Goal: Task Accomplishment & Management: Complete application form

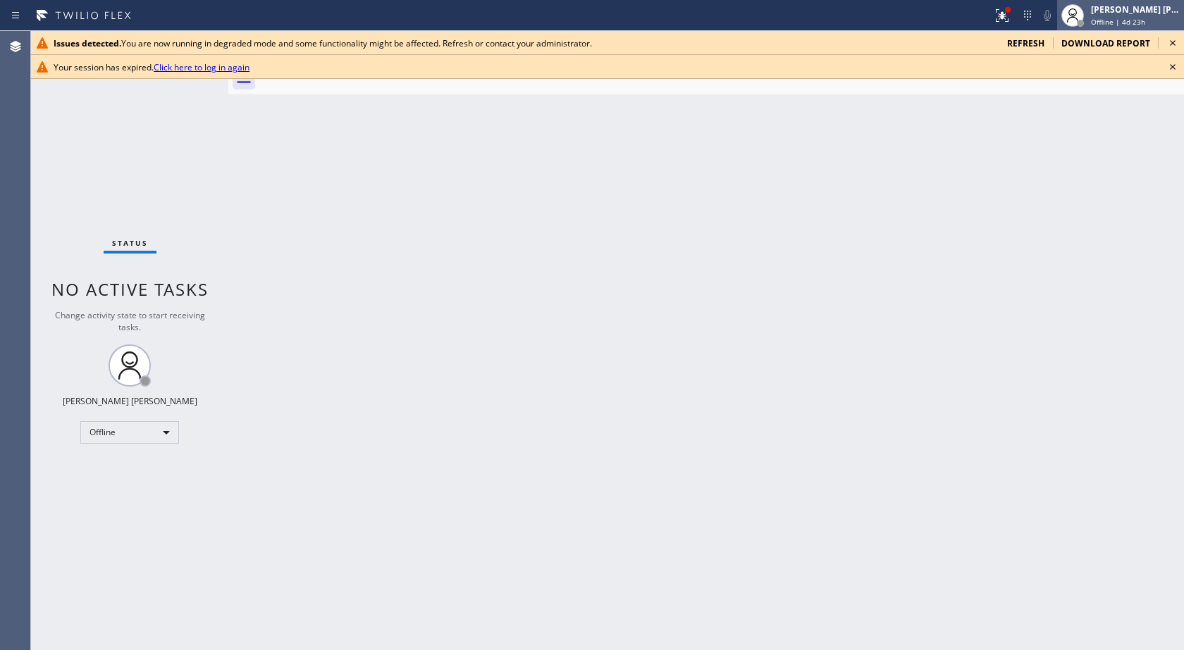
click at [1105, 10] on div "[PERSON_NAME] [PERSON_NAME]" at bounding box center [1135, 10] width 89 height 12
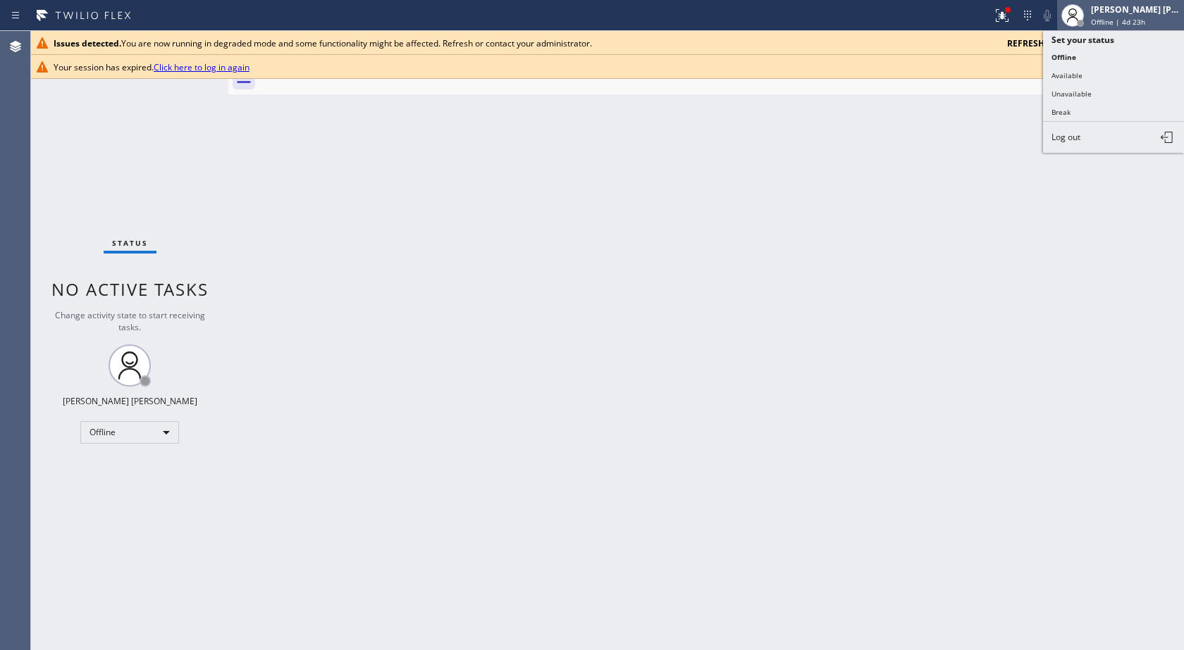
click at [1105, 10] on div "[PERSON_NAME] [PERSON_NAME]" at bounding box center [1135, 10] width 89 height 12
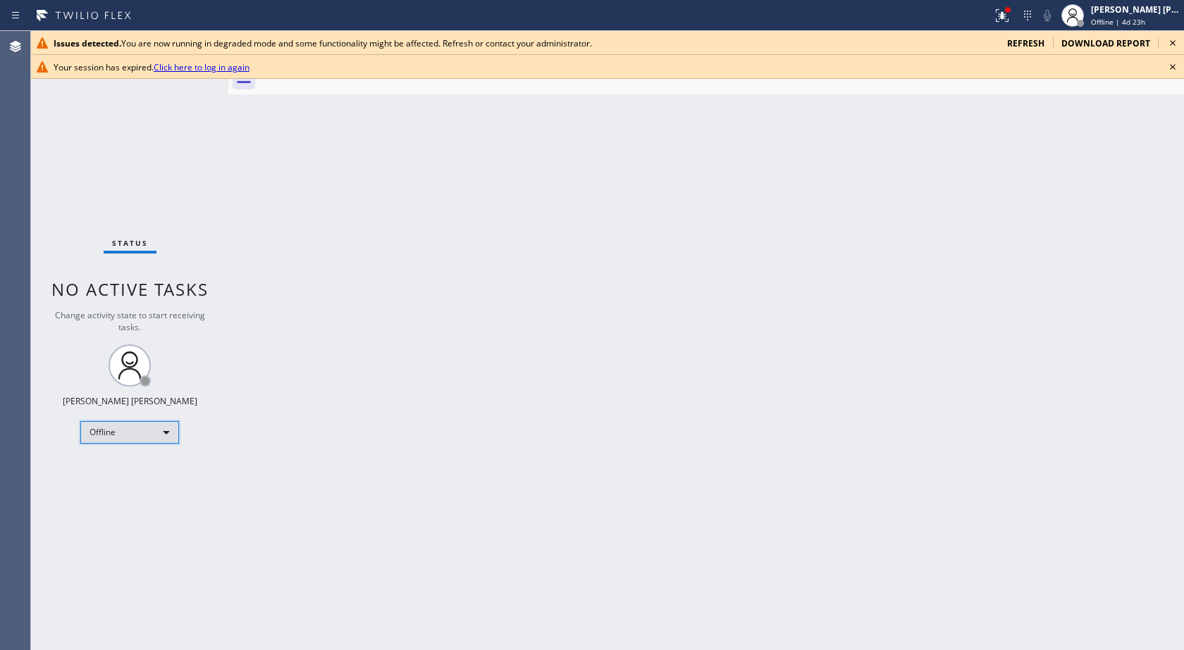
click at [146, 432] on div "Offline" at bounding box center [129, 432] width 99 height 23
click at [144, 461] on li "Available" at bounding box center [129, 469] width 96 height 17
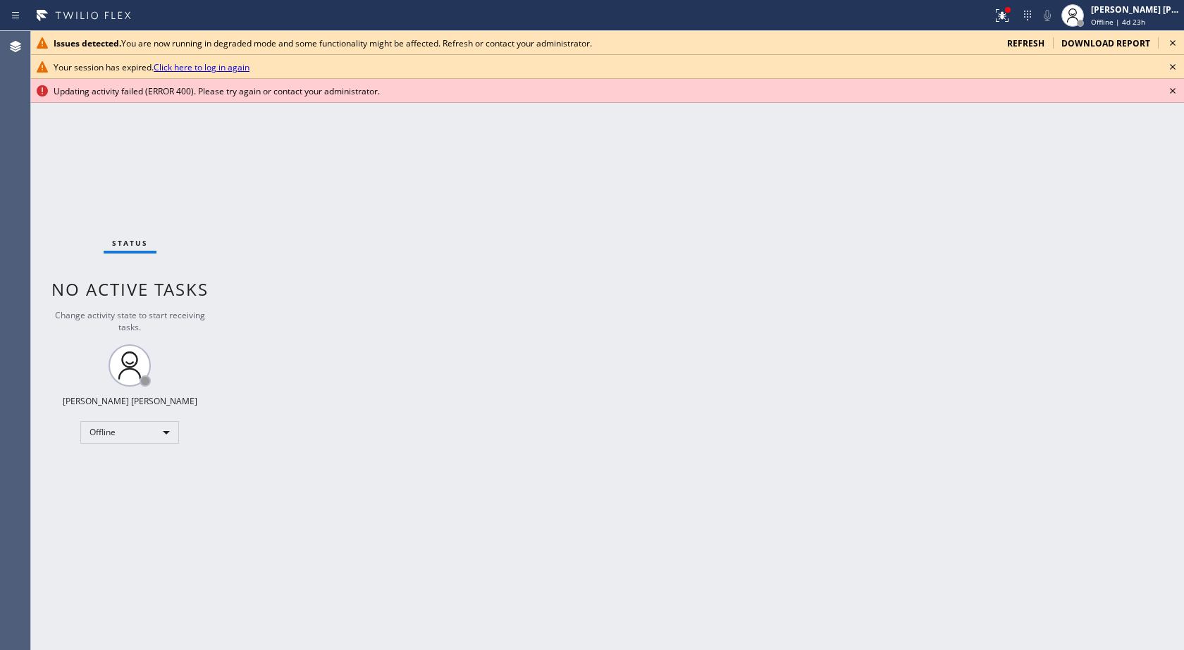
drag, startPoint x: 152, startPoint y: 453, endPoint x: 154, endPoint y: 445, distance: 7.9
click at [152, 452] on div "Status No active tasks Change activity state to start receiving tasks. [PERSON_…" at bounding box center [129, 340] width 197 height 619
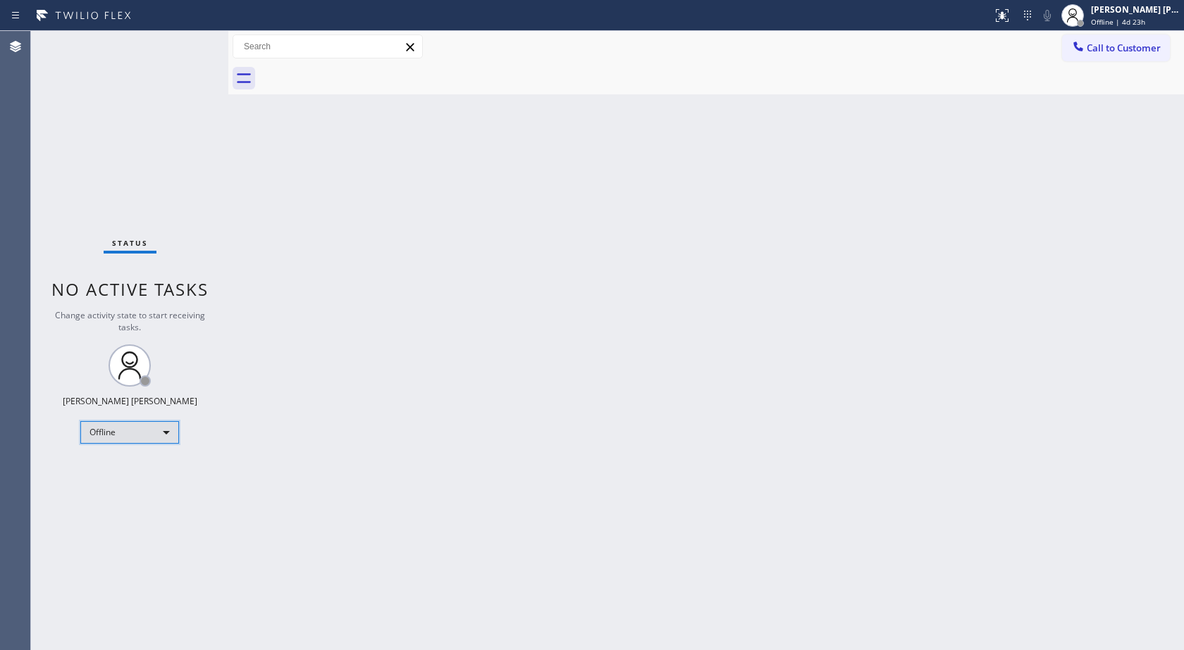
click at [143, 428] on div "Offline" at bounding box center [129, 432] width 99 height 23
click at [117, 461] on li "Available" at bounding box center [129, 469] width 96 height 17
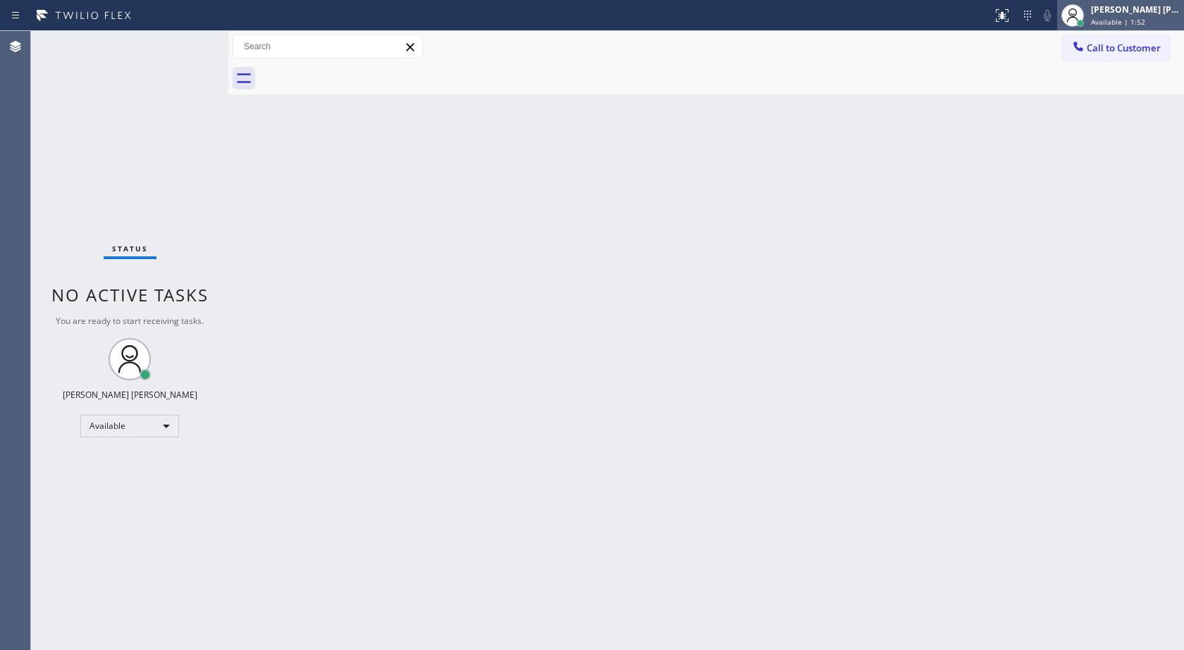
click at [1141, 22] on span "Available | 1:52" at bounding box center [1118, 22] width 54 height 10
click at [646, 160] on div "Back to Dashboard Change Sender ID Customers Technicians Select a contact Outbo…" at bounding box center [705, 340] width 955 height 619
click at [18, 16] on icon at bounding box center [15, 15] width 17 height 17
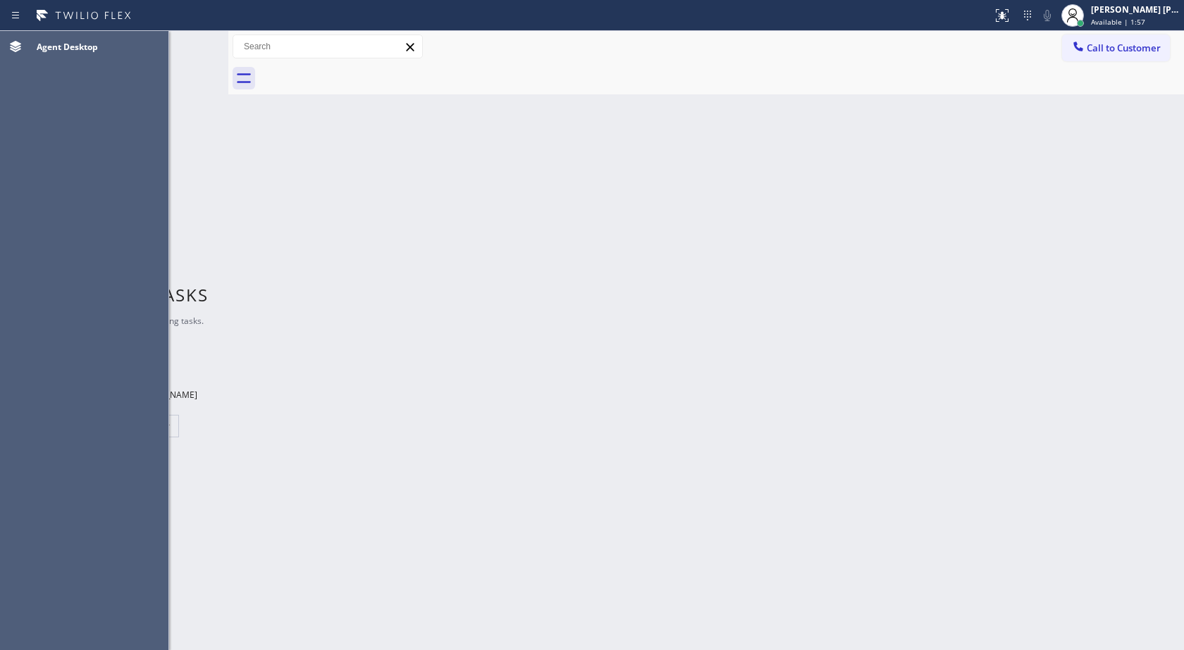
click at [247, 195] on div "Back to Dashboard Change Sender ID Customers Technicians Select a contact Outbo…" at bounding box center [705, 340] width 955 height 619
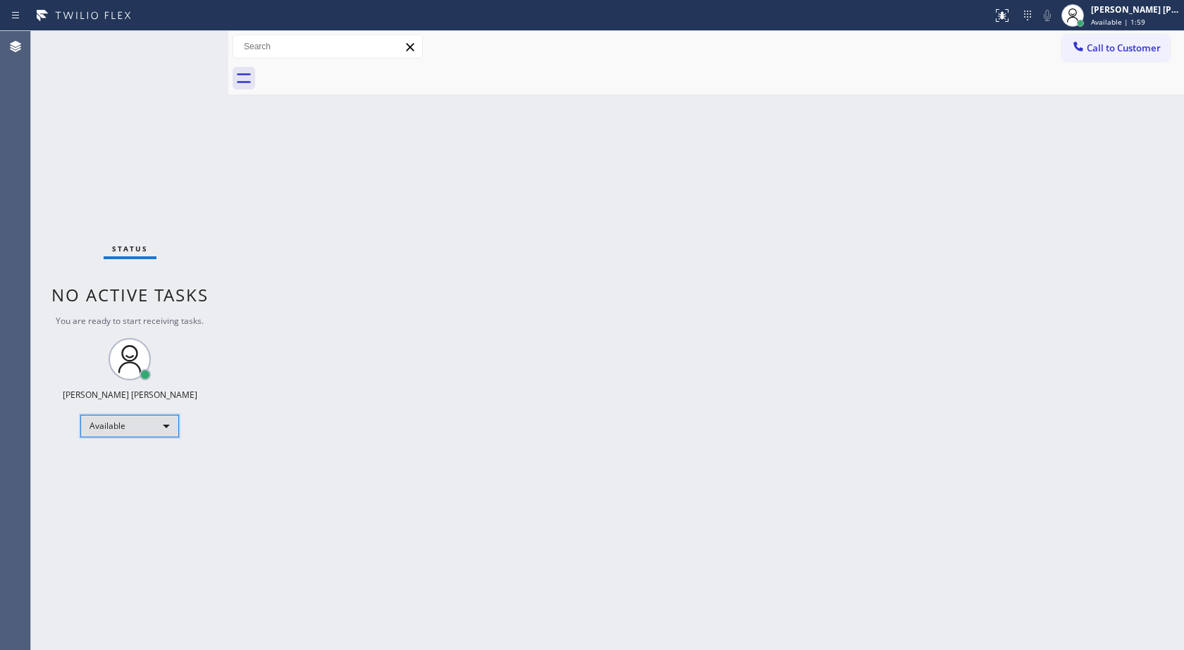
click at [139, 423] on div "Available" at bounding box center [129, 426] width 99 height 23
click at [128, 478] on li "Unavailable" at bounding box center [129, 481] width 96 height 17
click at [323, 358] on div "Back to Dashboard Change Sender ID Customers Technicians Select a contact Outbo…" at bounding box center [705, 340] width 955 height 619
click at [118, 421] on div "Unavailable" at bounding box center [129, 432] width 99 height 23
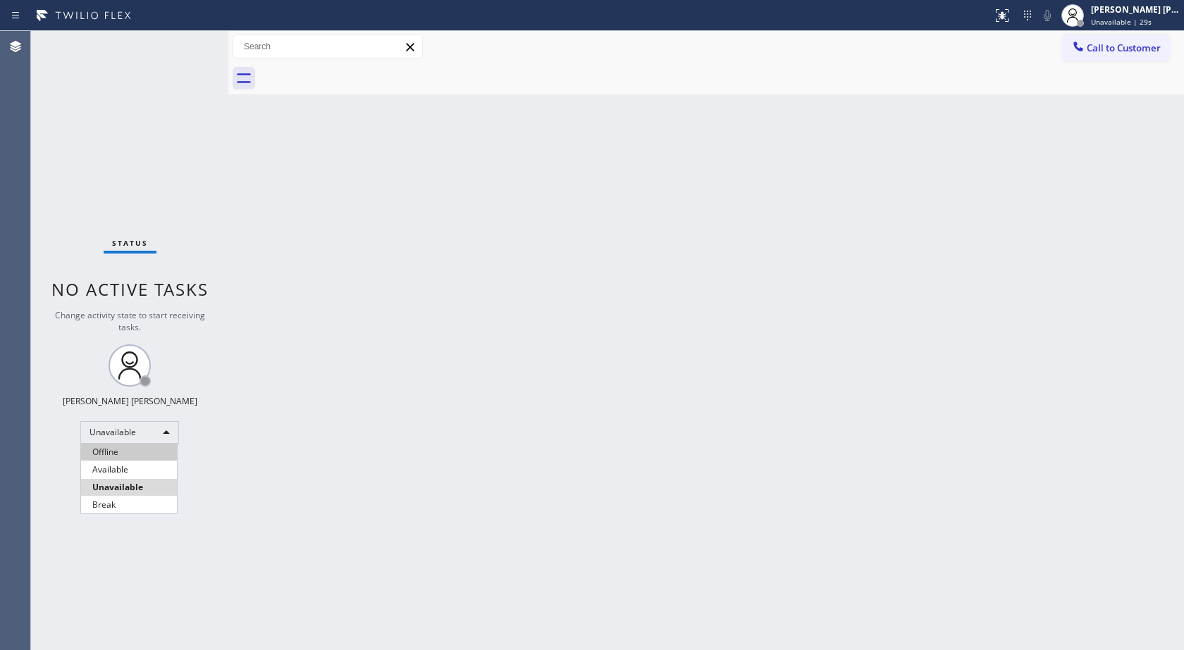
click at [116, 447] on li "Offline" at bounding box center [129, 452] width 96 height 17
click at [139, 420] on div "Status No active tasks Change activity state to start receiving tasks. [PERSON_…" at bounding box center [129, 340] width 197 height 619
click at [143, 430] on div "Offline" at bounding box center [129, 432] width 99 height 23
click at [130, 430] on div "Offline" at bounding box center [129, 432] width 99 height 23
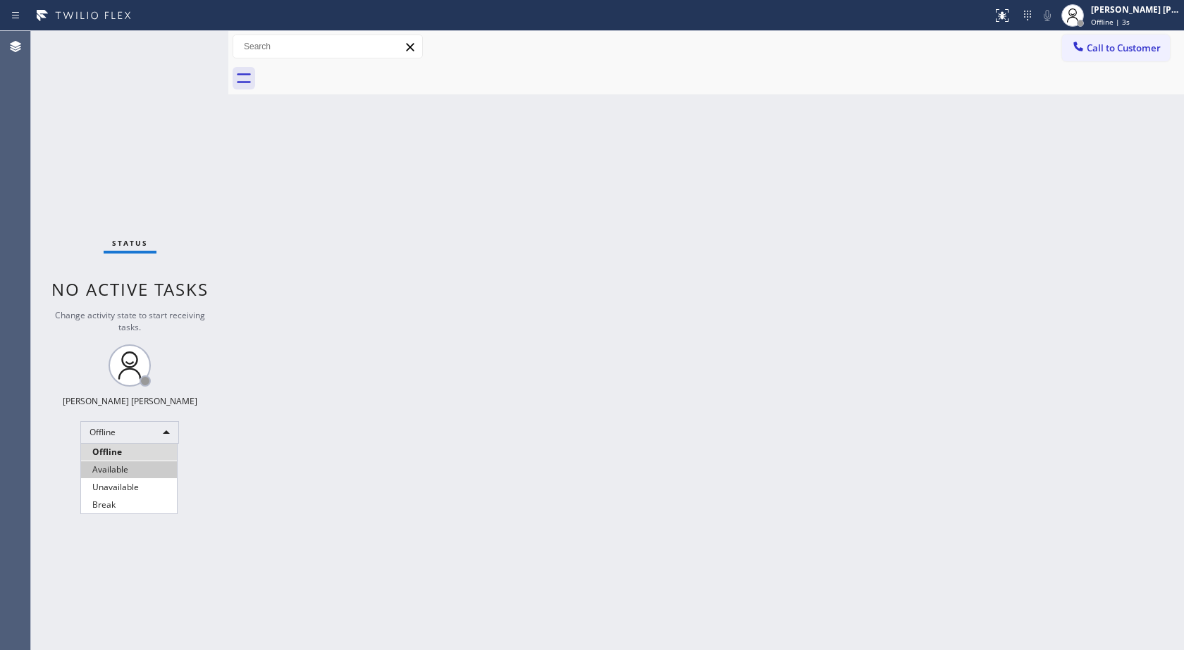
click at [120, 473] on li "Available" at bounding box center [129, 469] width 96 height 17
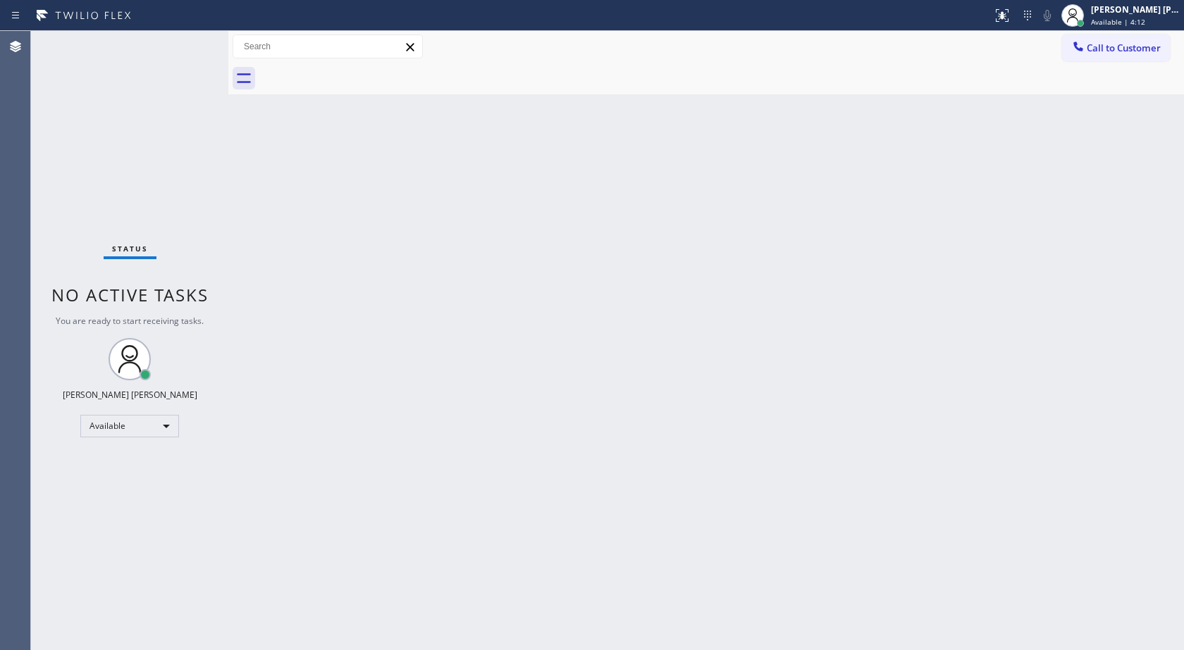
click at [296, 256] on div "Back to Dashboard Change Sender ID Customers Technicians Select a contact Outbo…" at bounding box center [705, 340] width 955 height 619
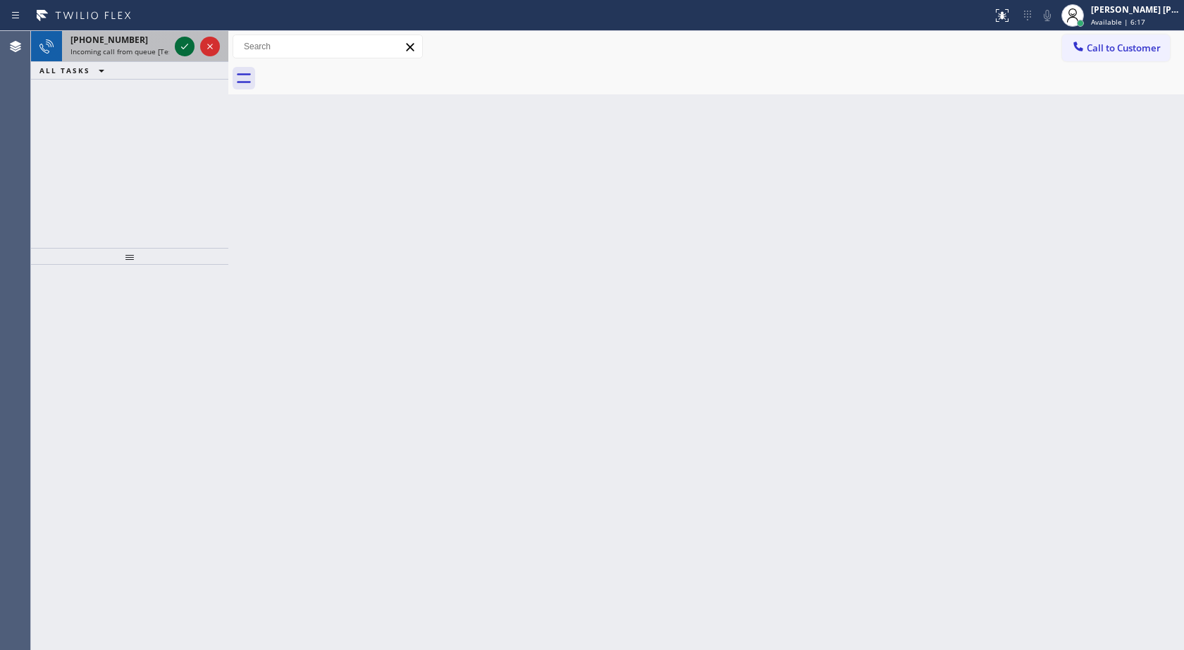
click at [188, 44] on icon at bounding box center [184, 46] width 17 height 17
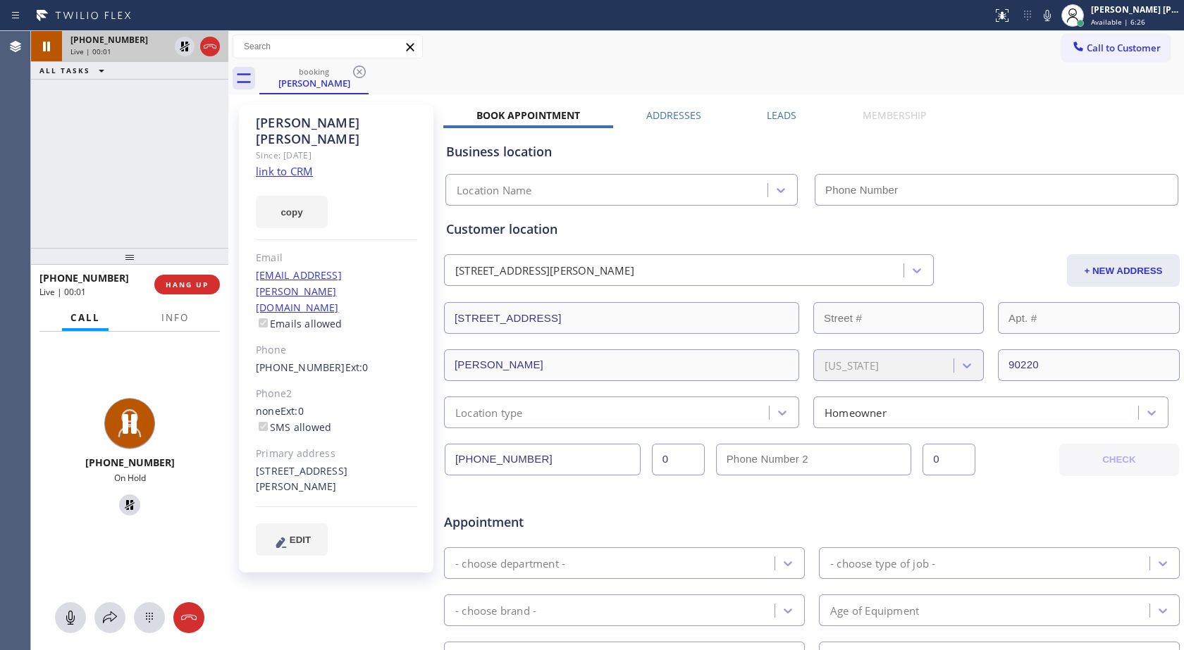
type input "[PHONE_NUMBER]"
click at [206, 287] on span "HANG UP" at bounding box center [187, 285] width 43 height 10
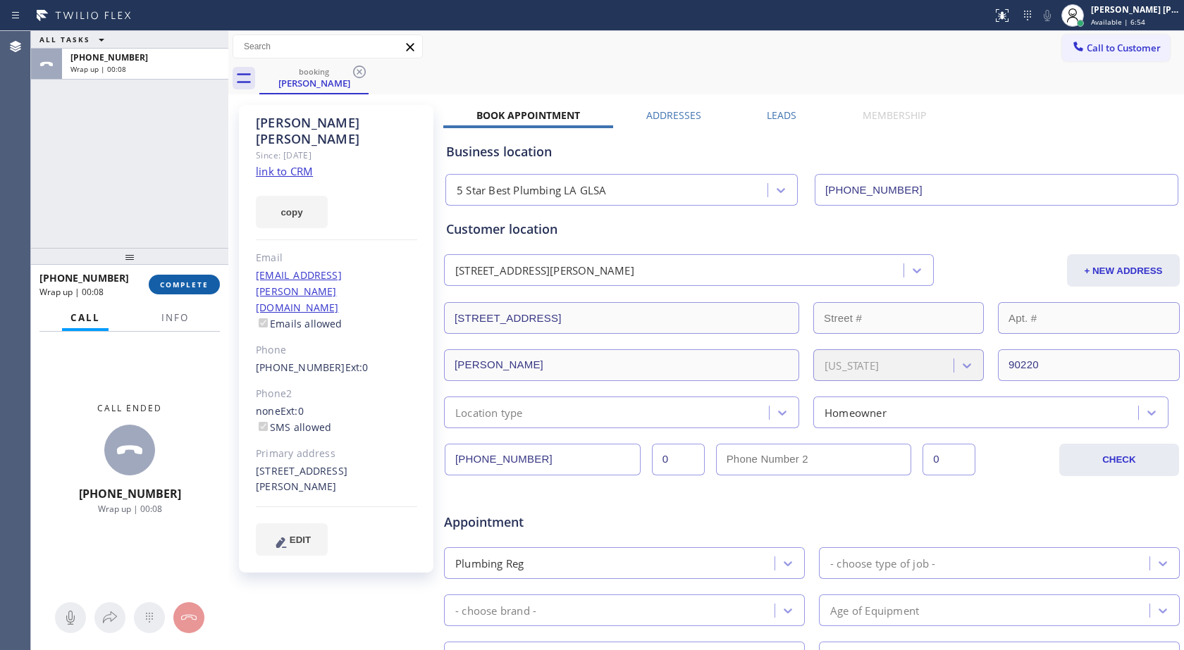
click at [211, 275] on button "COMPLETE" at bounding box center [184, 285] width 71 height 20
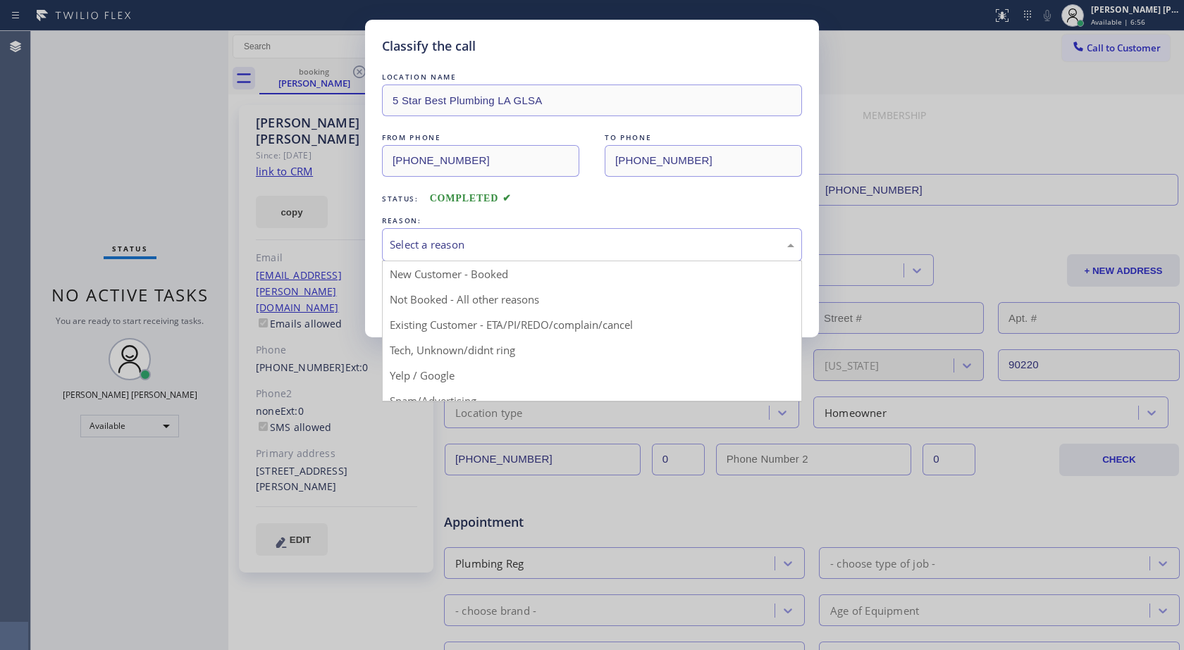
click at [462, 239] on div "Select a reason" at bounding box center [592, 245] width 404 height 16
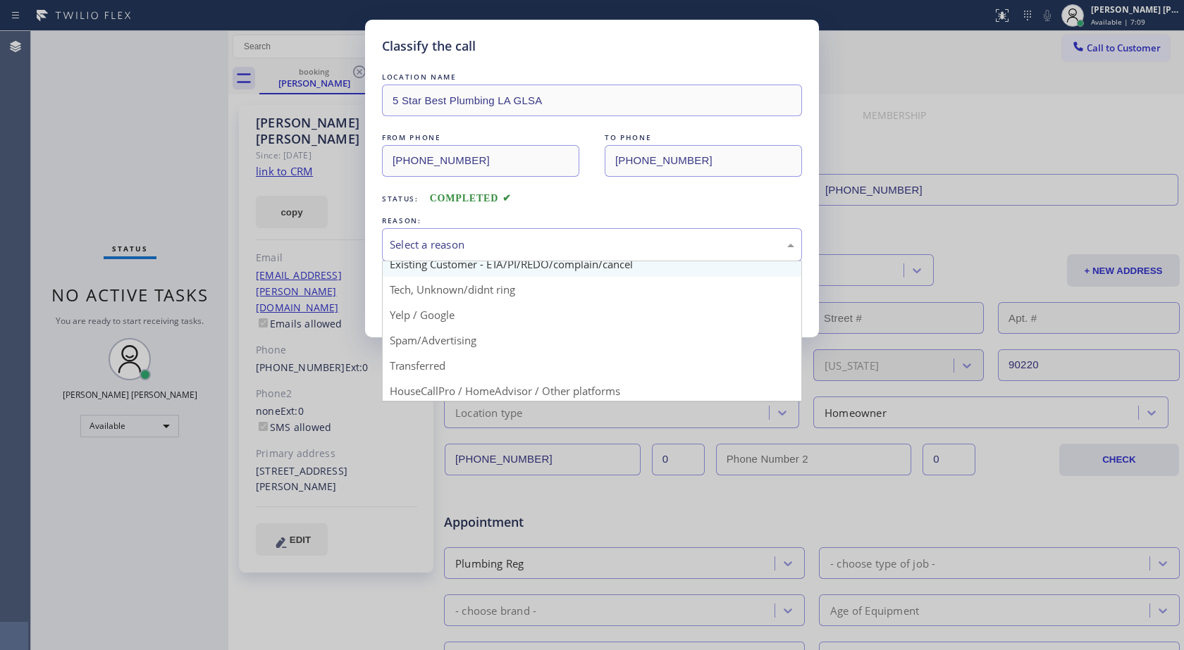
scroll to position [18, 0]
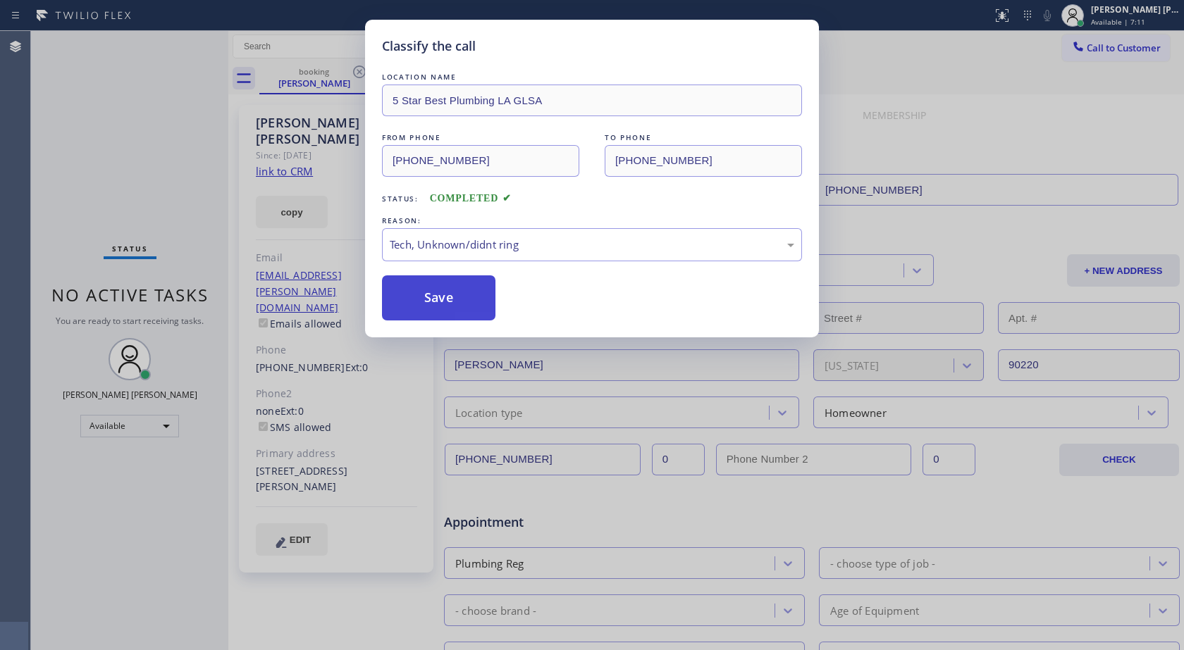
click at [416, 301] on button "Save" at bounding box center [438, 297] width 113 height 45
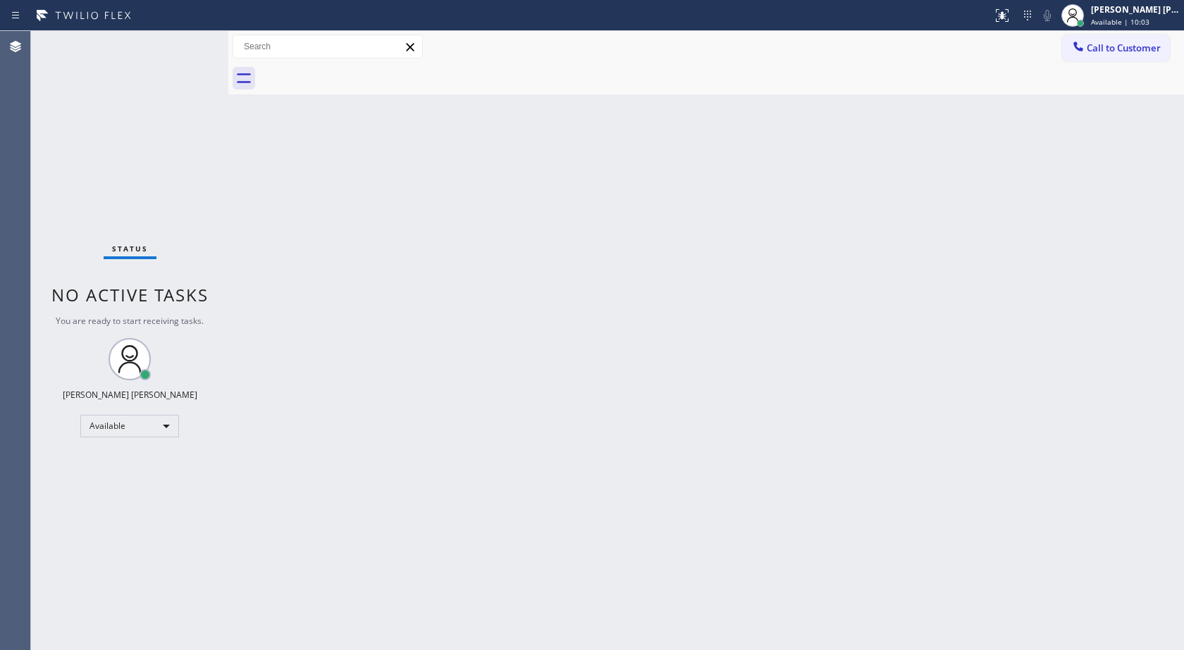
click at [187, 51] on div "Status No active tasks You are ready to start receiving tasks. [PERSON_NAME] [P…" at bounding box center [129, 340] width 197 height 619
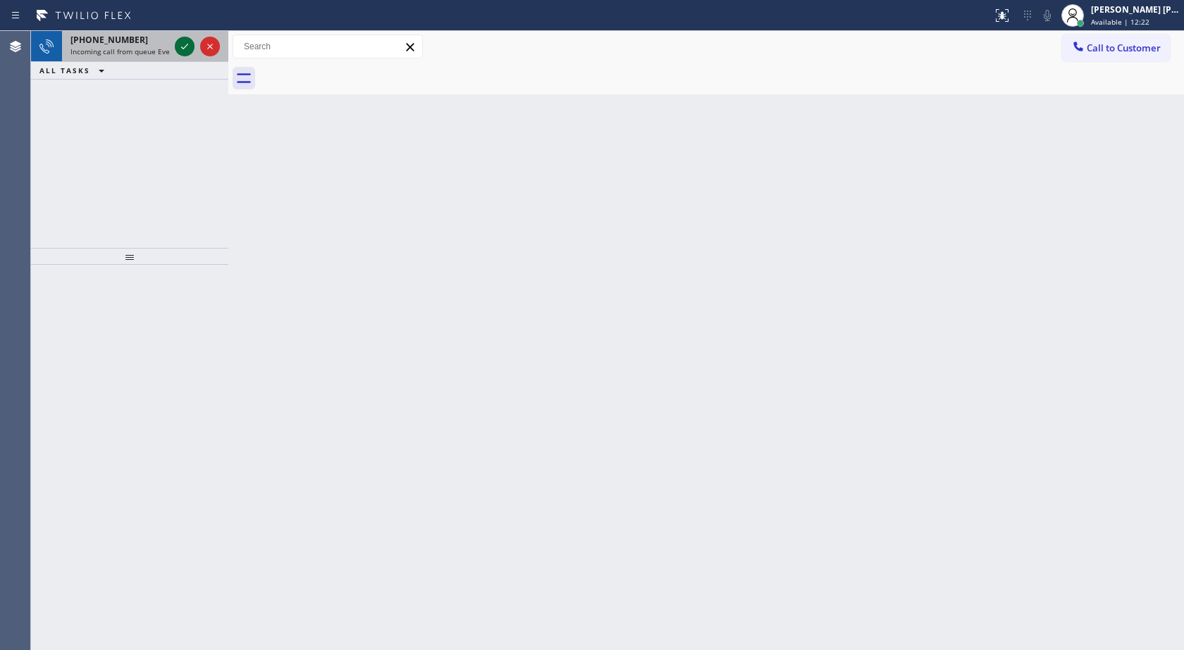
click at [185, 47] on icon at bounding box center [184, 47] width 7 height 6
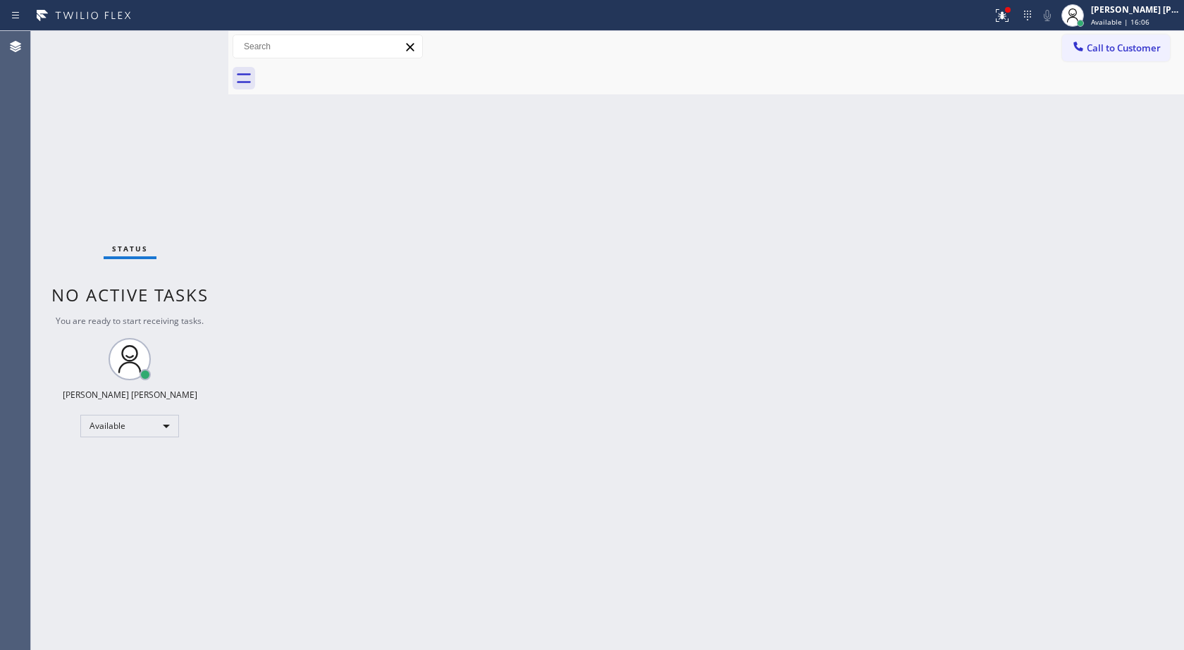
click at [1147, 161] on div "Back to Dashboard Change Sender ID Customers Technicians Select a contact Outbo…" at bounding box center [705, 340] width 955 height 619
click at [1000, 20] on icon at bounding box center [1001, 15] width 17 height 17
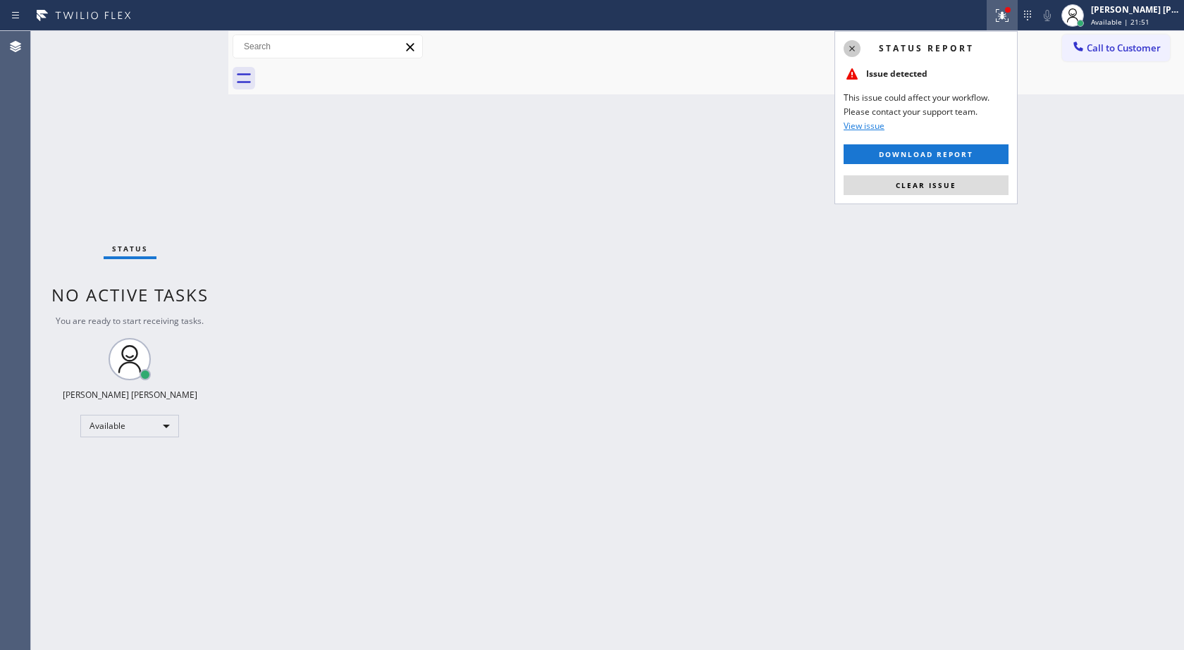
click at [845, 51] on icon at bounding box center [851, 48] width 17 height 17
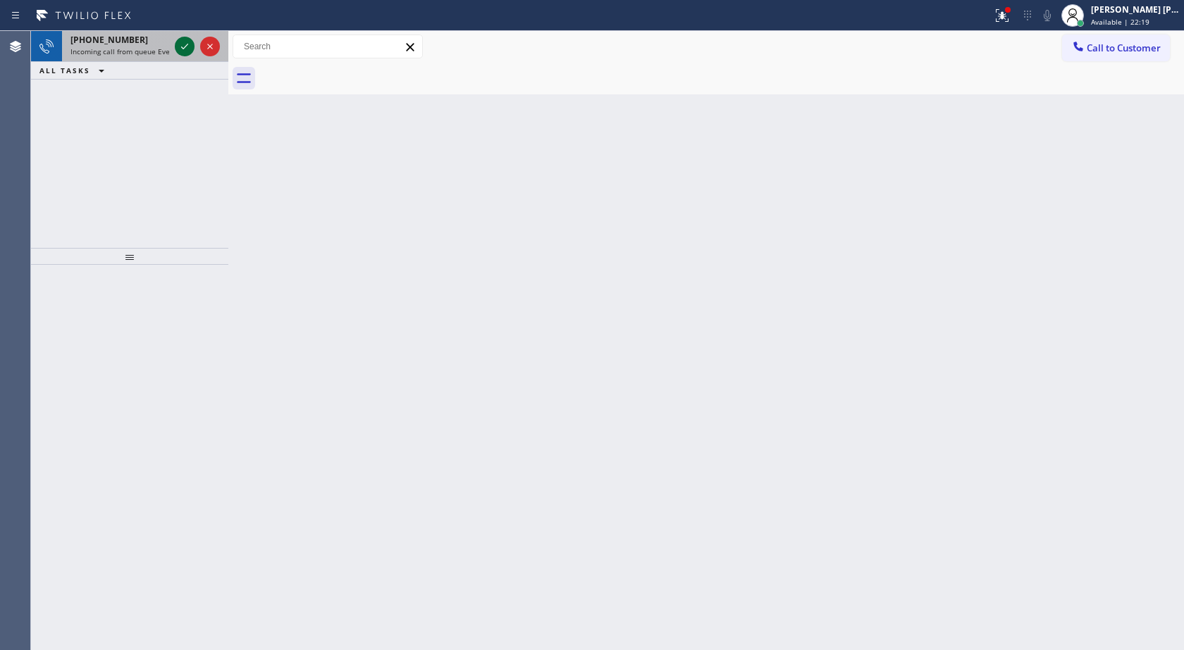
click at [188, 42] on icon at bounding box center [184, 46] width 17 height 17
click at [178, 49] on icon at bounding box center [184, 46] width 17 height 17
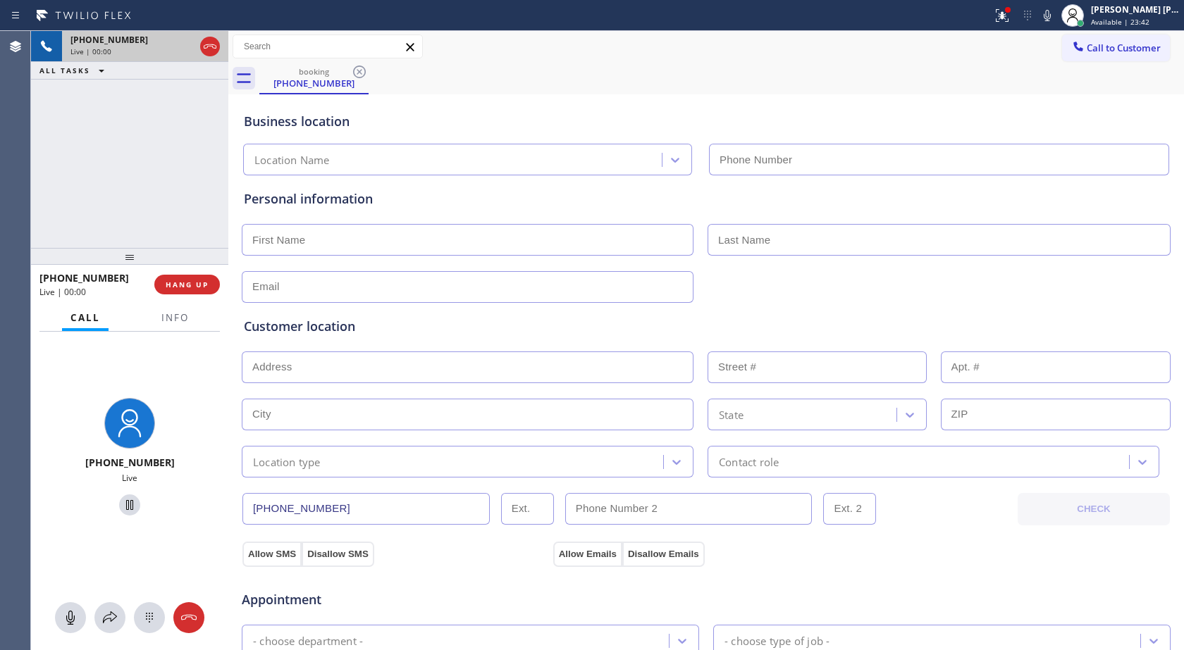
type input "[PHONE_NUMBER]"
click at [209, 272] on div "[PHONE_NUMBER] Live | 00:13 HANG UP" at bounding box center [129, 284] width 180 height 37
click at [204, 278] on button "HANG UP" at bounding box center [187, 285] width 66 height 20
drag, startPoint x: 204, startPoint y: 278, endPoint x: 204, endPoint y: 264, distance: 14.1
click at [204, 271] on div "[PHONE_NUMBER] Live | 00:14 HANG UP" at bounding box center [129, 284] width 180 height 37
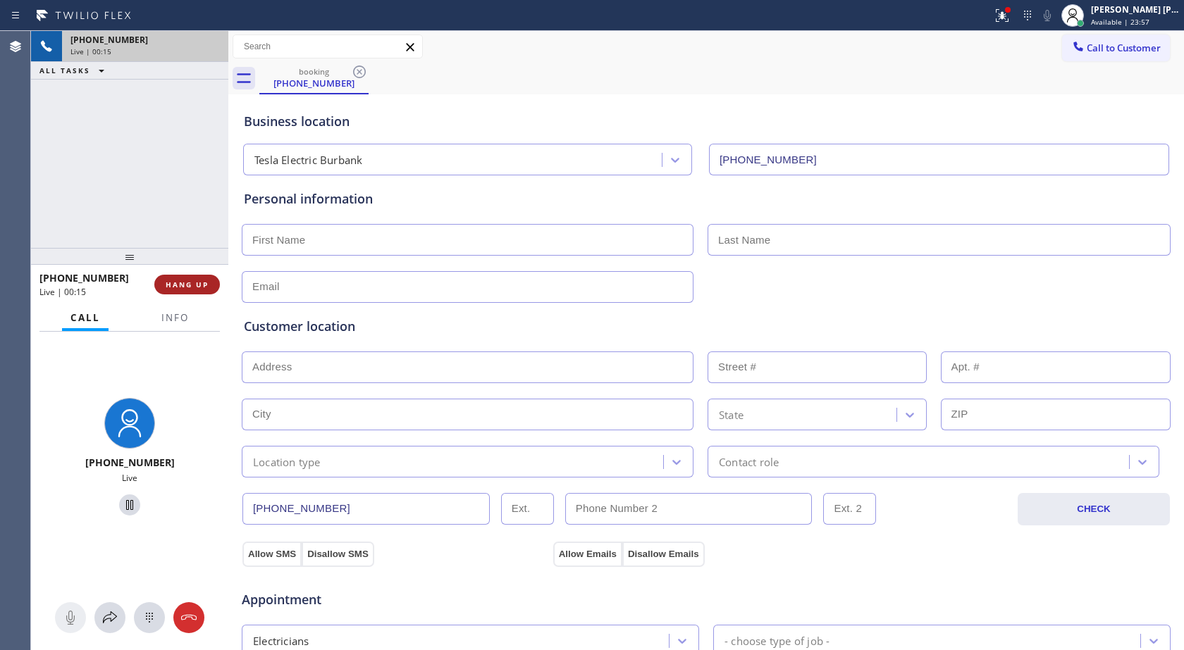
drag, startPoint x: 204, startPoint y: 264, endPoint x: 205, endPoint y: 278, distance: 14.1
click at [204, 265] on div at bounding box center [129, 256] width 197 height 17
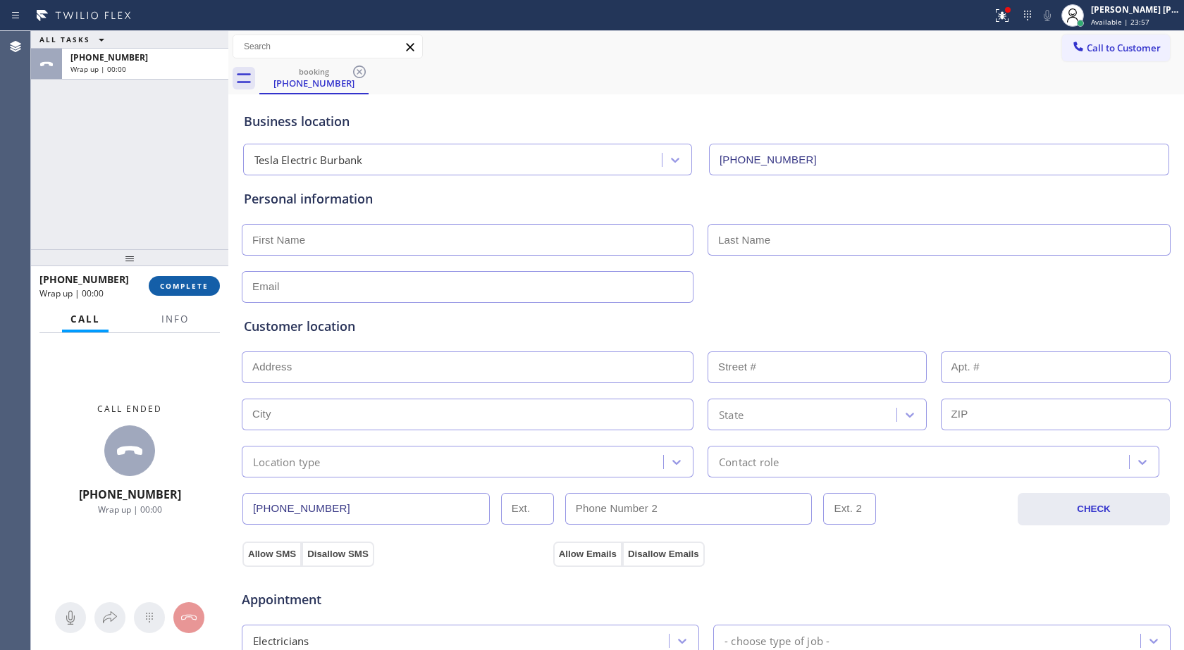
click at [206, 282] on span "COMPLETE" at bounding box center [184, 286] width 49 height 10
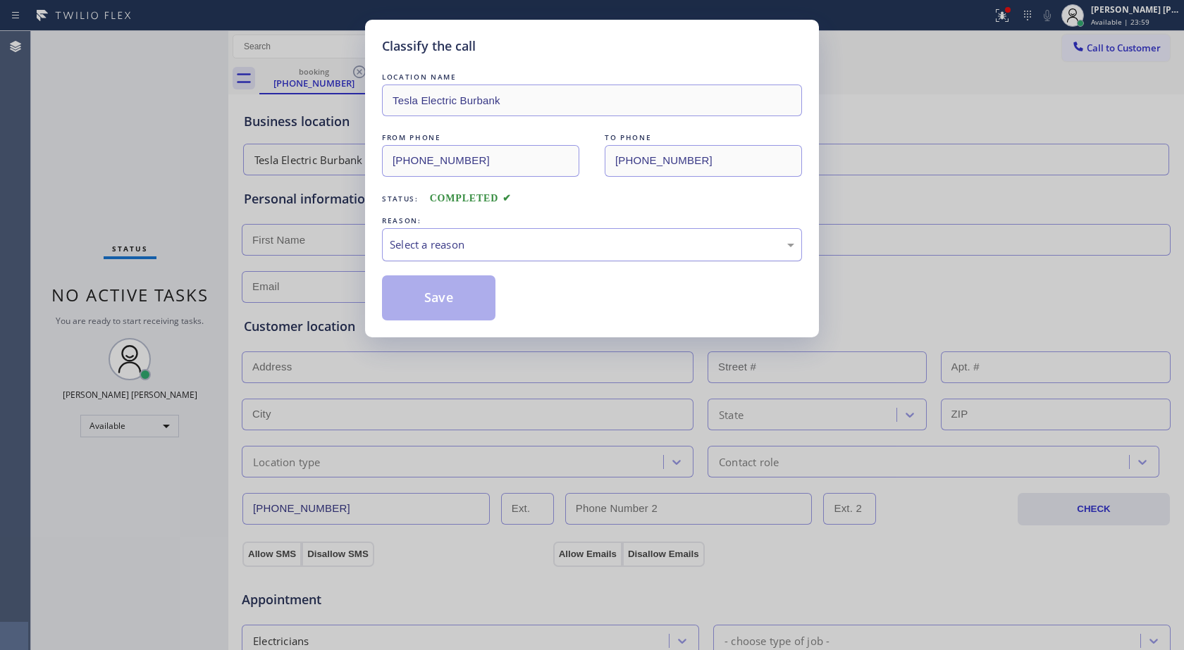
click at [578, 256] on div "Select a reason" at bounding box center [592, 244] width 420 height 33
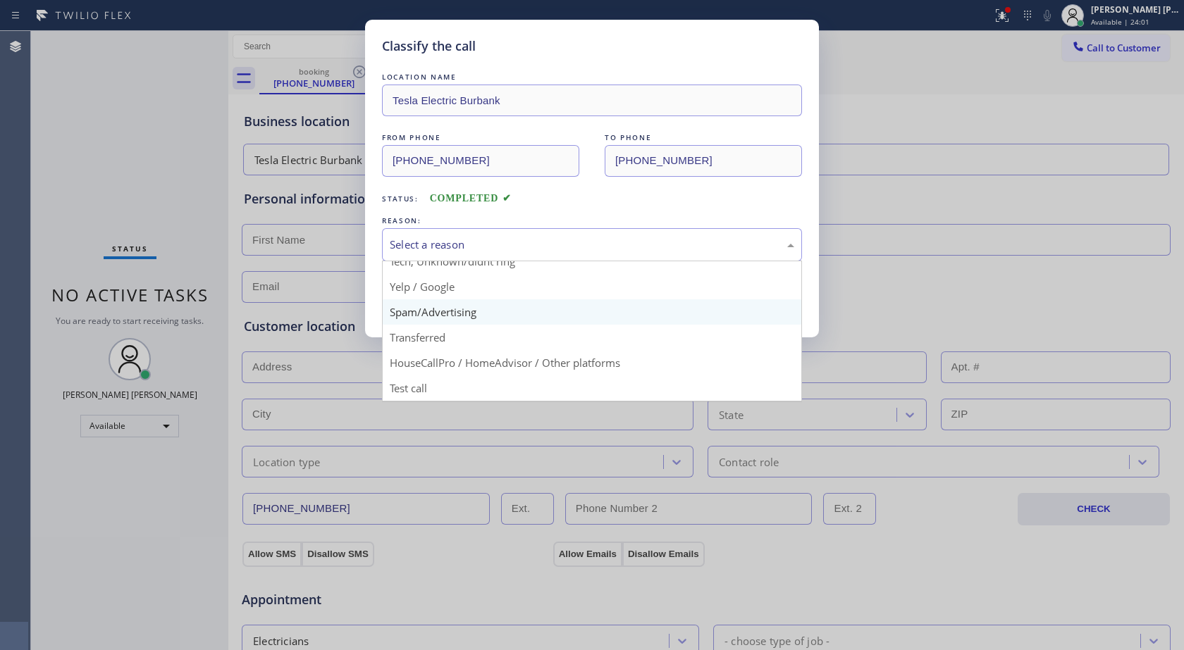
scroll to position [18, 0]
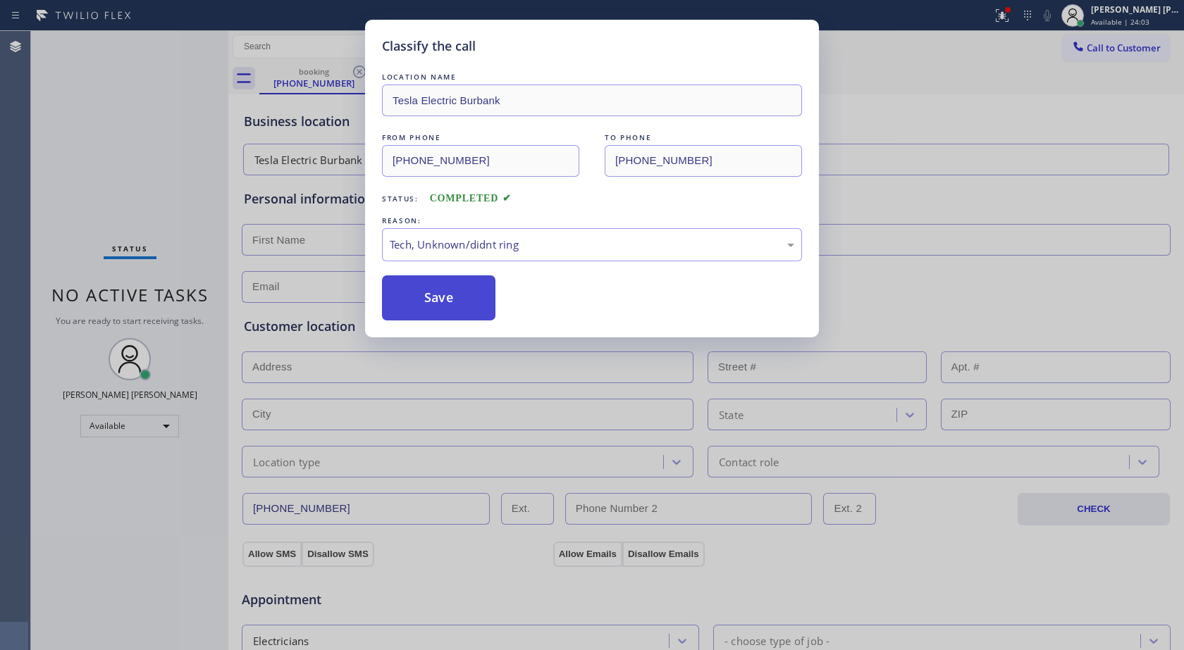
click at [476, 316] on button "Save" at bounding box center [438, 297] width 113 height 45
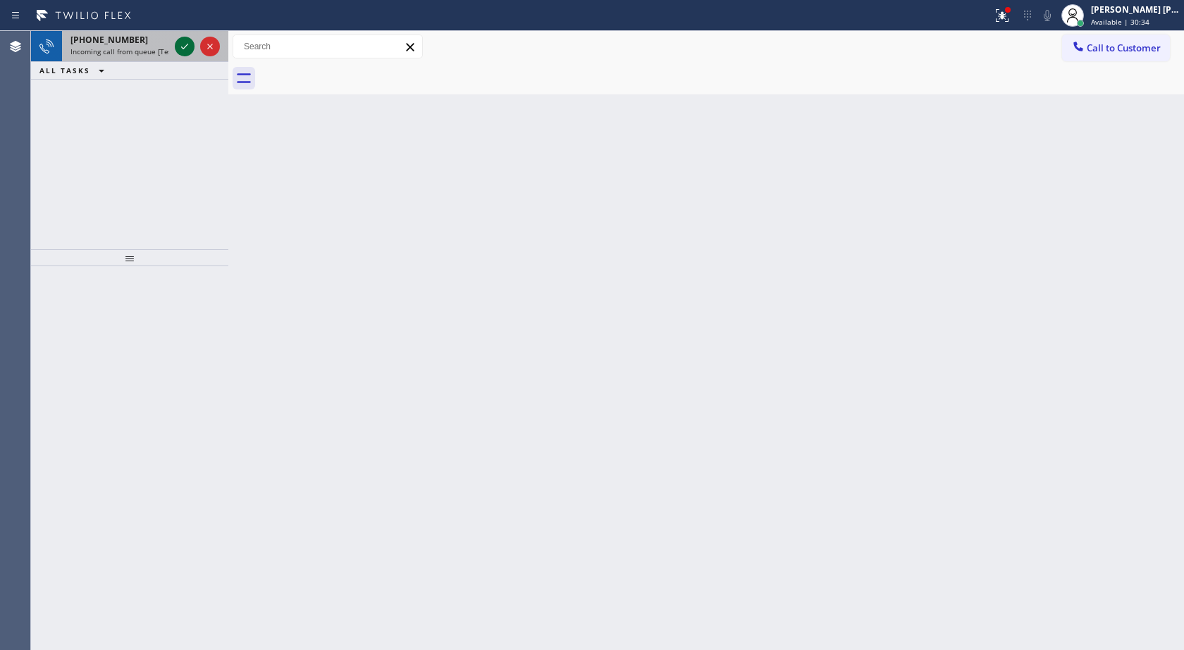
click at [182, 52] on icon at bounding box center [184, 46] width 17 height 17
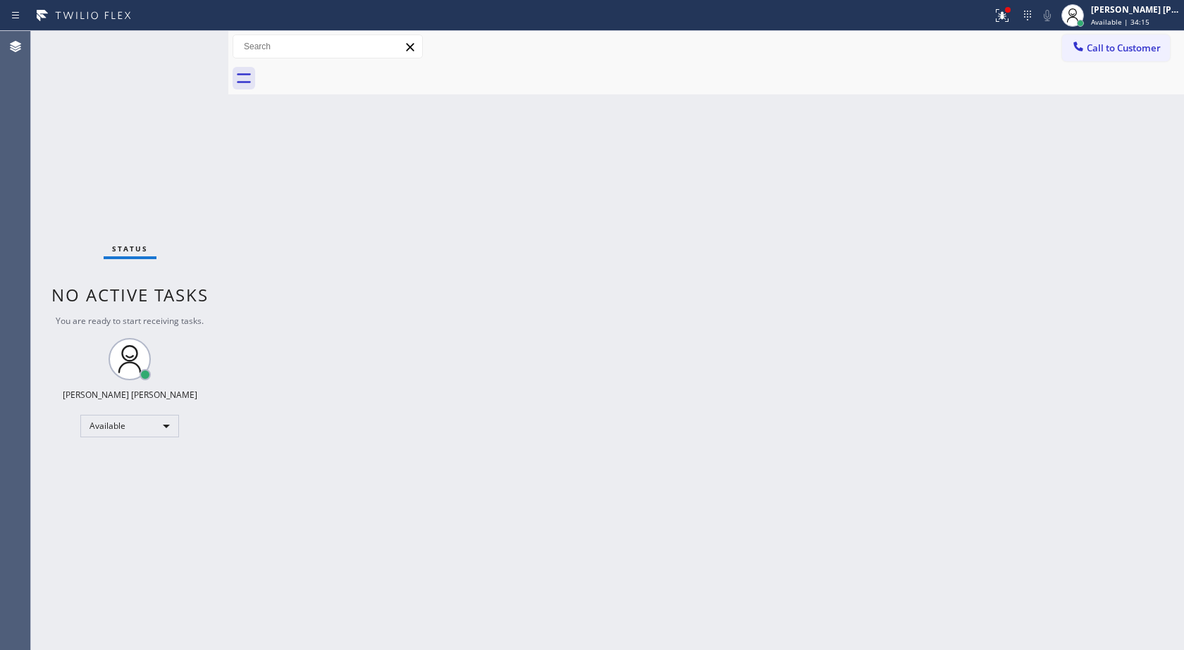
click at [518, 571] on div "Back to Dashboard Change Sender ID Customers Technicians Select a contact Outbo…" at bounding box center [705, 340] width 955 height 619
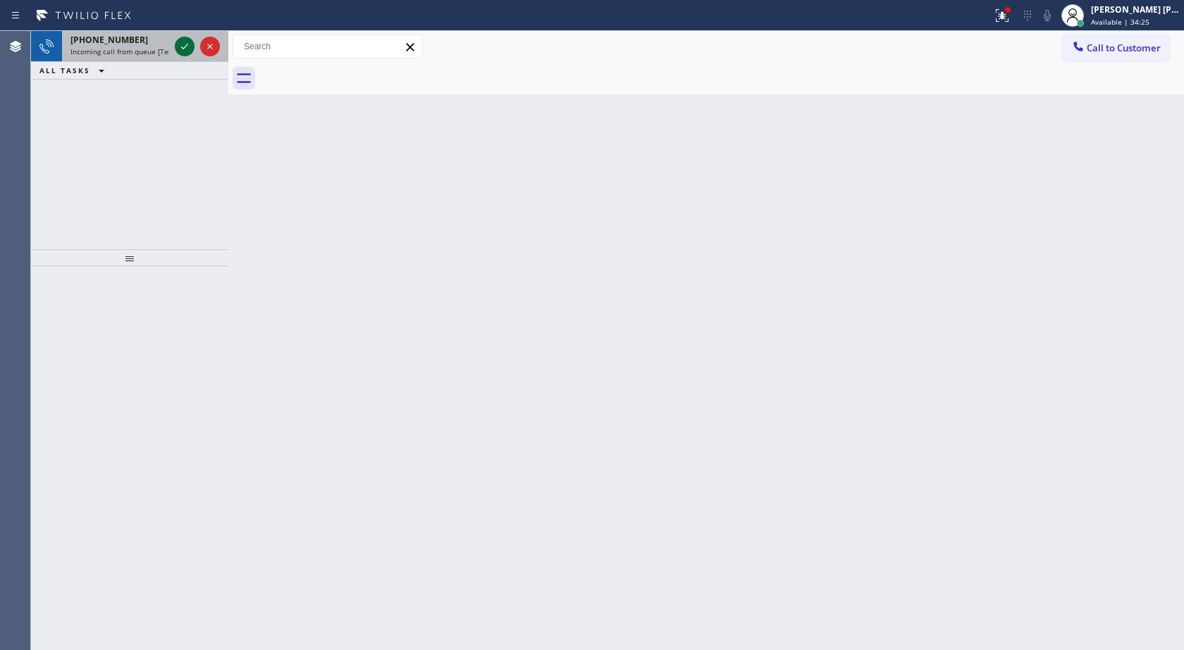
click at [175, 40] on div at bounding box center [185, 46] width 20 height 17
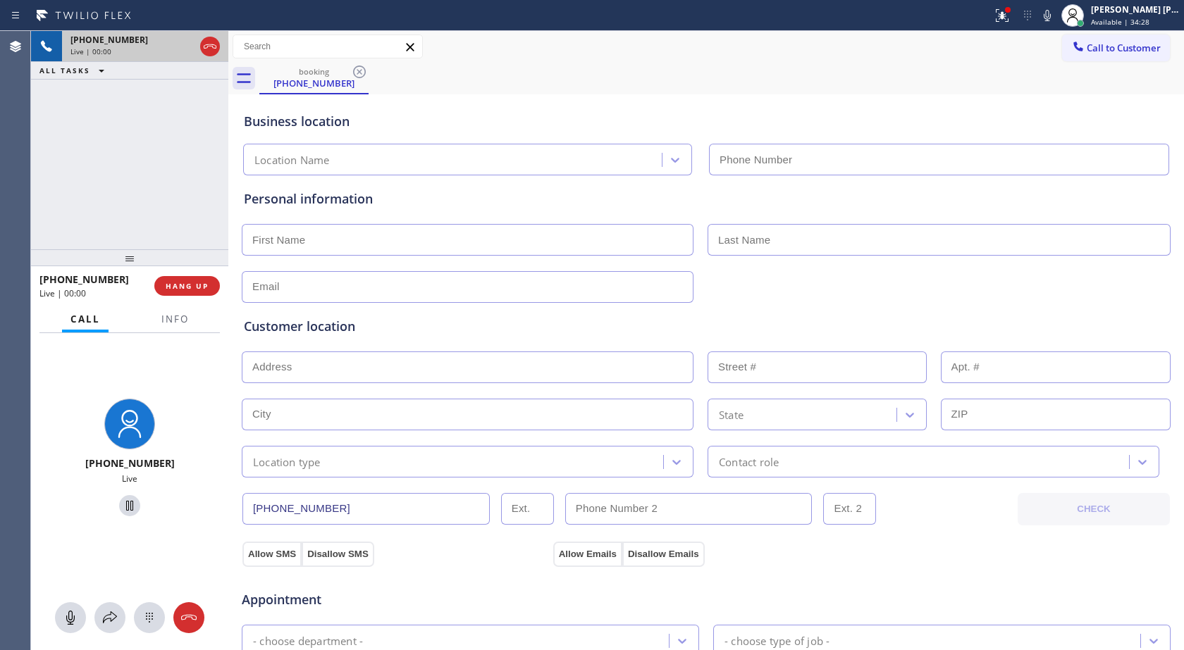
type input "[PHONE_NUMBER]"
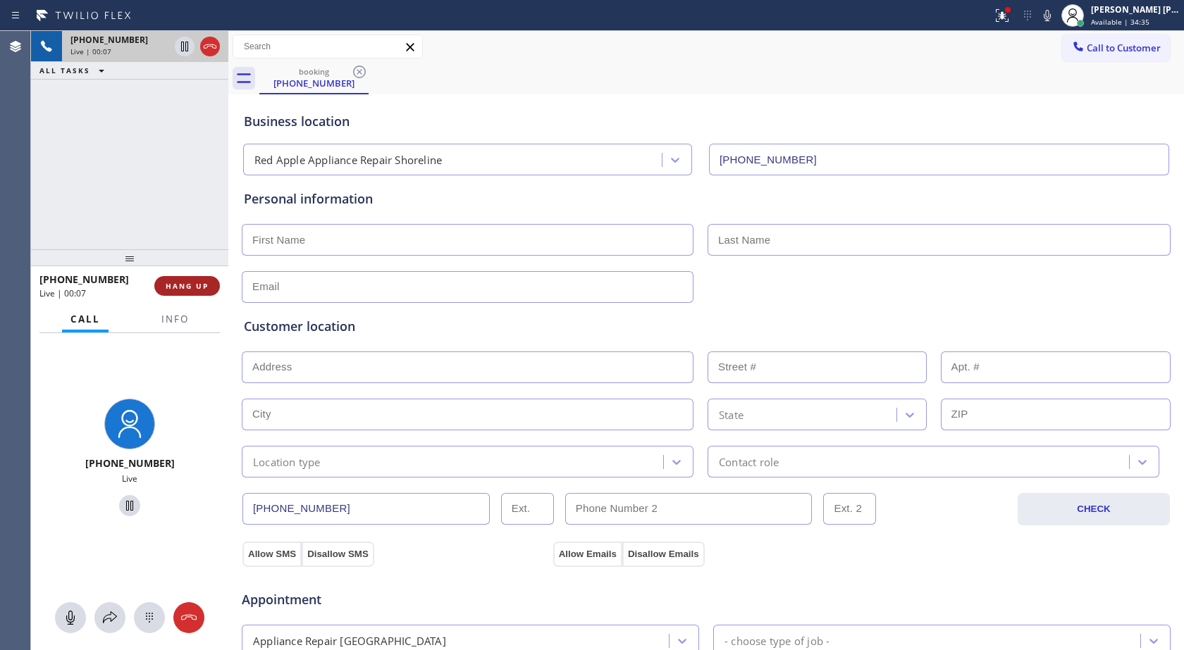
click at [185, 281] on span "HANG UP" at bounding box center [187, 286] width 43 height 10
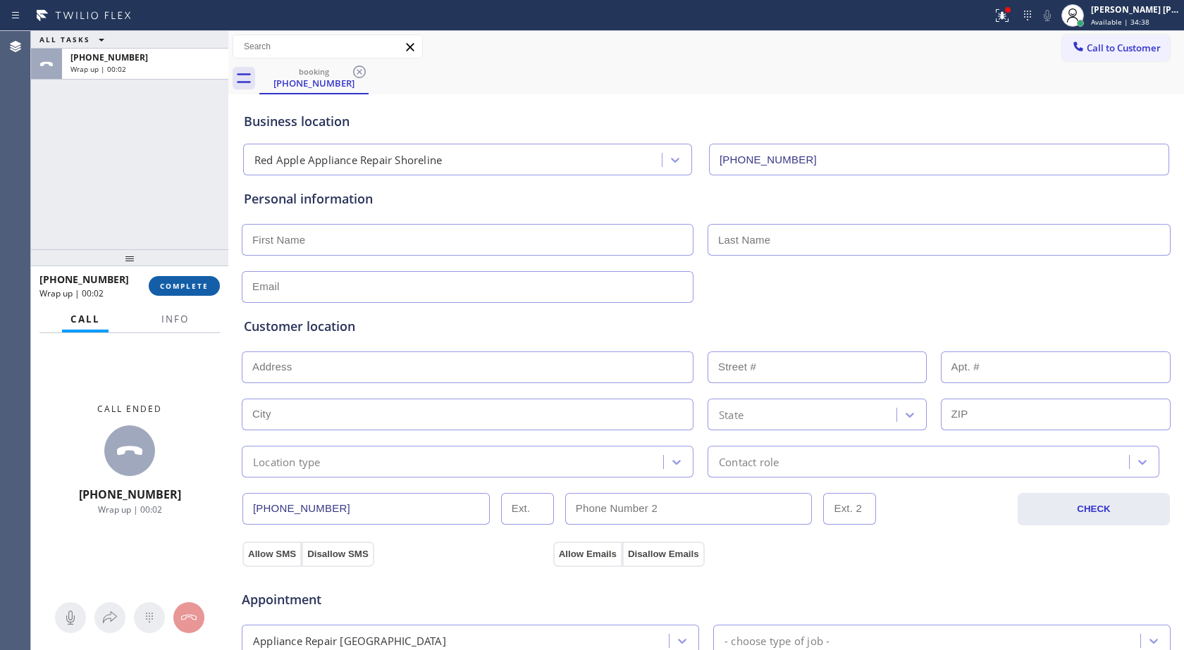
click at [168, 288] on span "COMPLETE" at bounding box center [184, 286] width 49 height 10
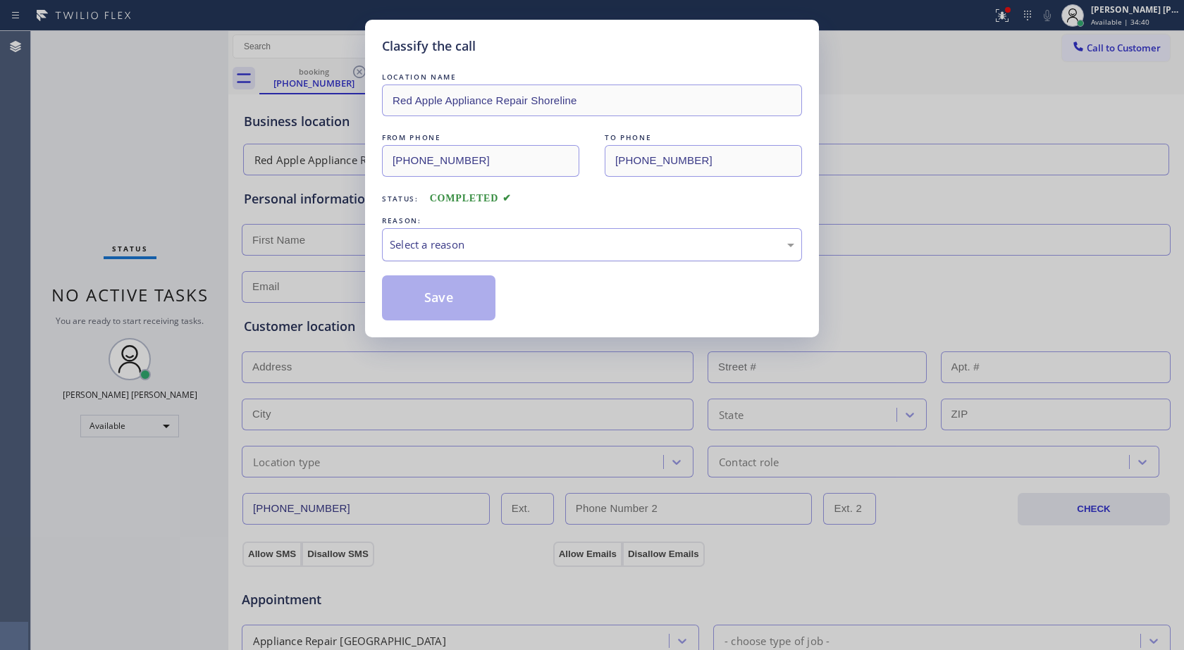
click at [544, 247] on div "Select a reason" at bounding box center [592, 245] width 404 height 16
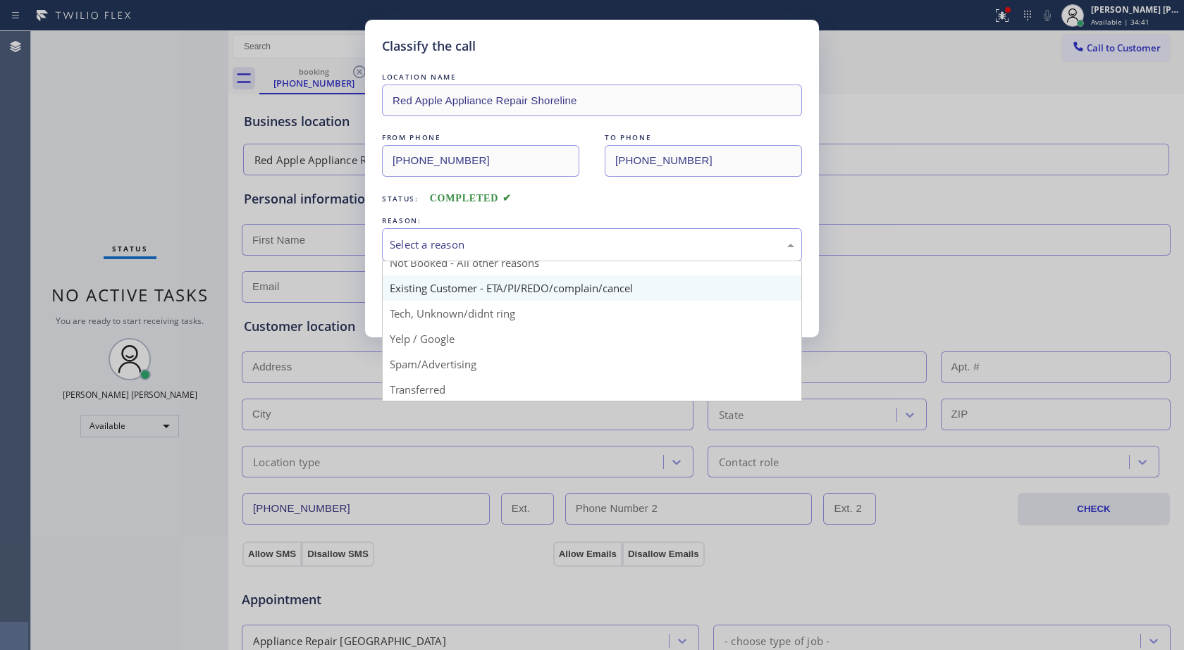
scroll to position [70, 0]
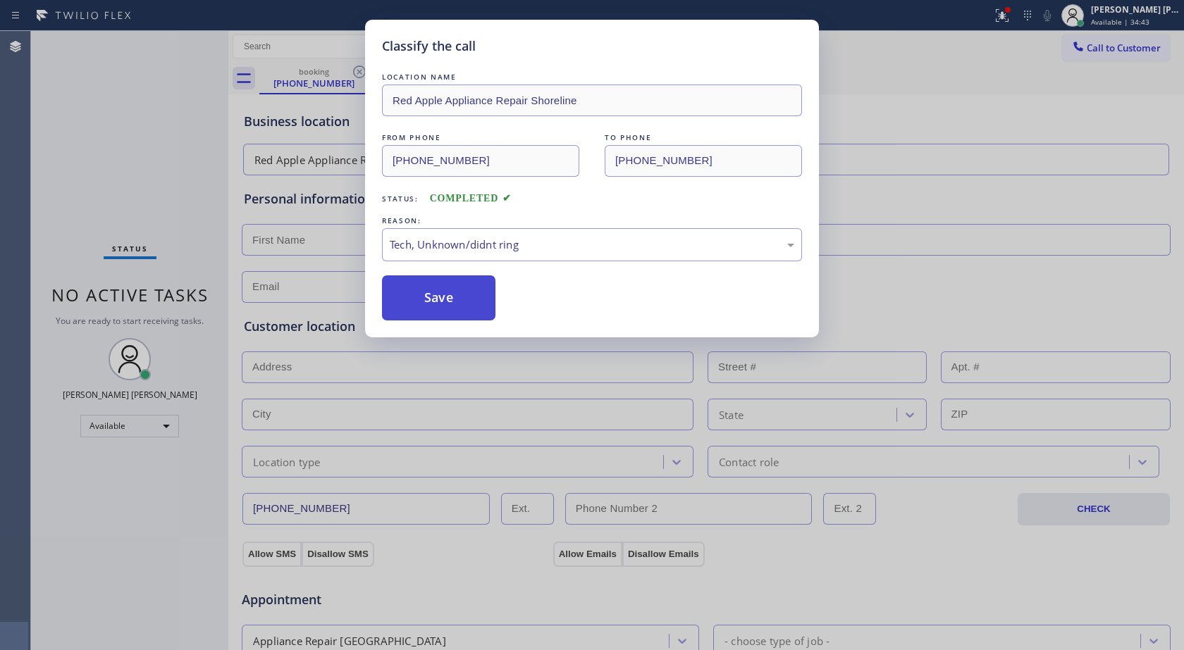
click at [431, 285] on button "Save" at bounding box center [438, 297] width 113 height 45
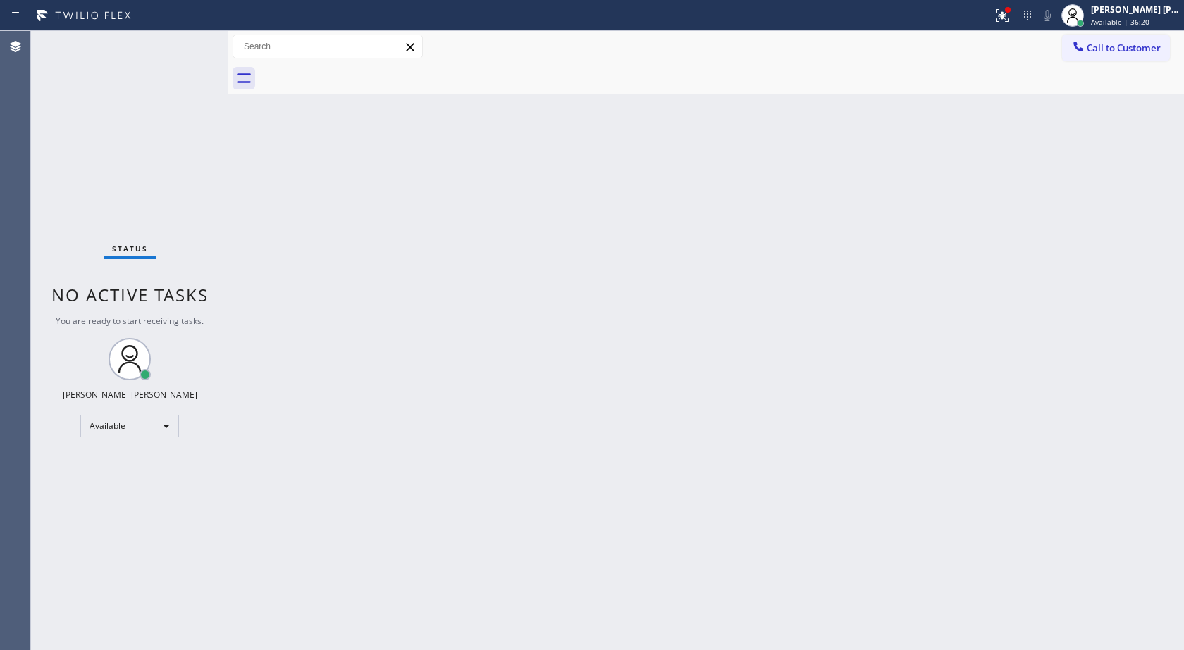
click at [1139, 189] on div "Back to Dashboard Change Sender ID Customers Technicians Select a contact Outbo…" at bounding box center [705, 340] width 955 height 619
click at [186, 48] on div "Status No active tasks You are ready to start receiving tasks. [PERSON_NAME] [P…" at bounding box center [129, 340] width 197 height 619
click at [464, 197] on div "Back to Dashboard Change Sender ID Customers Technicians Select a contact Outbo…" at bounding box center [705, 340] width 955 height 619
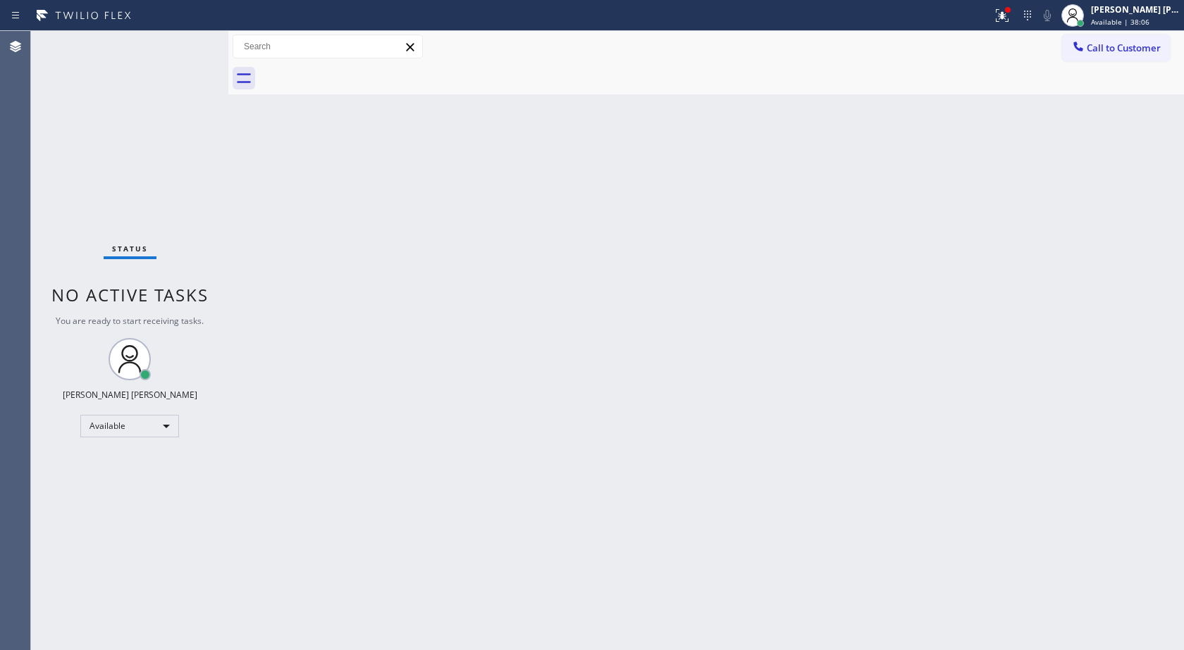
click at [464, 197] on div "Back to Dashboard Change Sender ID Customers Technicians Select a contact Outbo…" at bounding box center [705, 340] width 955 height 619
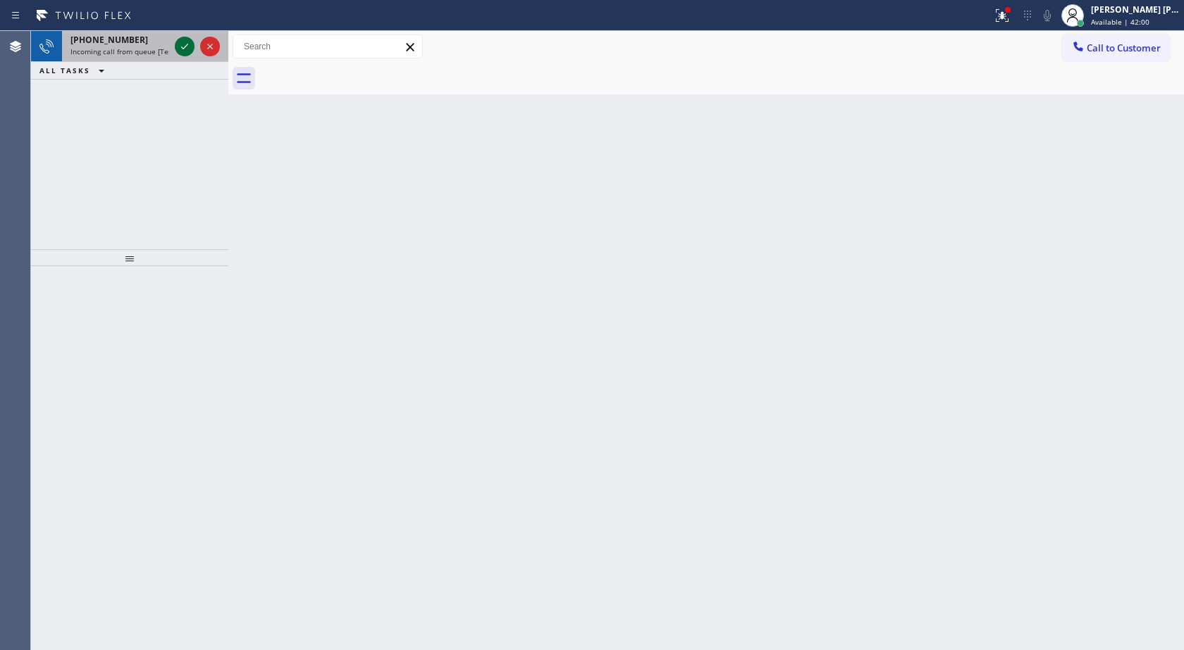
click at [180, 47] on icon at bounding box center [184, 46] width 17 height 17
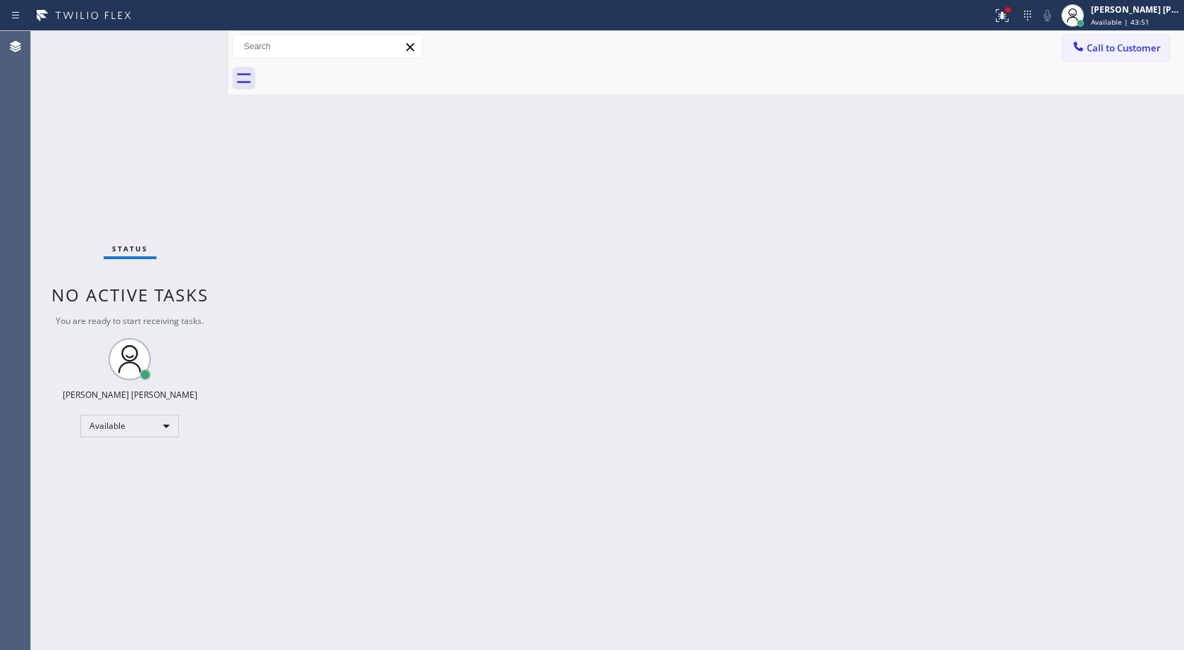
click at [148, 149] on div "Status No active tasks You are ready to start receiving tasks. [PERSON_NAME] [P…" at bounding box center [129, 340] width 197 height 619
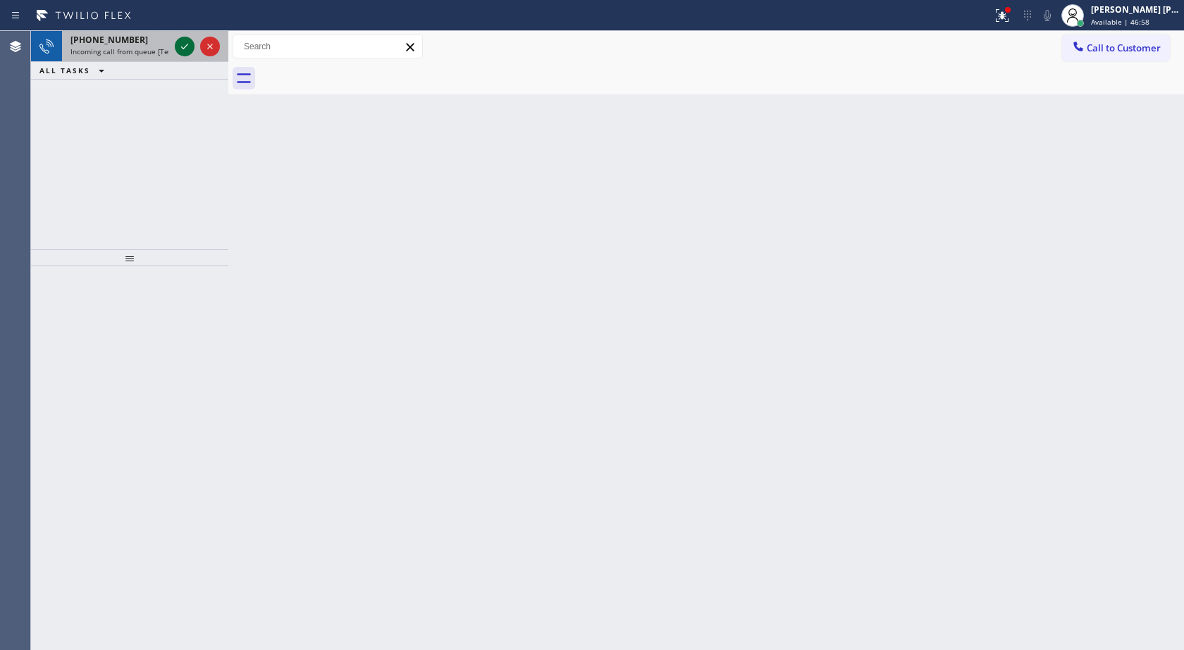
click at [181, 49] on icon at bounding box center [184, 46] width 17 height 17
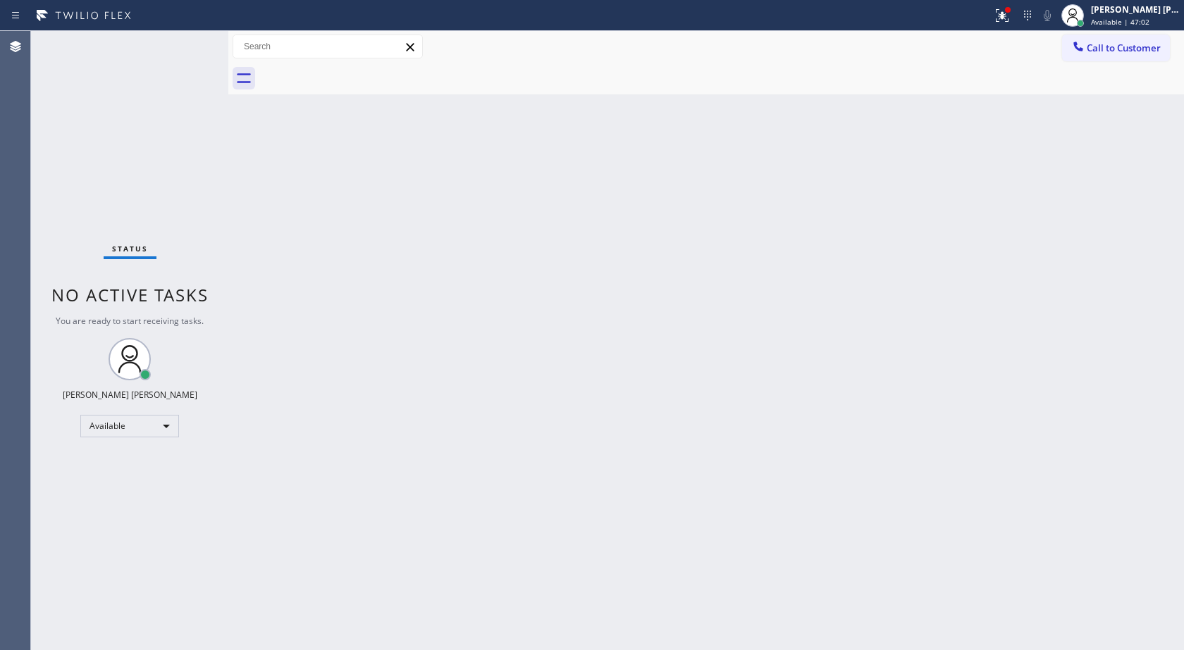
click at [454, 415] on div "Back to Dashboard Change Sender ID Customers Technicians Select a contact Outbo…" at bounding box center [705, 340] width 955 height 619
drag, startPoint x: 478, startPoint y: 235, endPoint x: 411, endPoint y: 224, distance: 68.6
click at [411, 224] on div "Back to Dashboard Change Sender ID Customers Technicians Select a contact Outbo…" at bounding box center [705, 340] width 955 height 619
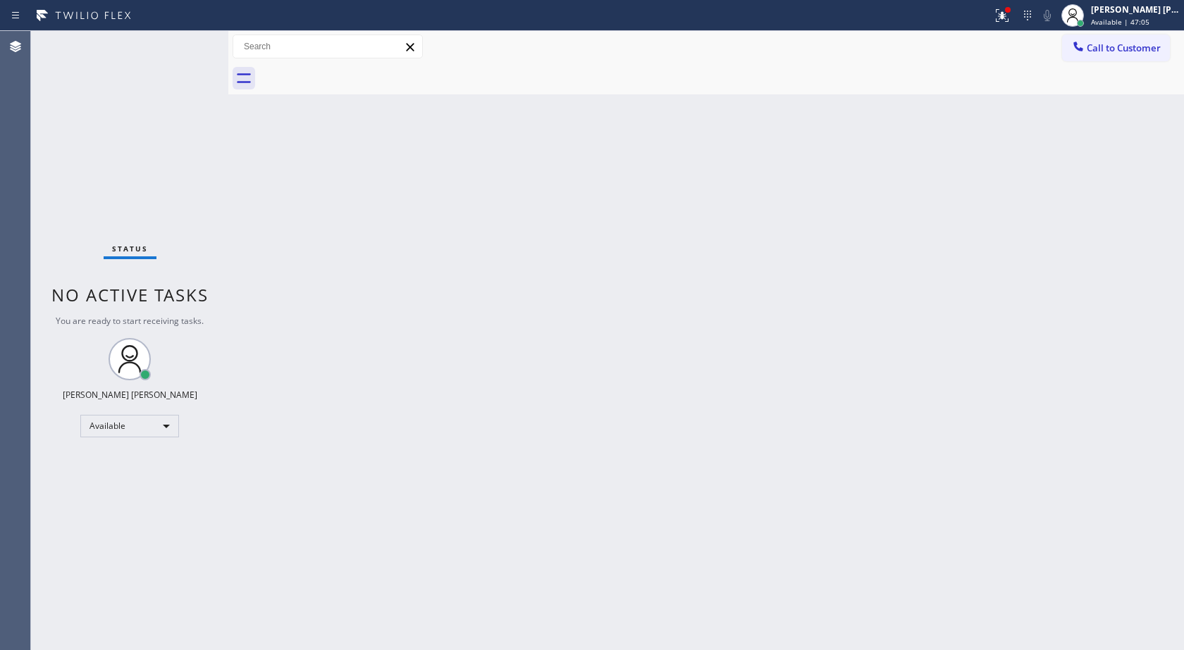
click at [411, 224] on div "Back to Dashboard Change Sender ID Customers Technicians Select a contact Outbo…" at bounding box center [705, 340] width 955 height 619
click at [407, 214] on div "Back to Dashboard Change Sender ID Customers Technicians Select a contact Outbo…" at bounding box center [705, 340] width 955 height 619
click at [404, 209] on div "Back to Dashboard Change Sender ID Customers Technicians Select a contact Outbo…" at bounding box center [705, 340] width 955 height 619
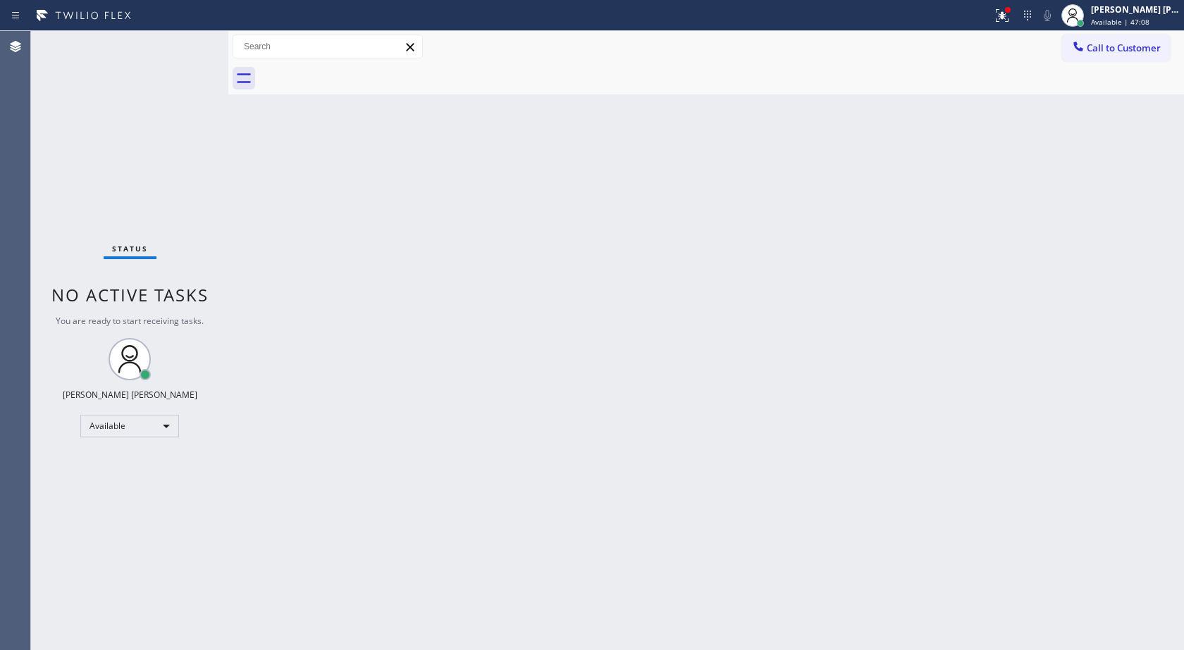
click at [404, 209] on div "Back to Dashboard Change Sender ID Customers Technicians Select a contact Outbo…" at bounding box center [705, 340] width 955 height 619
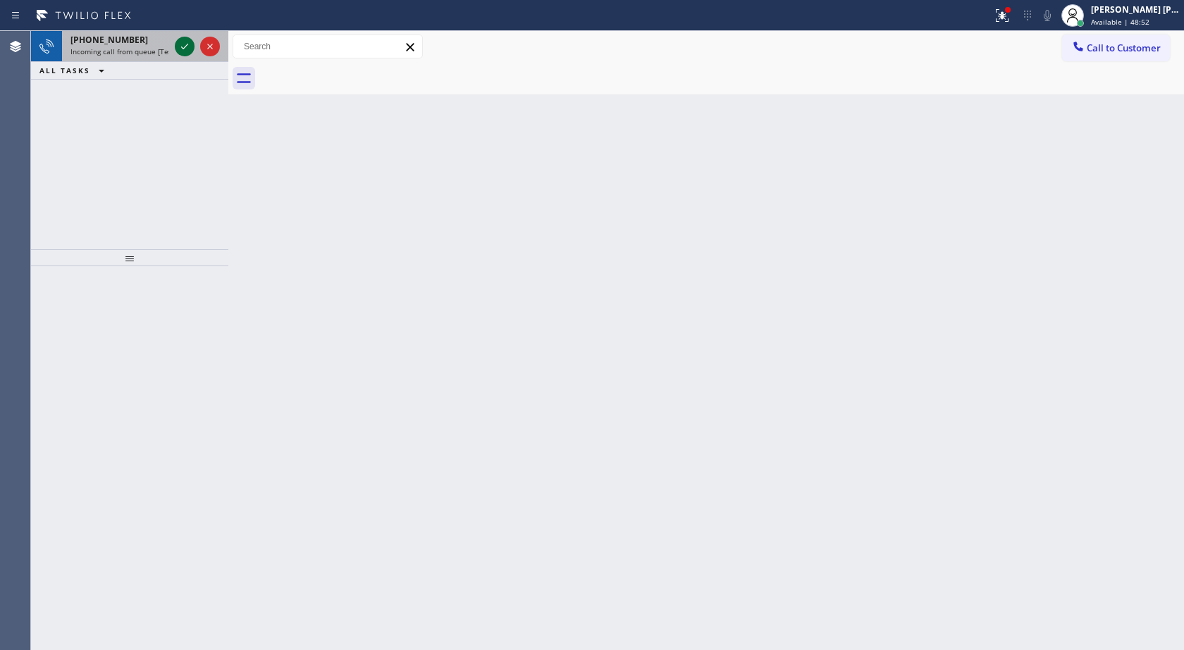
click at [185, 49] on icon at bounding box center [184, 46] width 17 height 17
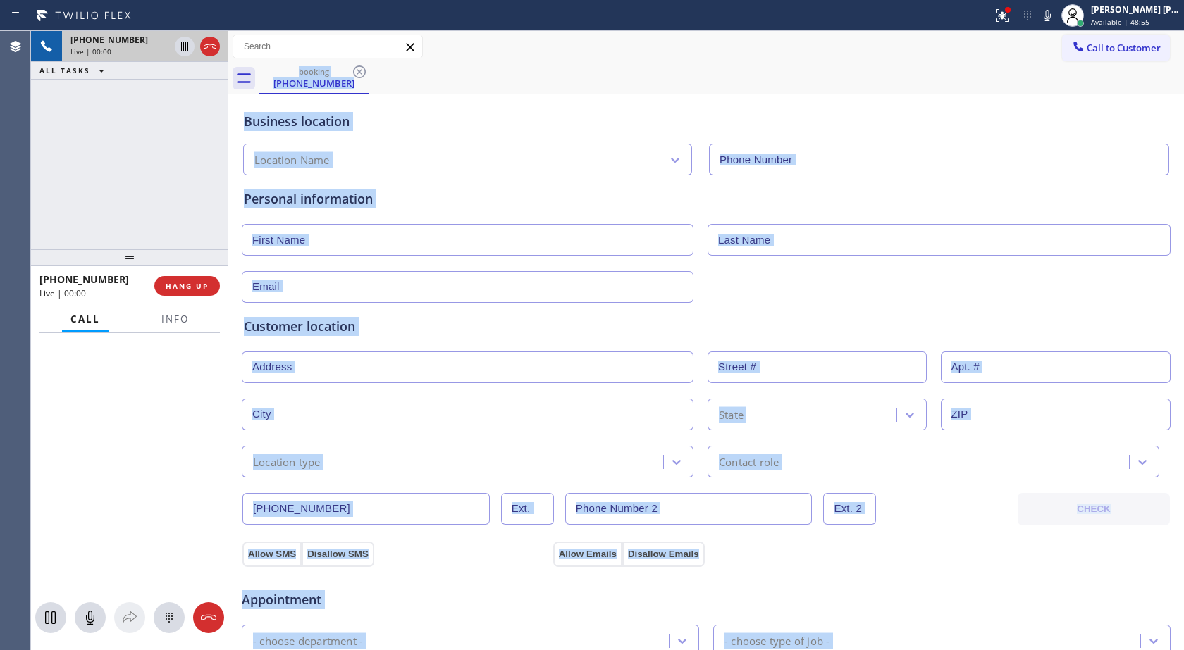
type input "[PHONE_NUMBER]"
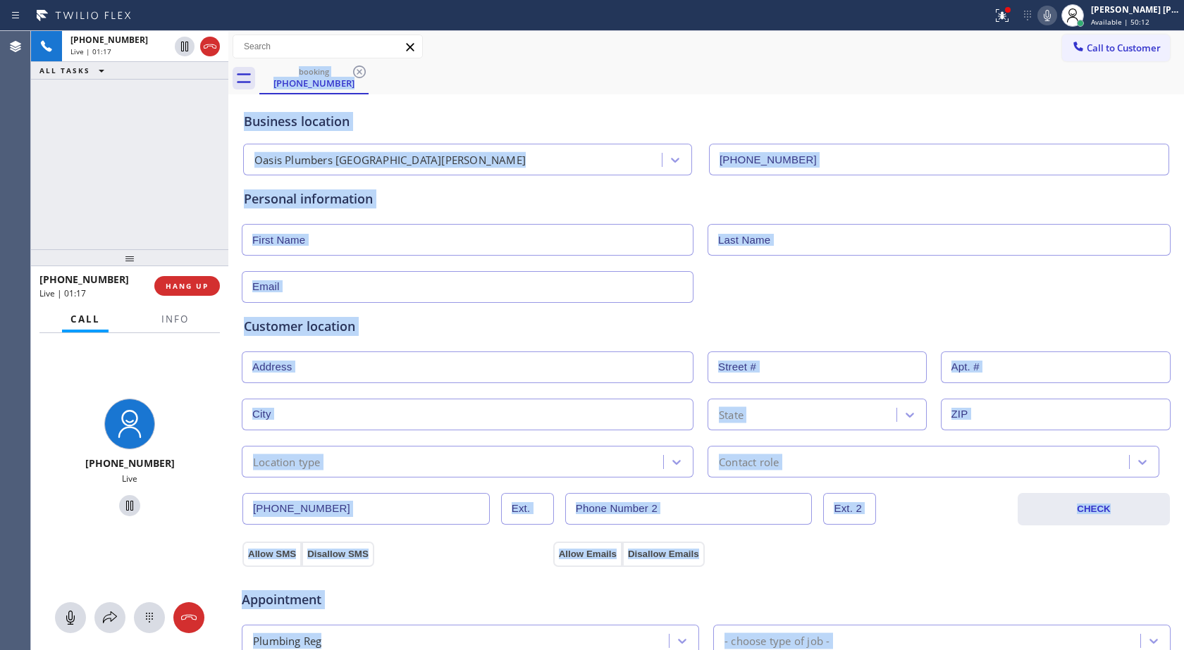
click at [1041, 16] on icon at bounding box center [1047, 15] width 17 height 17
click at [1045, 25] on button at bounding box center [1047, 16] width 20 height 20
click at [68, 607] on button at bounding box center [70, 617] width 31 height 31
click at [993, 17] on div at bounding box center [1001, 15] width 31 height 17
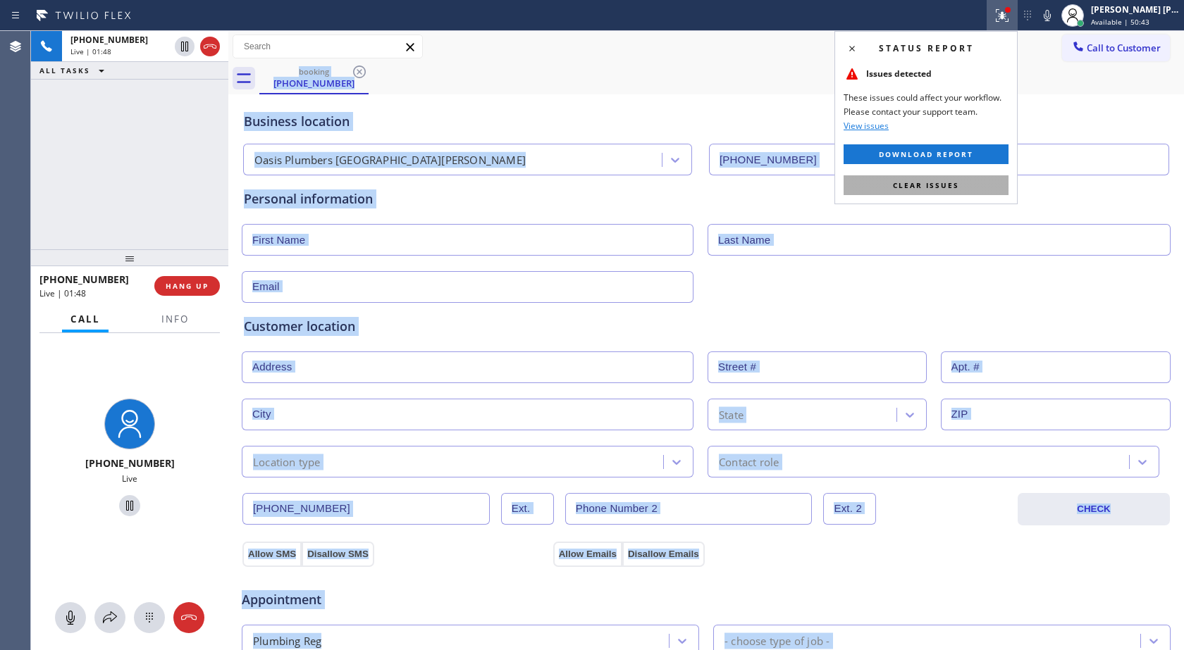
click at [964, 192] on button "Clear issues" at bounding box center [925, 185] width 165 height 20
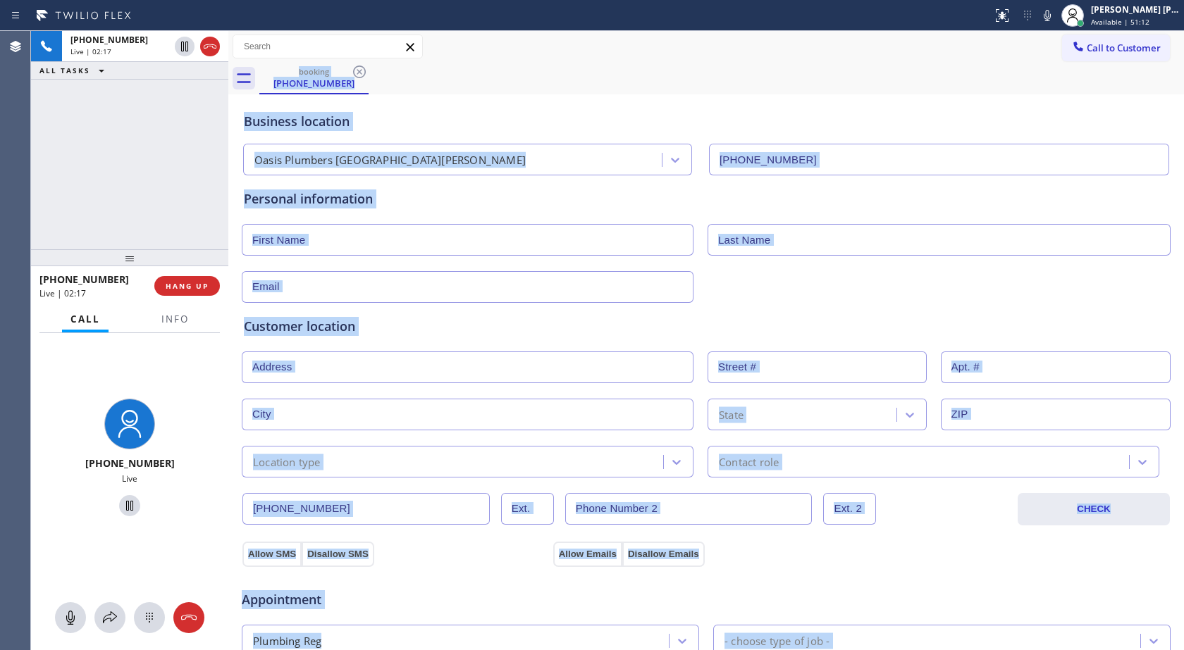
click at [1010, 109] on div "Business location [GEOGRAPHIC_DATA] [GEOGRAPHIC_DATA][PERSON_NAME] [PHONE_NUMBE…" at bounding box center [706, 137] width 930 height 78
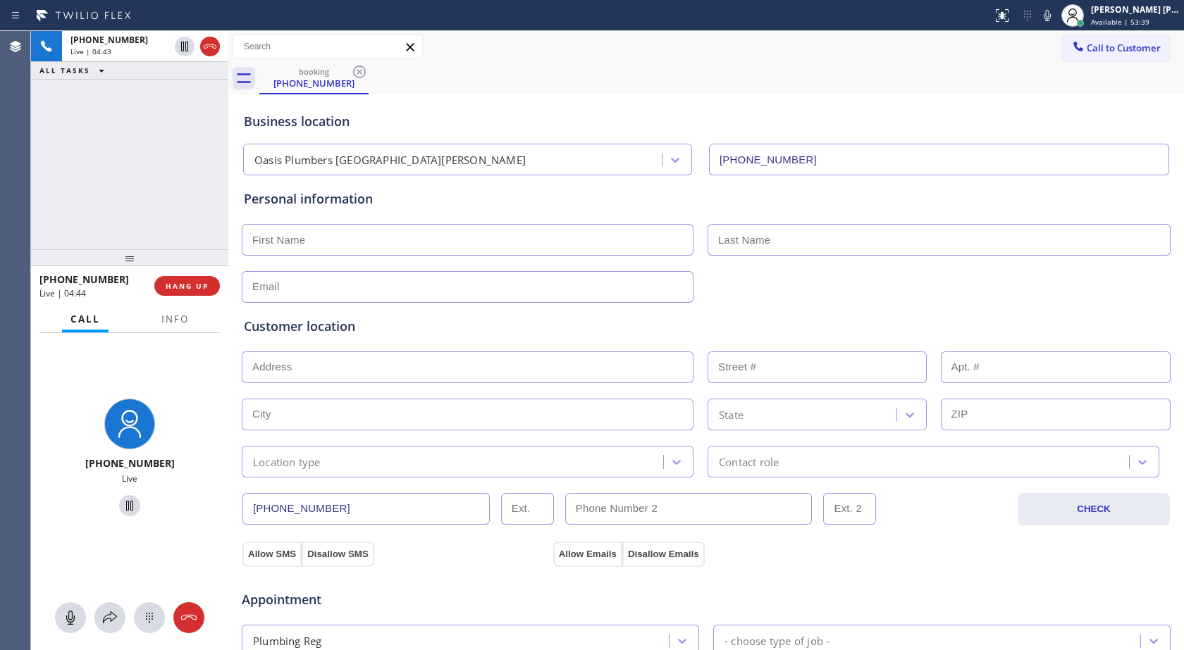
click at [1041, 17] on icon at bounding box center [1047, 15] width 17 height 17
click at [131, 503] on icon at bounding box center [129, 505] width 17 height 17
click at [306, 237] on input "text" at bounding box center [468, 240] width 452 height 32
type input "[PERSON_NAME]"
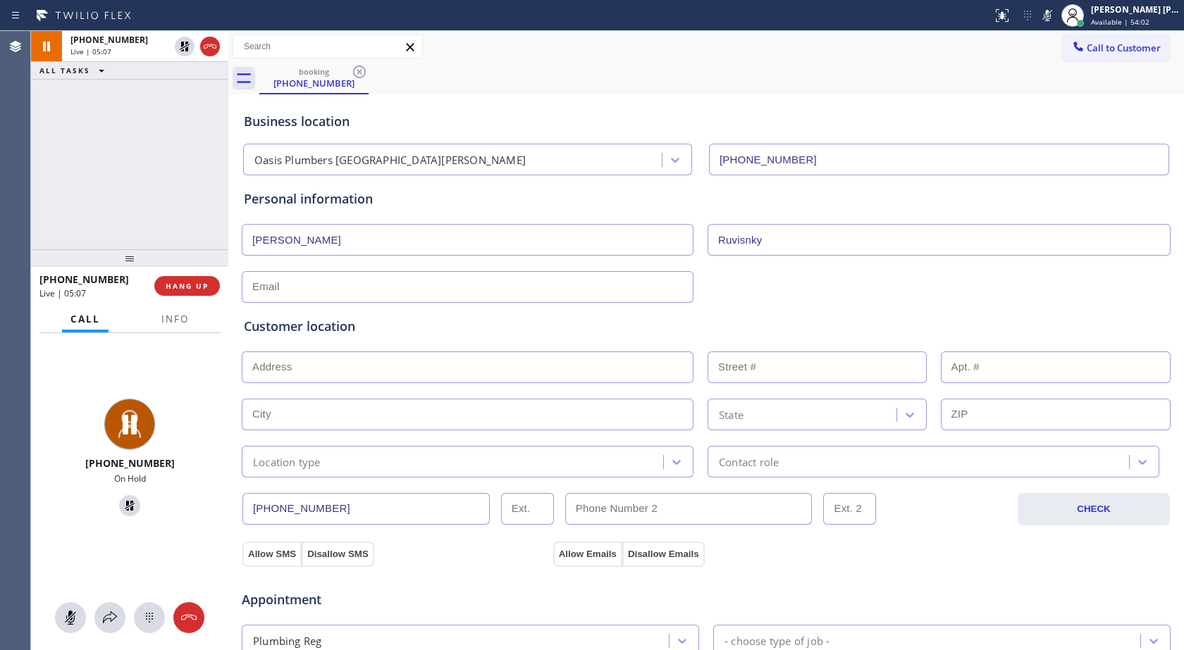
type input "Ruvisnky"
click at [265, 287] on input "text" at bounding box center [468, 287] width 452 height 32
click at [294, 368] on input "text" at bounding box center [468, 368] width 452 height 32
paste input "[STREET_ADDRESS][PERSON_NAME]"
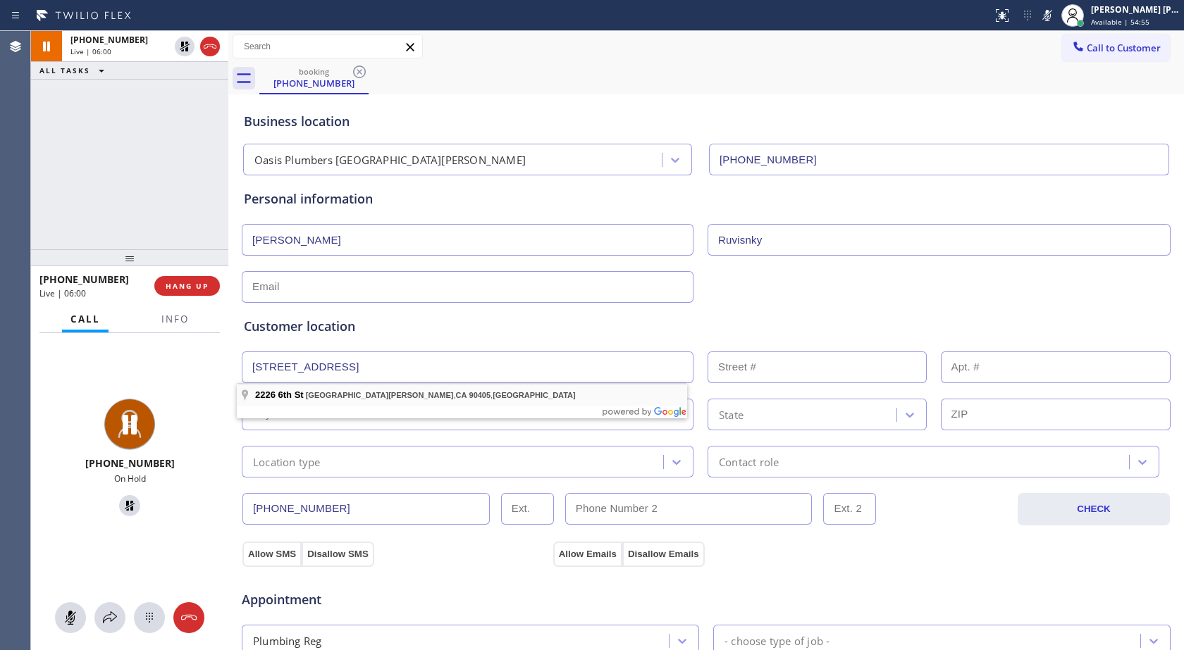
type input "[STREET_ADDRESS]"
type input "2226"
type input "[GEOGRAPHIC_DATA][PERSON_NAME]"
type input "90405"
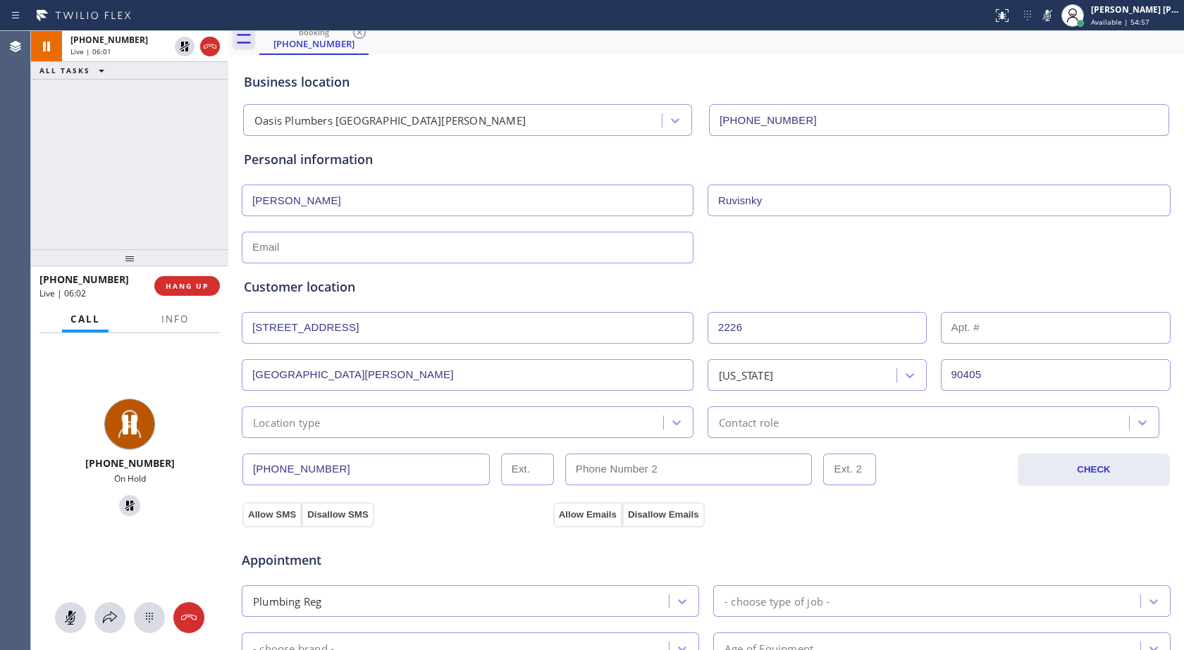
scroll to position [70, 0]
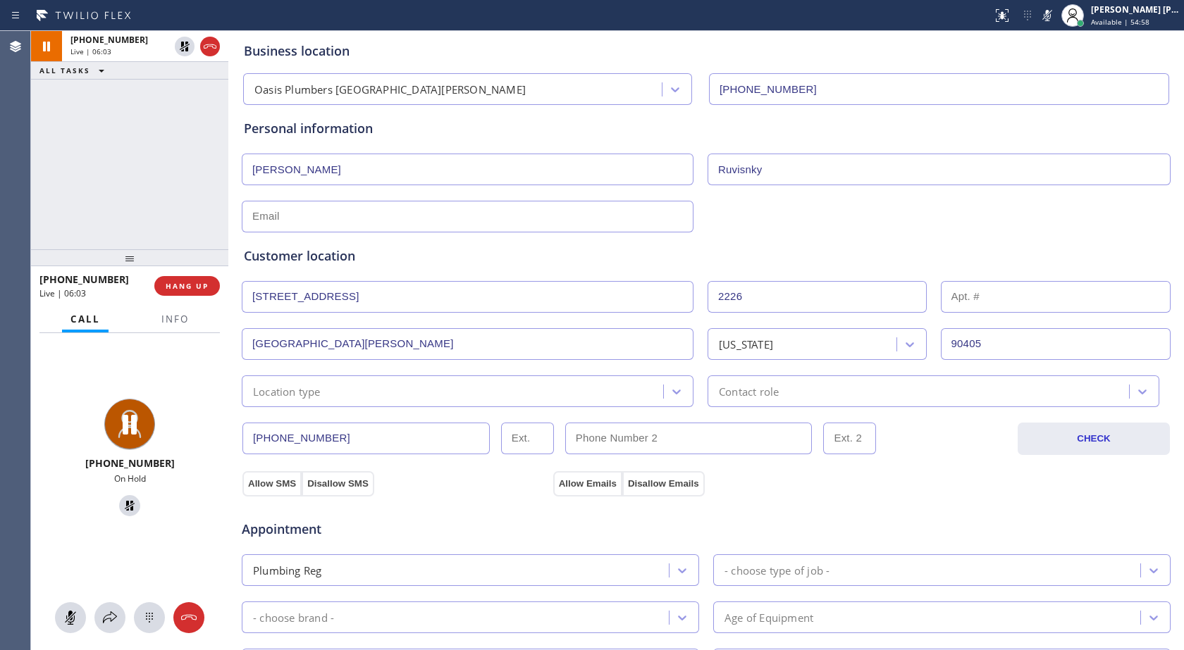
click at [295, 444] on input "[PHONE_NUMBER]" at bounding box center [365, 439] width 247 height 32
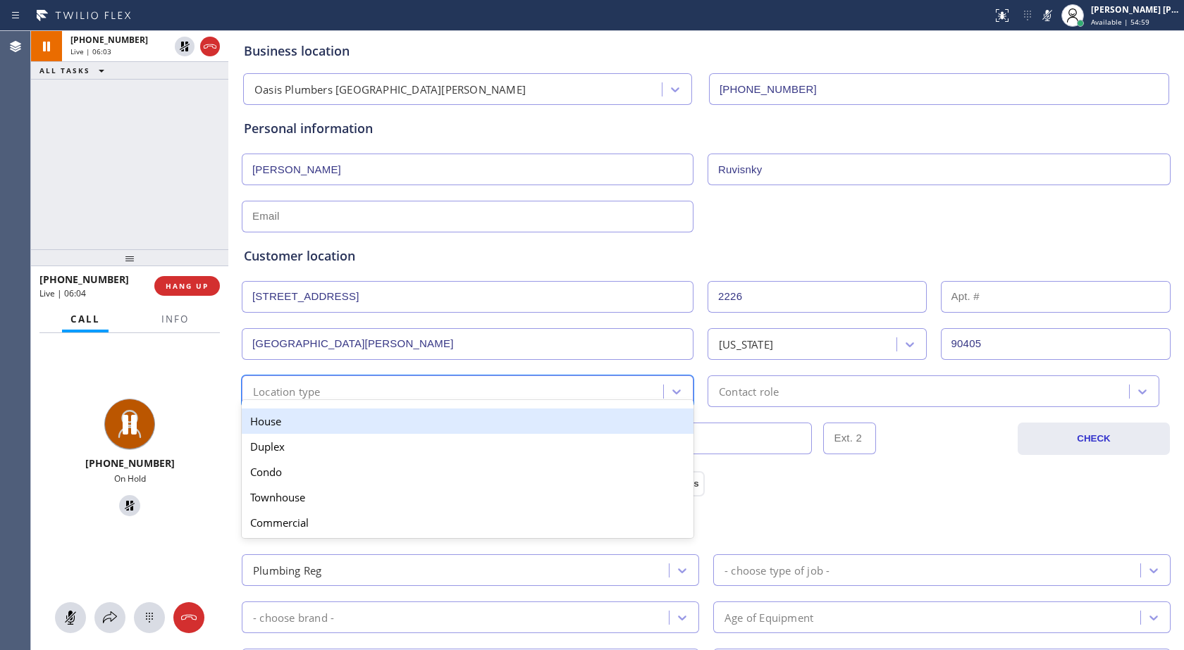
click at [297, 399] on div "option House focused, 1 of 5. 5 results available. Use Up and Down to choose op…" at bounding box center [468, 392] width 452 height 32
click at [288, 421] on div "House" at bounding box center [468, 421] width 452 height 25
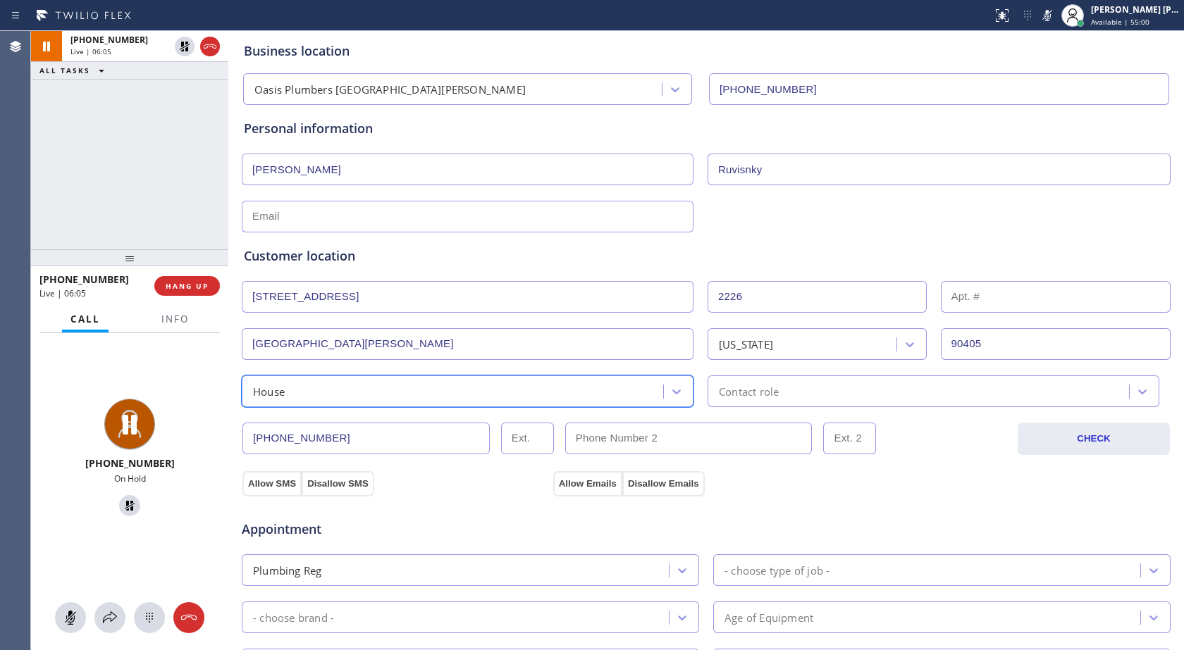
click at [802, 390] on div "Contact role" at bounding box center [920, 391] width 417 height 25
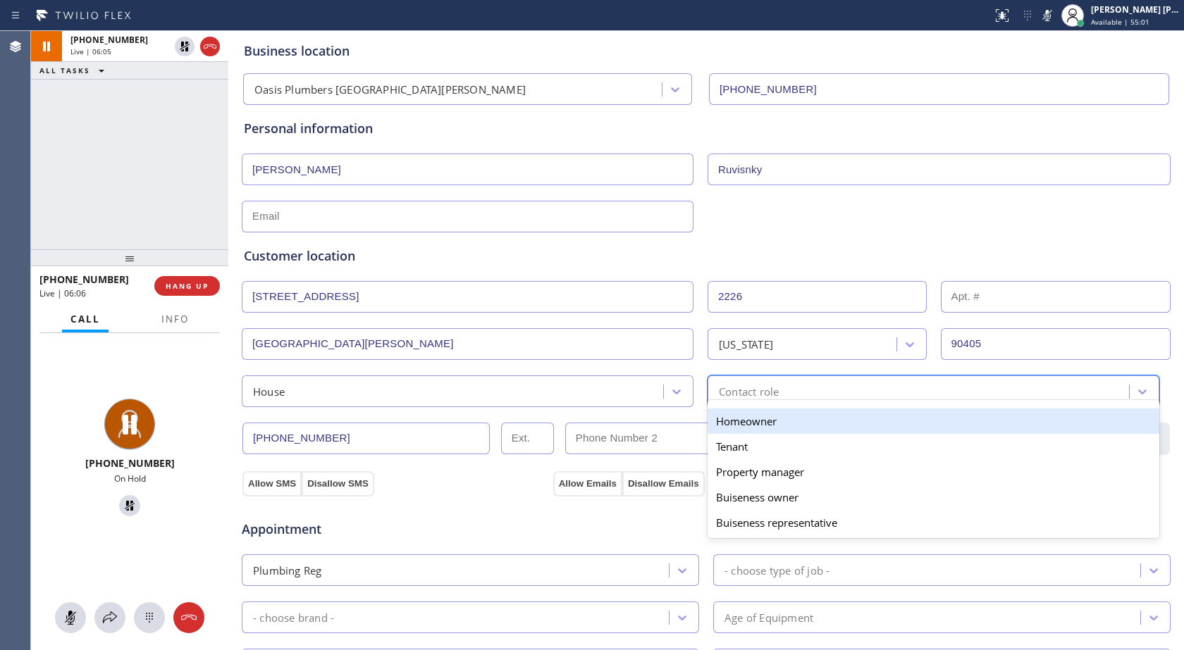
click at [771, 426] on div "Homeowner" at bounding box center [933, 421] width 452 height 25
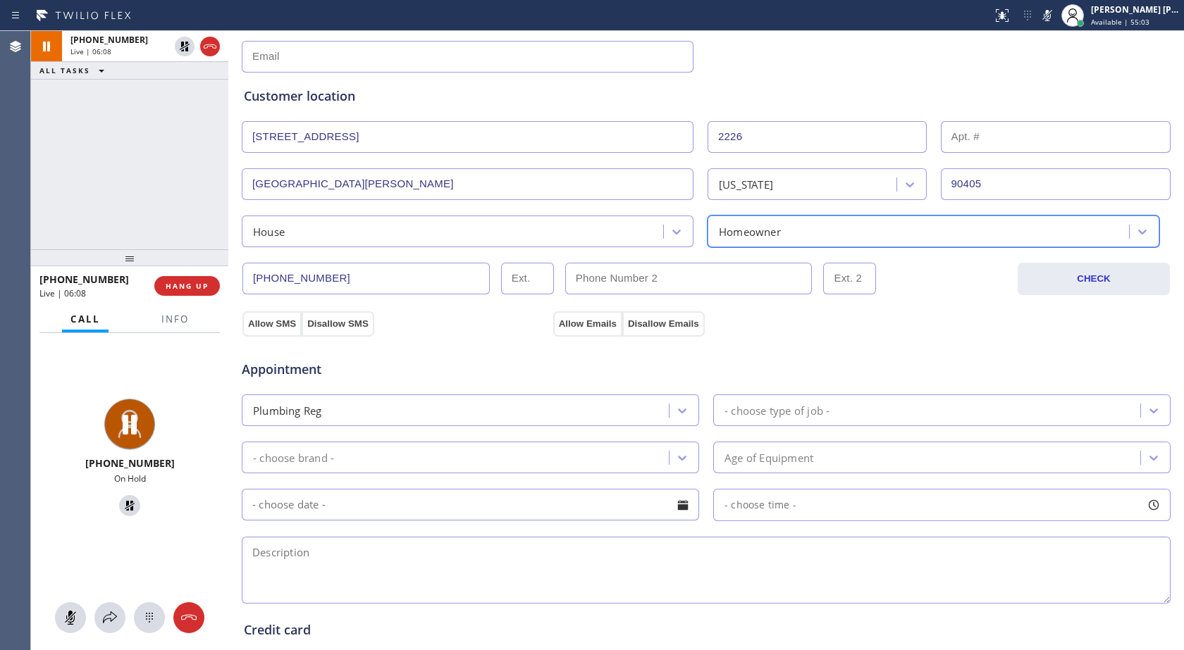
scroll to position [282, 0]
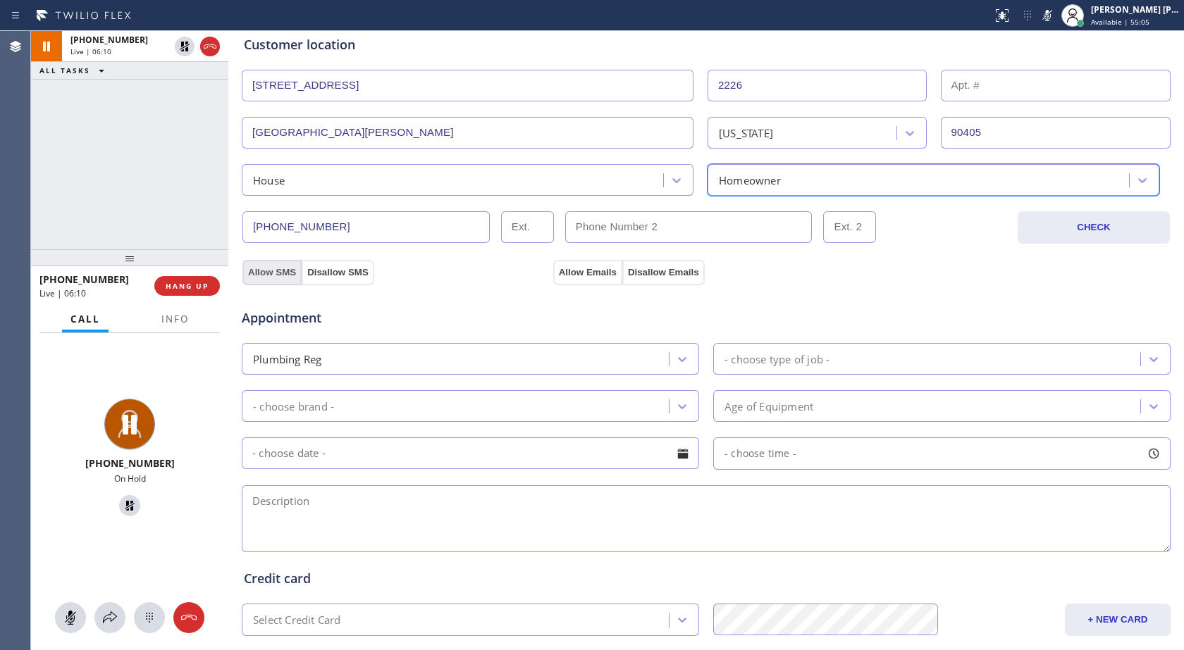
click at [274, 272] on button "Allow SMS" at bounding box center [271, 272] width 59 height 25
click at [586, 268] on div "Allow SMS Disallow SMS Allow Emails Disallow Emails" at bounding box center [705, 270] width 931 height 28
click at [587, 271] on button "Allow Emails" at bounding box center [587, 272] width 69 height 25
click at [758, 359] on div "- choose type of job -" at bounding box center [776, 359] width 105 height 16
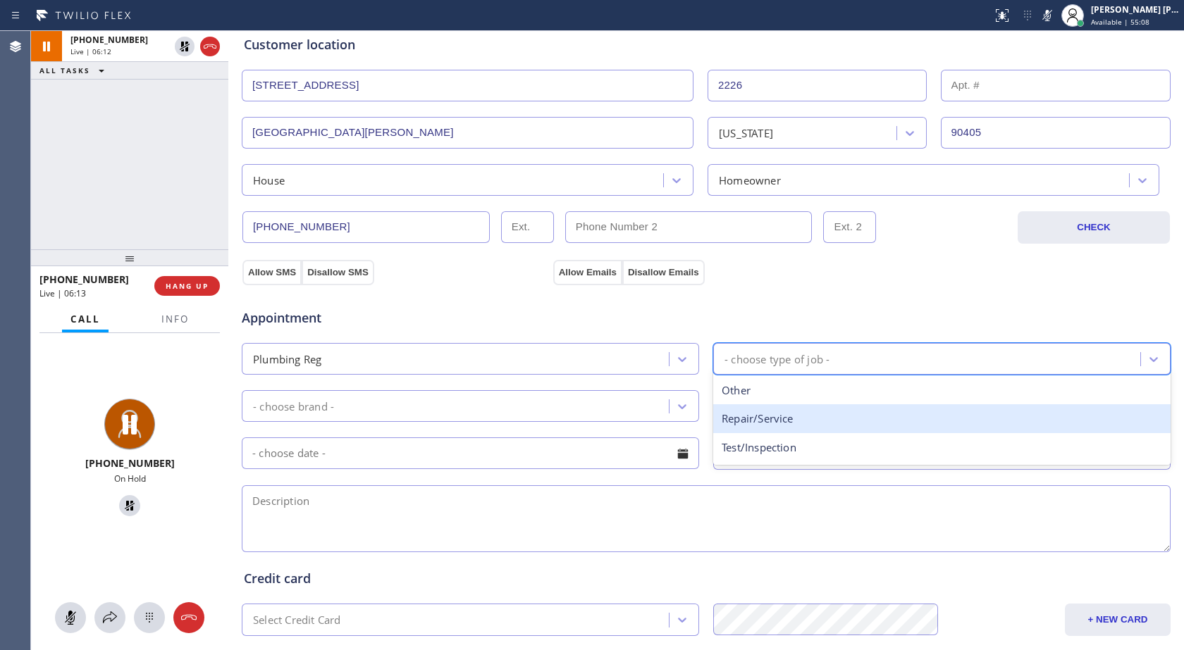
click at [800, 426] on div "Repair/Service" at bounding box center [941, 418] width 457 height 29
click at [800, 426] on div "Appointment Plumbing Reg option Repair/Service focused, 2 of 3. 3 results avail…" at bounding box center [706, 424] width 924 height 264
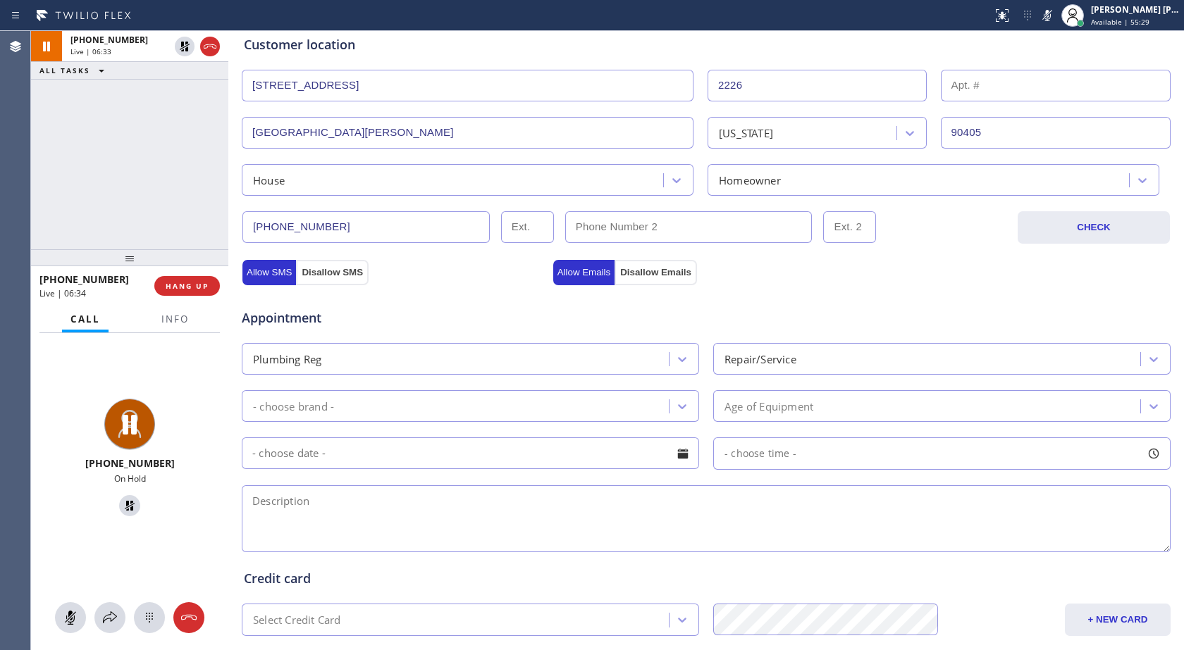
click at [166, 192] on div "[PHONE_NUMBER] Live | 06:33 ALL TASKS ALL TASKS ACTIVE TASKS TASKS IN WRAP UP" at bounding box center [129, 140] width 197 height 218
click at [193, 46] on div at bounding box center [185, 46] width 20 height 17
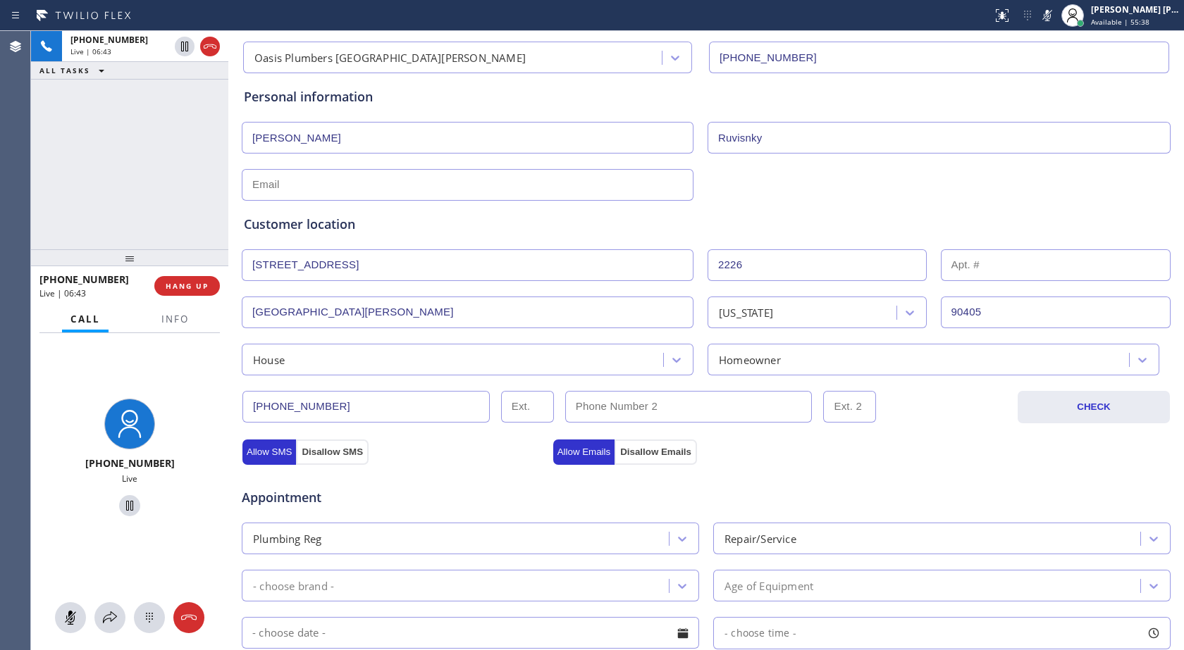
scroll to position [0, 0]
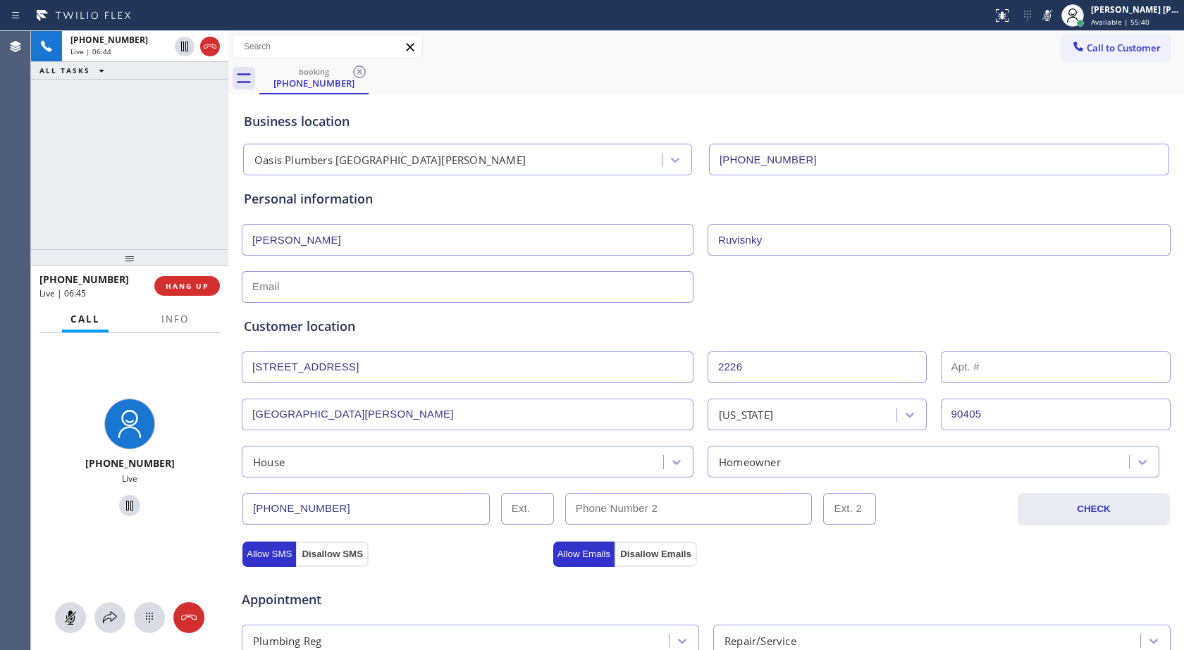
click at [1050, 19] on icon at bounding box center [1047, 15] width 17 height 17
click at [1039, 13] on icon at bounding box center [1047, 15] width 17 height 17
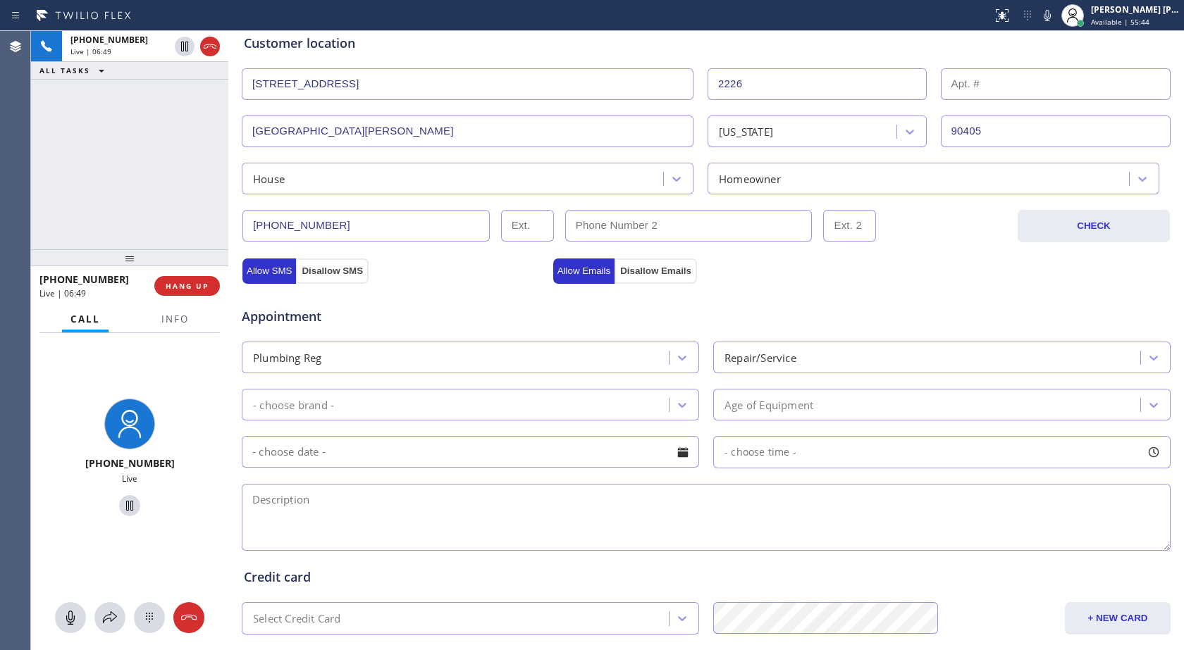
scroll to position [352, 0]
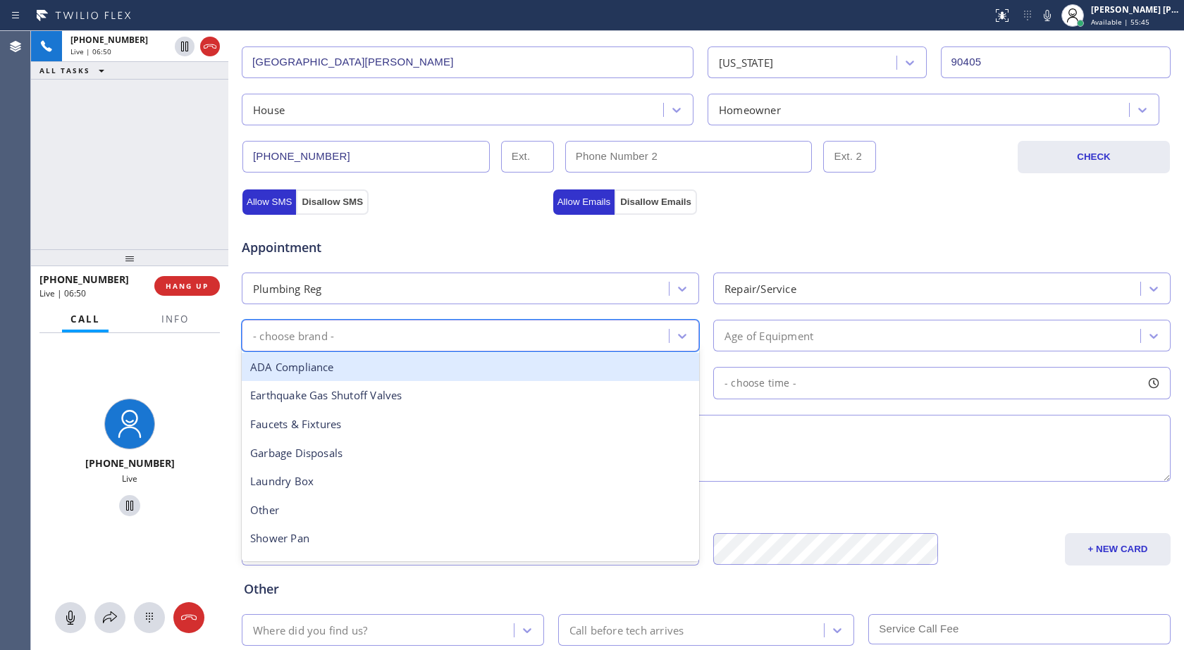
click at [607, 345] on div "- choose brand -" at bounding box center [457, 335] width 423 height 25
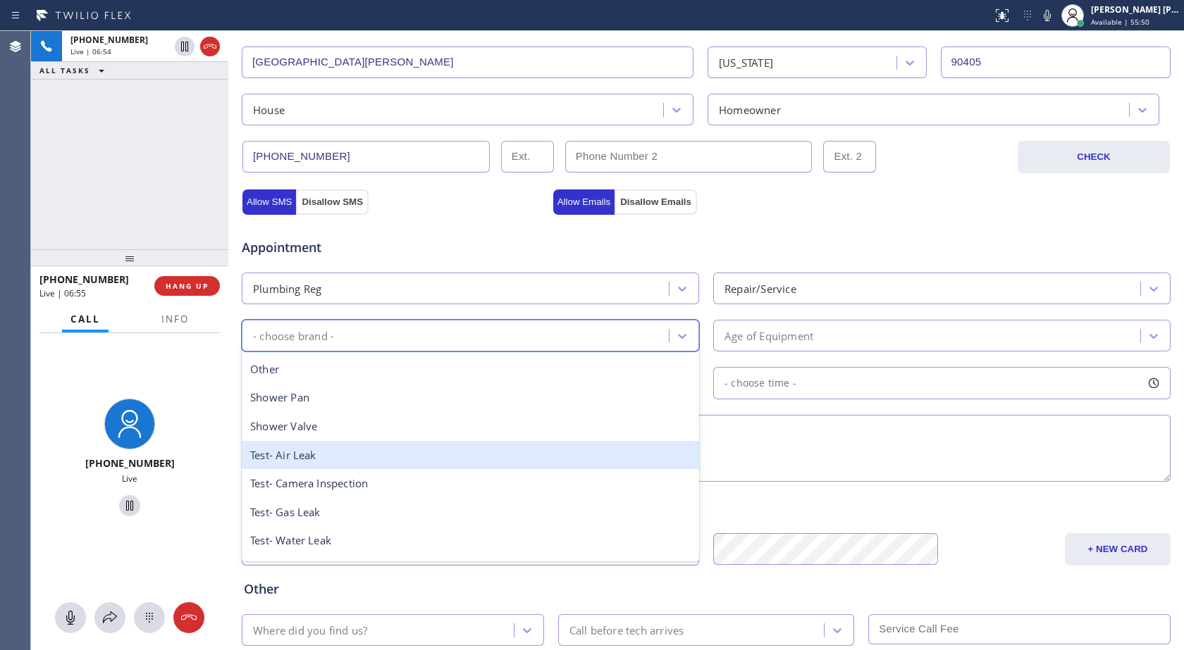
scroll to position [211, 0]
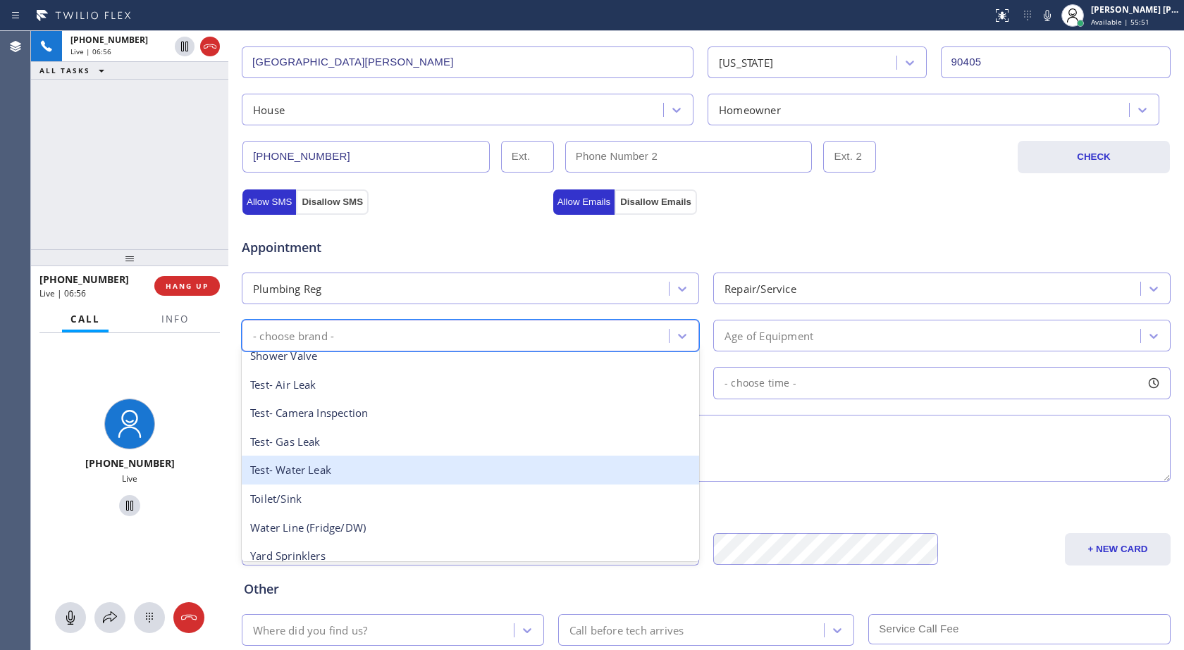
click at [395, 476] on div "Test- Water Leak" at bounding box center [470, 470] width 457 height 29
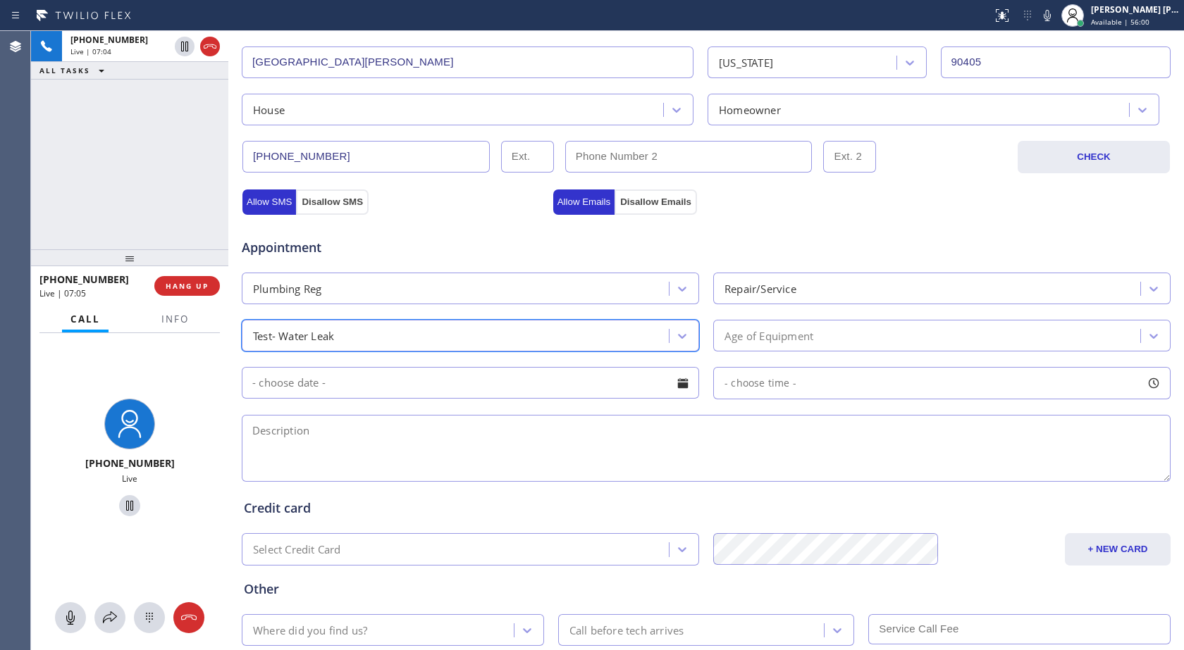
click at [788, 340] on div "Age of Equipment" at bounding box center [768, 336] width 89 height 16
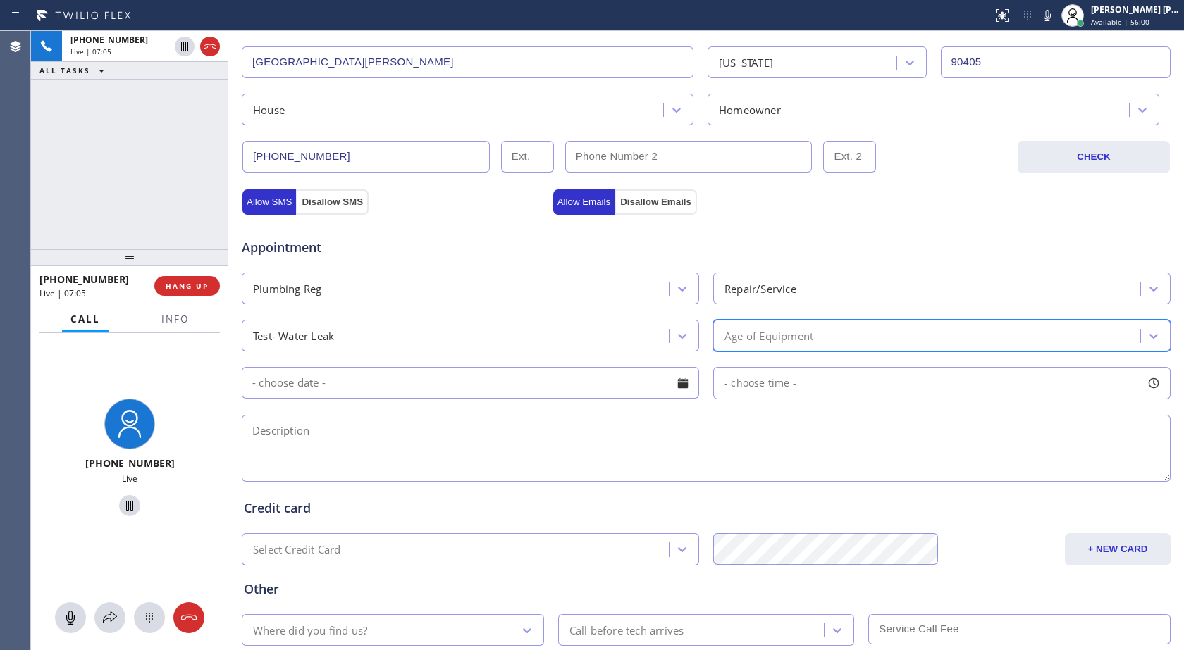
click at [788, 340] on div "Age of Equipment" at bounding box center [768, 336] width 89 height 16
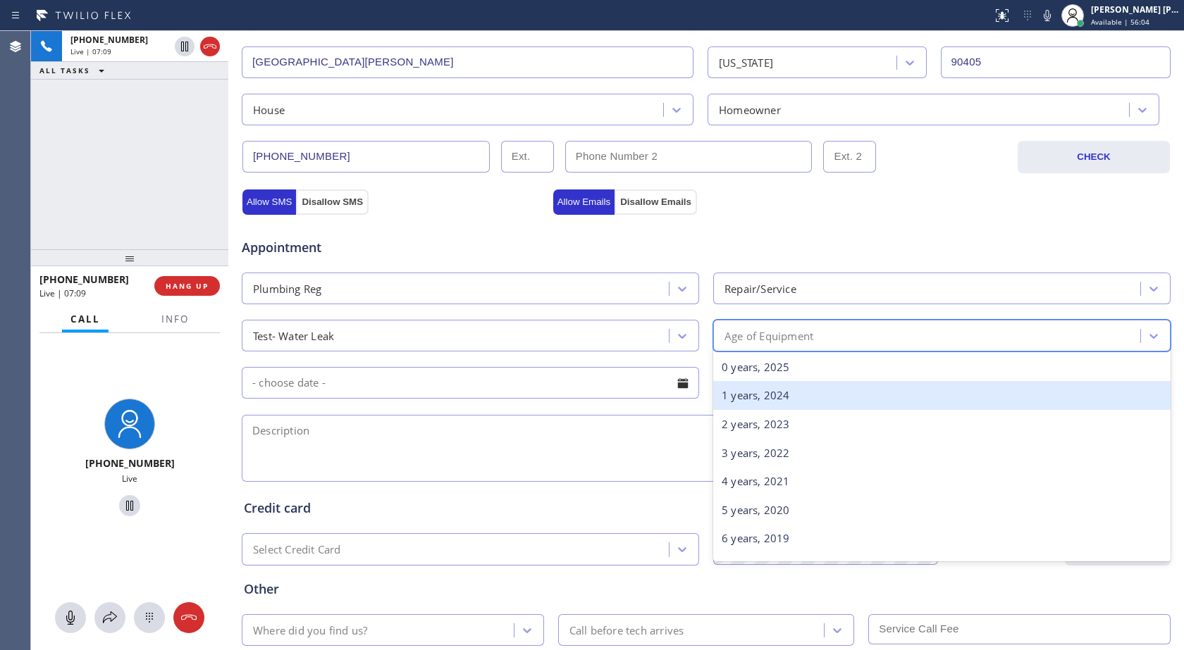
click at [801, 393] on div "1 years, 2024" at bounding box center [941, 395] width 457 height 29
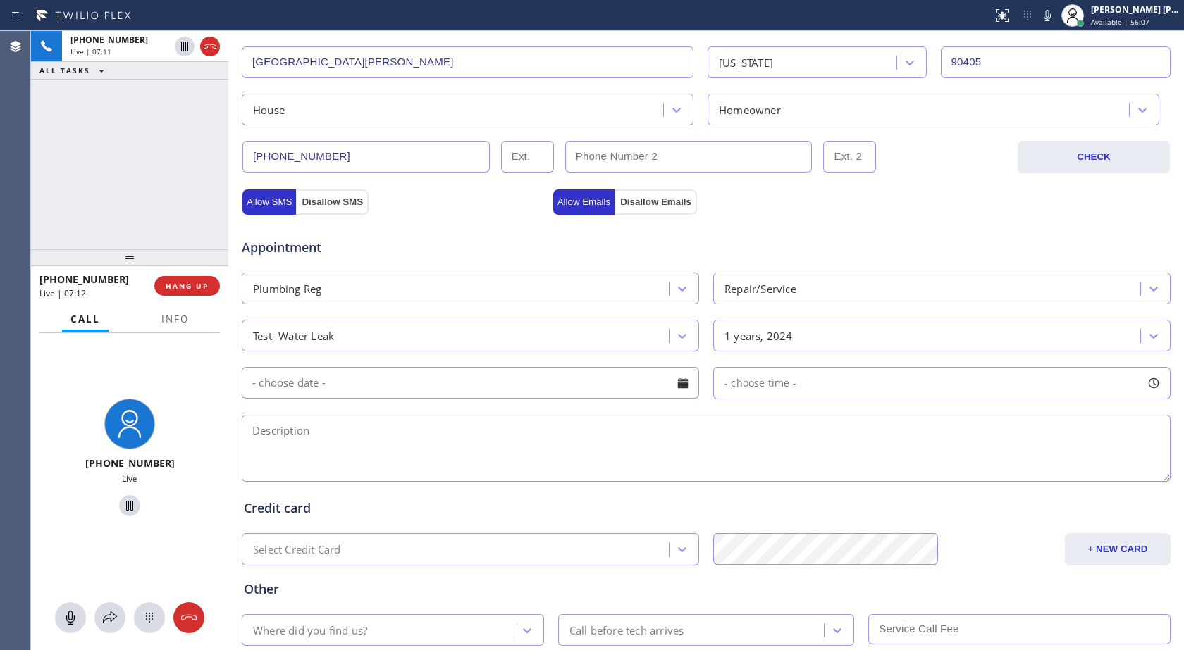
click at [553, 383] on input "text" at bounding box center [470, 383] width 457 height 32
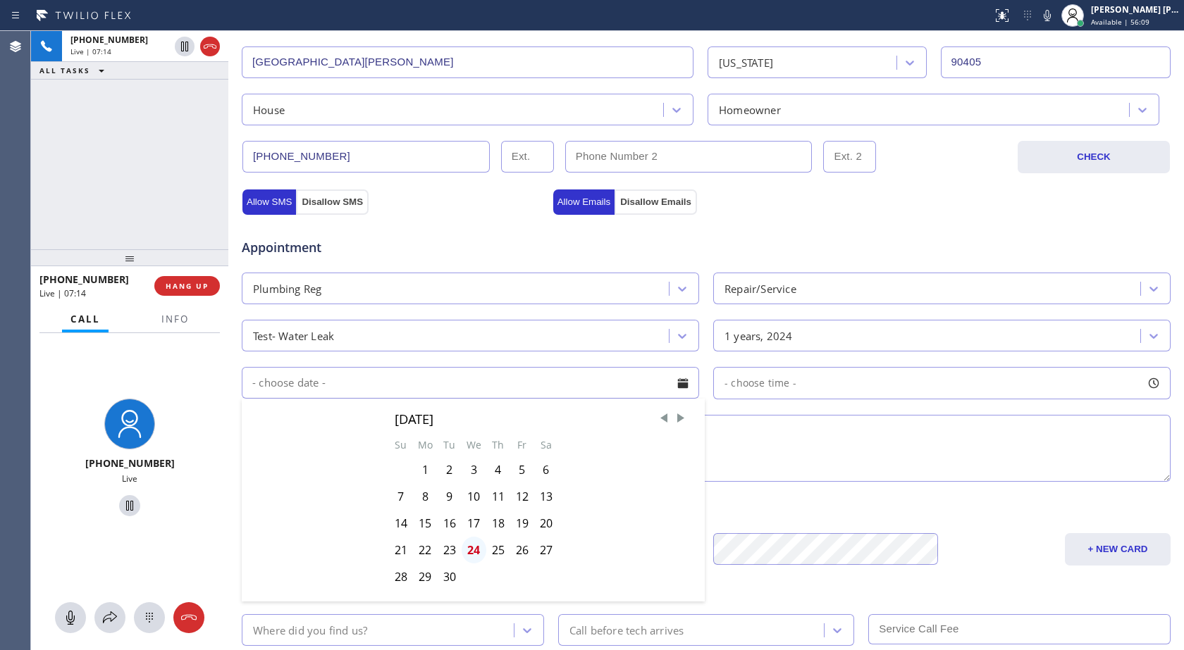
click at [477, 552] on div "24" at bounding box center [473, 550] width 25 height 27
type input "[DATE]"
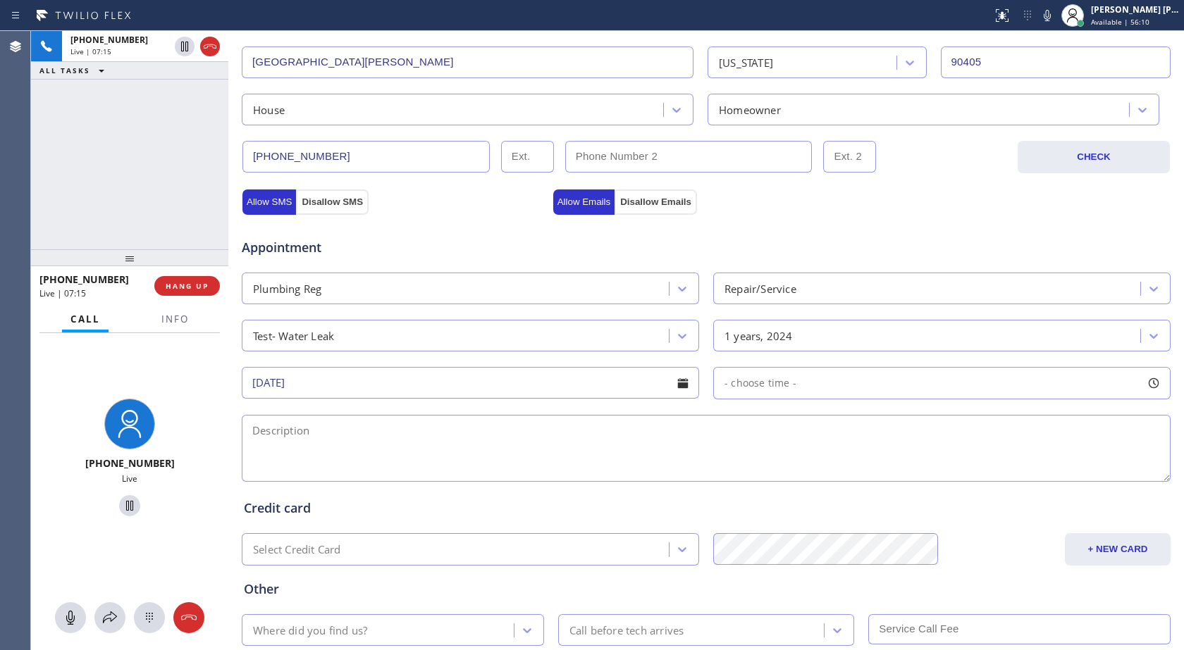
click at [857, 364] on div "[DATE] - choose time -" at bounding box center [705, 381] width 931 height 35
click at [852, 391] on div "- choose time -" at bounding box center [941, 383] width 457 height 32
click at [555, 445] on textarea at bounding box center [706, 448] width 929 height 67
type textarea "11-2, $99,"
click at [866, 246] on div "Appointment" at bounding box center [705, 239] width 931 height 36
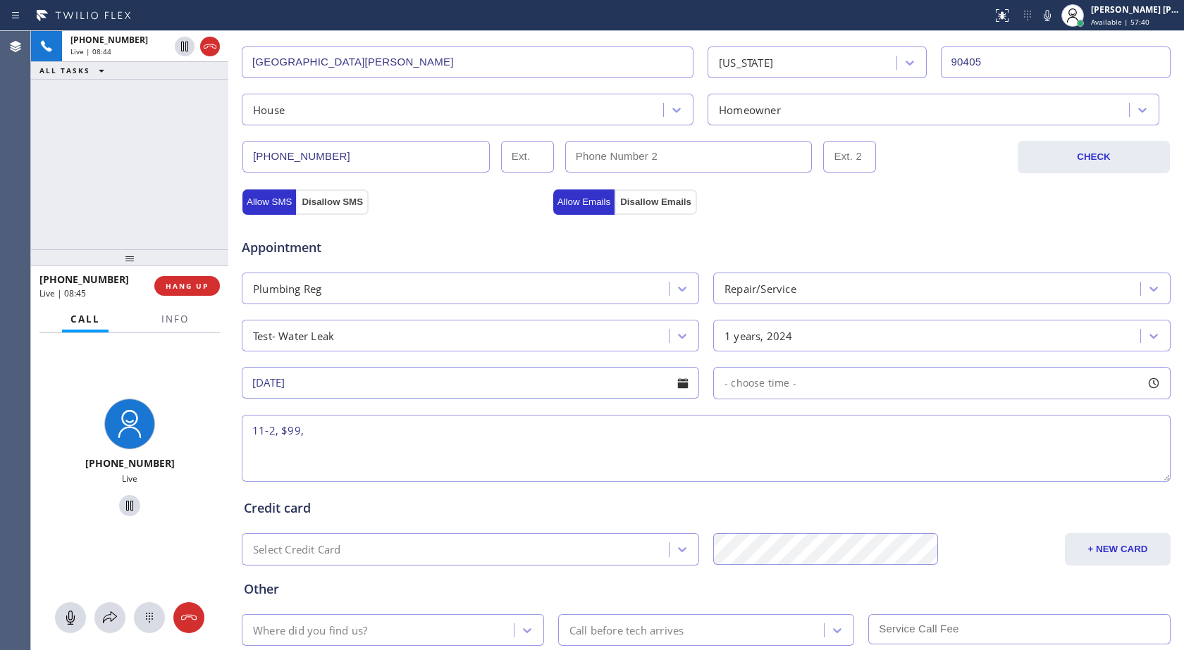
click at [866, 246] on div "Appointment" at bounding box center [705, 239] width 931 height 36
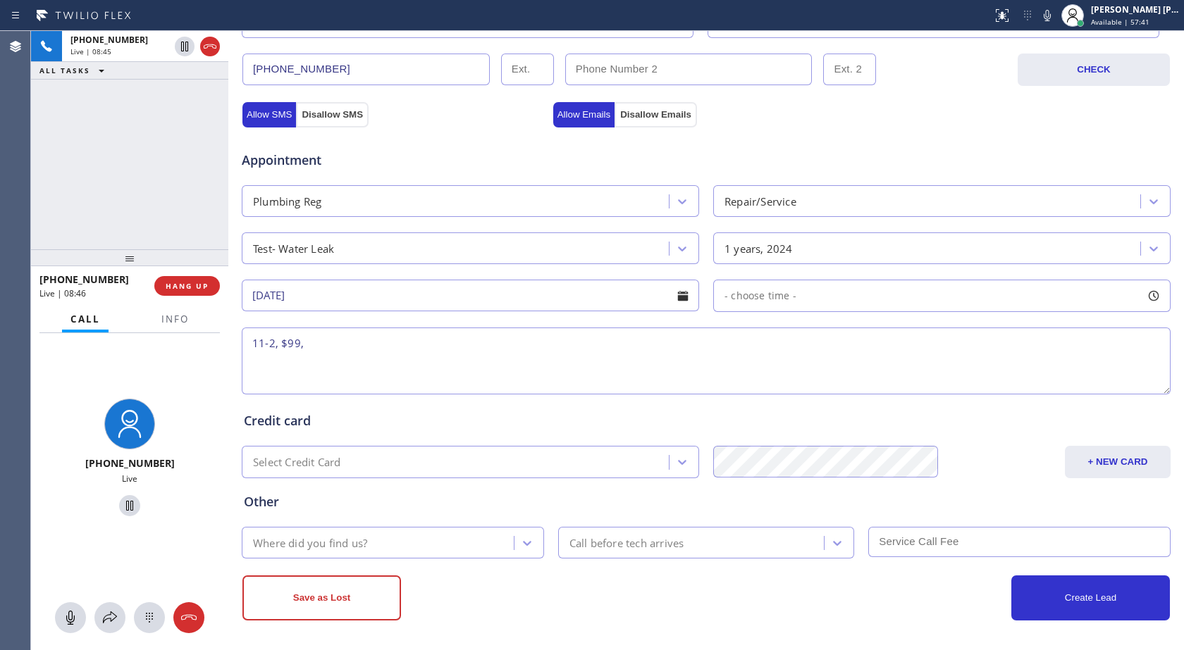
scroll to position [442, 0]
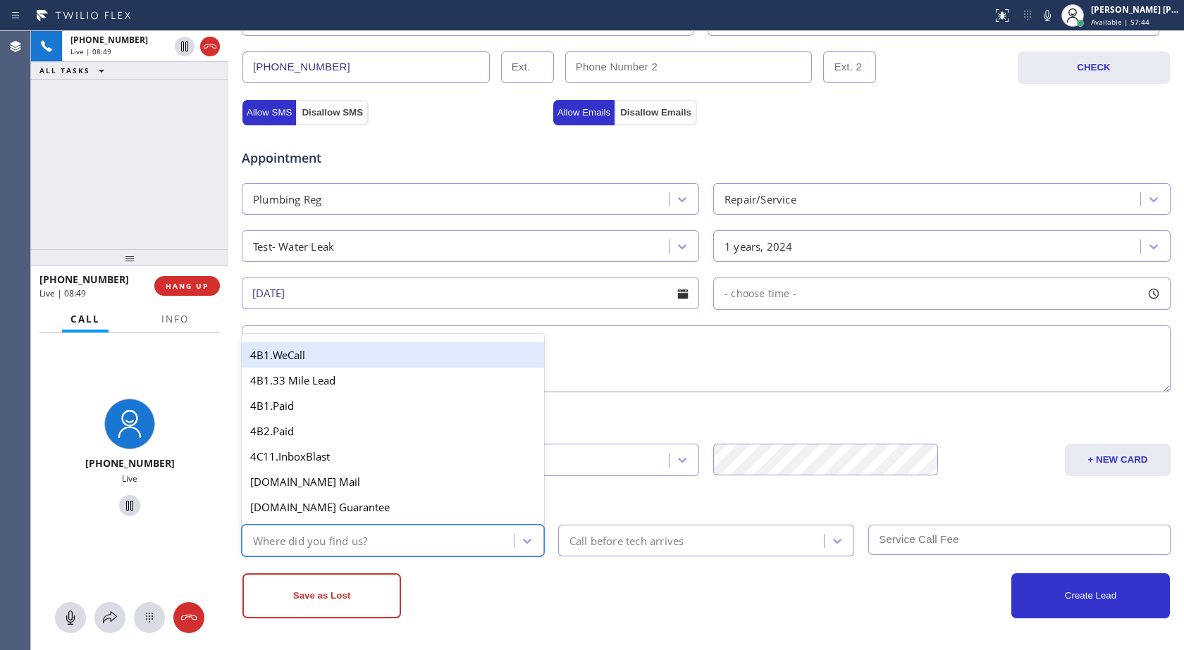
click at [460, 540] on div "Where did you find us?" at bounding box center [380, 540] width 268 height 25
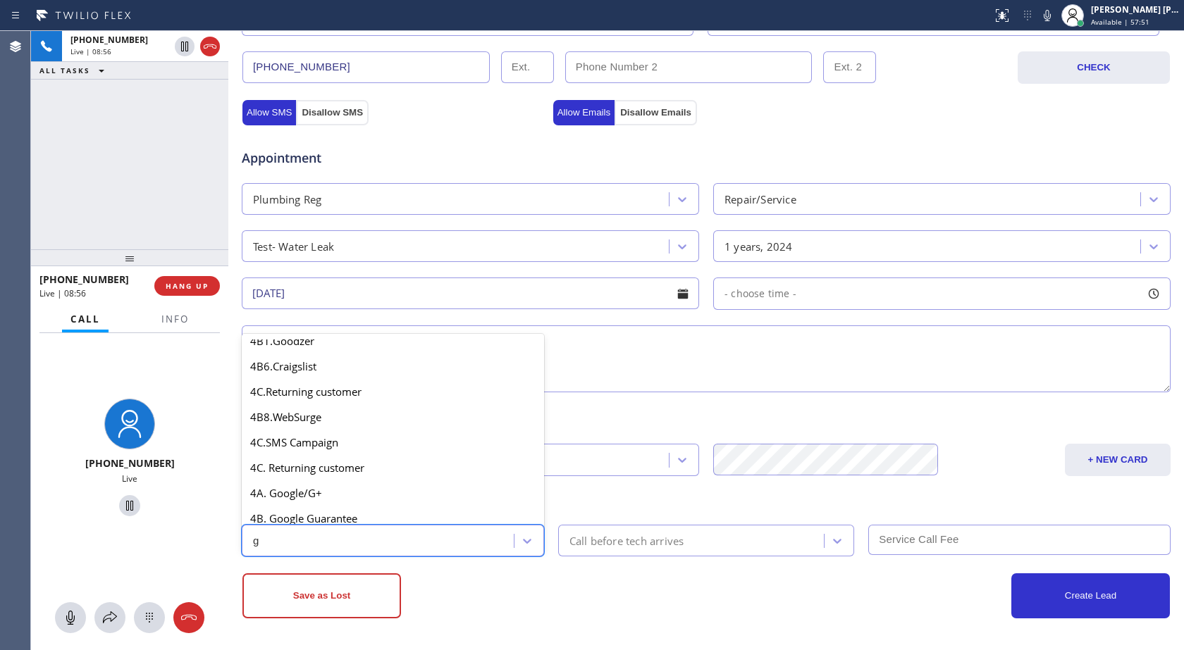
scroll to position [0, 0]
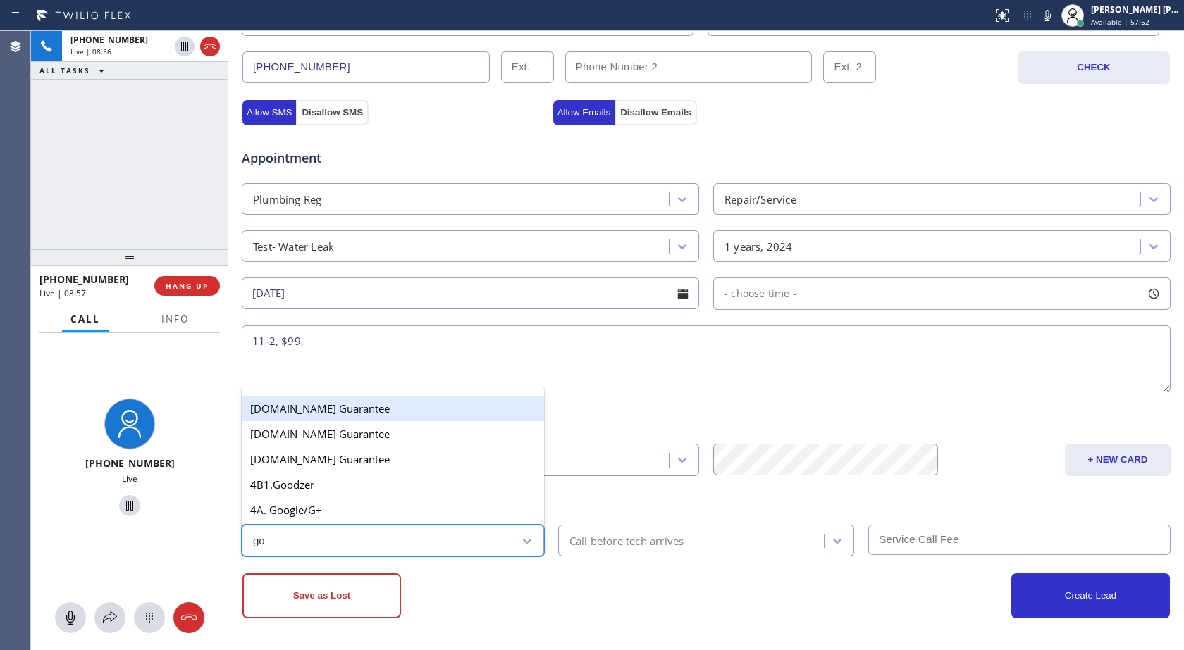
type input "goo"
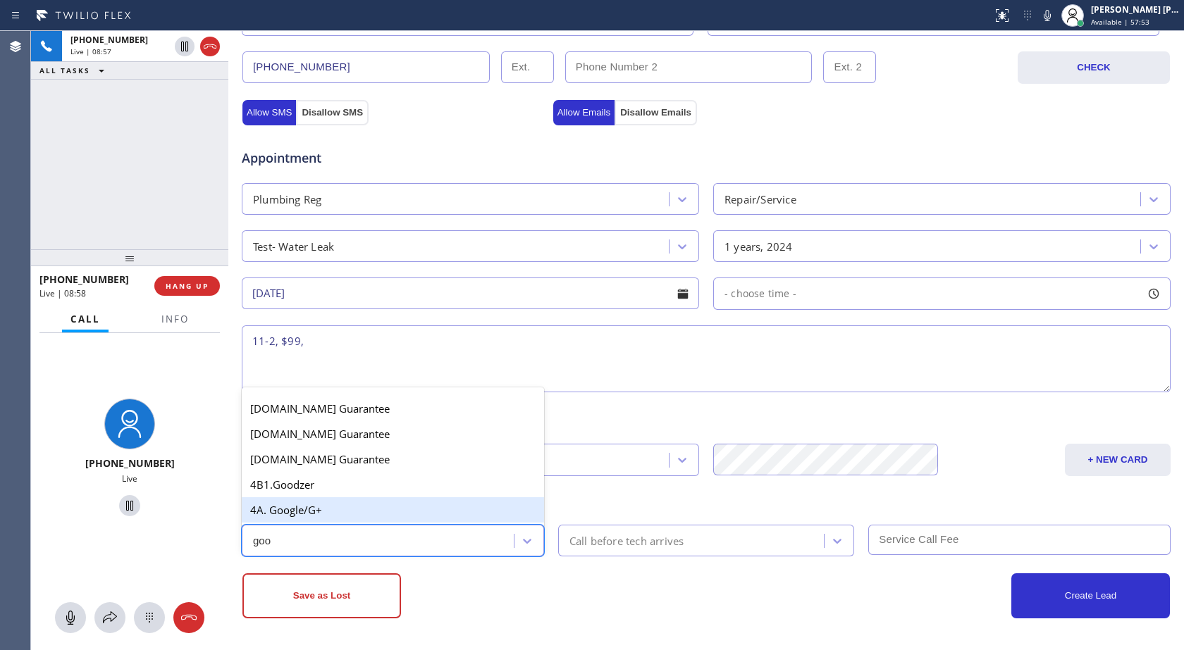
click at [459, 506] on div "4A. Google/G+" at bounding box center [393, 509] width 302 height 25
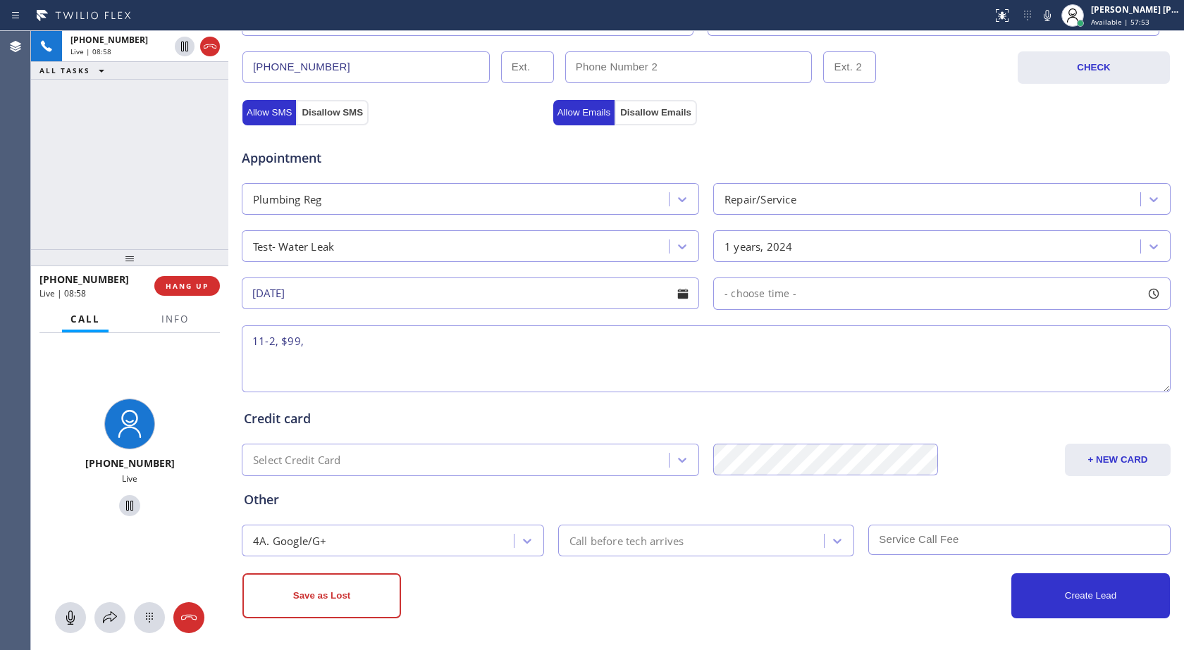
click at [459, 506] on div "Other" at bounding box center [706, 499] width 924 height 19
click at [491, 499] on div "Other" at bounding box center [706, 499] width 924 height 19
click at [678, 537] on div "Call before tech arrives" at bounding box center [626, 541] width 115 height 16
click at [645, 540] on div "Call before tech arrives" at bounding box center [626, 541] width 115 height 16
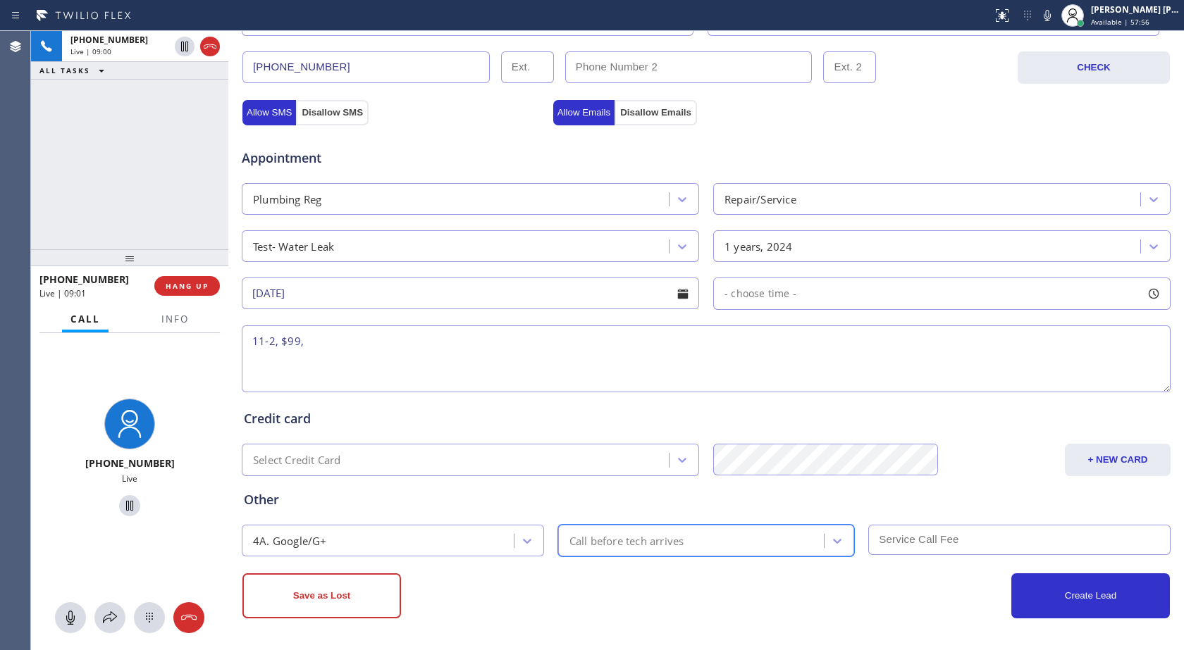
click at [645, 540] on div "Call before tech arrives" at bounding box center [626, 541] width 115 height 16
click at [597, 552] on div "Call before tech arrives" at bounding box center [693, 540] width 262 height 25
click at [845, 507] on div "Other" at bounding box center [706, 499] width 924 height 19
click at [793, 541] on div "Call before tech arrives" at bounding box center [693, 540] width 262 height 25
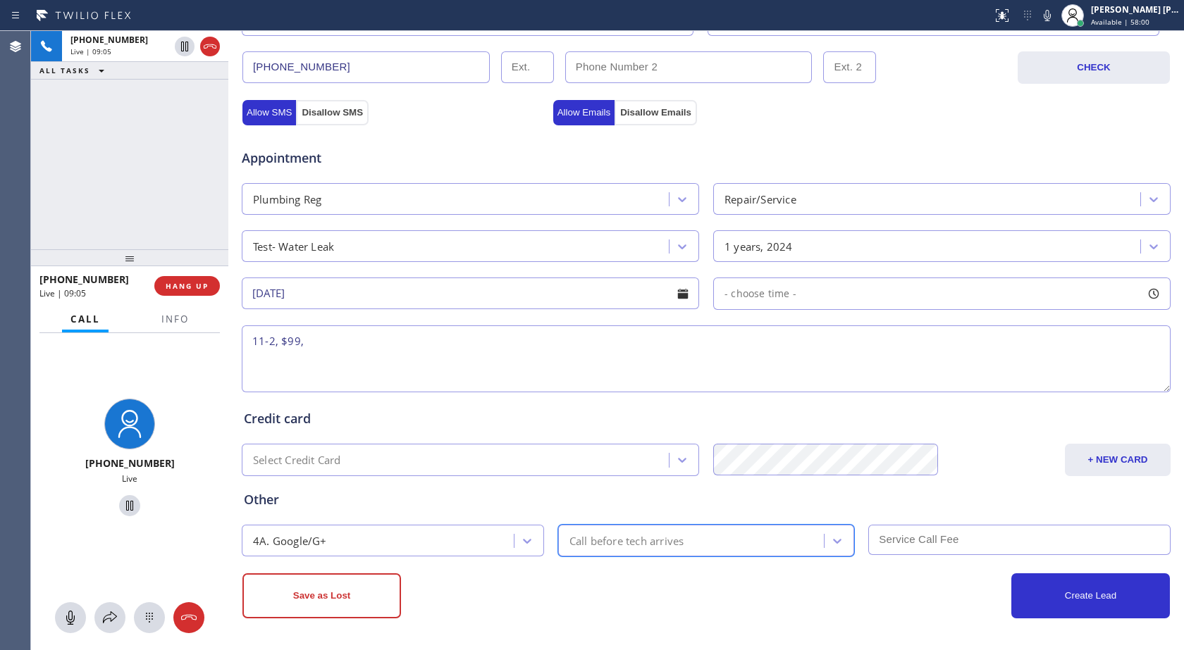
click at [793, 541] on div "Call before tech arrives" at bounding box center [693, 540] width 262 height 25
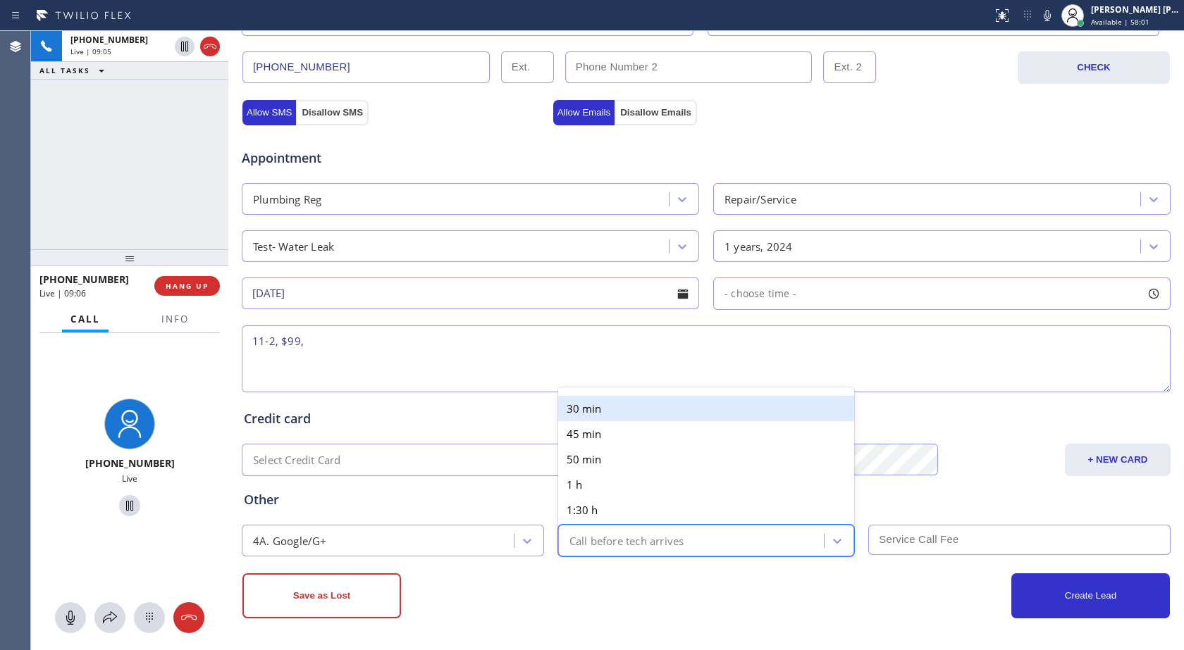
click at [793, 541] on div "Call before tech arrives" at bounding box center [693, 540] width 262 height 25
click at [581, 402] on div "30 min" at bounding box center [706, 408] width 297 height 25
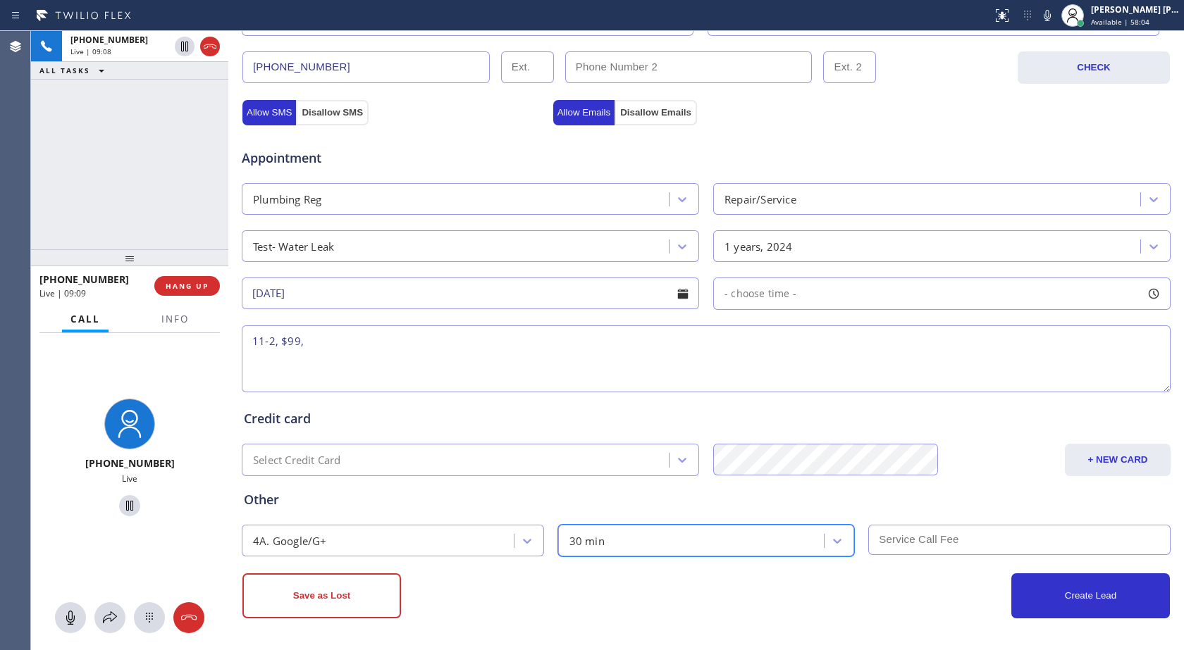
click at [941, 545] on input "text" at bounding box center [1019, 540] width 302 height 30
type input "99"
click at [802, 302] on div "- choose time -" at bounding box center [941, 294] width 457 height 32
drag, startPoint x: 724, startPoint y: 378, endPoint x: 843, endPoint y: 380, distance: 118.4
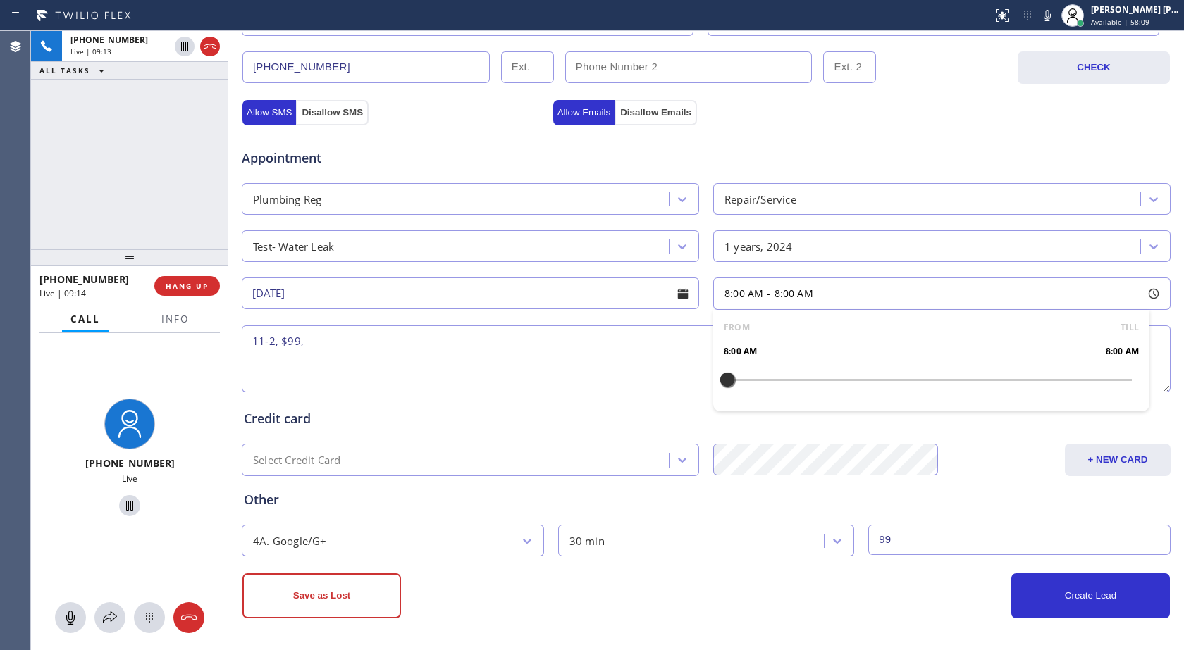
click at [724, 379] on div at bounding box center [727, 380] width 17 height 30
drag, startPoint x: 843, startPoint y: 380, endPoint x: 928, endPoint y: 400, distance: 87.7
click at [928, 400] on div "FROM TILL 8:00 AM 2:00 PM" at bounding box center [931, 360] width 436 height 101
drag, startPoint x: 724, startPoint y: 378, endPoint x: 826, endPoint y: 388, distance: 102.6
click at [826, 388] on div at bounding box center [828, 380] width 17 height 30
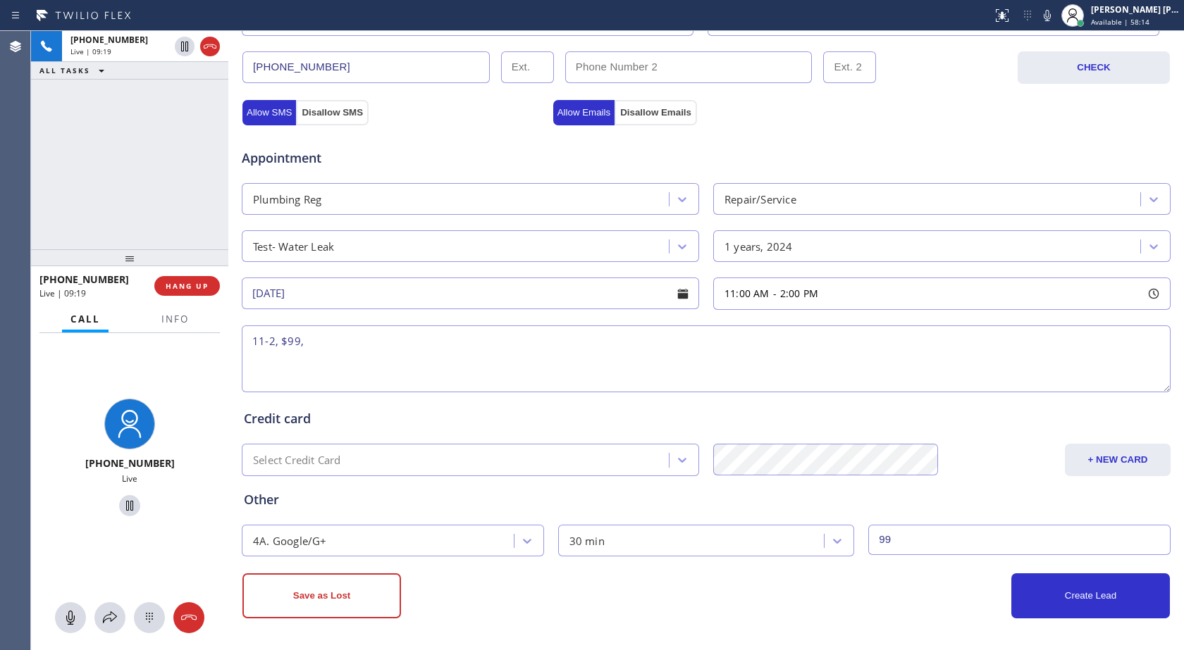
click at [612, 361] on textarea "11-2, $99," at bounding box center [706, 359] width 929 height 67
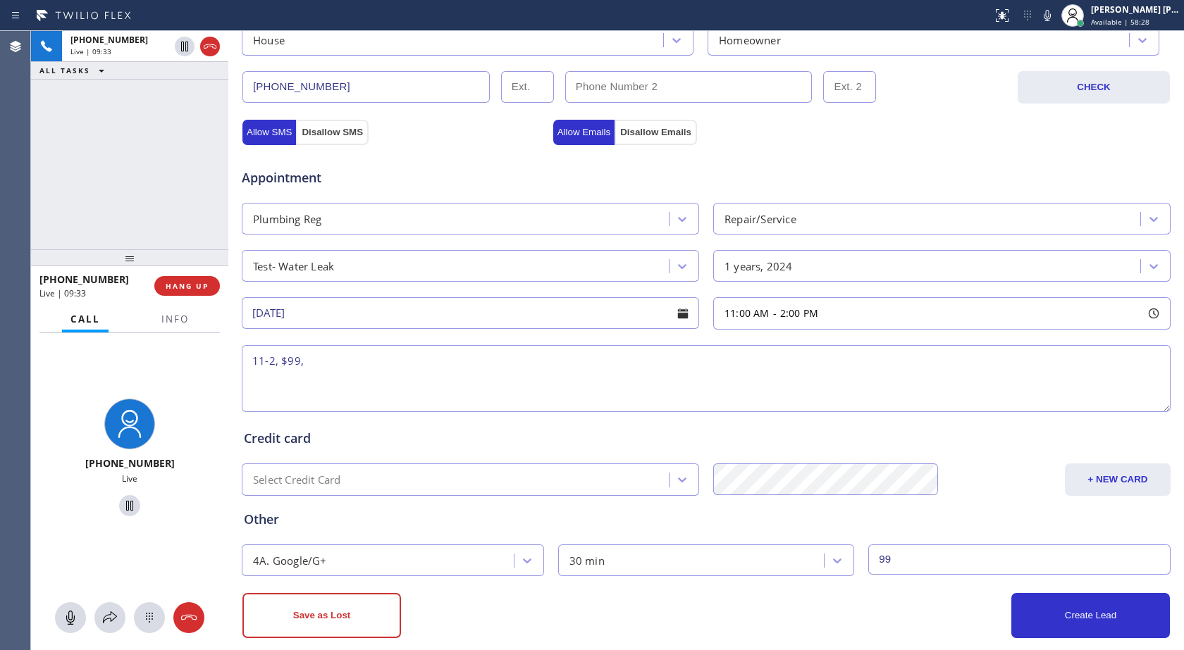
scroll to position [423, 0]
click at [576, 310] on input "[DATE]" at bounding box center [470, 313] width 457 height 32
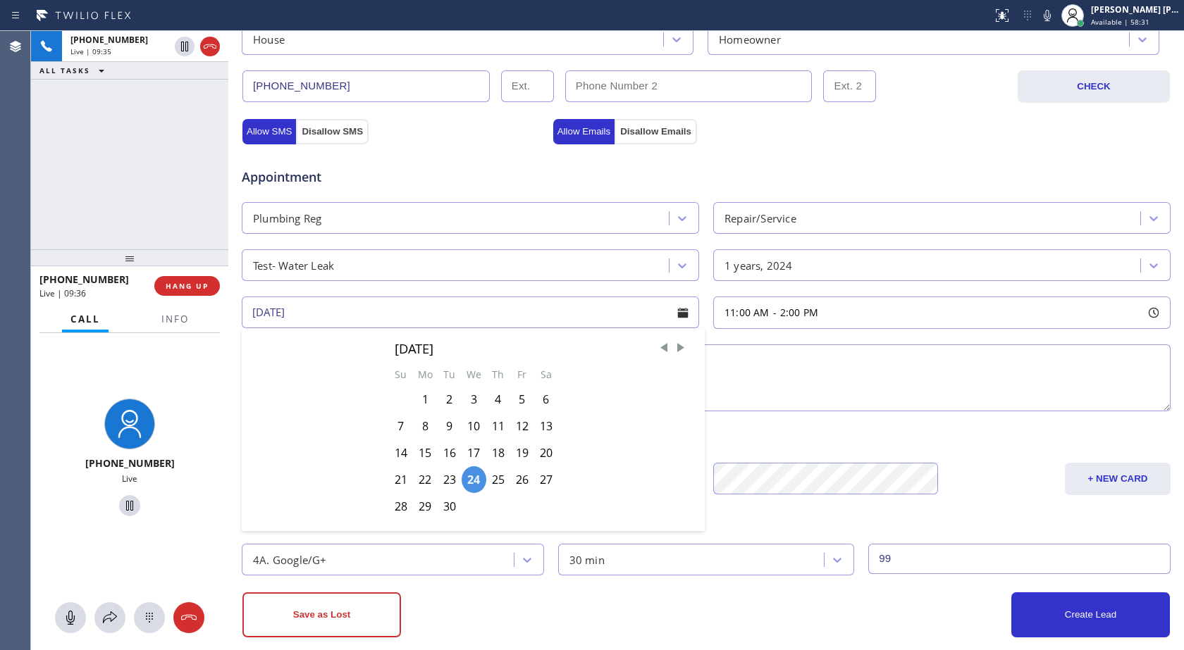
click at [576, 310] on input "[DATE]" at bounding box center [470, 313] width 457 height 32
click at [746, 65] on div "[PHONE_NUMBER] CHECK" at bounding box center [706, 79] width 930 height 48
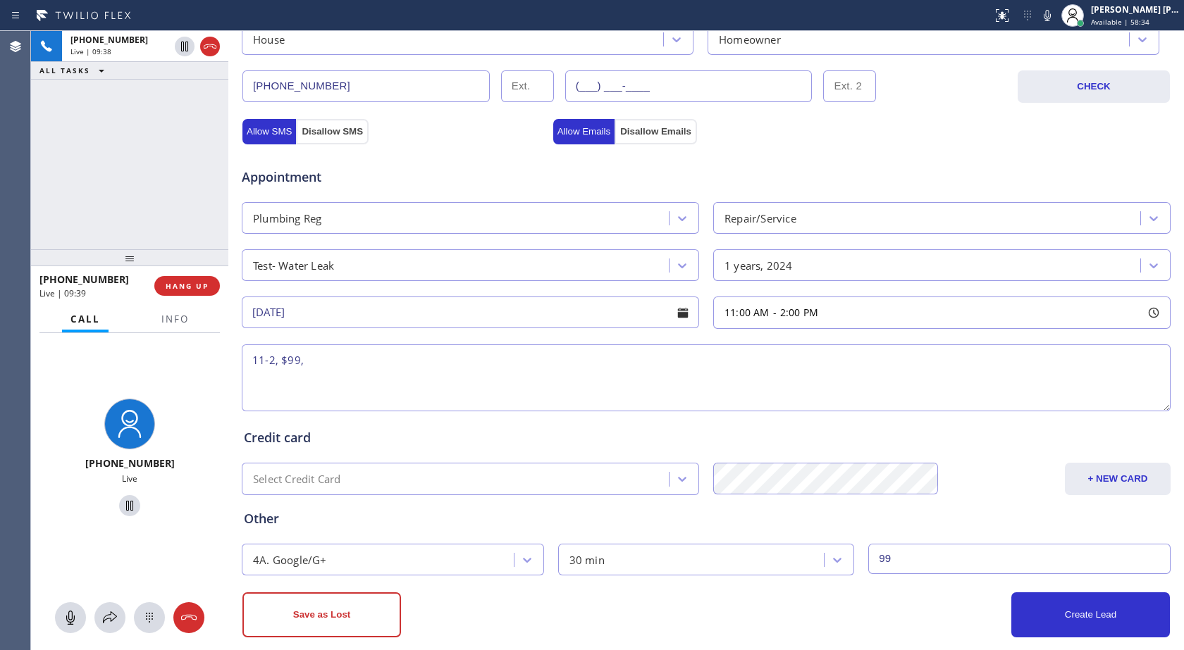
click at [742, 82] on input "(___) ___-____" at bounding box center [688, 86] width 247 height 32
type input "[PHONE_NUMBER]"
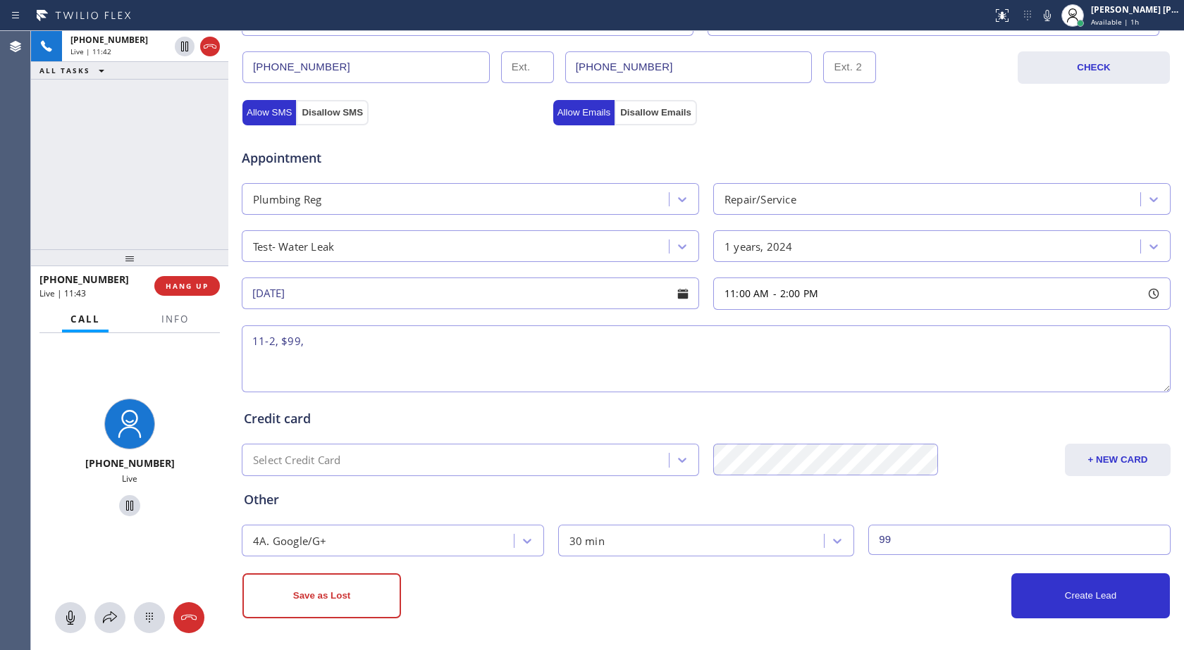
click at [382, 359] on textarea "11-2, $99," at bounding box center [706, 359] width 929 height 67
paste textarea "water leak, doesn not know where the leak is coming from, he want someone to ch…"
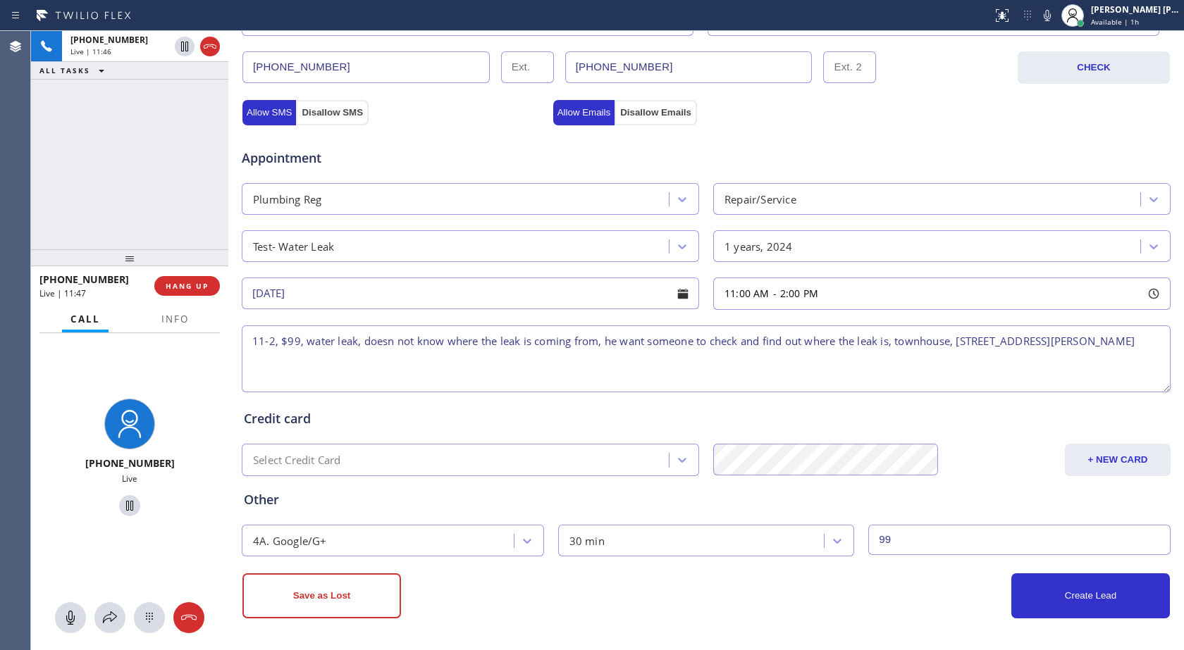
click at [385, 340] on textarea "11-2, $99, water leak, doesn not know where the leak is coming from, he want so…" at bounding box center [706, 359] width 929 height 67
click at [433, 367] on textarea "11-2, $99, water leak, doesn't not know where the leak is coming from, he want …" at bounding box center [706, 359] width 929 height 67
click at [191, 626] on icon at bounding box center [188, 617] width 17 height 17
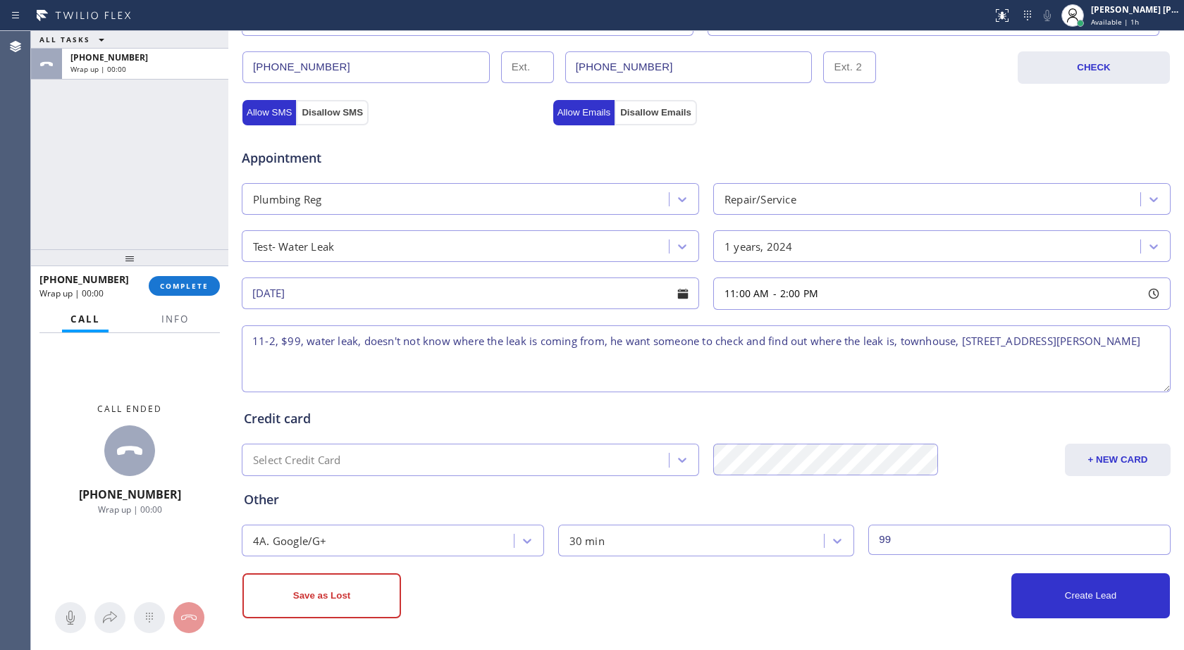
click at [419, 359] on textarea "11-2, $99, water leak, doesn't not know where the leak is coming from, he want …" at bounding box center [706, 359] width 929 height 67
click at [960, 343] on textarea "11-2, $99, water leak, doesn't not know where the leak is coming from, he want …" at bounding box center [706, 359] width 929 height 67
click at [159, 326] on button "Info" at bounding box center [175, 319] width 44 height 27
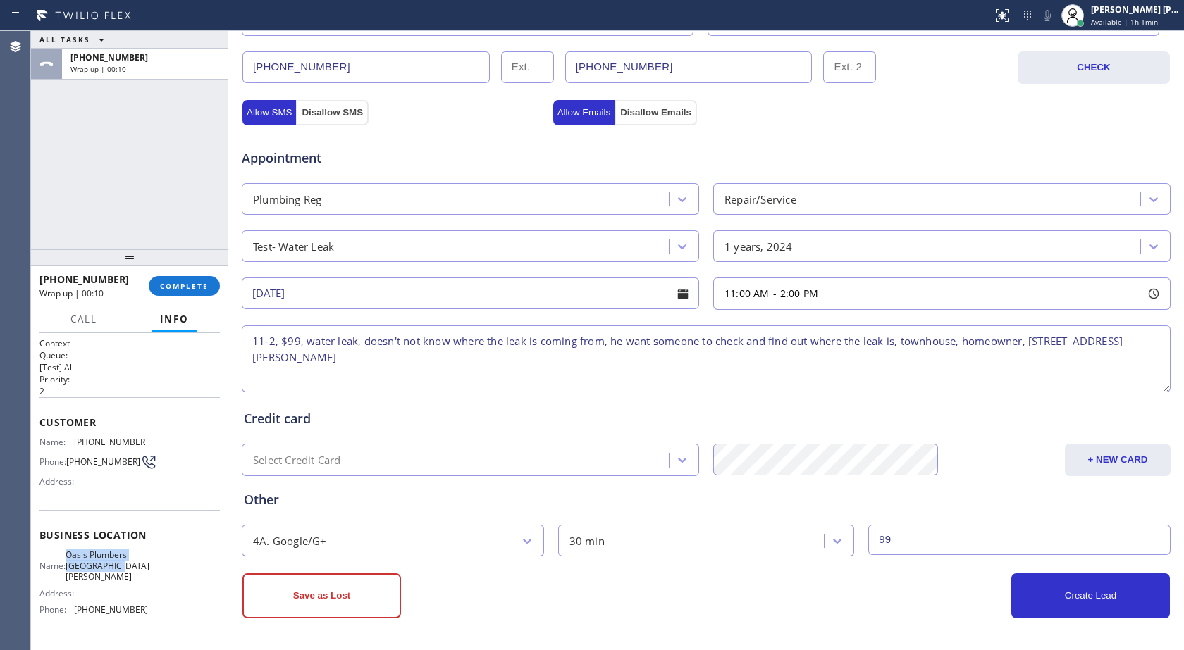
drag, startPoint x: 70, startPoint y: 557, endPoint x: 149, endPoint y: 574, distance: 80.6
click at [149, 574] on div "Name: Oasis Plumbers [GEOGRAPHIC_DATA][PERSON_NAME] Address: Phone: [PHONE_NUMB…" at bounding box center [129, 585] width 180 height 71
click at [1022, 344] on textarea "11-2, $99, water leak, doesn't not know where the leak is coming from, he want …" at bounding box center [706, 359] width 929 height 67
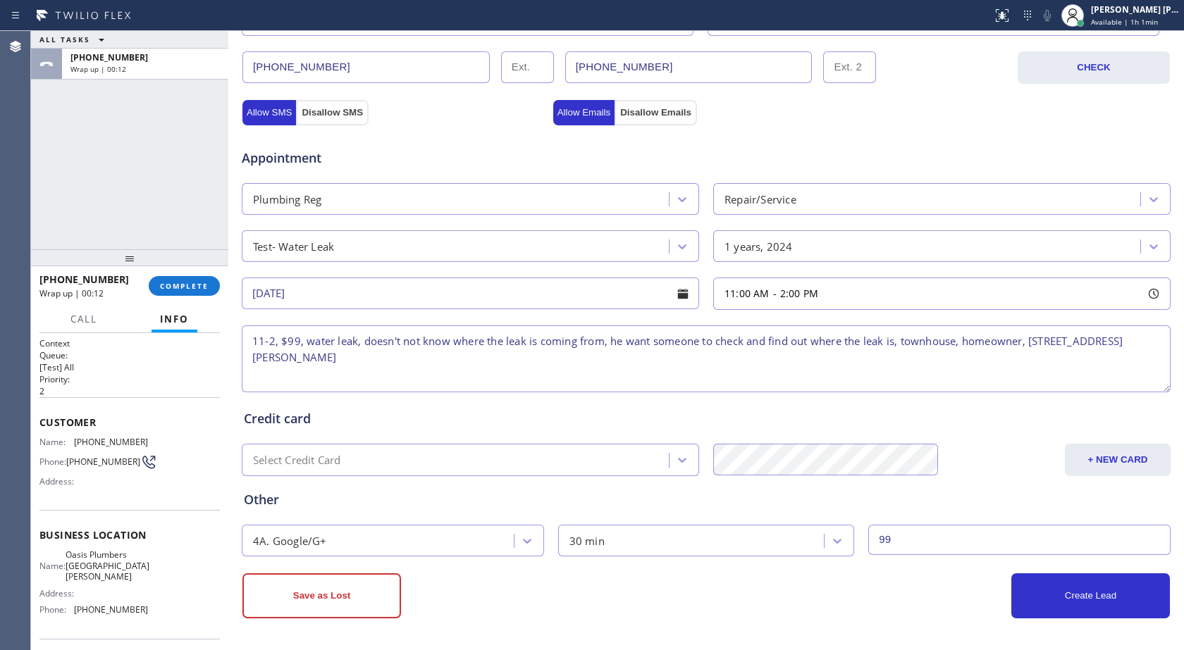
click at [1025, 343] on textarea "11-2, $99, water leak, doesn't not know where the leak is coming from, he want …" at bounding box center [706, 359] width 929 height 67
paste textarea "water leak, doesn not know where the leak is coming from, he want someone to ch…"
drag, startPoint x: 77, startPoint y: 564, endPoint x: 132, endPoint y: 567, distance: 55.1
click at [132, 567] on span "Oasis Plumbers [GEOGRAPHIC_DATA][PERSON_NAME]" at bounding box center [108, 566] width 84 height 32
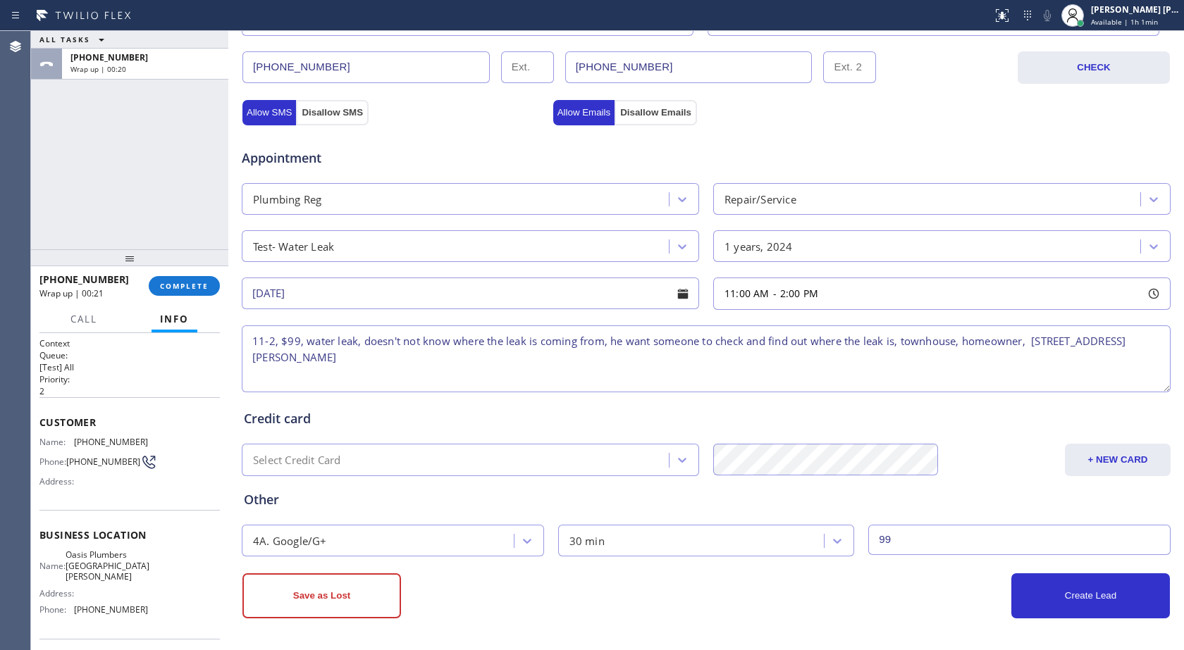
click at [125, 568] on span "Oasis Plumbers [GEOGRAPHIC_DATA][PERSON_NAME]" at bounding box center [108, 566] width 84 height 32
copy span "Oasis Plumbers [GEOGRAPHIC_DATA][PERSON_NAME]"
click at [1024, 342] on textarea "11-2, $99, water leak, doesn't not know where the leak is coming from, he want …" at bounding box center [706, 359] width 929 height 67
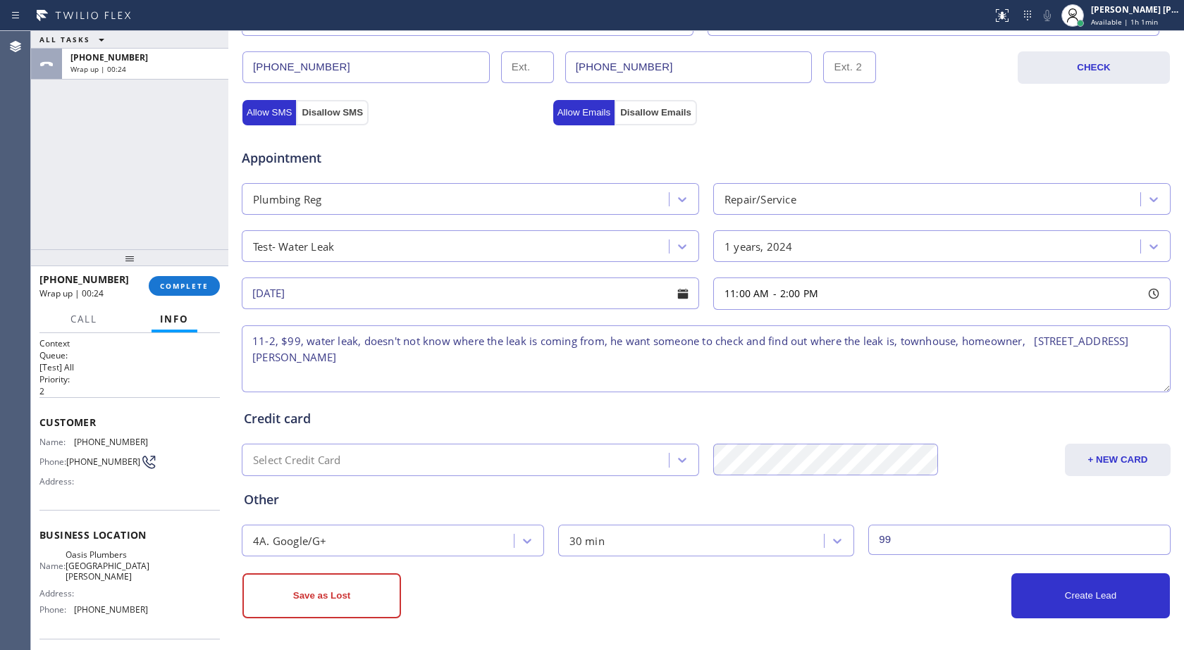
paste textarea "Oasis Plumbers [GEOGRAPHIC_DATA][PERSON_NAME]"
click at [256, 375] on textarea "11-2, $99, water leak, doesn't not know where the leak is coming from, he want …" at bounding box center [706, 359] width 929 height 67
click at [547, 358] on textarea "11-2, $99, water leak, doesn't not know where the leak is coming from, he want …" at bounding box center [706, 359] width 929 height 67
click at [604, 359] on textarea "11-2, $99, water leak, doesn't not know where the leak is coming from, he want …" at bounding box center [706, 359] width 929 height 67
click at [354, 361] on textarea "11-2, $99, water leak, doesn't not know where the leak is coming from, he want …" at bounding box center [706, 359] width 929 height 67
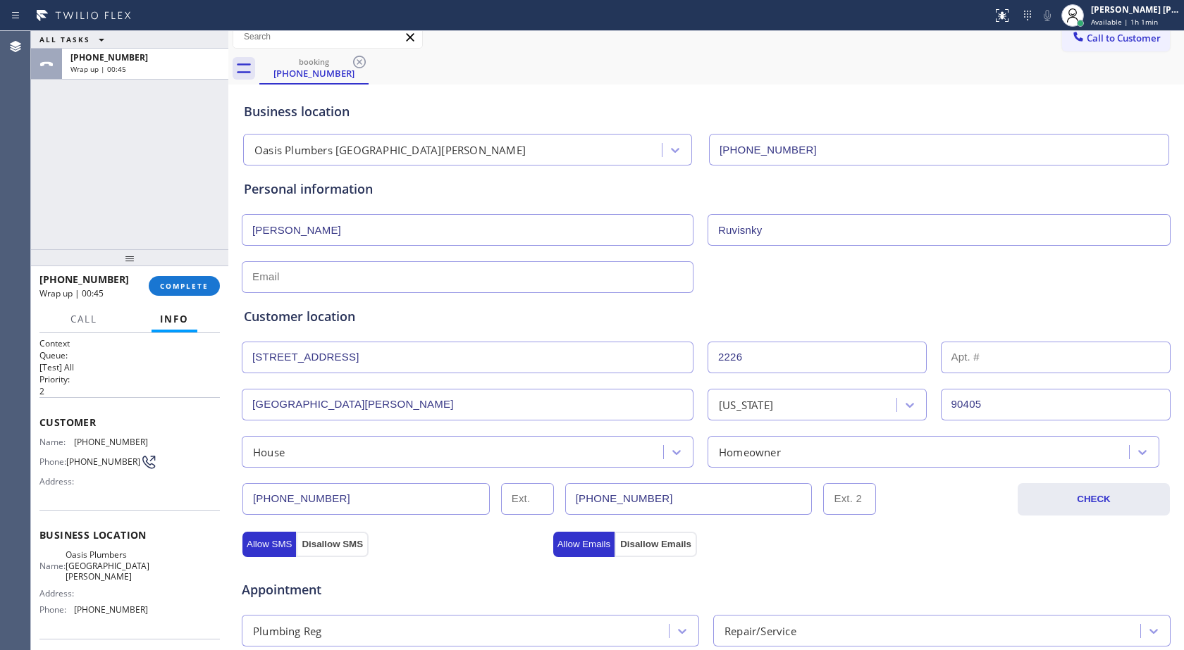
scroll to position [0, 0]
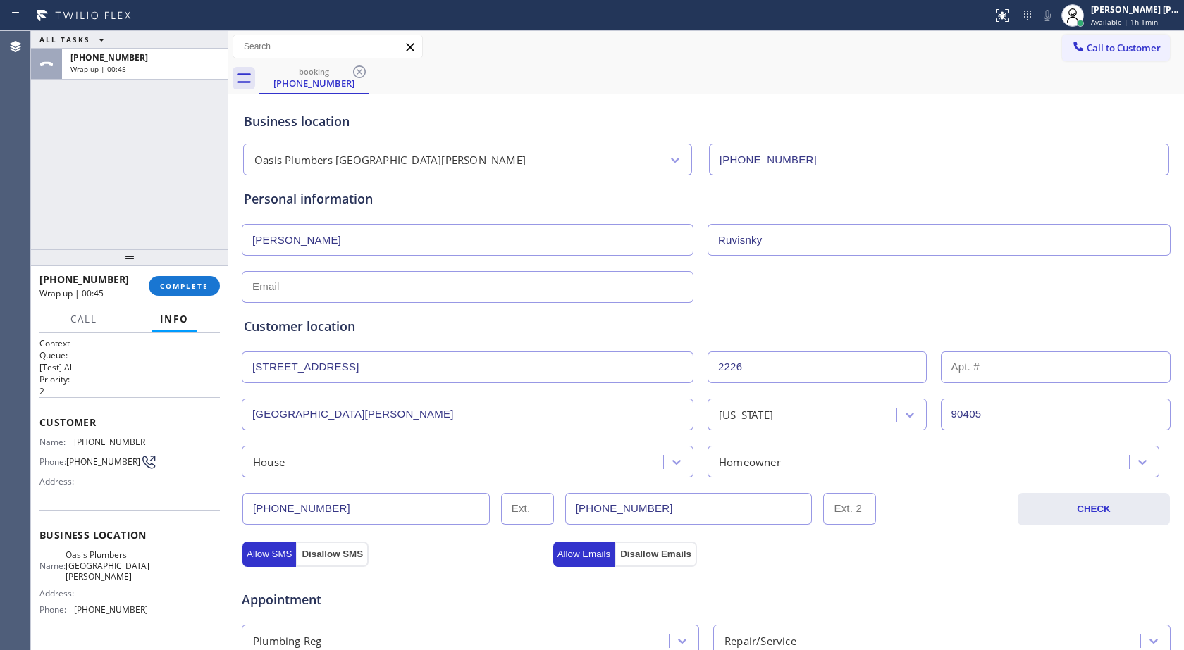
type textarea "11-2, $99, water leak, doesn't not know where the leak is coming from, he want …"
click at [999, 382] on input "text" at bounding box center [1056, 368] width 230 height 32
type input "C"
click at [293, 278] on input "text" at bounding box center [468, 287] width 452 height 32
type input "[PERSON_NAME][EMAIL_ADDRESS][DOMAIN_NAME]"
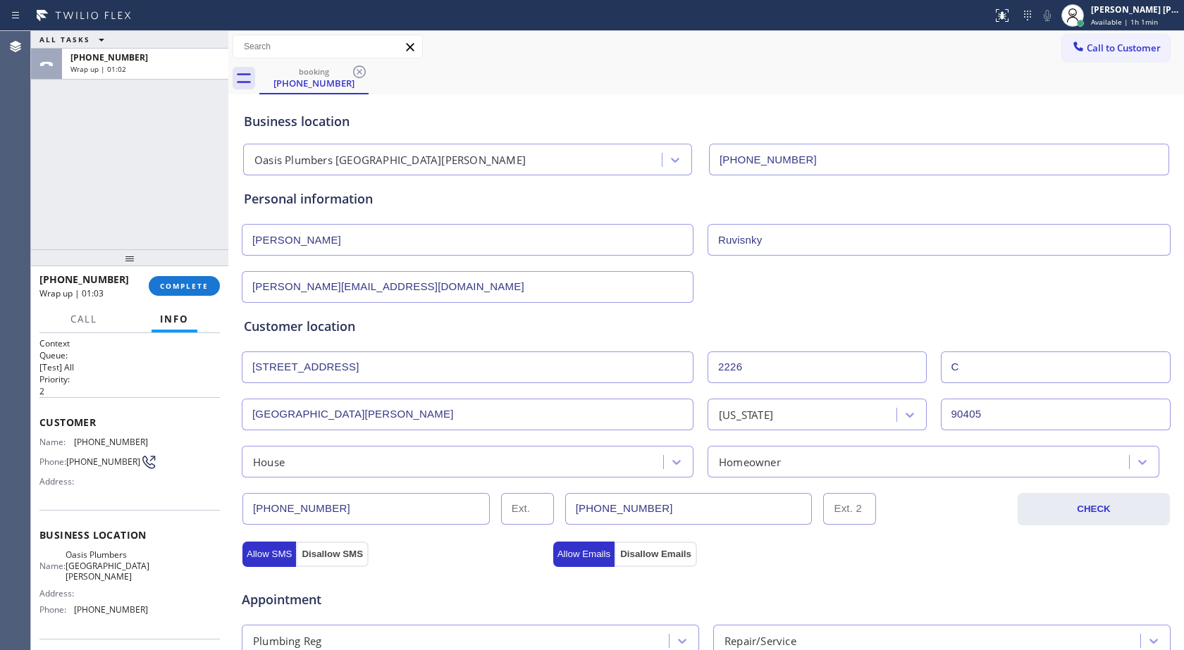
click at [785, 285] on div "[PERSON_NAME][EMAIL_ADDRESS][DOMAIN_NAME]" at bounding box center [705, 285] width 931 height 35
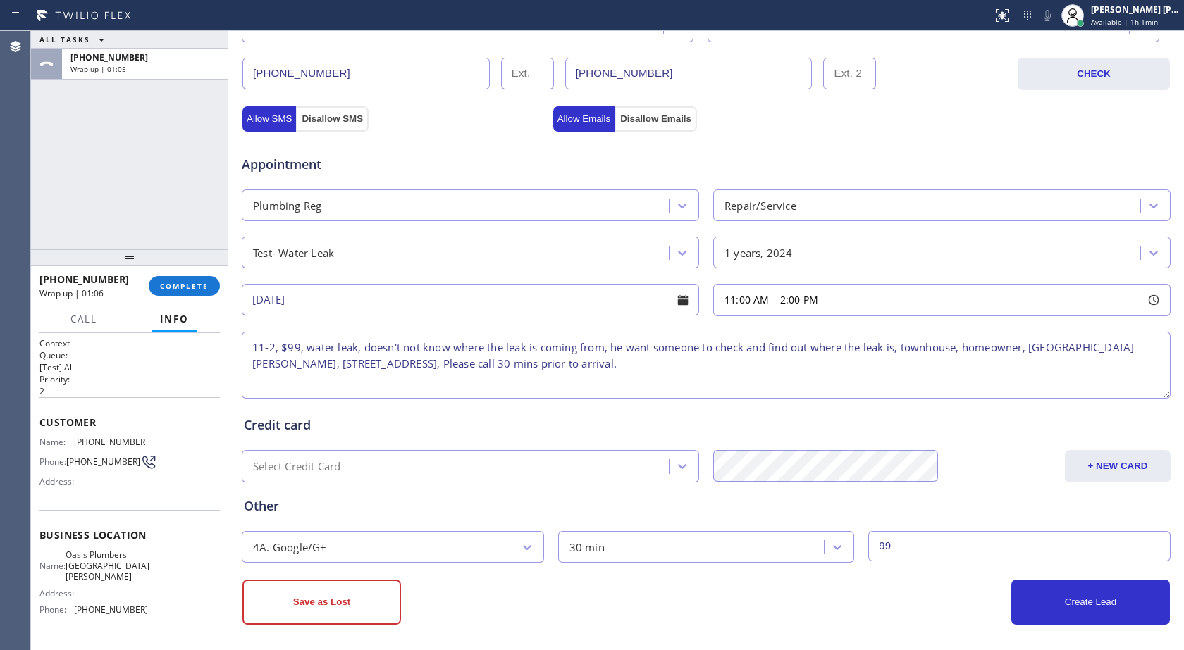
scroll to position [442, 0]
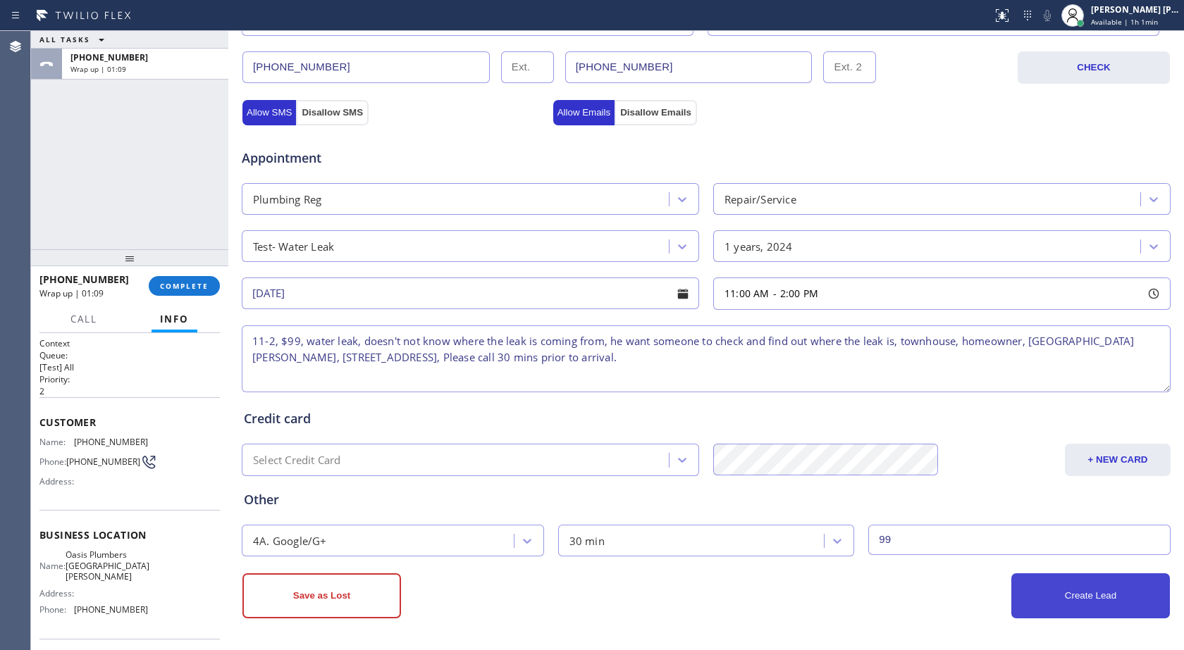
click at [1030, 603] on button "Create Lead" at bounding box center [1090, 596] width 159 height 45
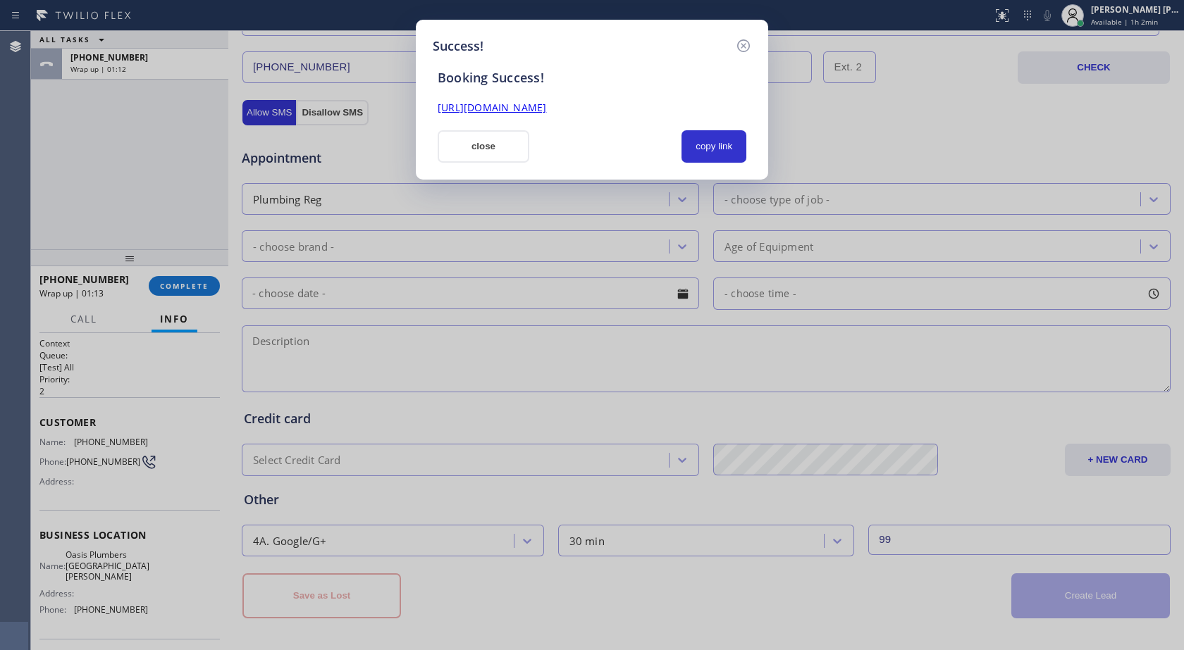
click at [642, 99] on div "[URL][DOMAIN_NAME]" at bounding box center [592, 101] width 326 height 30
click at [546, 108] on link "[URL][DOMAIN_NAME]" at bounding box center [492, 107] width 109 height 13
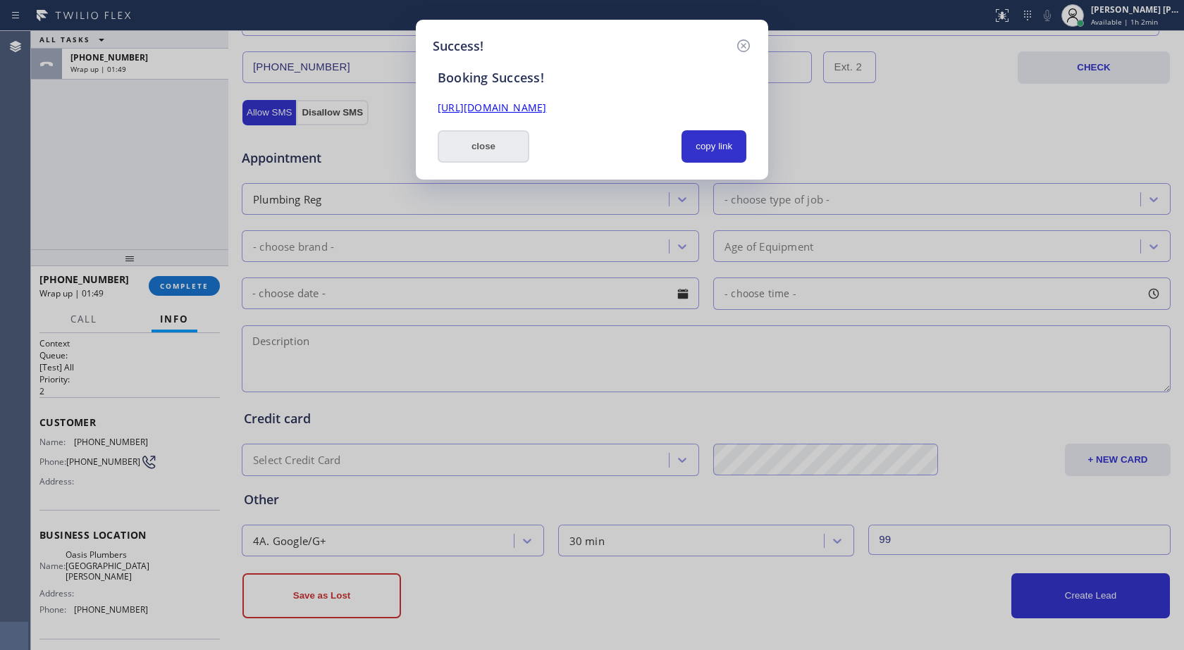
click at [466, 142] on button "close" at bounding box center [484, 146] width 92 height 32
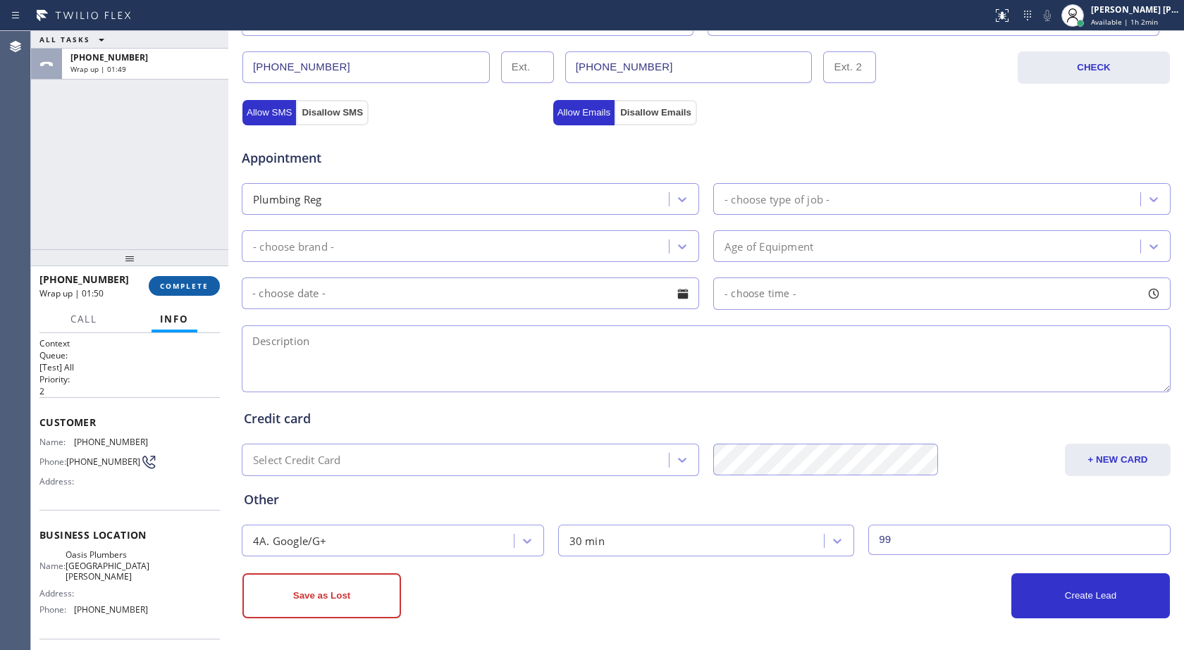
click at [195, 289] on span "COMPLETE" at bounding box center [184, 286] width 49 height 10
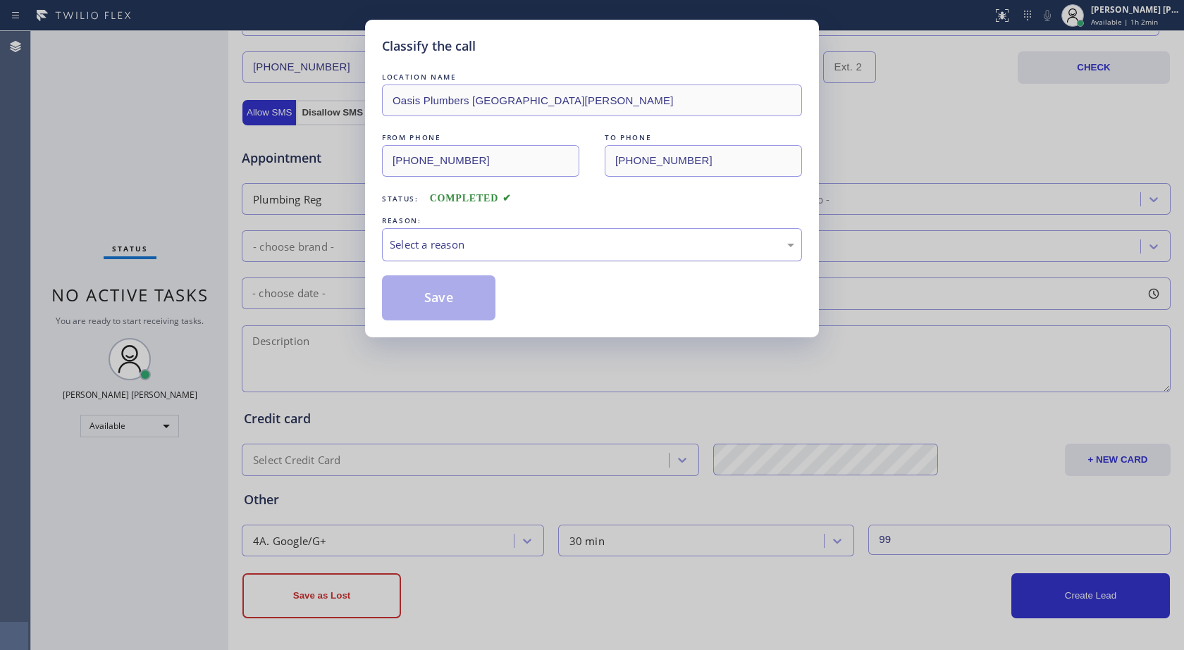
click at [673, 237] on div "Select a reason" at bounding box center [592, 245] width 404 height 16
click at [459, 288] on button "Save" at bounding box center [438, 297] width 113 height 45
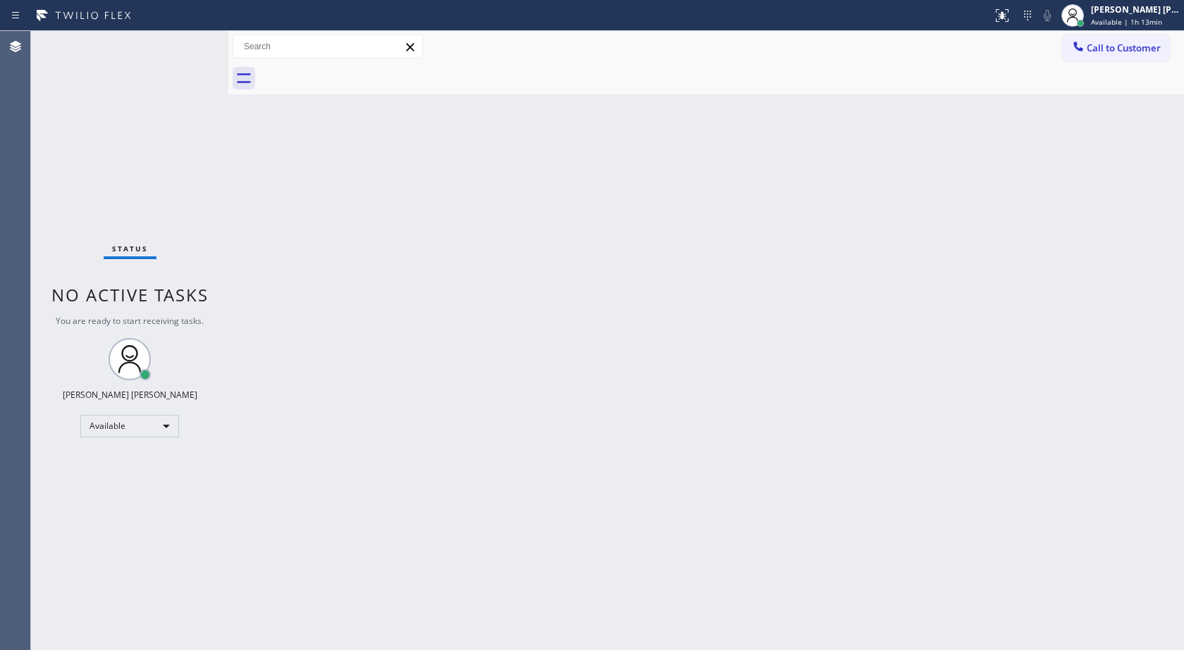
click at [702, 355] on div "Back to Dashboard Change Sender ID Customers Technicians Select a contact Outbo…" at bounding box center [705, 340] width 955 height 619
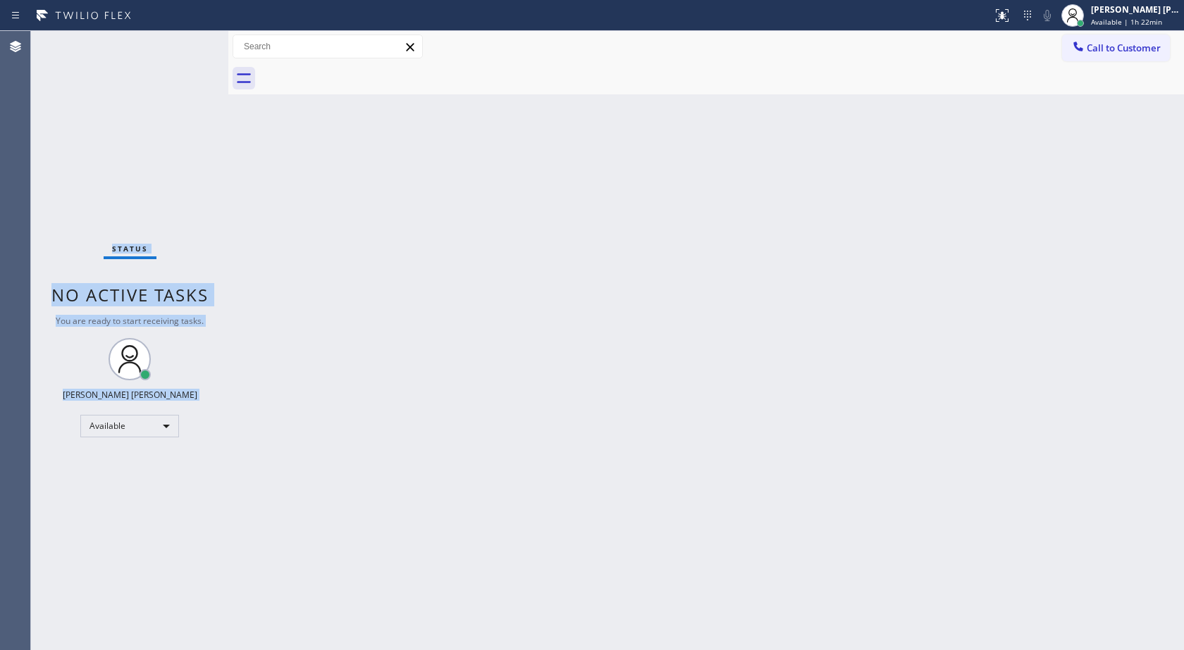
click at [191, 49] on div "Status No active tasks You are ready to start receiving tasks. [PERSON_NAME] [P…" at bounding box center [129, 340] width 197 height 619
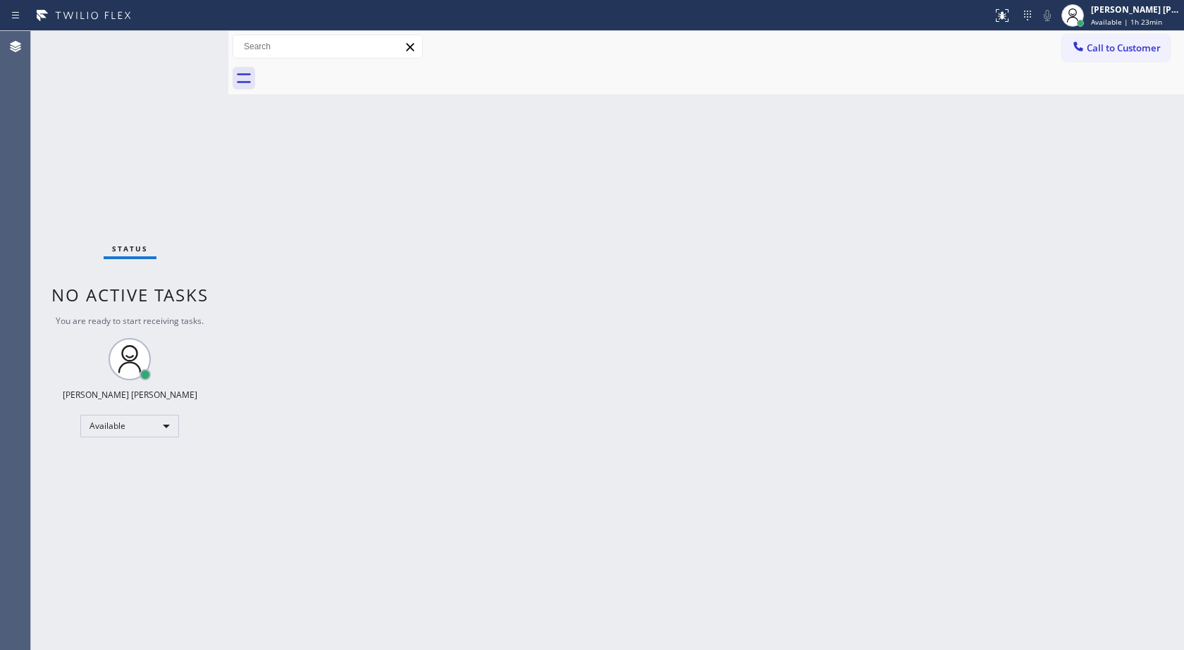
click at [269, 168] on div "Back to Dashboard Change Sender ID Customers Technicians Select a contact Outbo…" at bounding box center [705, 340] width 955 height 619
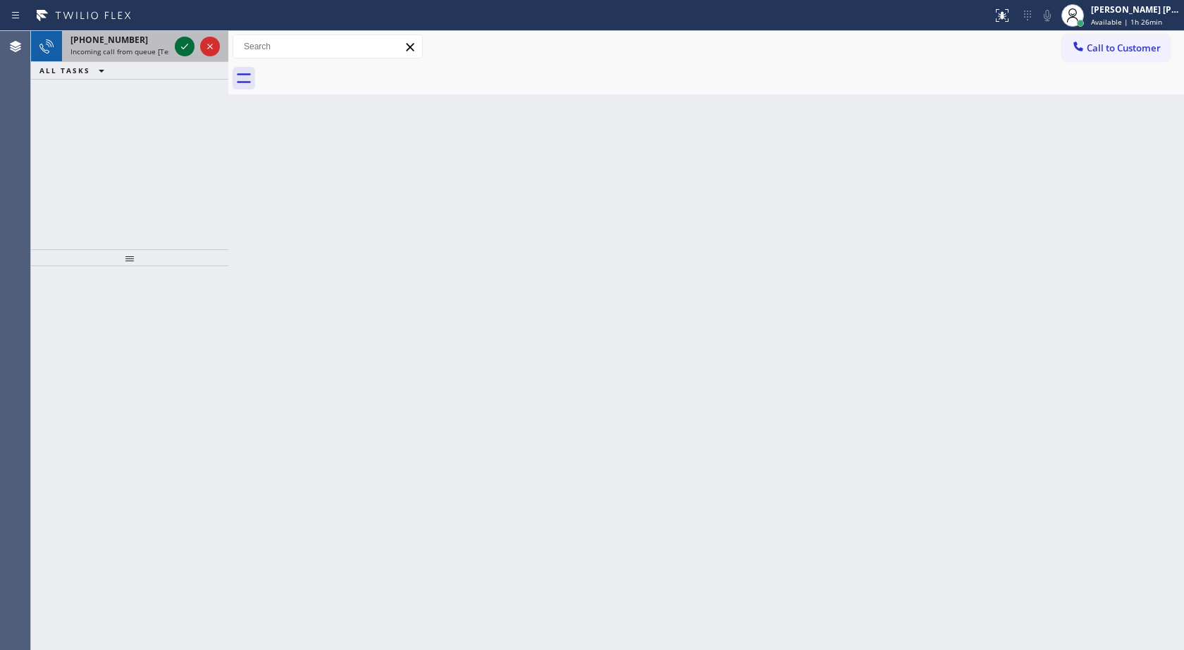
click at [185, 39] on icon at bounding box center [184, 46] width 17 height 17
click at [190, 42] on icon at bounding box center [184, 46] width 17 height 17
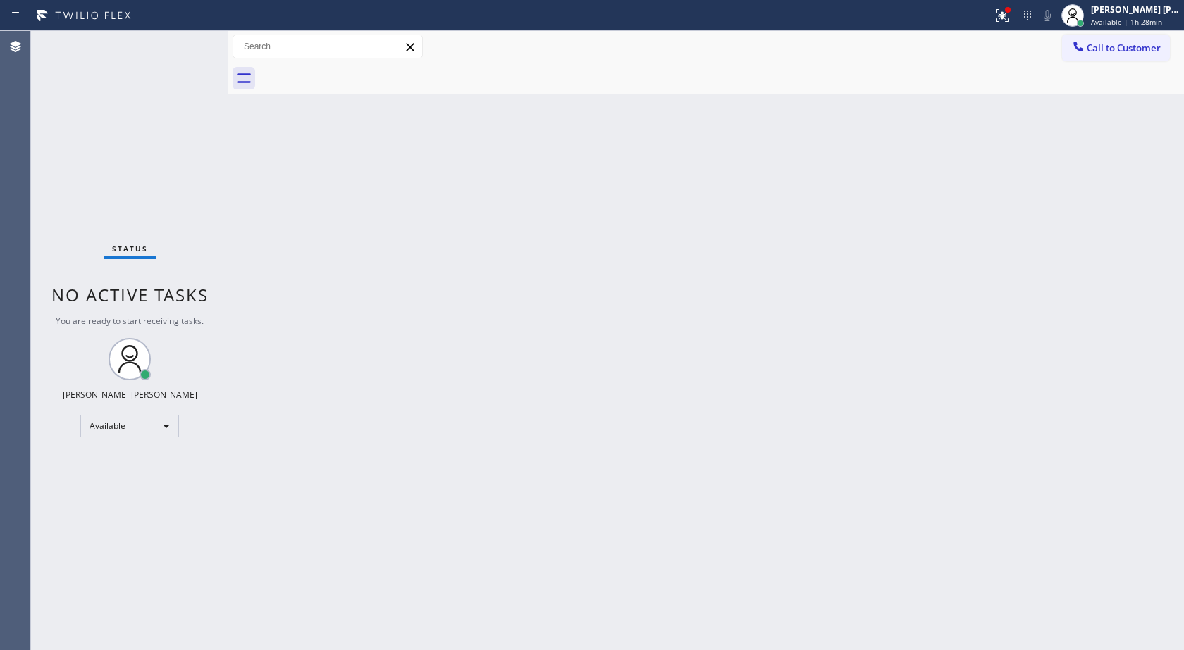
click at [807, 472] on div "Back to Dashboard Change Sender ID Customers Technicians Select a contact Outbo…" at bounding box center [705, 340] width 955 height 619
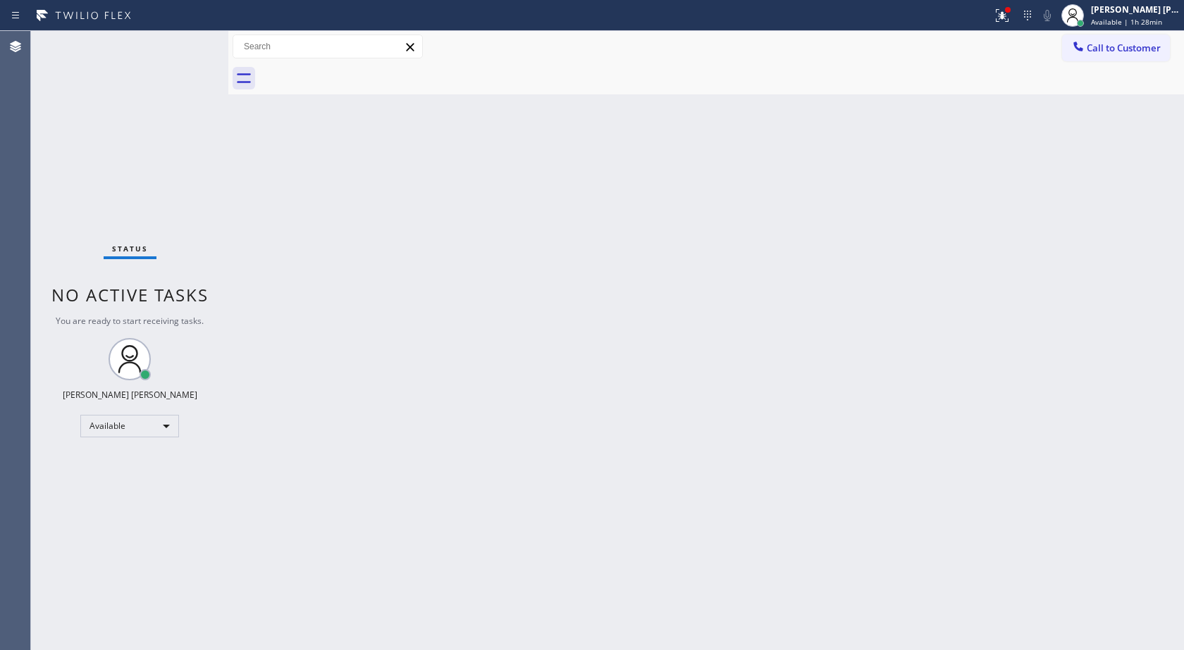
click at [807, 472] on div "Back to Dashboard Change Sender ID Customers Technicians Select a contact Outbo…" at bounding box center [705, 340] width 955 height 619
click at [408, 223] on div "Back to Dashboard Change Sender ID Customers Technicians Select a contact Outbo…" at bounding box center [705, 340] width 955 height 619
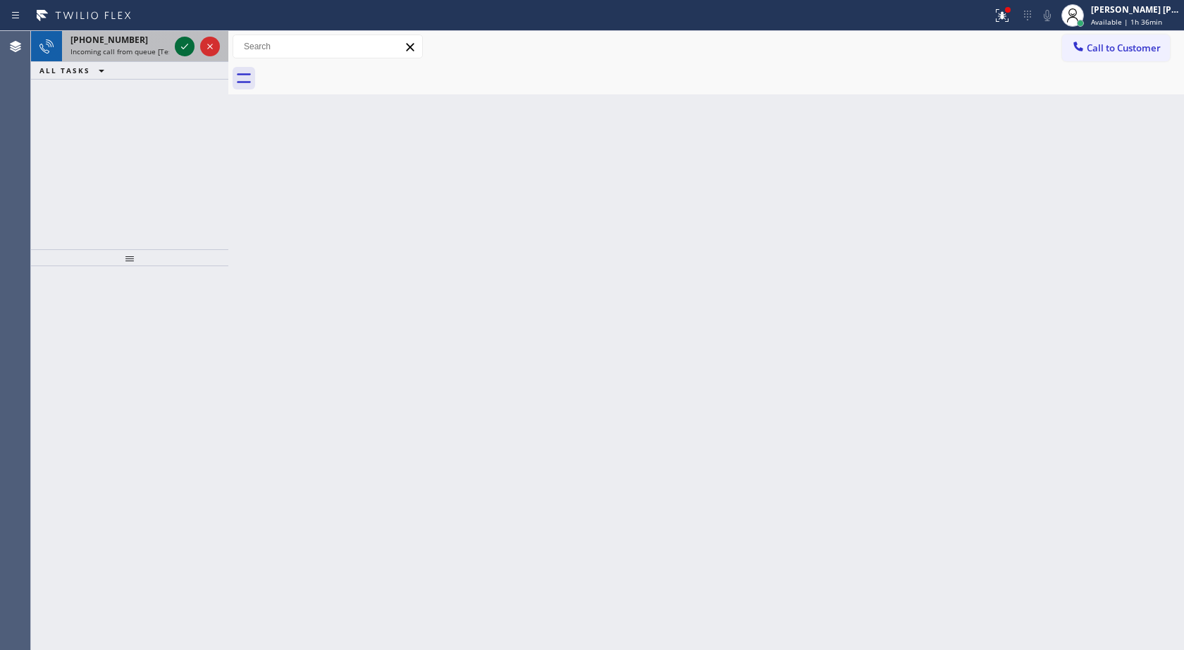
click at [190, 45] on icon at bounding box center [184, 46] width 17 height 17
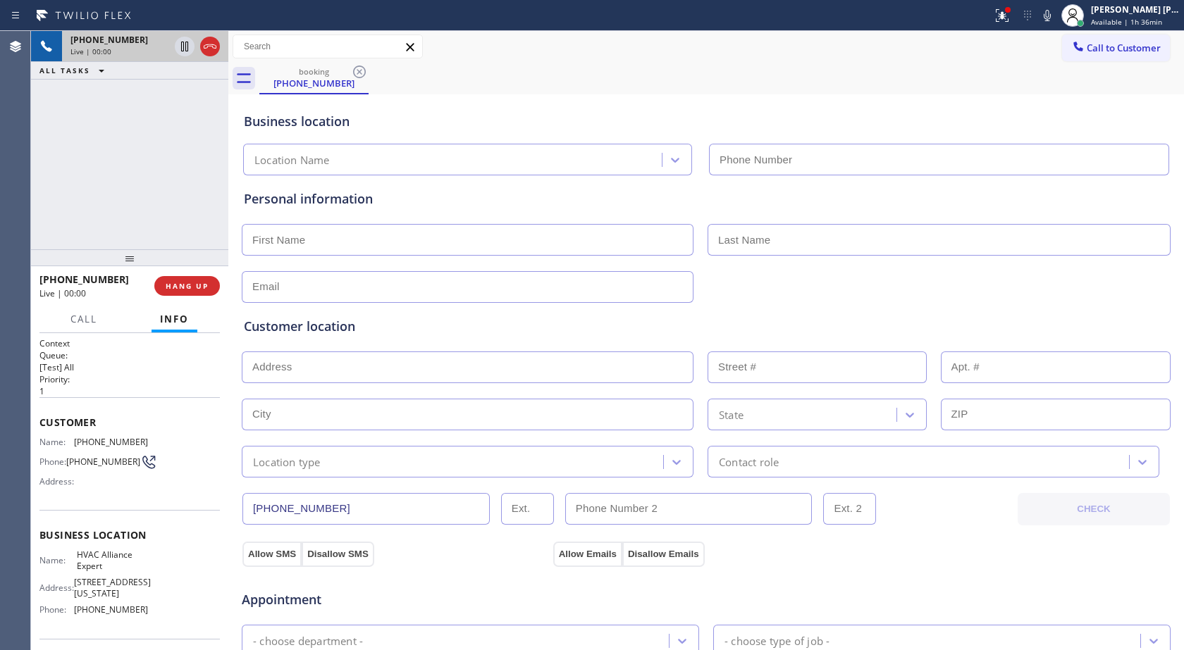
type input "[PHONE_NUMBER]"
click at [1053, 20] on icon at bounding box center [1047, 15] width 17 height 17
click at [1050, 19] on icon at bounding box center [1047, 15] width 17 height 17
click at [182, 44] on icon at bounding box center [184, 46] width 17 height 17
click at [185, 49] on icon at bounding box center [185, 47] width 10 height 10
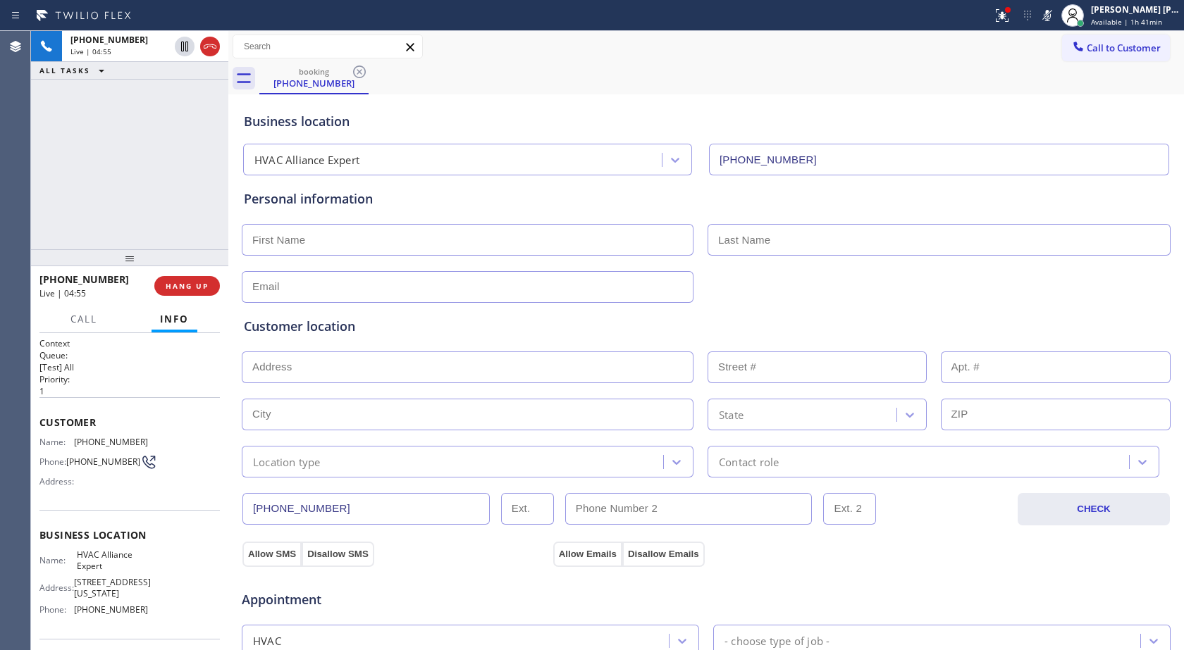
click at [1042, 16] on icon at bounding box center [1047, 15] width 17 height 17
click at [112, 444] on span "[PHONE_NUMBER]" at bounding box center [111, 442] width 74 height 11
click at [120, 440] on span "[PHONE_NUMBER]" at bounding box center [111, 442] width 74 height 11
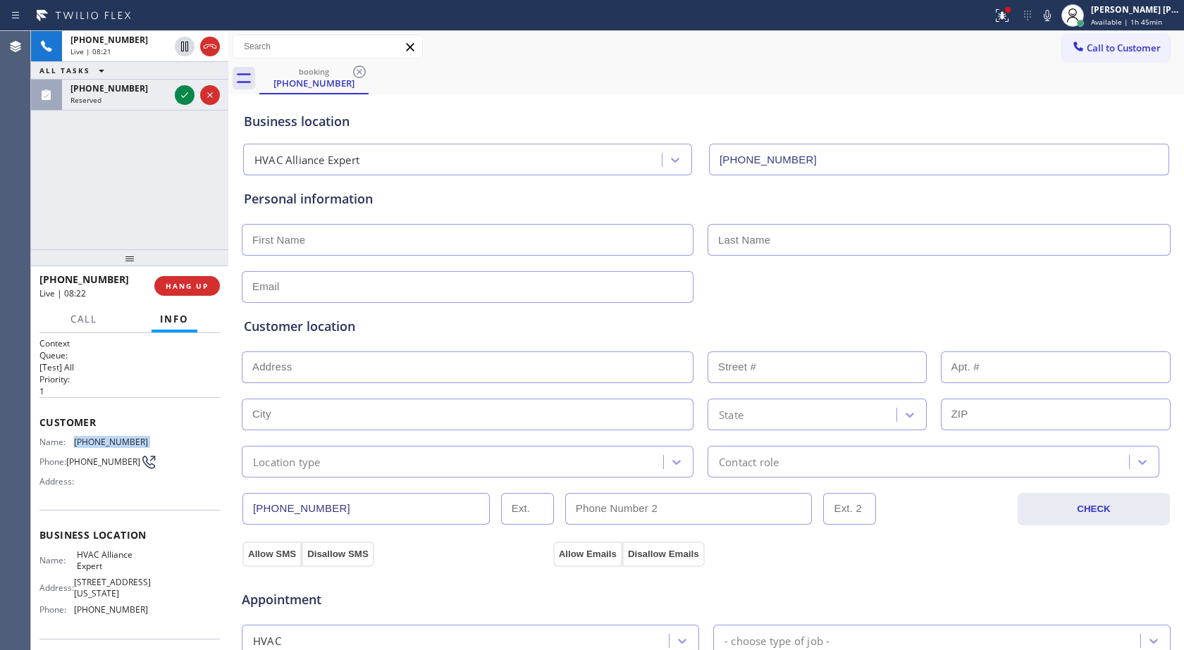
click at [120, 440] on span "[PHONE_NUMBER]" at bounding box center [111, 442] width 74 height 11
copy span "[PHONE_NUMBER]"
click at [1052, 11] on icon at bounding box center [1047, 15] width 17 height 17
click at [185, 51] on icon at bounding box center [184, 47] width 7 height 10
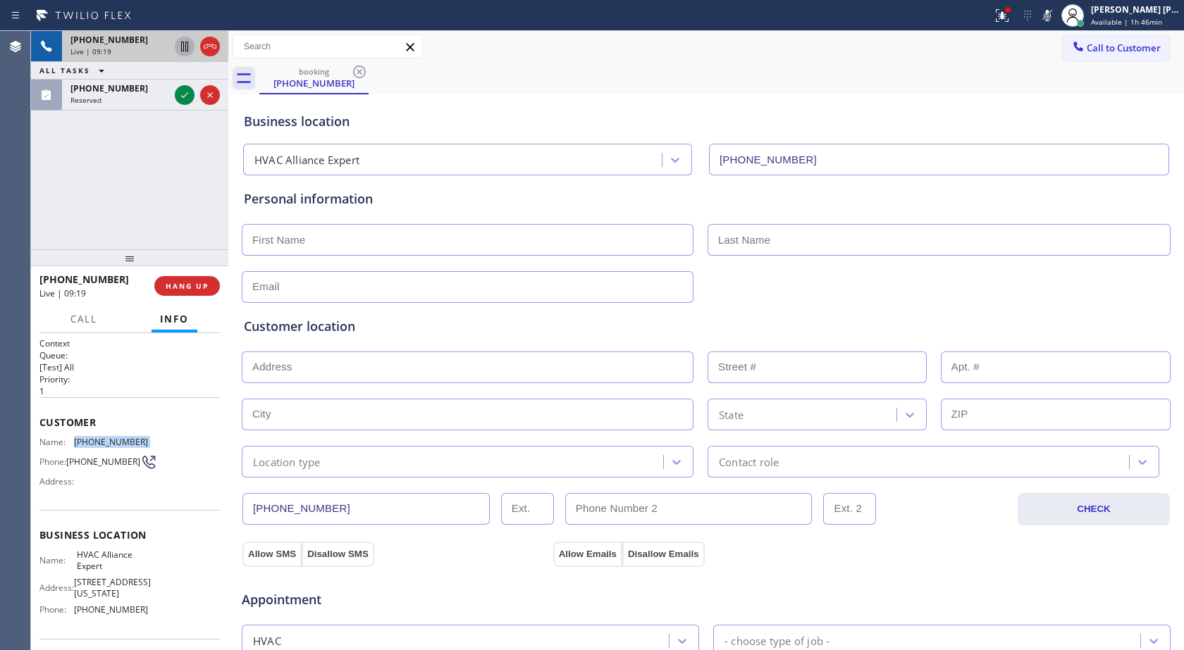
click at [185, 51] on icon at bounding box center [184, 47] width 7 height 10
click at [181, 45] on icon at bounding box center [185, 47] width 10 height 10
click at [1040, 18] on icon at bounding box center [1047, 15] width 17 height 17
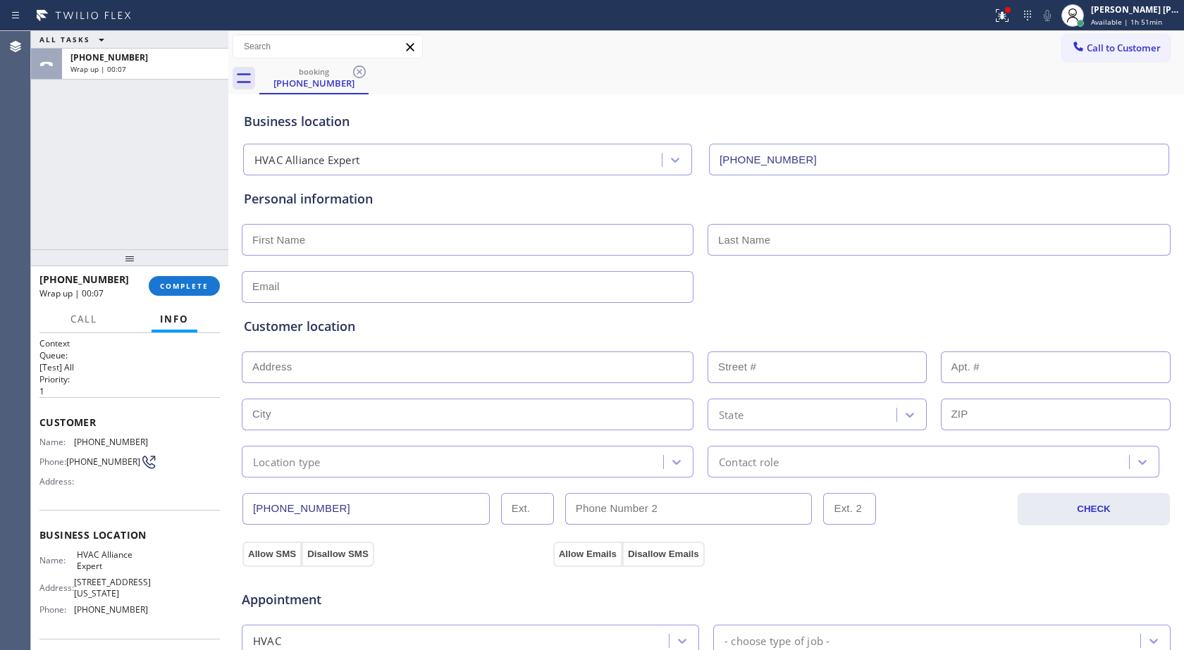
click at [319, 209] on div "Personal information" at bounding box center [706, 246] width 924 height 113
click at [323, 215] on div "Personal information" at bounding box center [706, 246] width 924 height 113
click at [330, 240] on input "text" at bounding box center [468, 240] width 452 height 32
type input "[PERSON_NAME]"
click at [1115, 13] on div "[PERSON_NAME] [PERSON_NAME]" at bounding box center [1135, 10] width 89 height 12
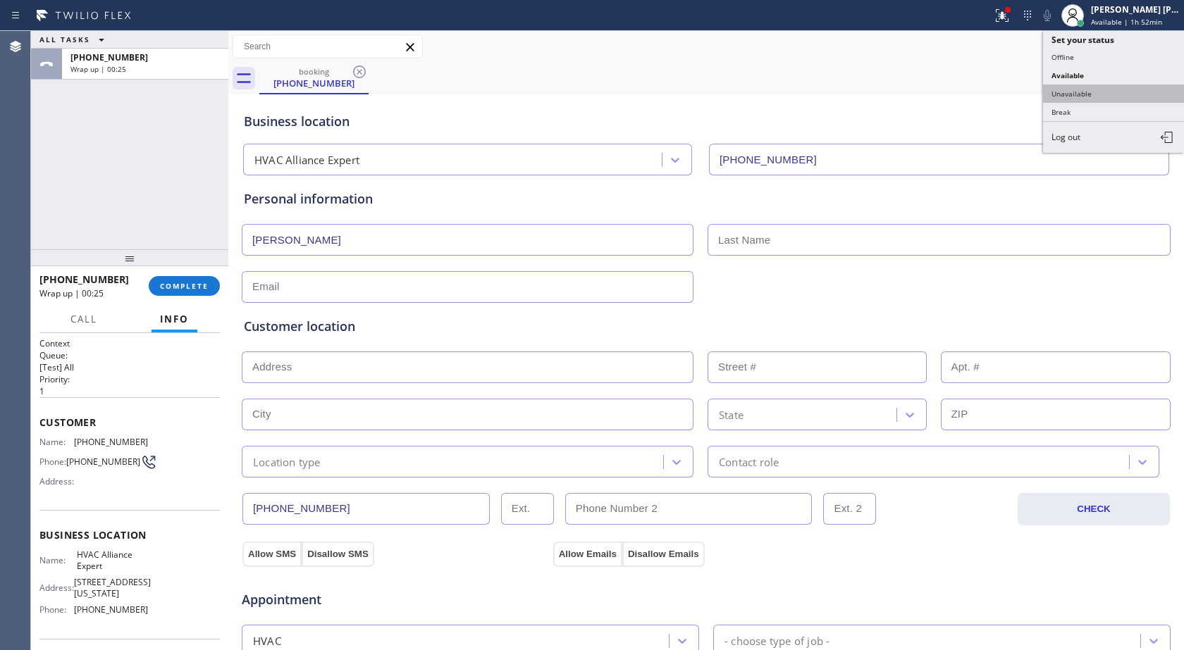
click at [1072, 93] on button "Unavailable" at bounding box center [1113, 94] width 141 height 18
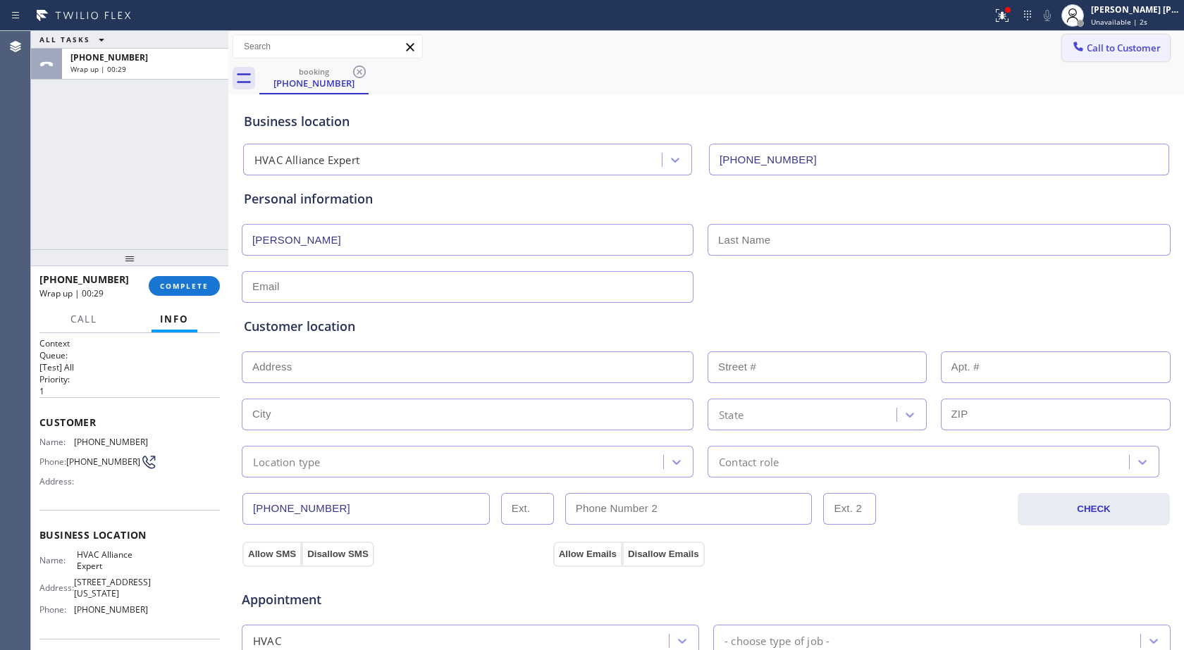
click at [1099, 54] on button "Call to Customer" at bounding box center [1116, 48] width 108 height 27
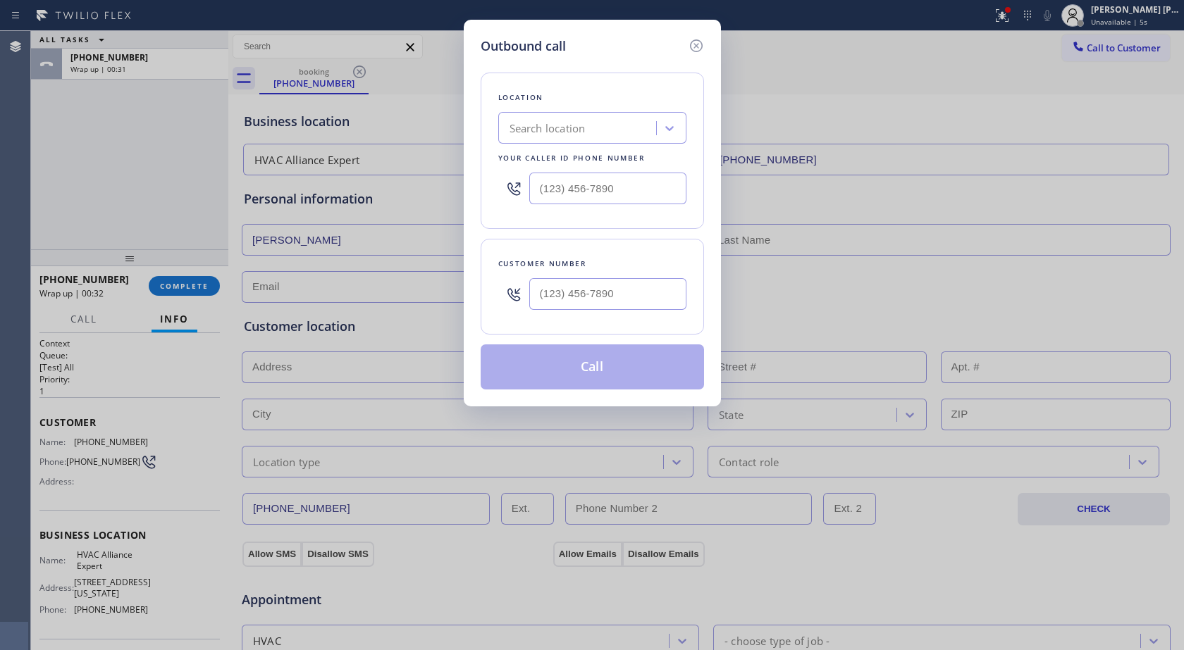
type input "(___) ___-____"
click at [595, 194] on input "(___) ___-____" at bounding box center [607, 189] width 157 height 32
click at [103, 433] on div "Outbound call Location Search location Your caller id phone number Customer num…" at bounding box center [592, 325] width 1184 height 650
click at [107, 445] on div "Outbound call Location Search location Your caller id phone number Customer num…" at bounding box center [592, 325] width 1184 height 650
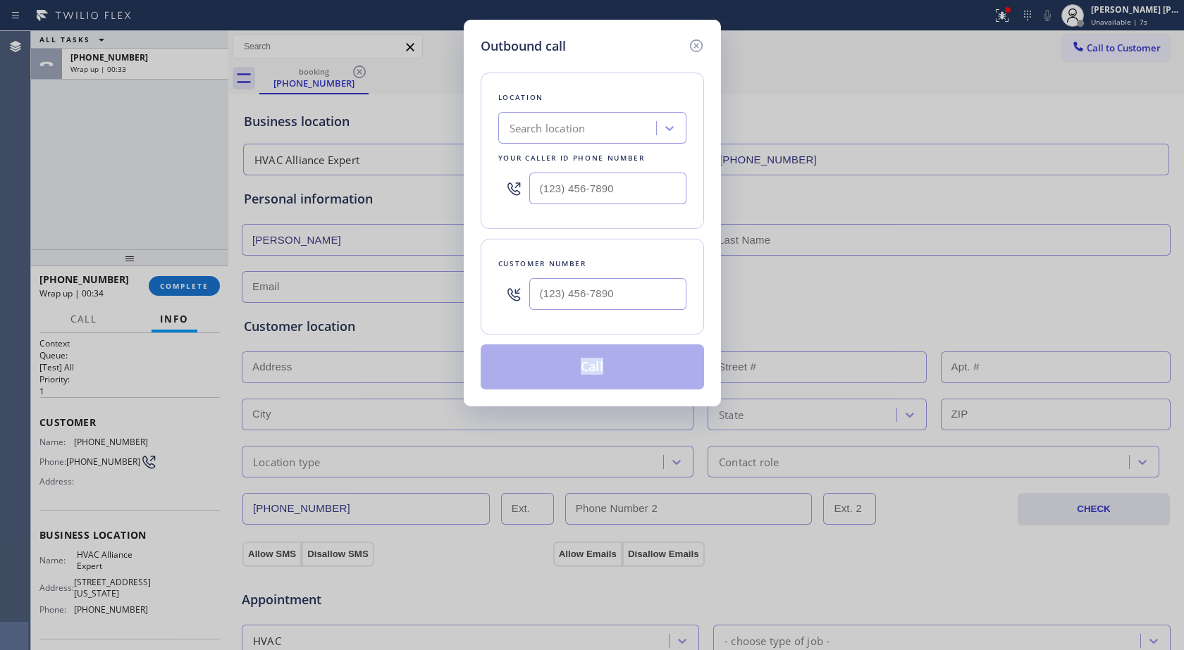
click at [107, 445] on div "Outbound call Location Search location Your caller id phone number Customer num…" at bounding box center [592, 325] width 1184 height 650
click at [110, 445] on div "Outbound call Location Search location Your caller id phone number Customer num…" at bounding box center [592, 325] width 1184 height 650
click at [111, 445] on div "Outbound call Location Search location Your caller id phone number Customer num…" at bounding box center [592, 325] width 1184 height 650
click at [111, 444] on div "Outbound call Location Search location Your caller id phone number Customer num…" at bounding box center [592, 325] width 1184 height 650
click at [655, 47] on div "Outbound call" at bounding box center [592, 46] width 223 height 19
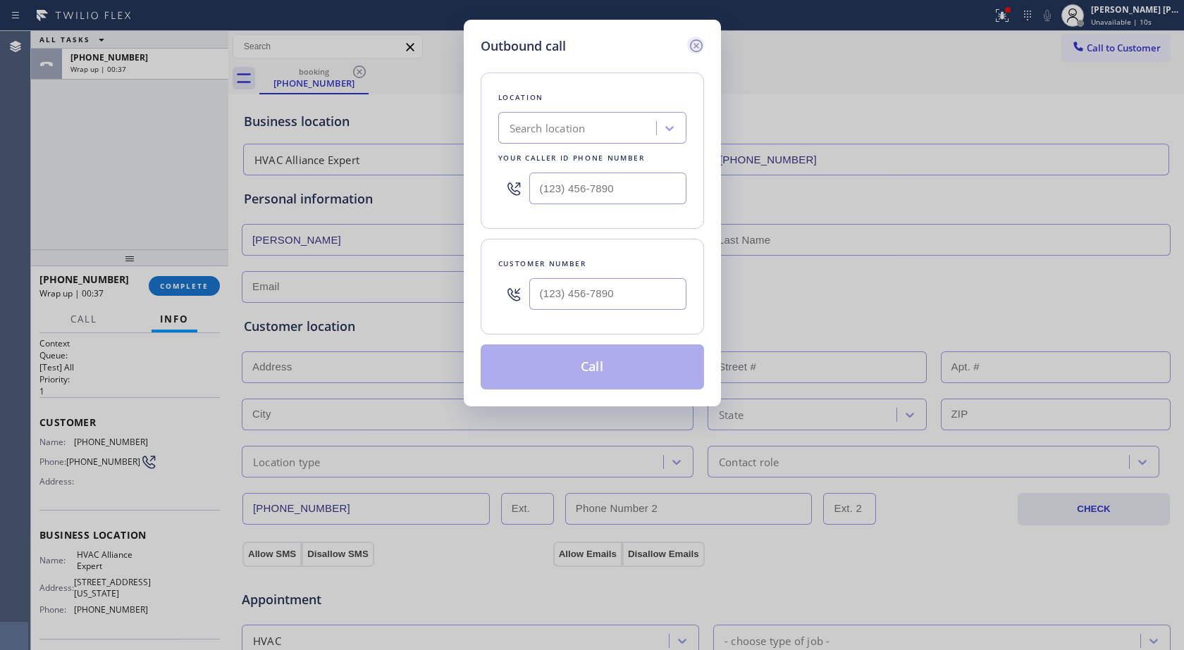
click at [694, 43] on icon at bounding box center [696, 45] width 17 height 17
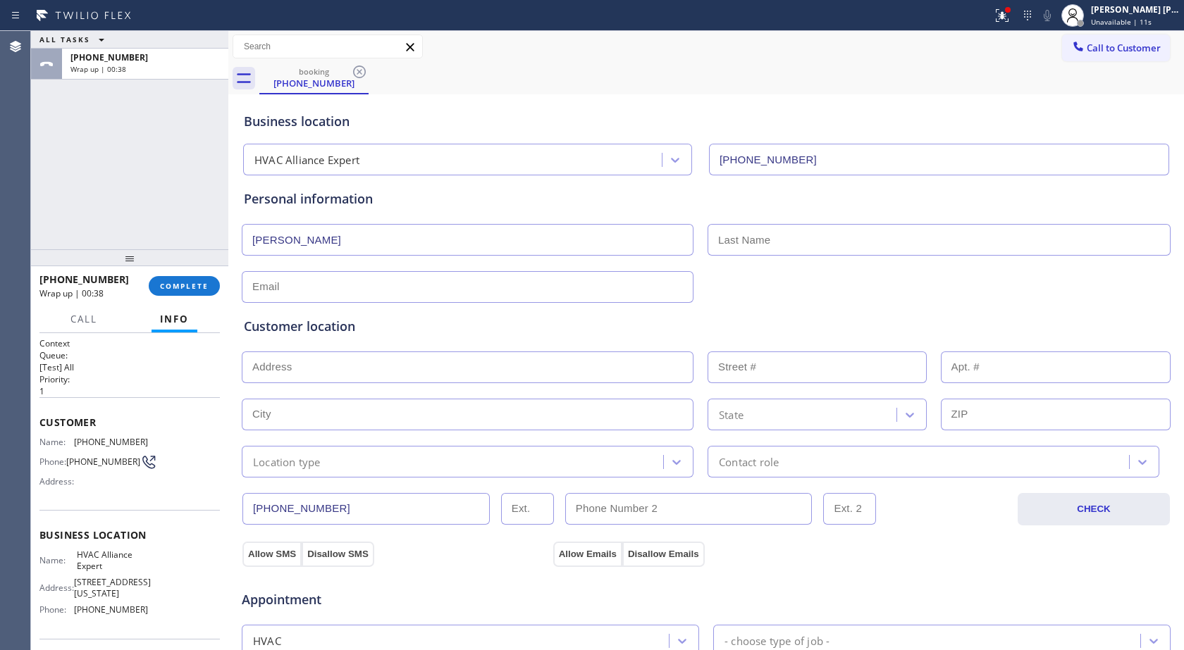
click at [118, 439] on span "[PHONE_NUMBER]" at bounding box center [111, 442] width 74 height 11
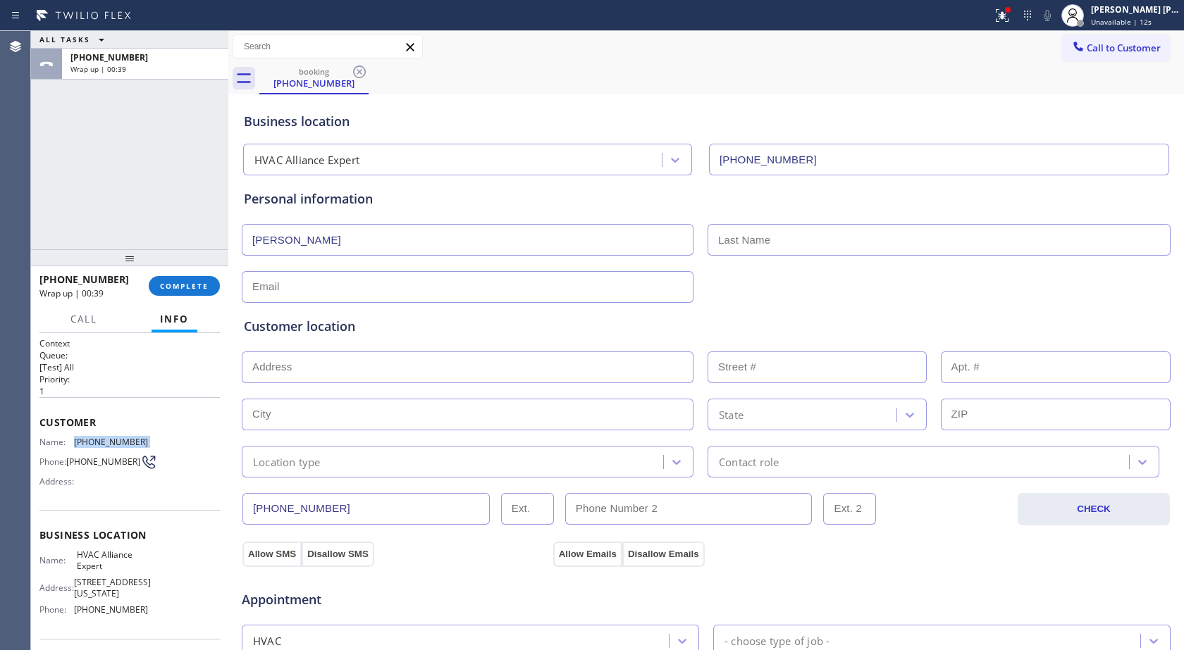
copy span "[PHONE_NUMBER]"
click at [1092, 48] on span "Call to Customer" at bounding box center [1123, 48] width 74 height 13
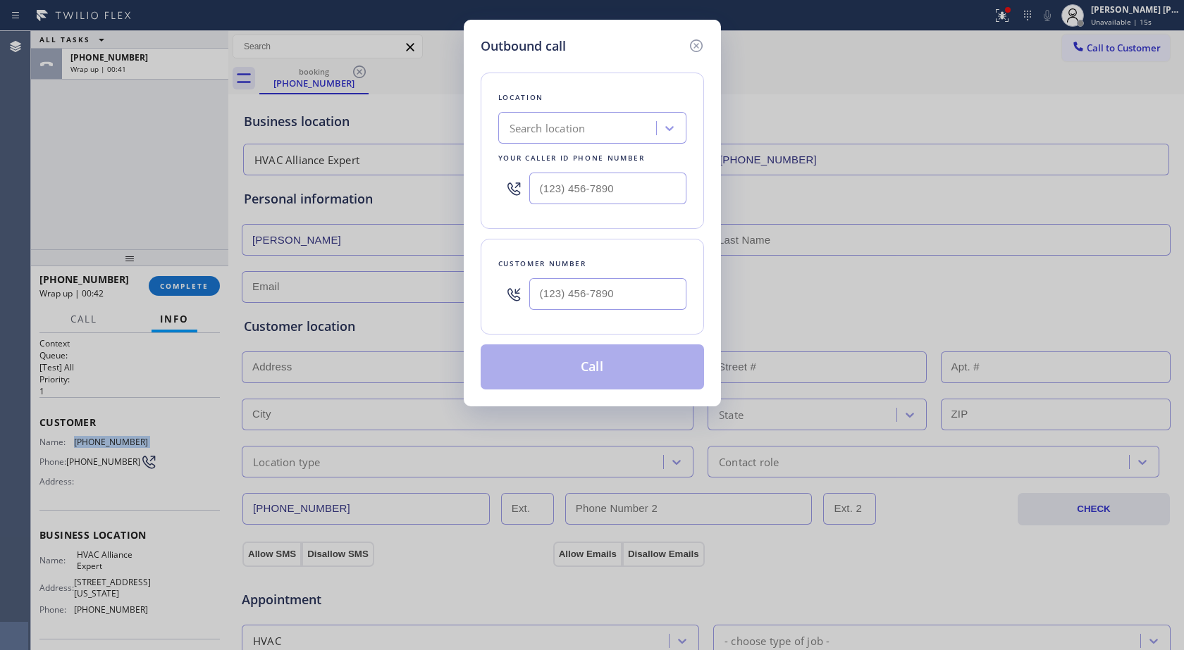
type input "(___) ___-____"
click at [593, 196] on input "(___) ___-____" at bounding box center [607, 189] width 157 height 32
click at [570, 185] on input "(___) ___-____" at bounding box center [607, 189] width 157 height 32
click at [552, 185] on input "(___) ___-____" at bounding box center [607, 189] width 157 height 32
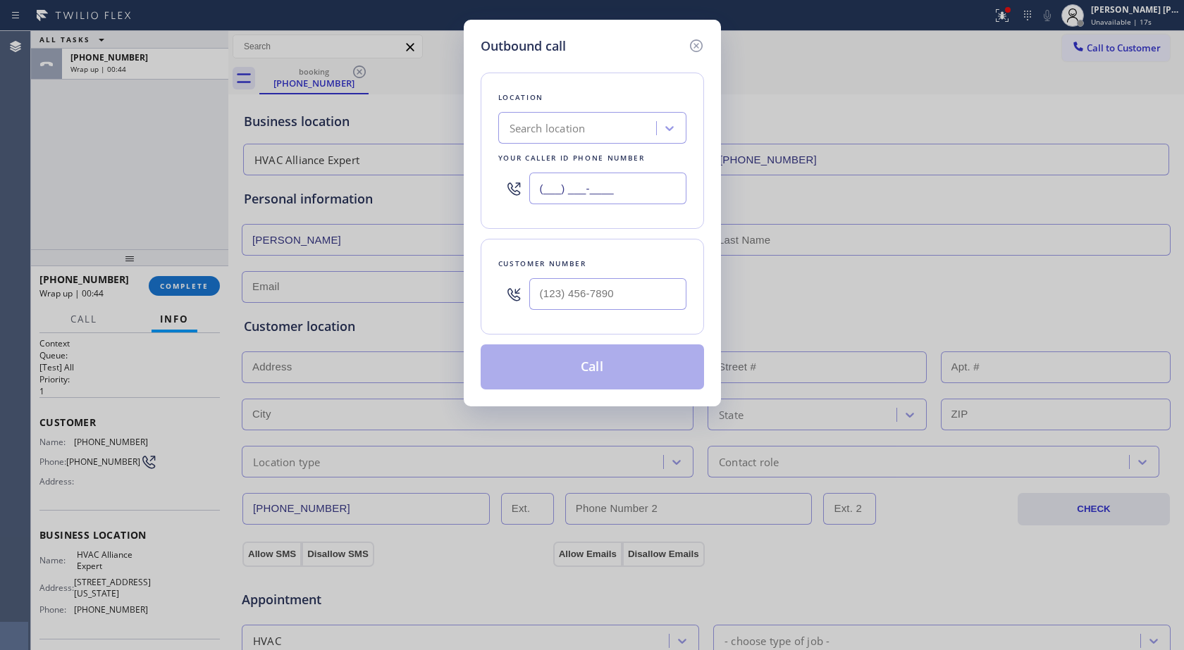
click at [552, 185] on input "(___) ___-____" at bounding box center [607, 189] width 157 height 32
click at [693, 46] on icon at bounding box center [696, 45] width 17 height 17
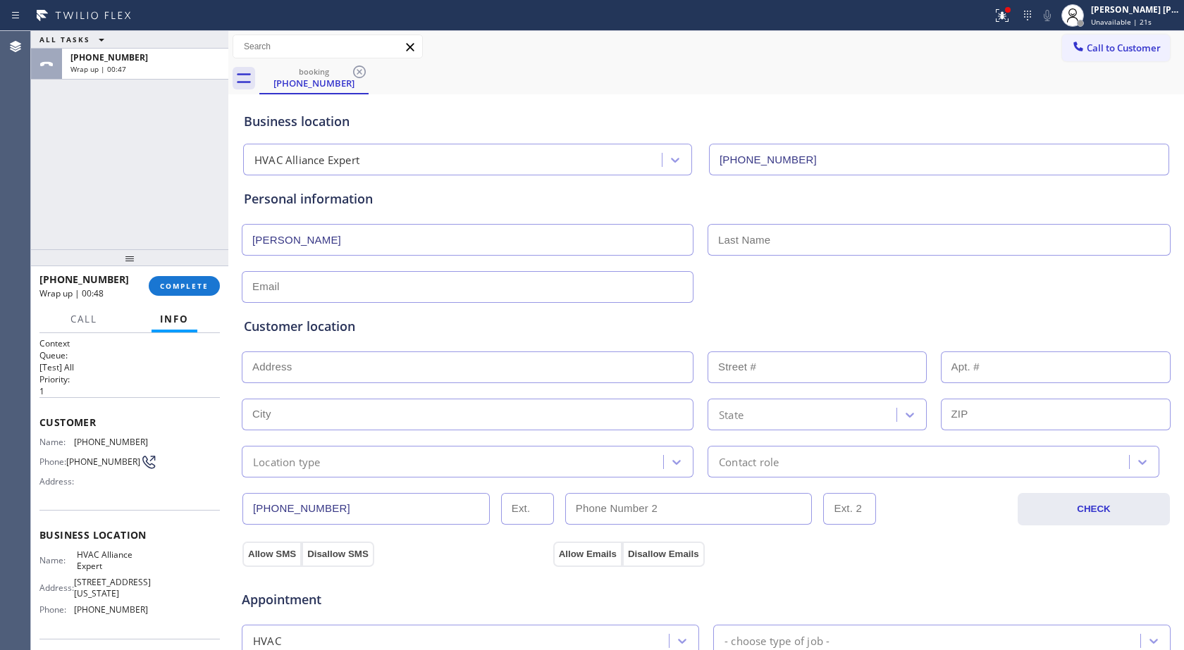
click at [91, 613] on span "[PHONE_NUMBER]" at bounding box center [111, 610] width 74 height 11
copy span "[PHONE_NUMBER]"
click at [1094, 30] on div "Status report Issues detected These issues could affect your workflow. Please c…" at bounding box center [592, 15] width 1184 height 31
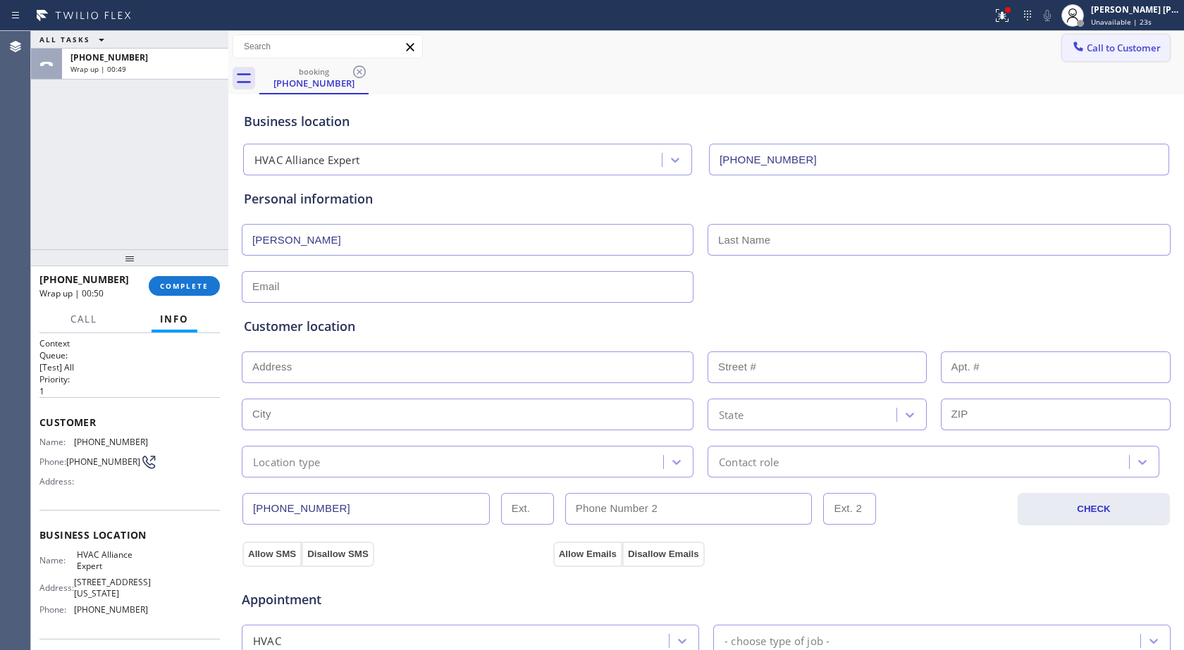
click at [1097, 44] on span "Call to Customer" at bounding box center [1123, 48] width 74 height 13
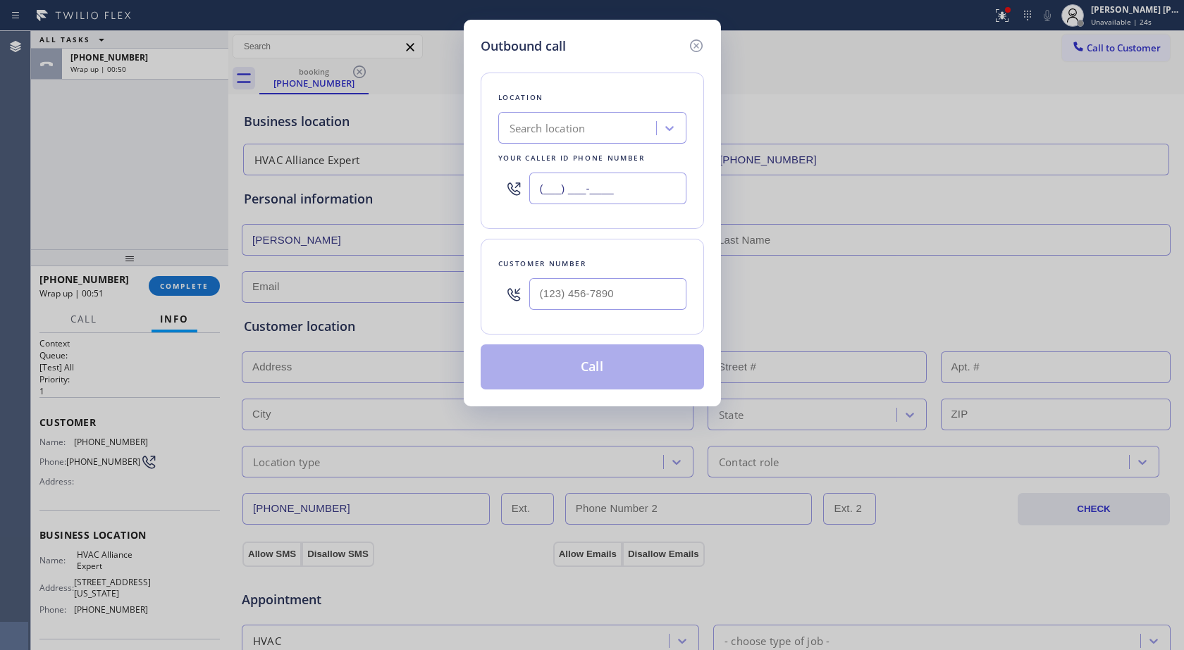
click at [583, 197] on input "(___) ___-____" at bounding box center [607, 189] width 157 height 32
paste input "855) 999-4417"
type input "[PHONE_NUMBER]"
type input "(___) ___-____"
drag, startPoint x: 588, startPoint y: 297, endPoint x: 588, endPoint y: 310, distance: 12.7
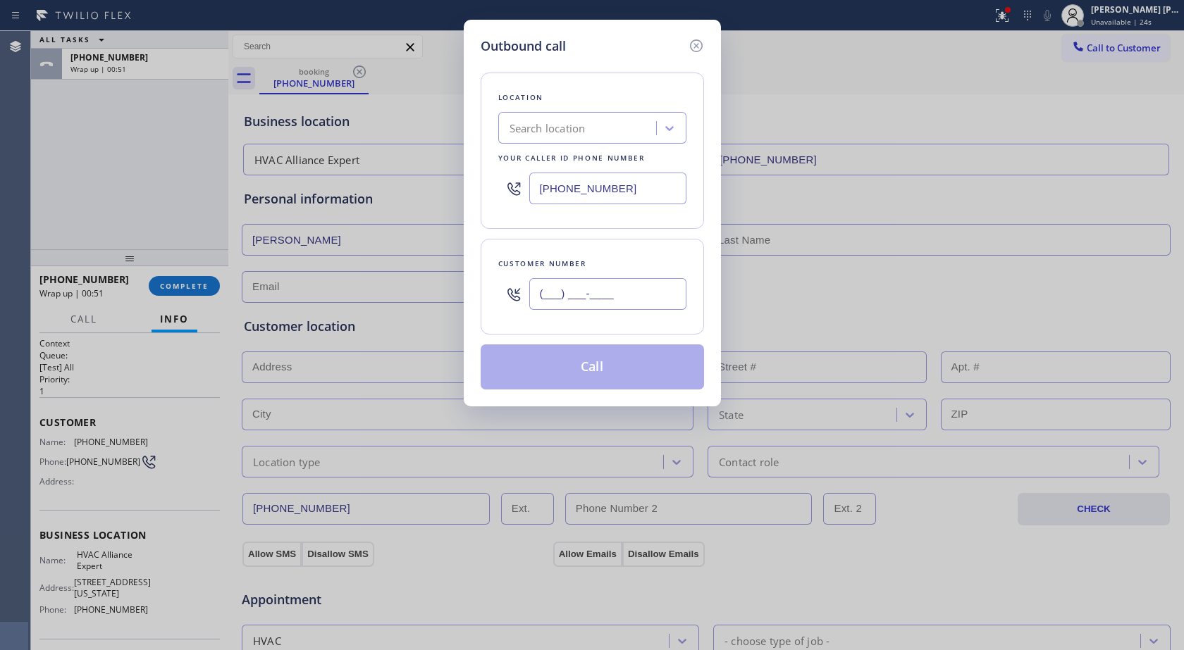
click at [588, 304] on input "(___) ___-____" at bounding box center [607, 294] width 157 height 32
click at [588, 310] on div at bounding box center [607, 294] width 157 height 46
click at [588, 307] on input "(___) ___-____" at bounding box center [607, 294] width 157 height 32
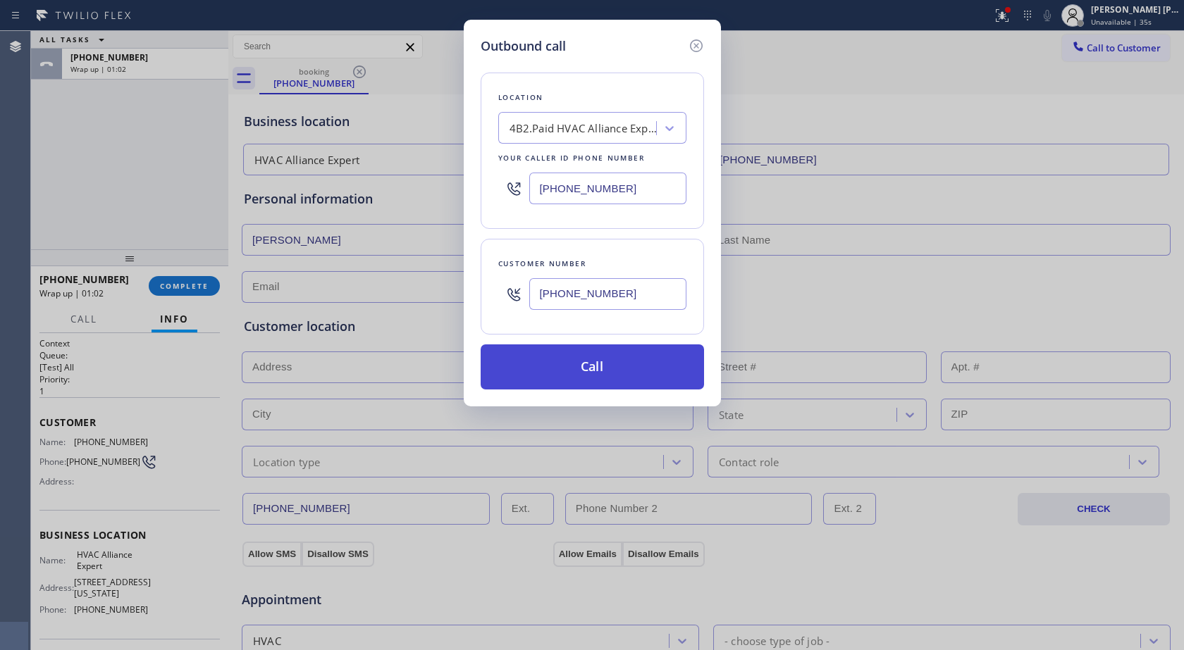
type input "[PHONE_NUMBER]"
click at [609, 354] on button "Call" at bounding box center [592, 367] width 223 height 45
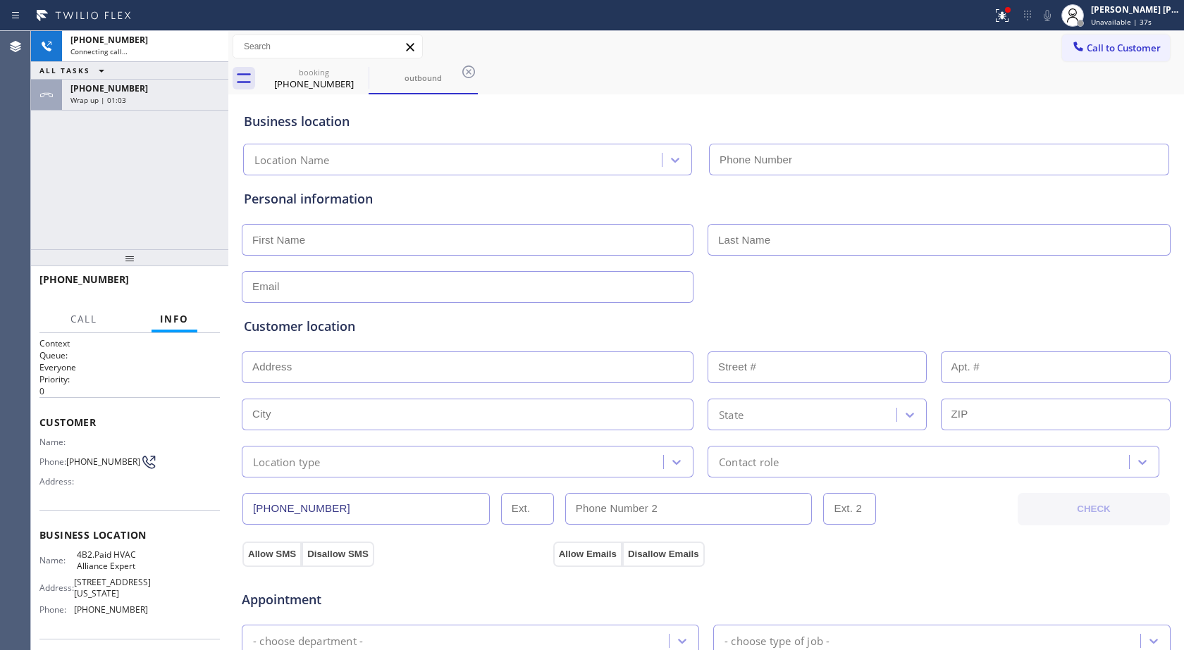
type input "[PHONE_NUMBER]"
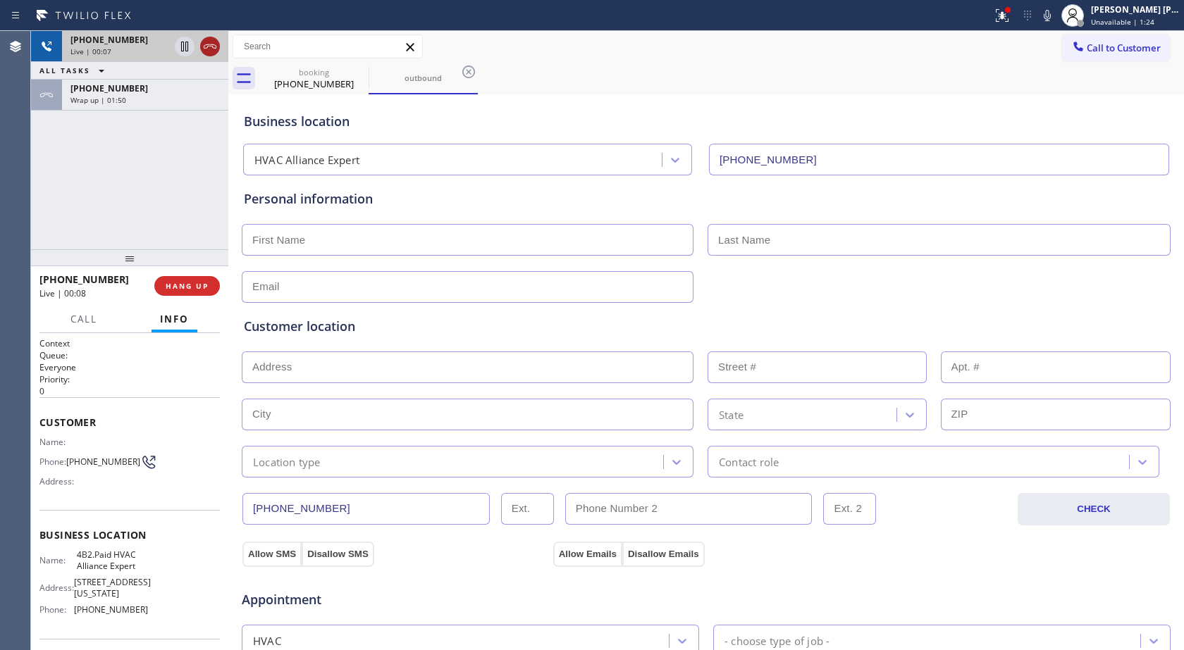
click at [205, 52] on icon at bounding box center [210, 46] width 17 height 17
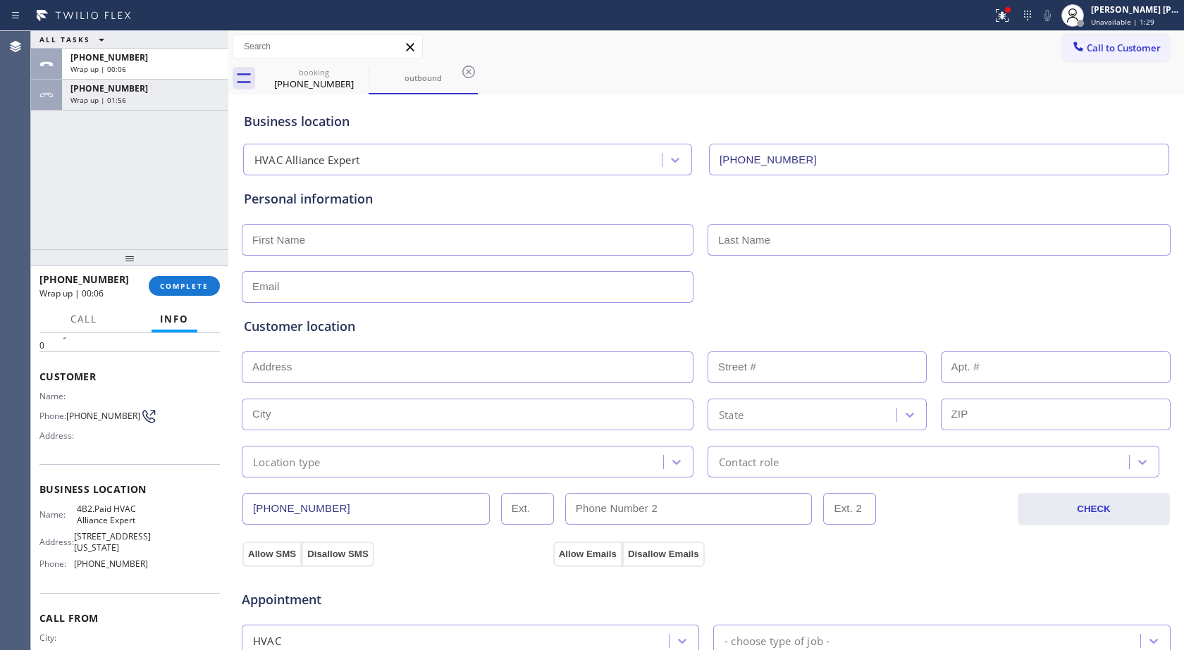
scroll to position [70, 0]
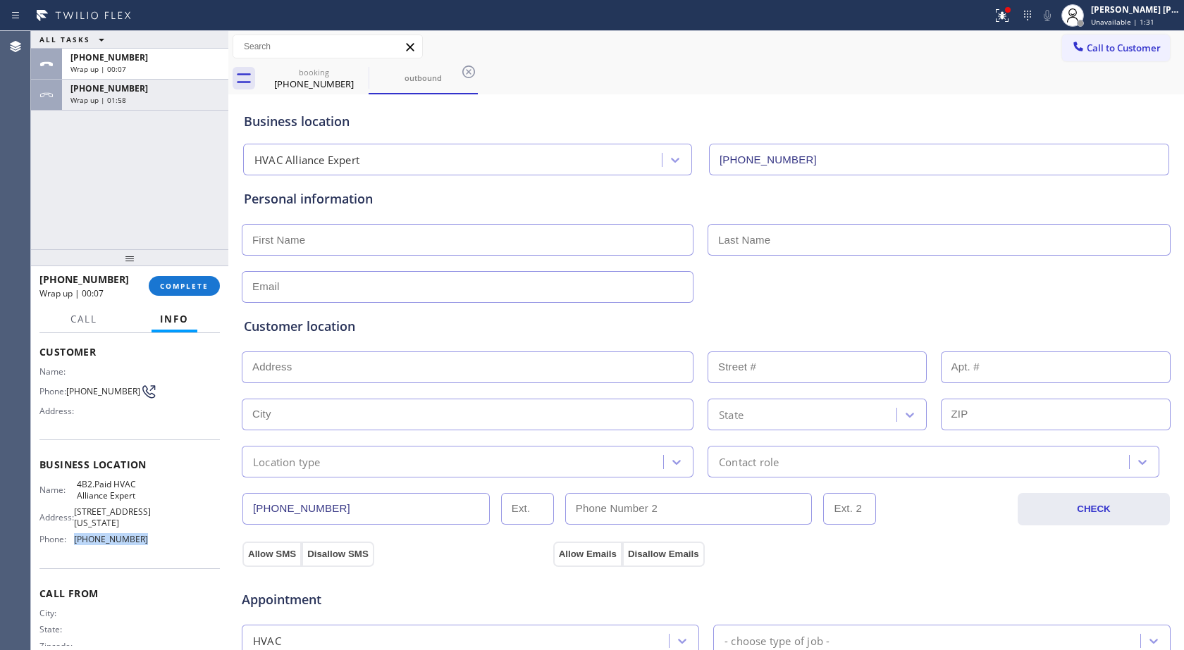
drag, startPoint x: 76, startPoint y: 543, endPoint x: 161, endPoint y: 543, distance: 85.3
click at [161, 543] on div "Name: 4B2.Paid HVAC Alliance Expert Address: [STREET_ADDRESS][US_STATE] Phone: …" at bounding box center [129, 514] width 180 height 71
copy span "[PHONE_NUMBER]"
click at [1086, 45] on span "Call to Customer" at bounding box center [1123, 48] width 74 height 13
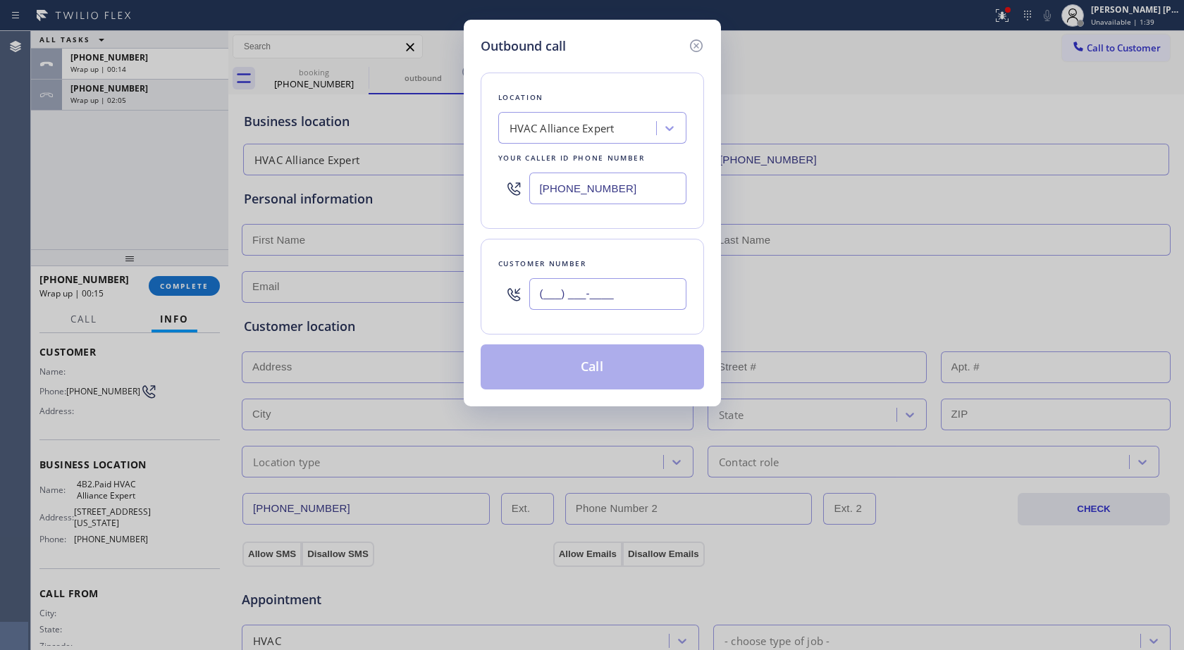
click at [616, 295] on input "(___) ___-____" at bounding box center [607, 294] width 157 height 32
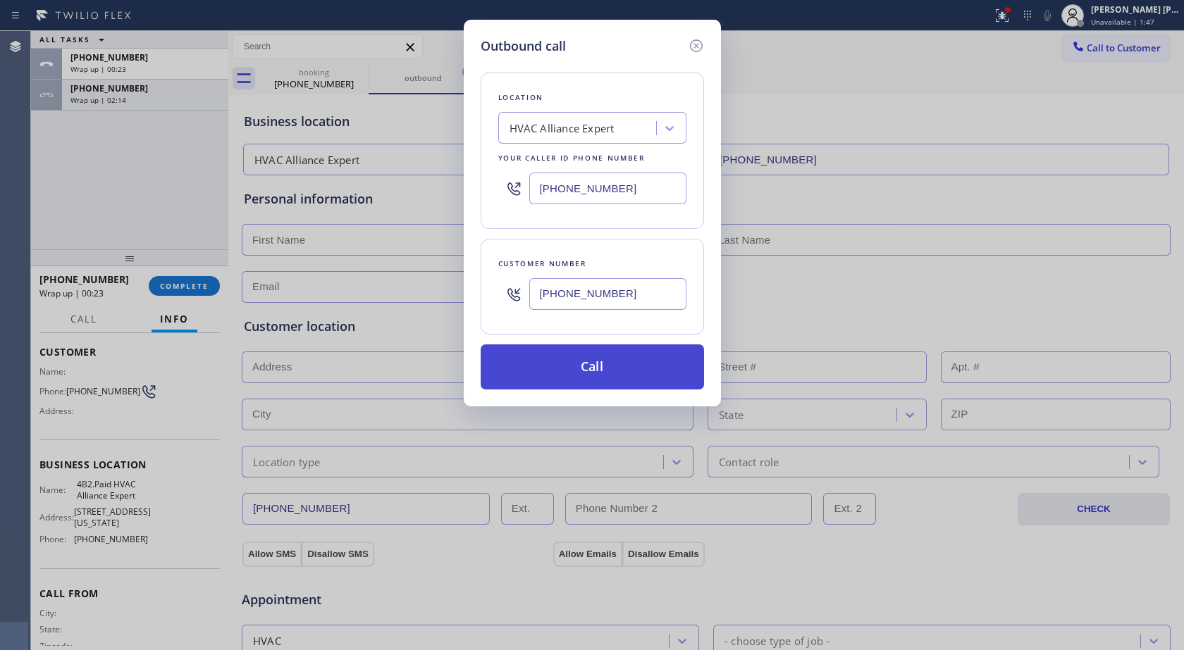
type input "[PHONE_NUMBER]"
click at [595, 364] on button "Call" at bounding box center [592, 367] width 223 height 45
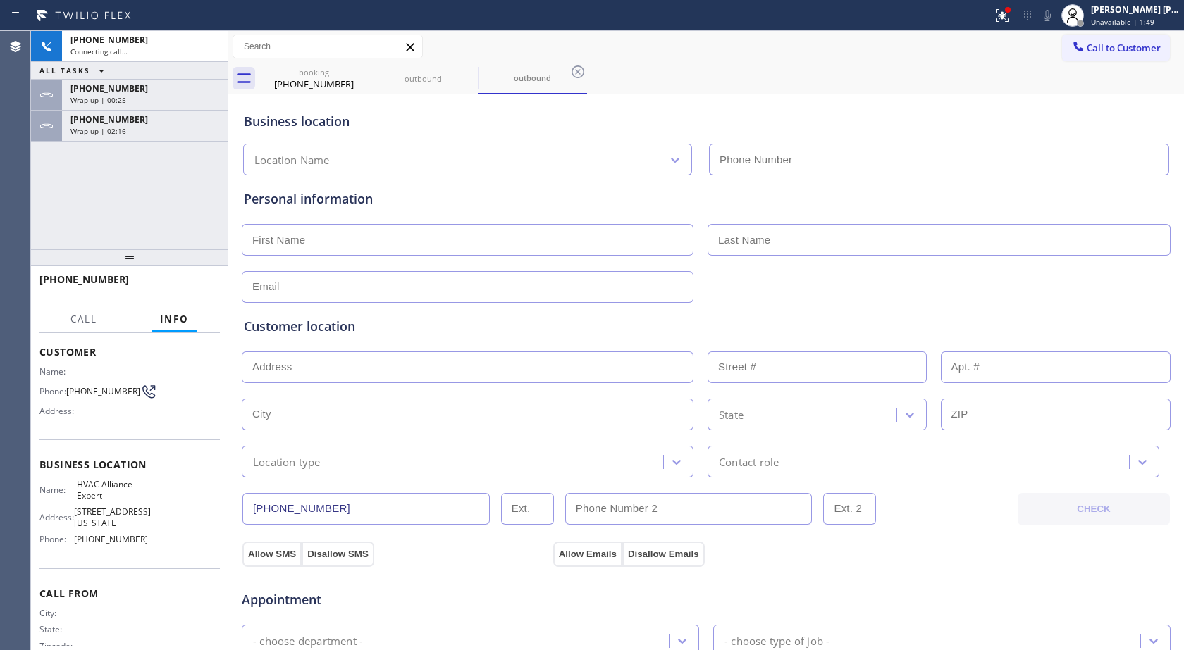
type input "[PHONE_NUMBER]"
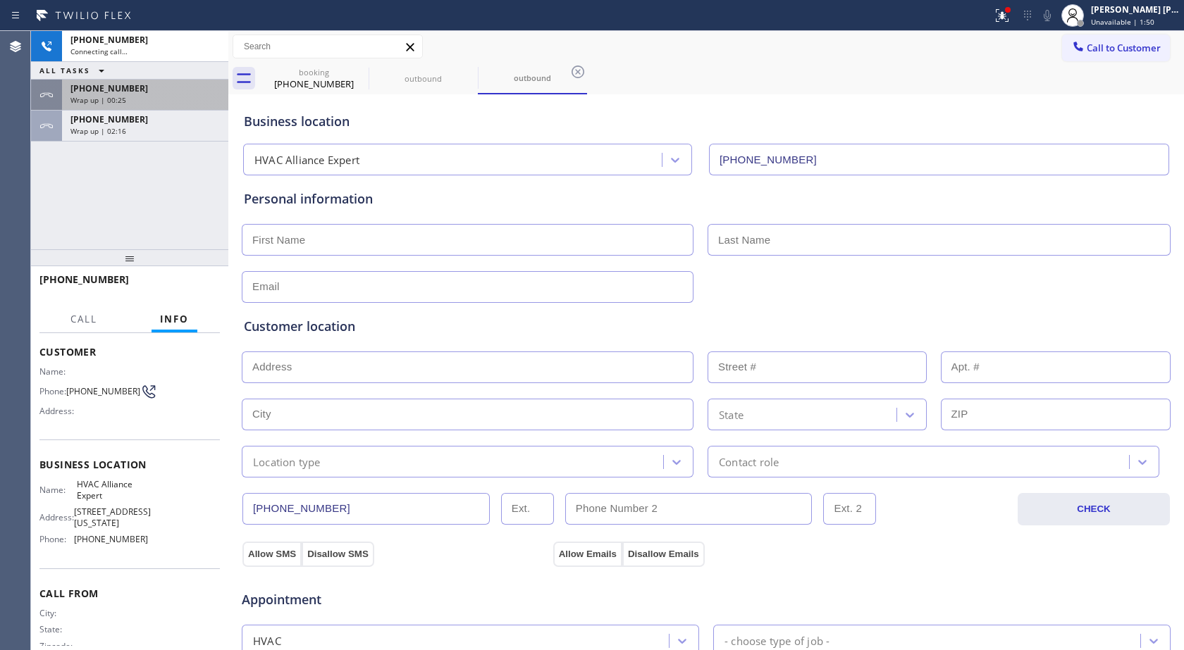
click at [101, 92] on span "[PHONE_NUMBER]" at bounding box center [109, 88] width 78 height 12
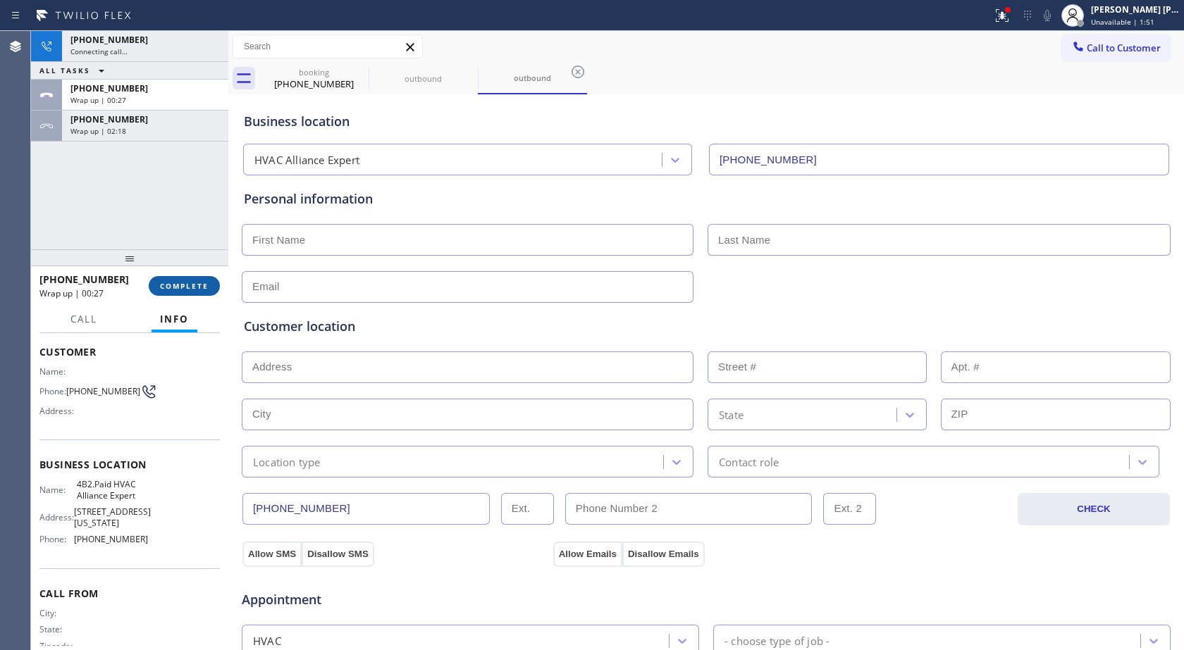
click at [181, 290] on span "COMPLETE" at bounding box center [184, 286] width 49 height 10
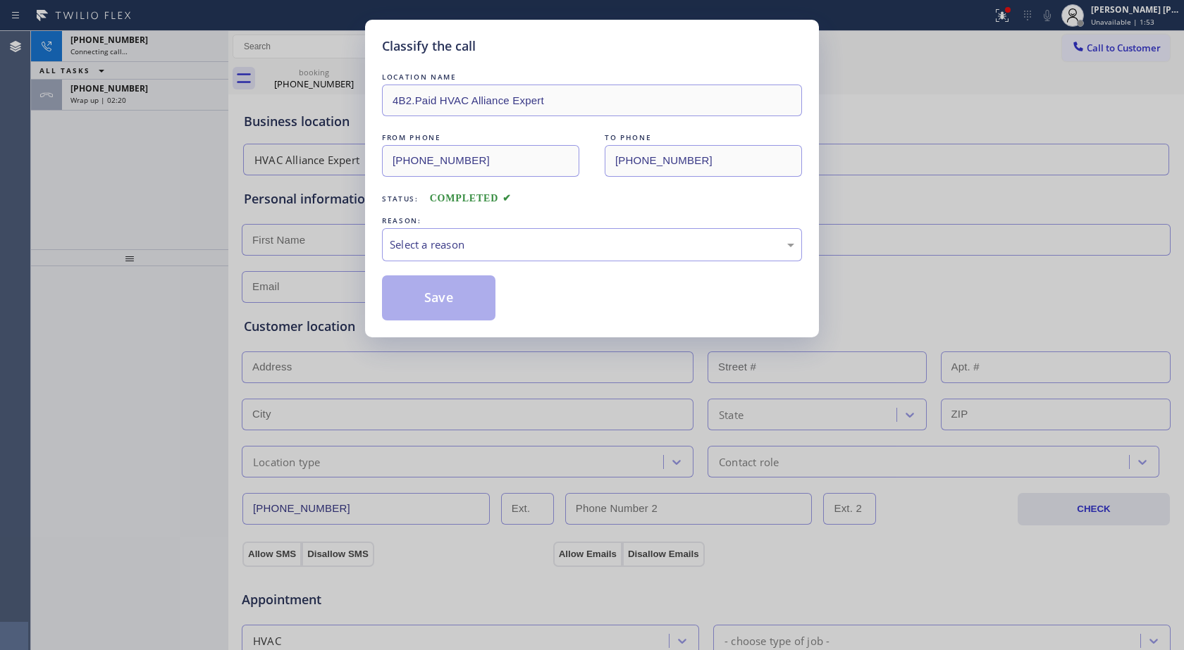
click at [564, 225] on div "REASON:" at bounding box center [592, 220] width 420 height 15
click at [570, 249] on div "Select a reason" at bounding box center [592, 245] width 404 height 16
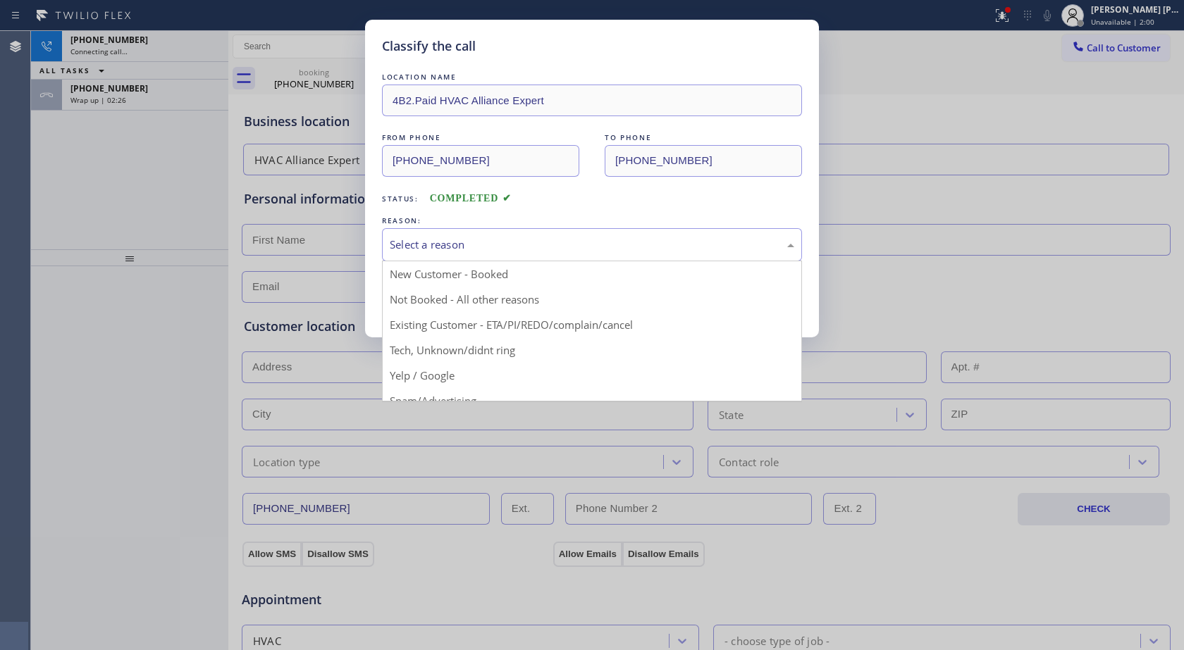
click at [277, 94] on div "Classify the call LOCATION NAME 4B2.Paid HVAC Alliance Expert FROM PHONE [PHONE…" at bounding box center [592, 325] width 1184 height 650
click at [462, 235] on div "Select a reason" at bounding box center [592, 244] width 420 height 33
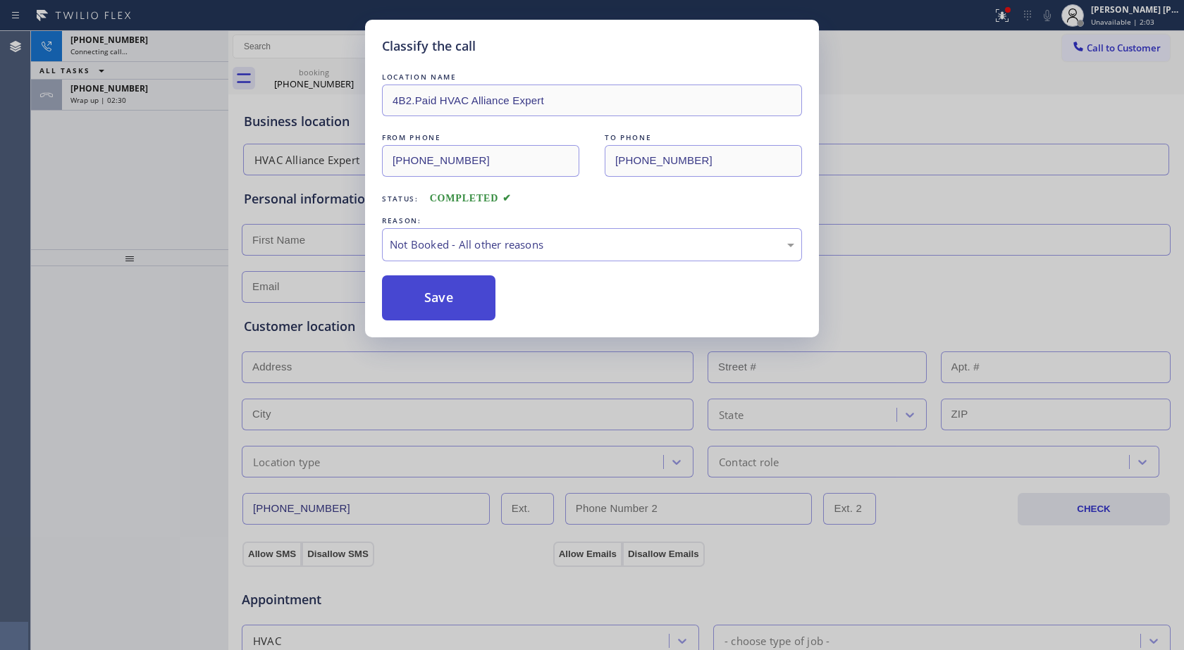
click at [435, 306] on button "Save" at bounding box center [438, 297] width 113 height 45
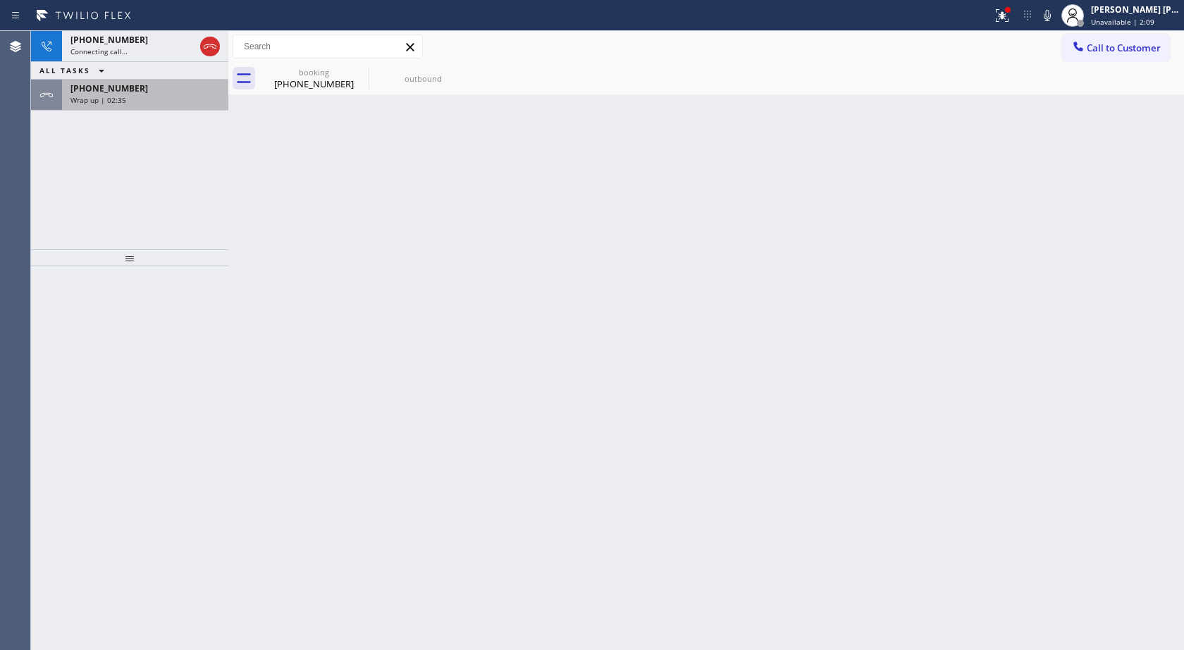
click at [197, 102] on div "Wrap up | 02:35" at bounding box center [144, 100] width 149 height 10
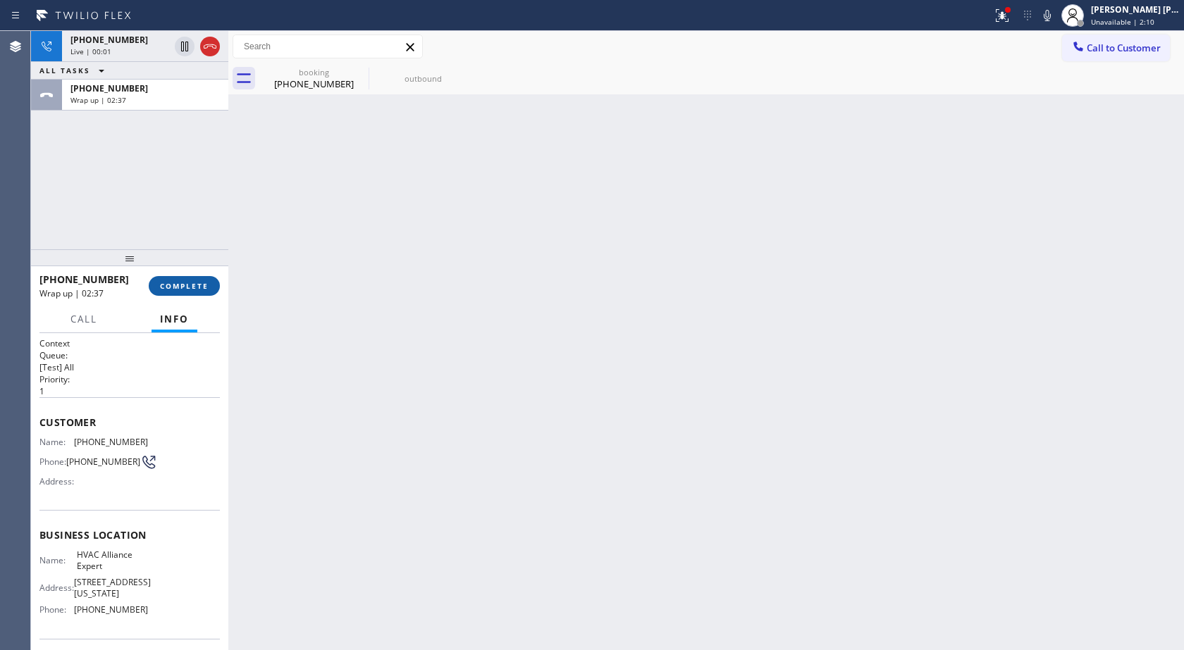
click at [193, 289] on span "COMPLETE" at bounding box center [184, 286] width 49 height 10
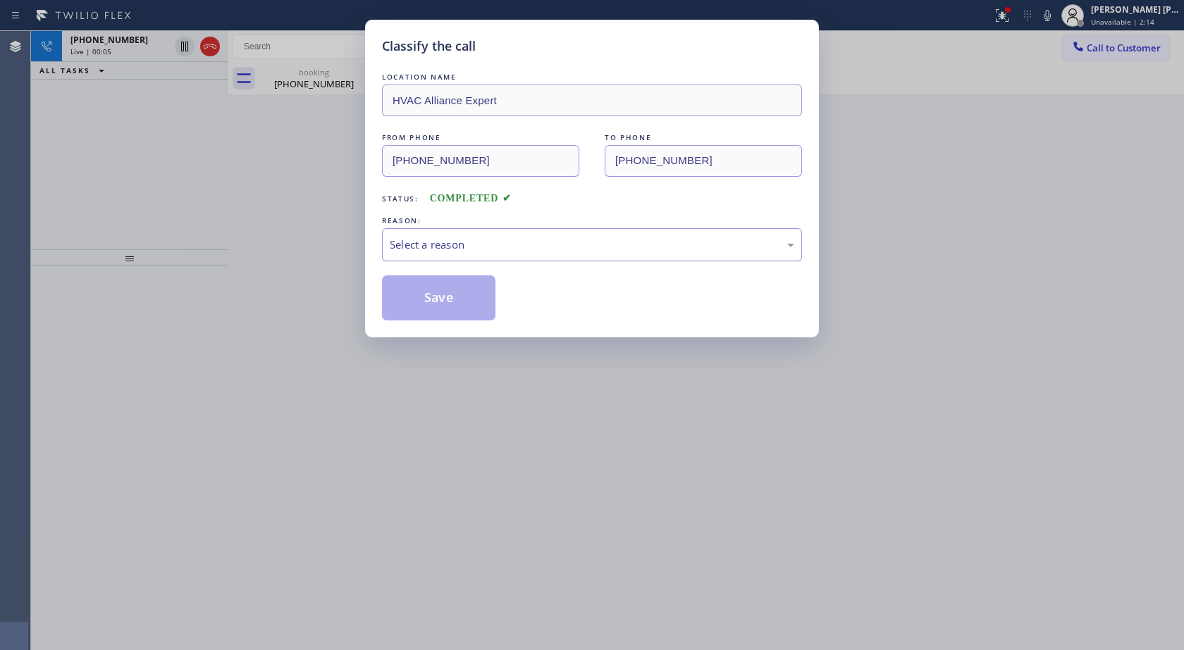
click at [471, 241] on div "Select a reason" at bounding box center [592, 245] width 404 height 16
click at [456, 286] on button "Save" at bounding box center [438, 297] width 113 height 45
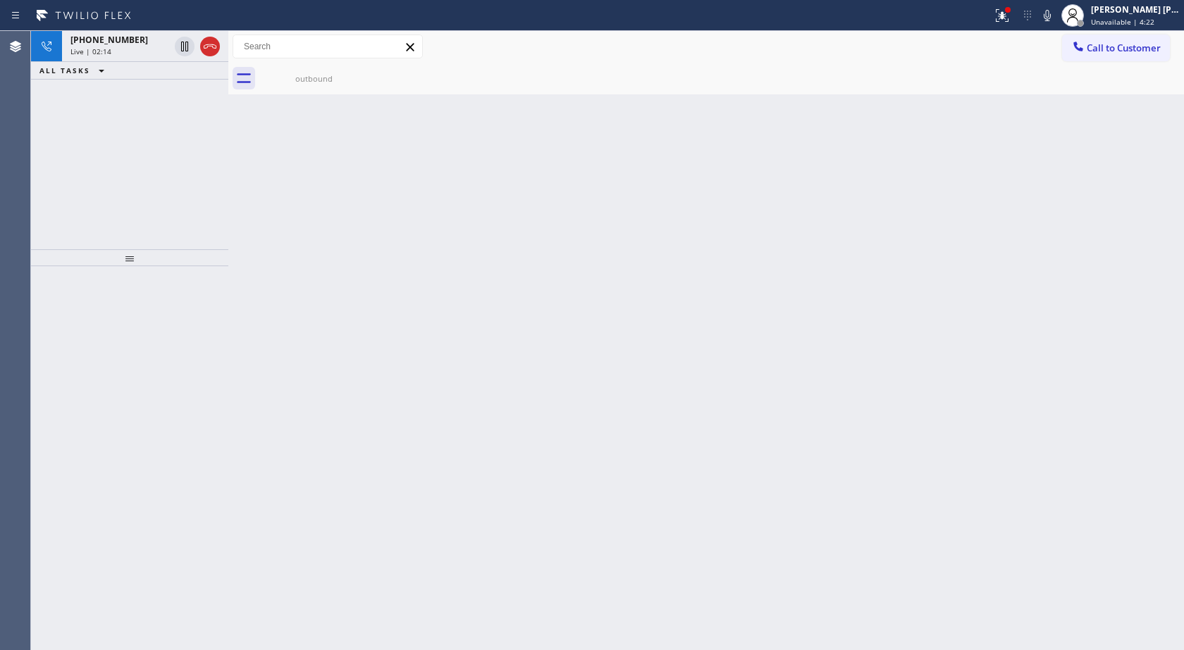
click at [246, 233] on div "Back to Dashboard Change Sender ID Customers Technicians Select a contact Outbo…" at bounding box center [705, 340] width 955 height 619
click at [1043, 16] on icon at bounding box center [1047, 15] width 17 height 17
click at [1045, 20] on icon at bounding box center [1047, 15] width 17 height 17
click at [357, 224] on div "Back to Dashboard Change Sender ID Customers Technicians Select a contact Outbo…" at bounding box center [705, 340] width 955 height 619
click at [121, 70] on span "Wrap up | 00:40" at bounding box center [98, 69] width 56 height 10
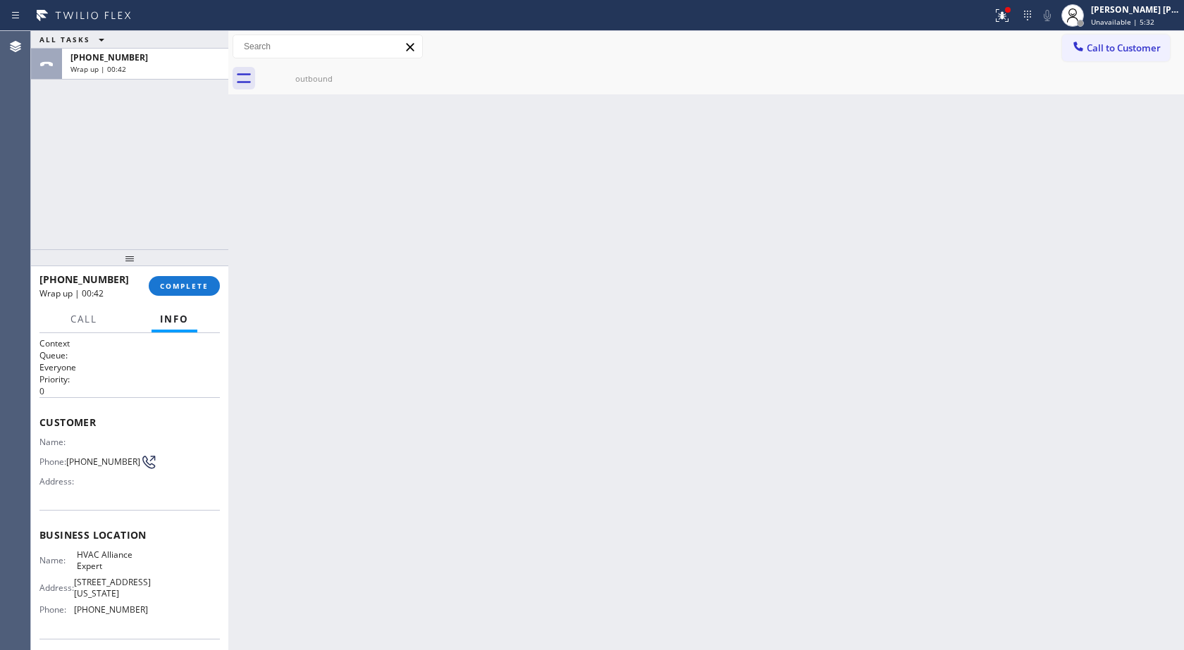
click at [163, 325] on span "Info" at bounding box center [174, 319] width 29 height 13
click at [687, 323] on div "Back to Dashboard Change Sender ID Customers Technicians Select a contact Outbo…" at bounding box center [705, 340] width 955 height 619
click at [287, 136] on div "Back to Dashboard Change Sender ID Customers Technicians Select a contact Outbo…" at bounding box center [705, 340] width 955 height 619
click at [316, 80] on div "outbound" at bounding box center [314, 78] width 106 height 11
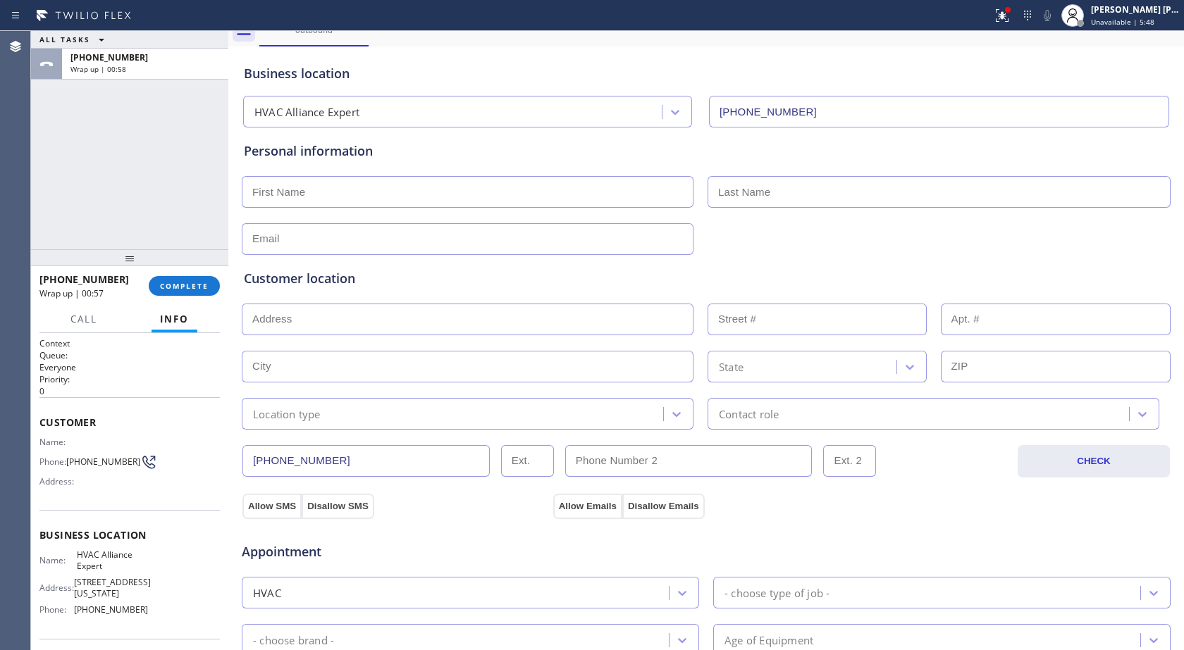
scroll to position [141, 0]
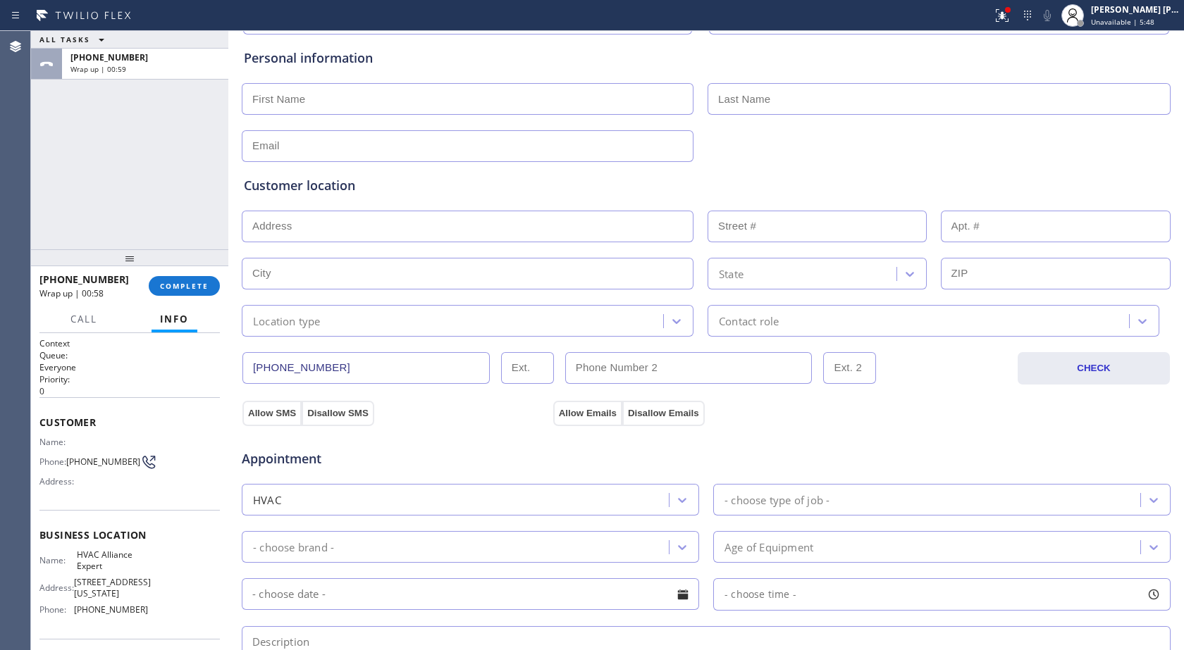
click at [304, 92] on input "text" at bounding box center [468, 99] width 452 height 32
type input "[PERSON_NAME]"
click at [806, 95] on input "text" at bounding box center [938, 99] width 463 height 32
type input "[PERSON_NAME]"
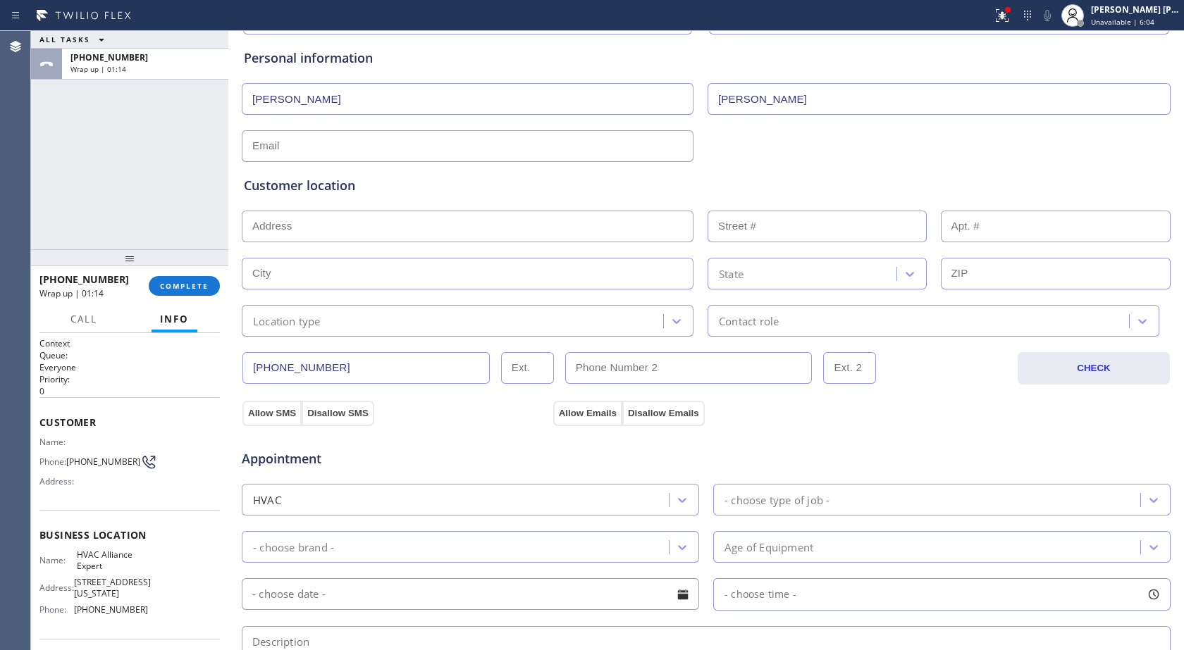
click at [467, 144] on input "text" at bounding box center [468, 146] width 452 height 32
paste input "[EMAIL_ADDRESS][DOMAIN_NAME]"
type input "[EMAIL_ADDRESS][DOMAIN_NAME]"
click at [334, 240] on input "text" at bounding box center [468, 227] width 452 height 32
click at [266, 224] on input "text" at bounding box center [468, 227] width 452 height 32
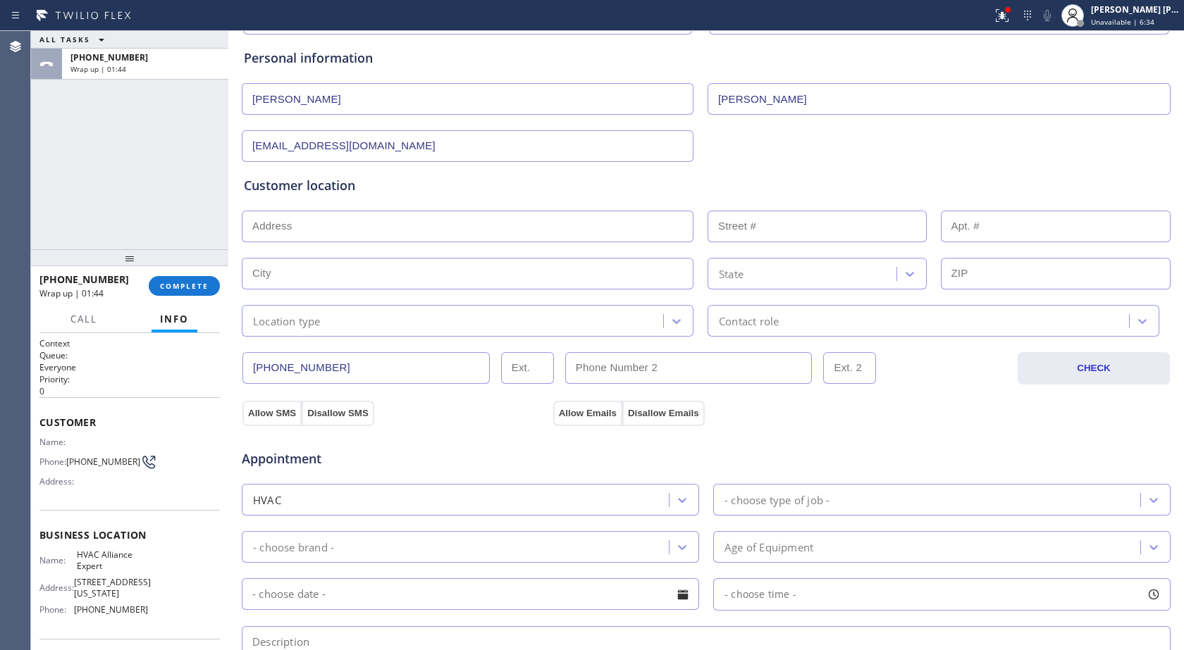
paste input "[STREET_ADDRESS]"
type input "[STREET_ADDRESS]"
type input "7863"
type input "[PERSON_NAME]"
type input "90242"
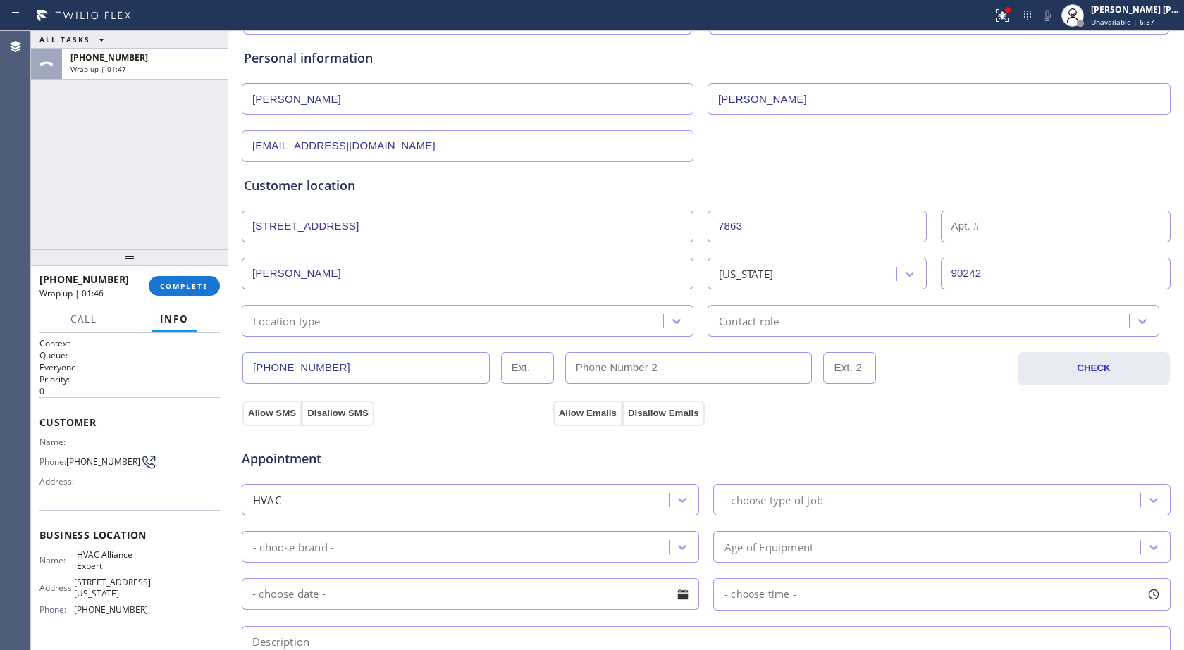
click at [345, 329] on div "Location type" at bounding box center [468, 321] width 452 height 32
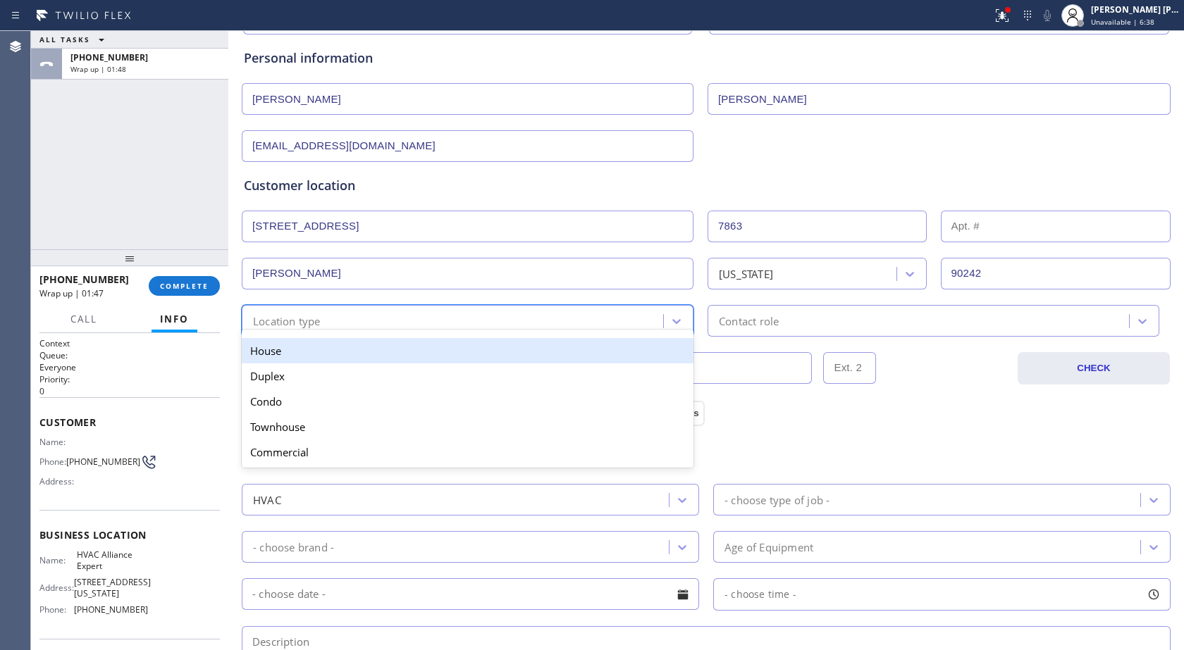
click at [337, 347] on div "House" at bounding box center [468, 350] width 452 height 25
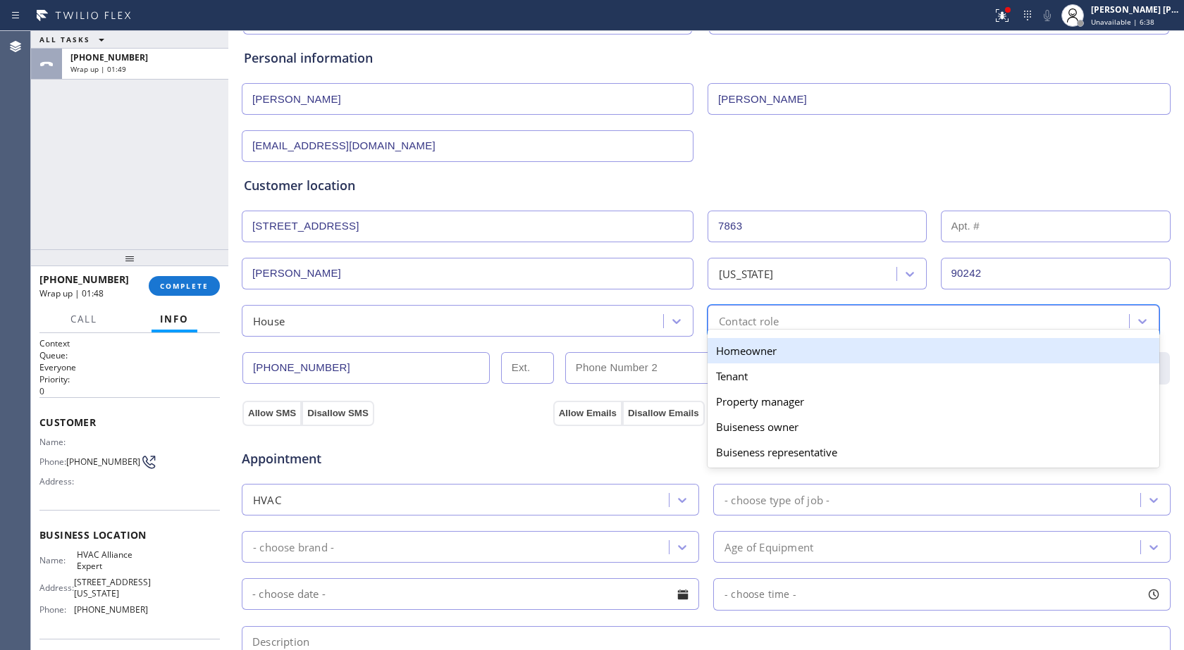
click at [743, 315] on div "Contact role" at bounding box center [749, 321] width 60 height 16
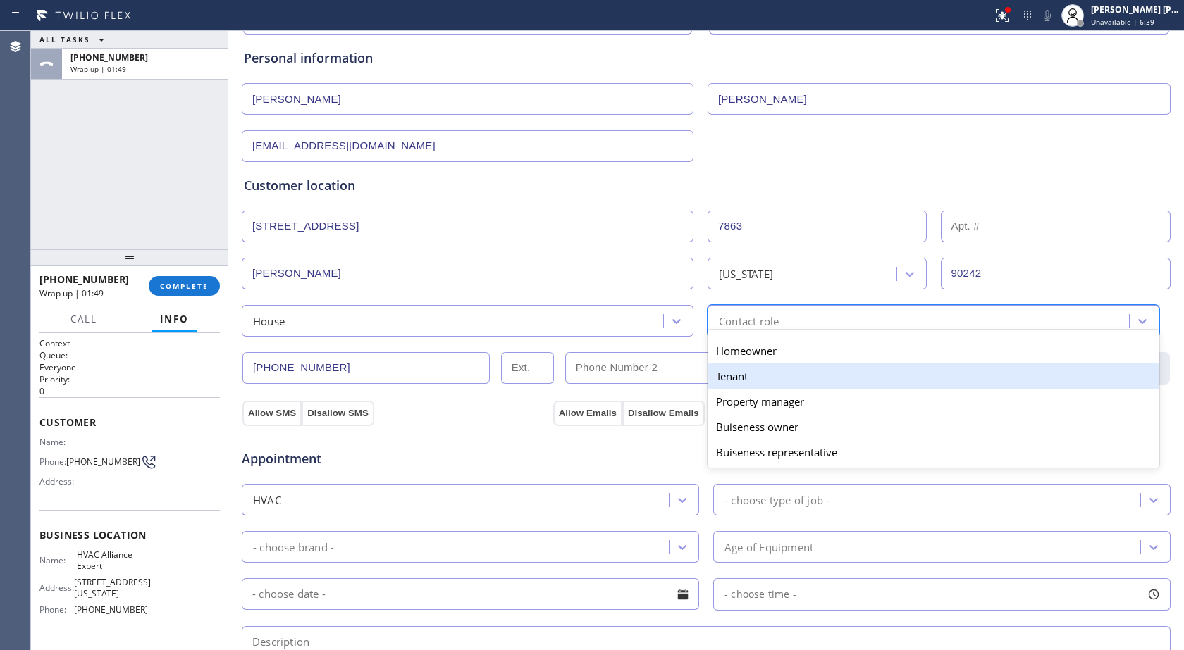
click at [746, 361] on div "Homeowner" at bounding box center [933, 350] width 452 height 25
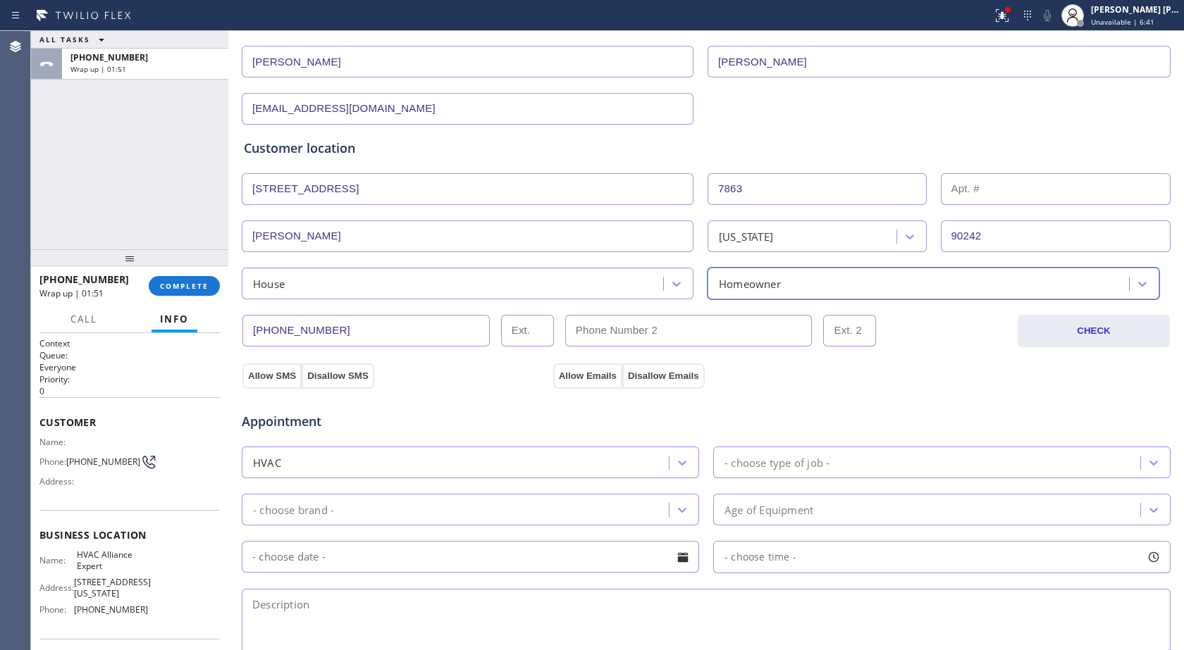
scroll to position [211, 0]
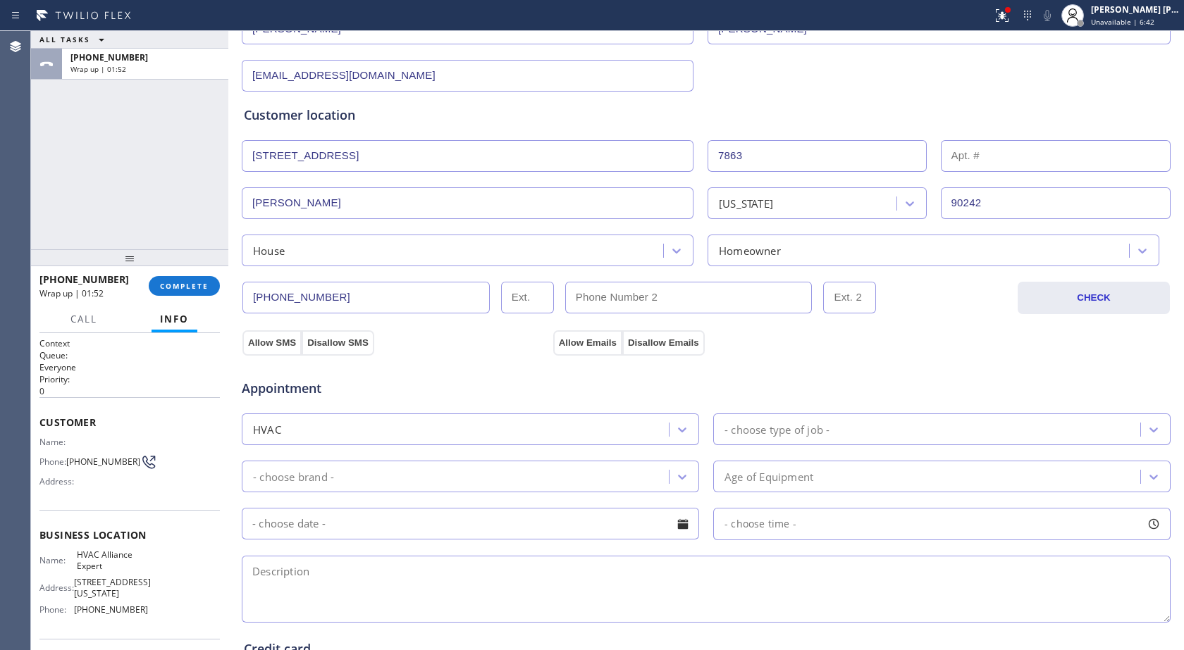
click at [275, 351] on div "Appointment HVAC - choose type of job - - choose brand - Age of Equipment - cho…" at bounding box center [706, 487] width 930 height 276
click at [281, 342] on button "Allow SMS" at bounding box center [271, 342] width 59 height 25
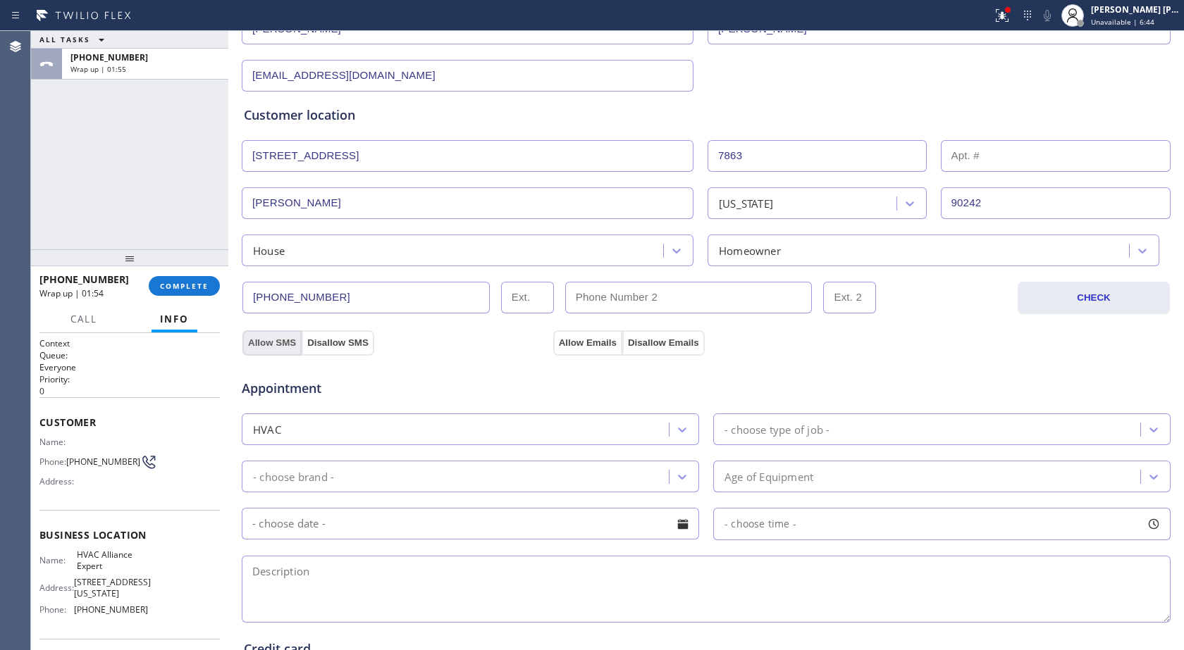
click at [281, 342] on button "Allow SMS" at bounding box center [271, 342] width 59 height 25
click at [275, 346] on button "Allow SMS" at bounding box center [271, 342] width 59 height 25
click at [592, 340] on button "Allow Emails" at bounding box center [587, 342] width 69 height 25
click at [588, 338] on button "Allow Emails" at bounding box center [587, 342] width 69 height 25
click at [590, 338] on button "Allow Emails" at bounding box center [587, 342] width 69 height 25
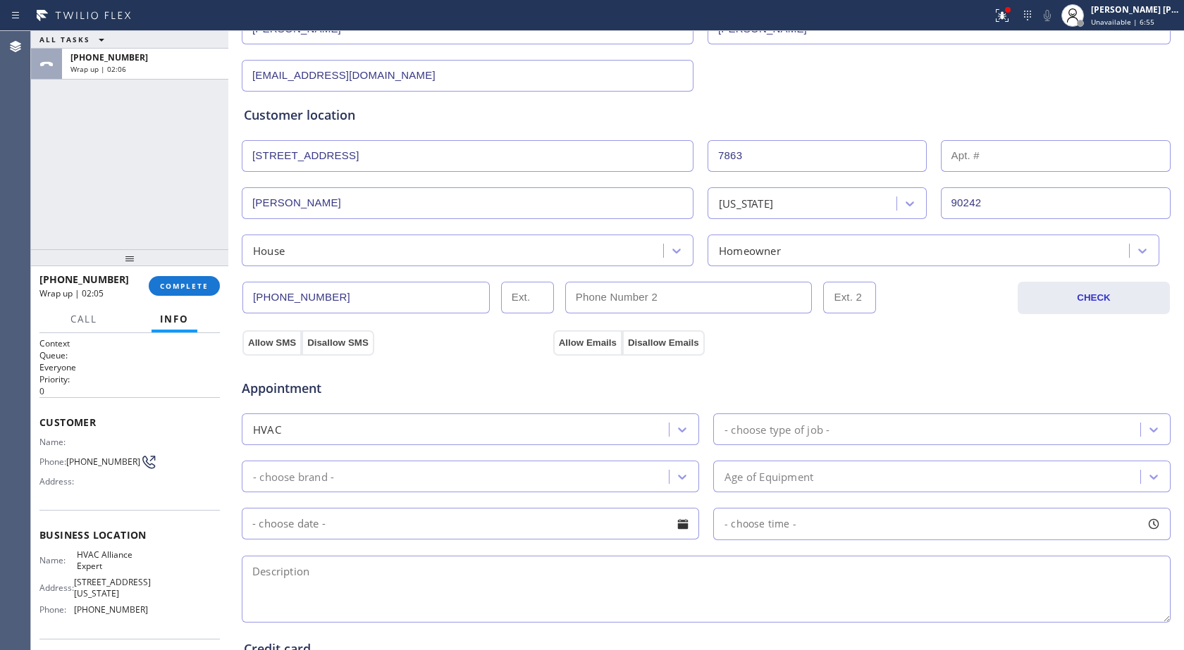
click at [278, 352] on div "Appointment HVAC - choose type of job - - choose brand - Age of Equipment - cho…" at bounding box center [706, 487] width 930 height 276
click at [278, 340] on button "Allow SMS" at bounding box center [271, 342] width 59 height 25
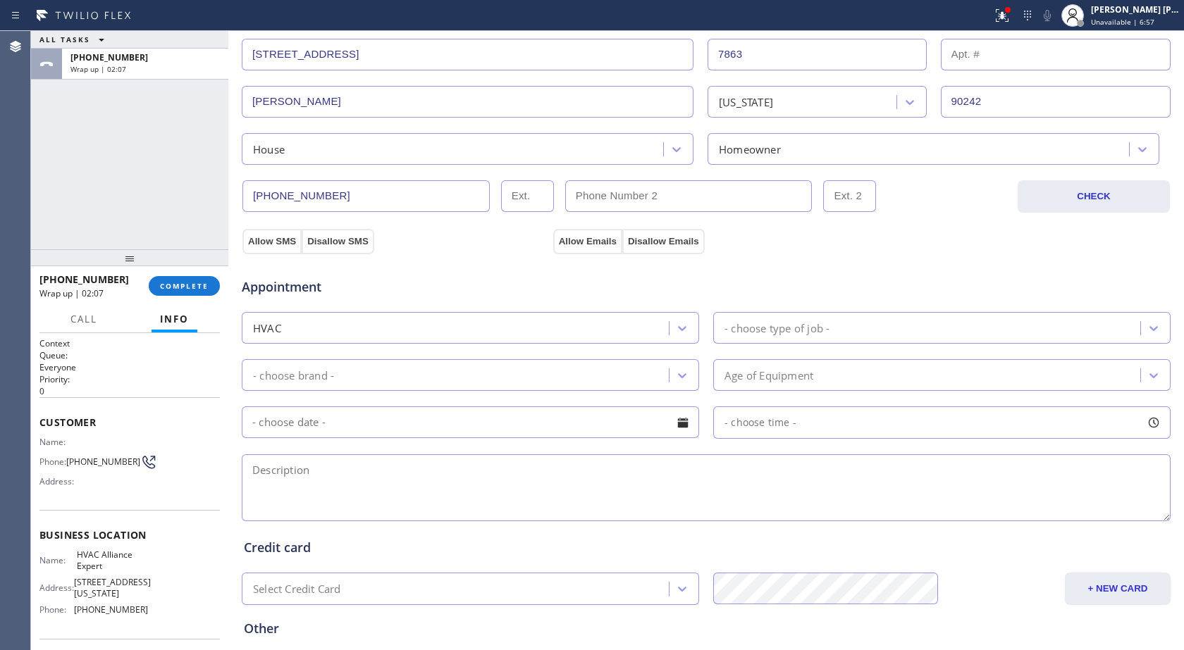
scroll to position [352, 0]
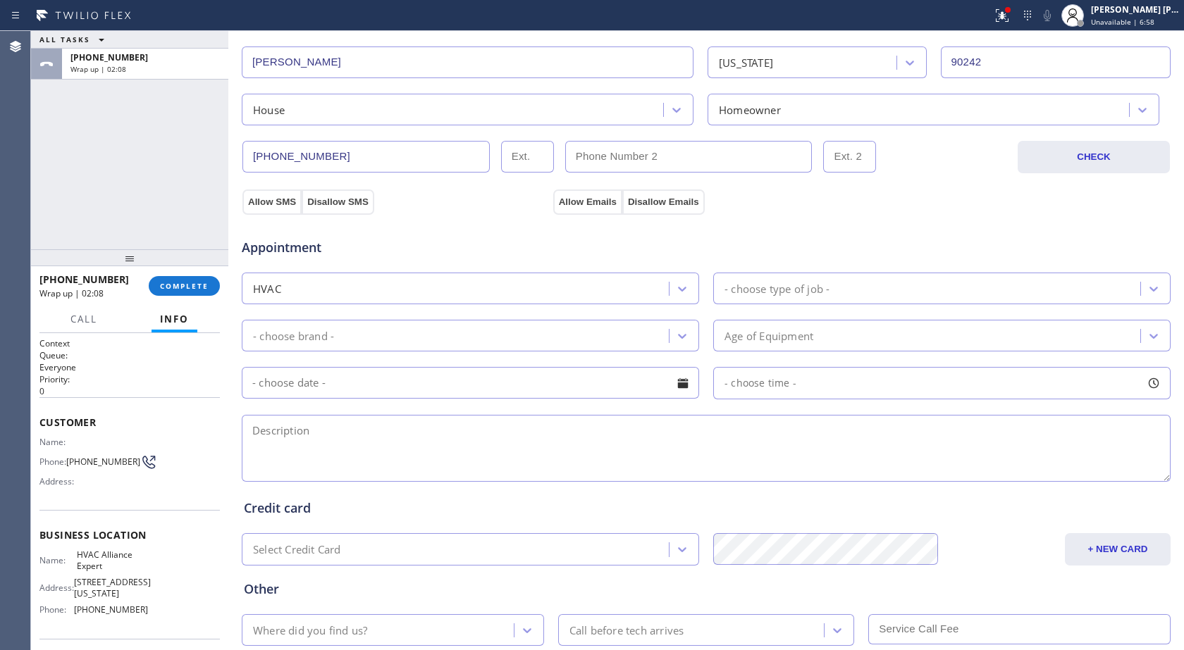
click at [768, 285] on div "- choose type of job -" at bounding box center [776, 288] width 105 height 16
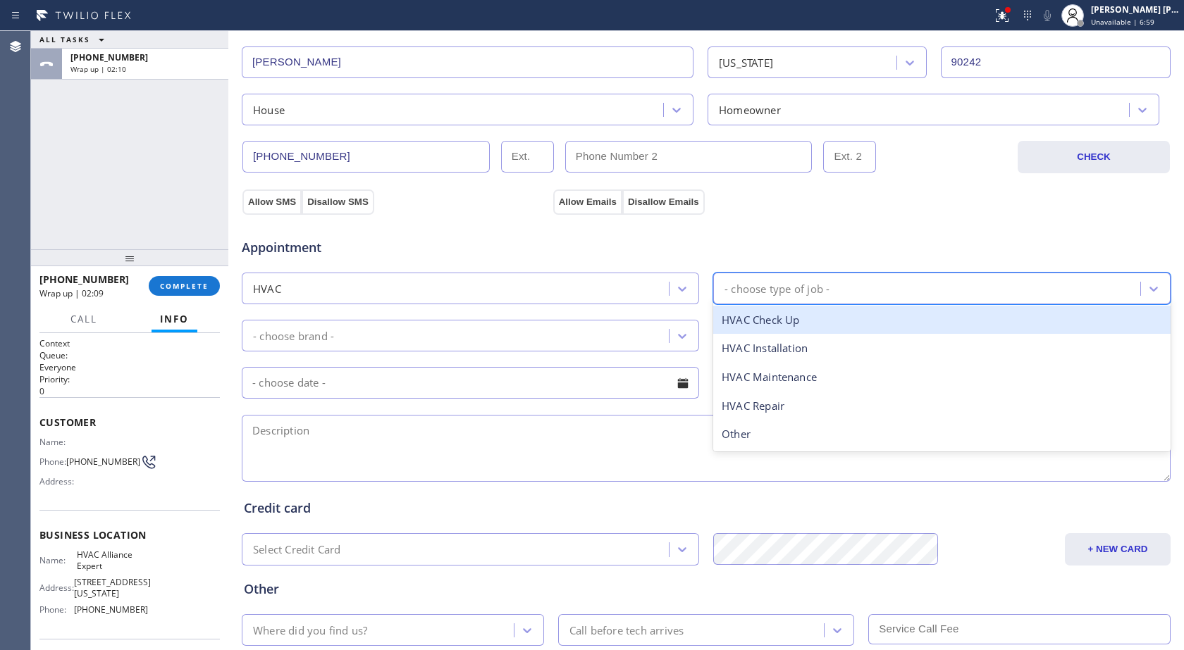
click at [773, 328] on div "HVAC Check Up" at bounding box center [941, 320] width 457 height 29
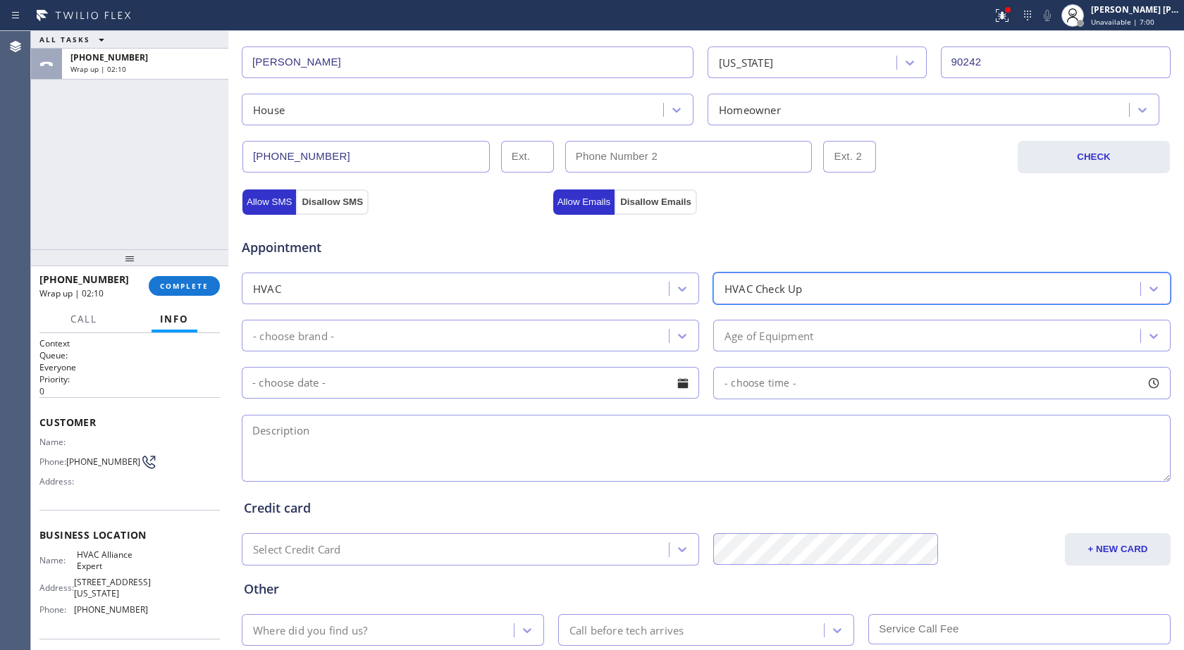
click at [783, 292] on div "HVAC Check Up" at bounding box center [763, 288] width 78 height 16
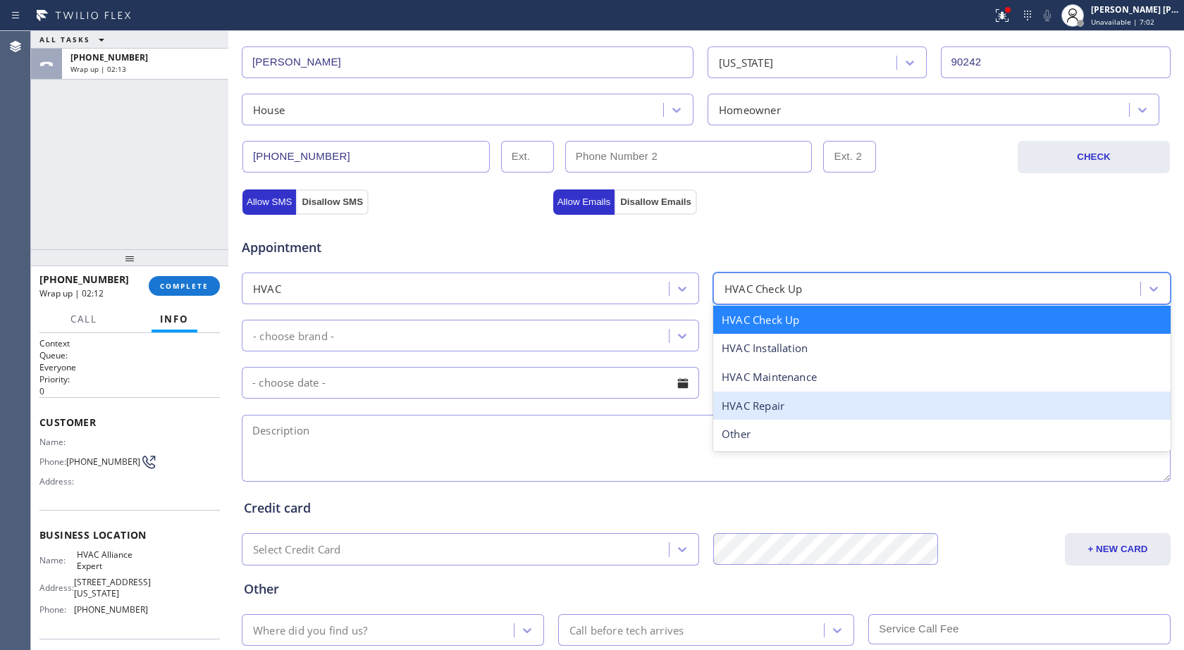
click at [785, 398] on div "HVAC Repair" at bounding box center [941, 406] width 457 height 29
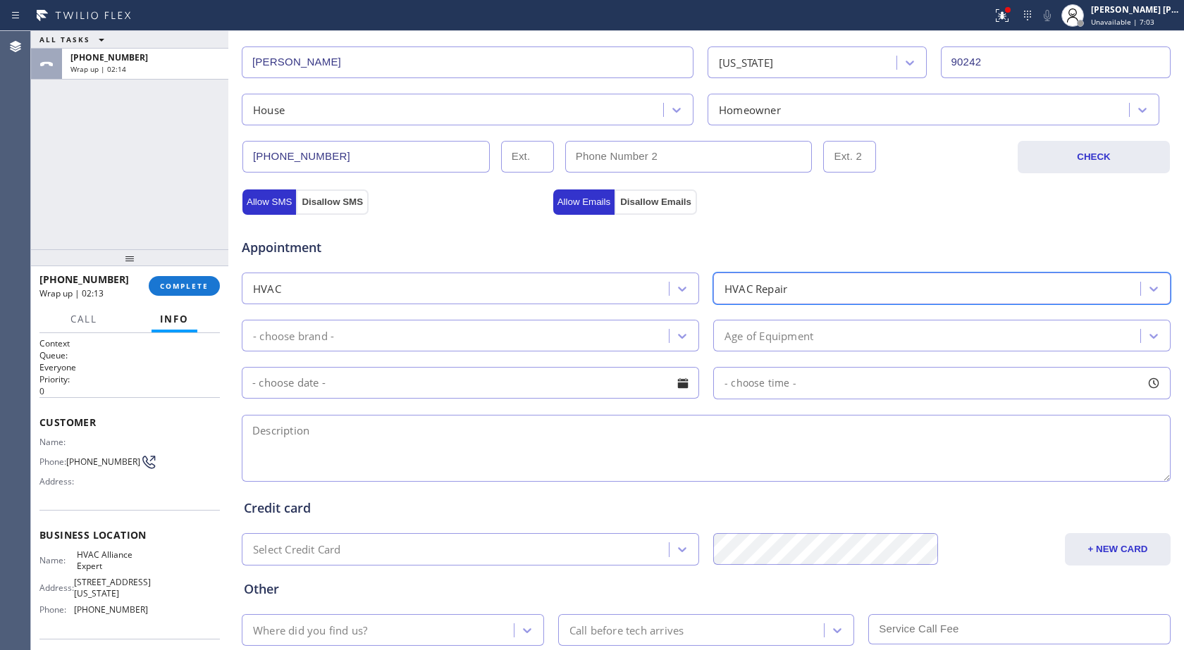
click at [550, 342] on div "- choose brand -" at bounding box center [457, 335] width 423 height 25
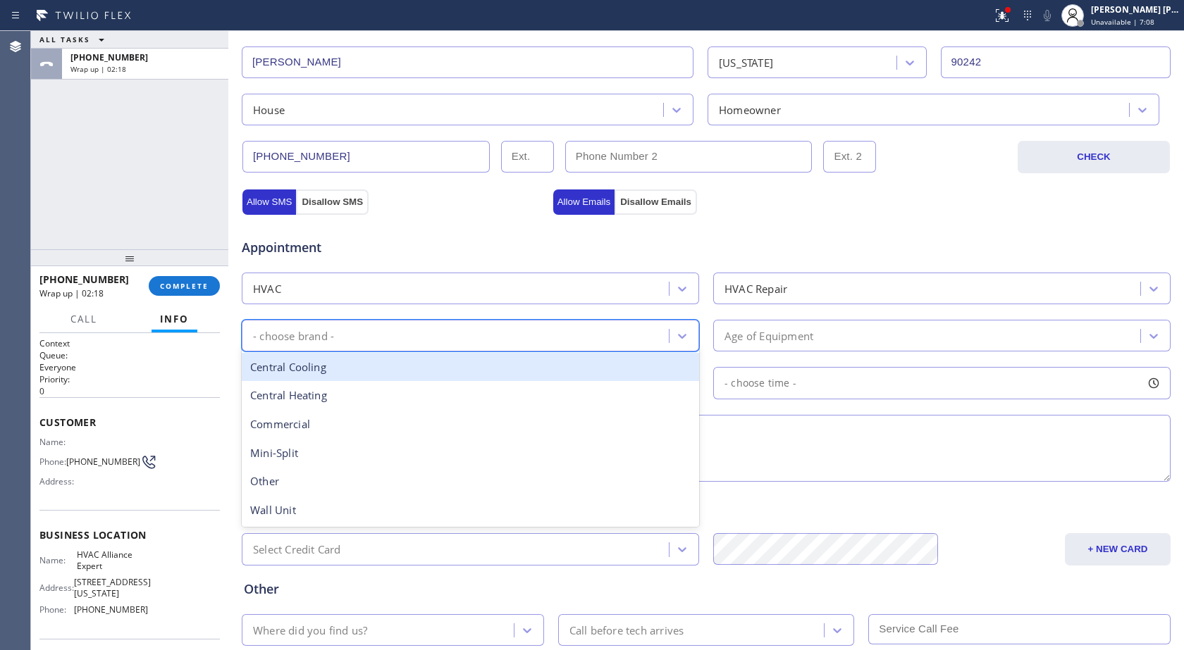
click at [342, 376] on div "Central Cooling" at bounding box center [470, 367] width 457 height 29
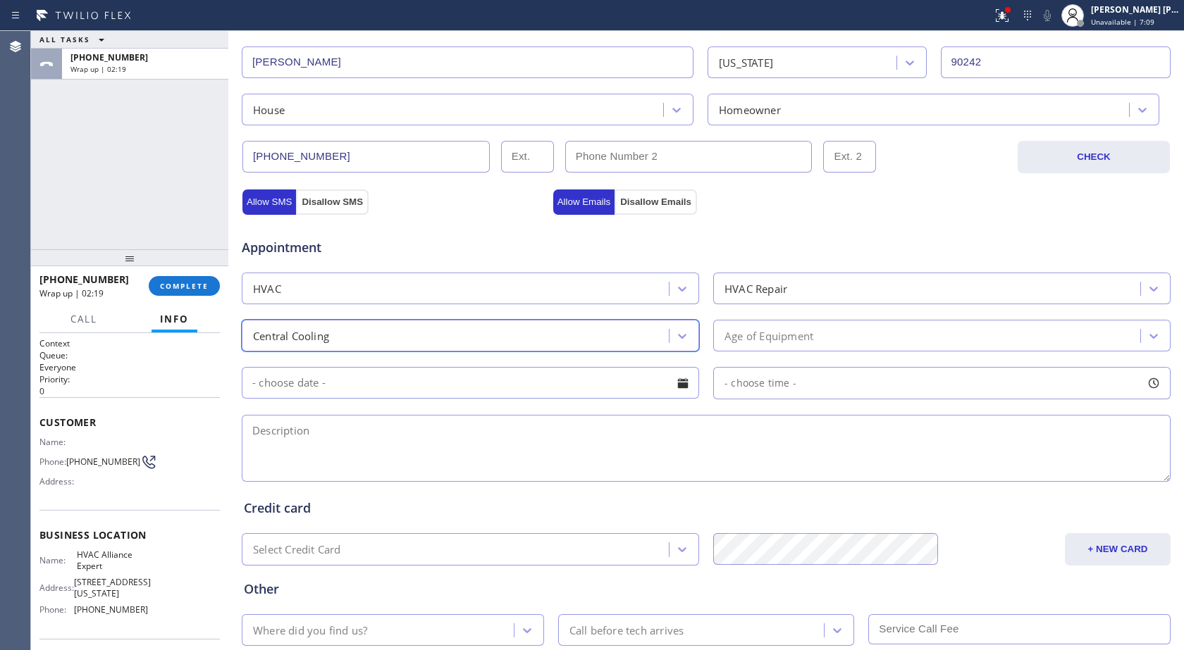
click at [867, 340] on div "Age of Equipment" at bounding box center [928, 335] width 423 height 25
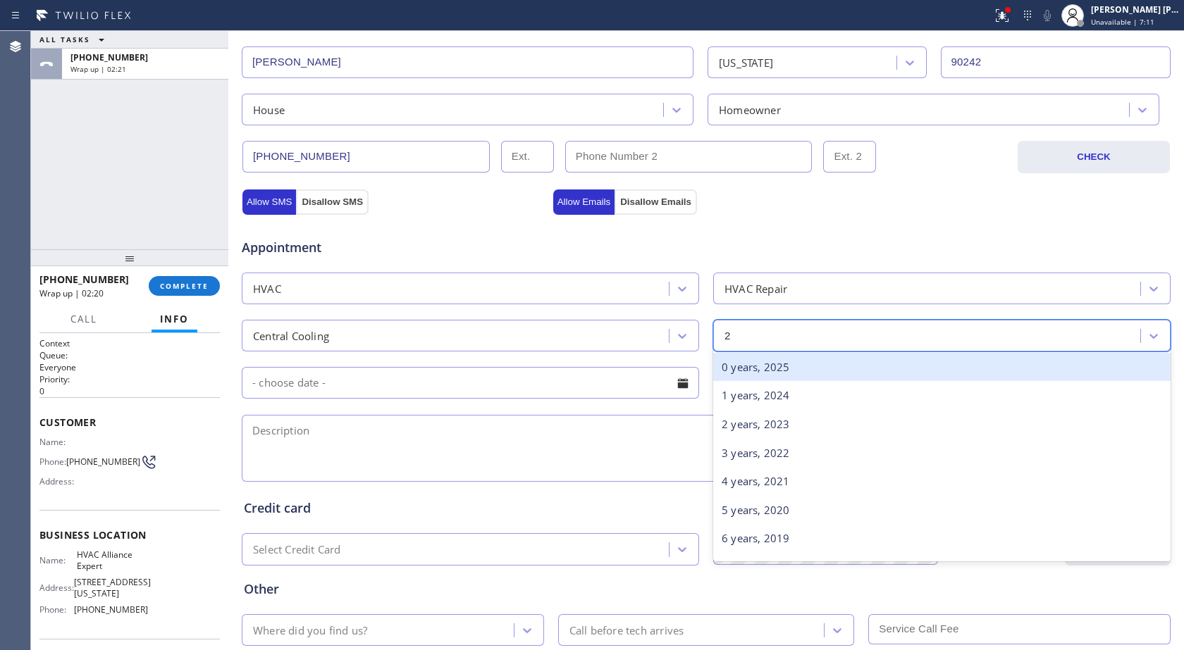
type input "20"
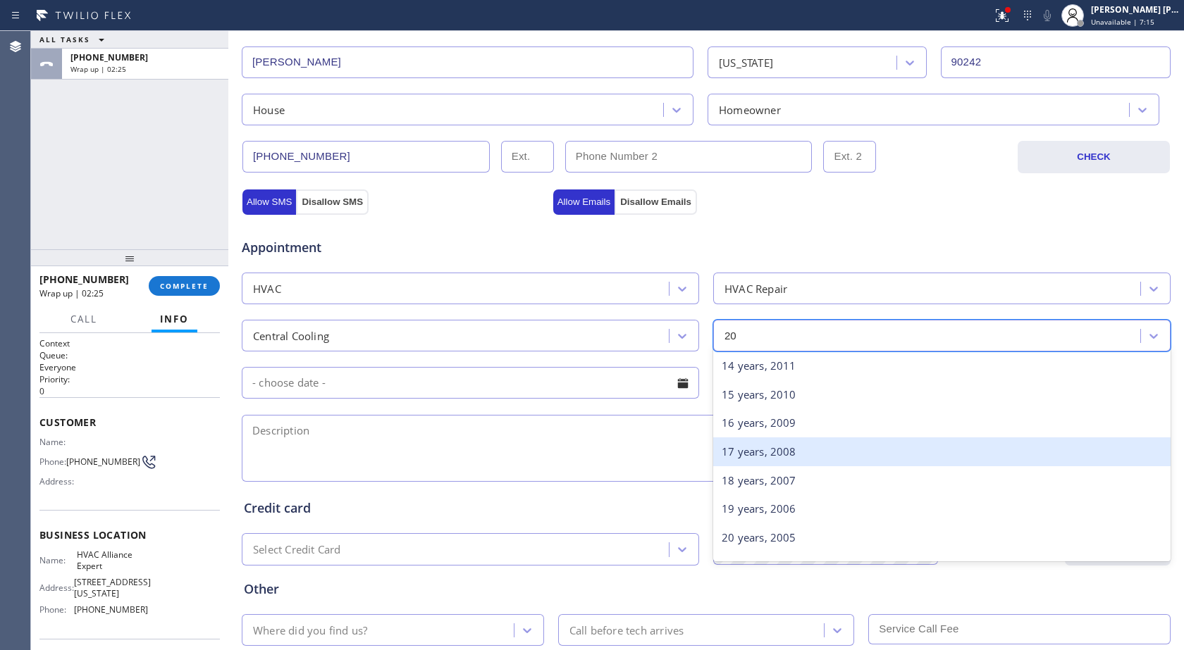
scroll to position [538, 0]
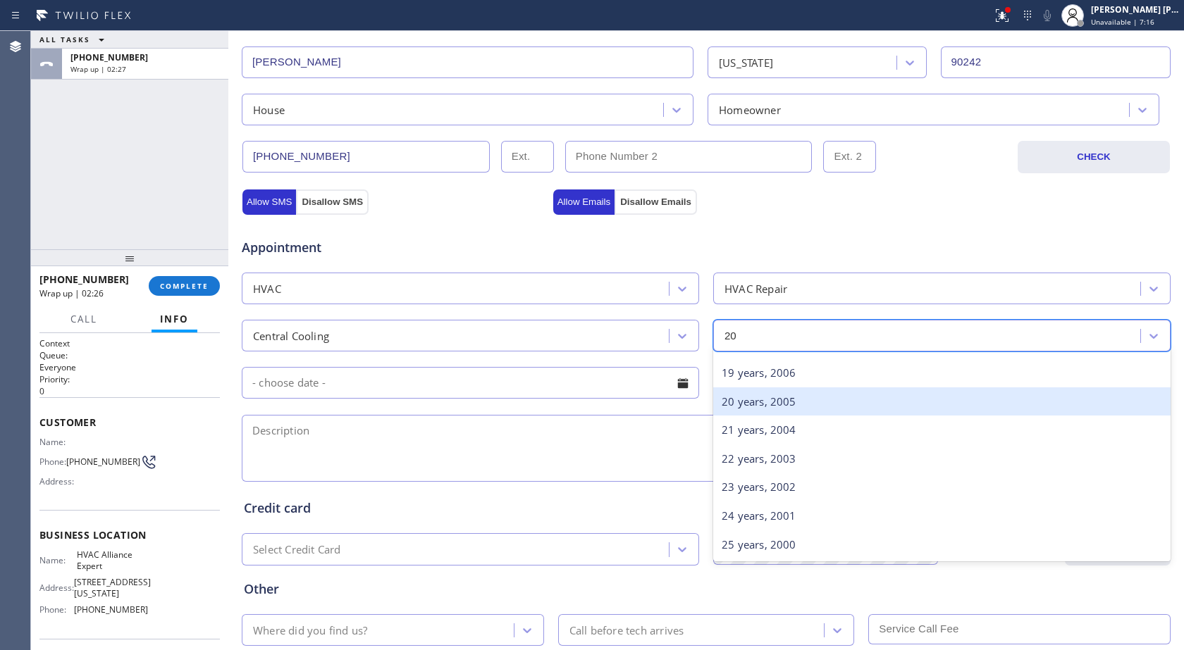
click at [780, 404] on div "20 years, 2005" at bounding box center [941, 402] width 457 height 29
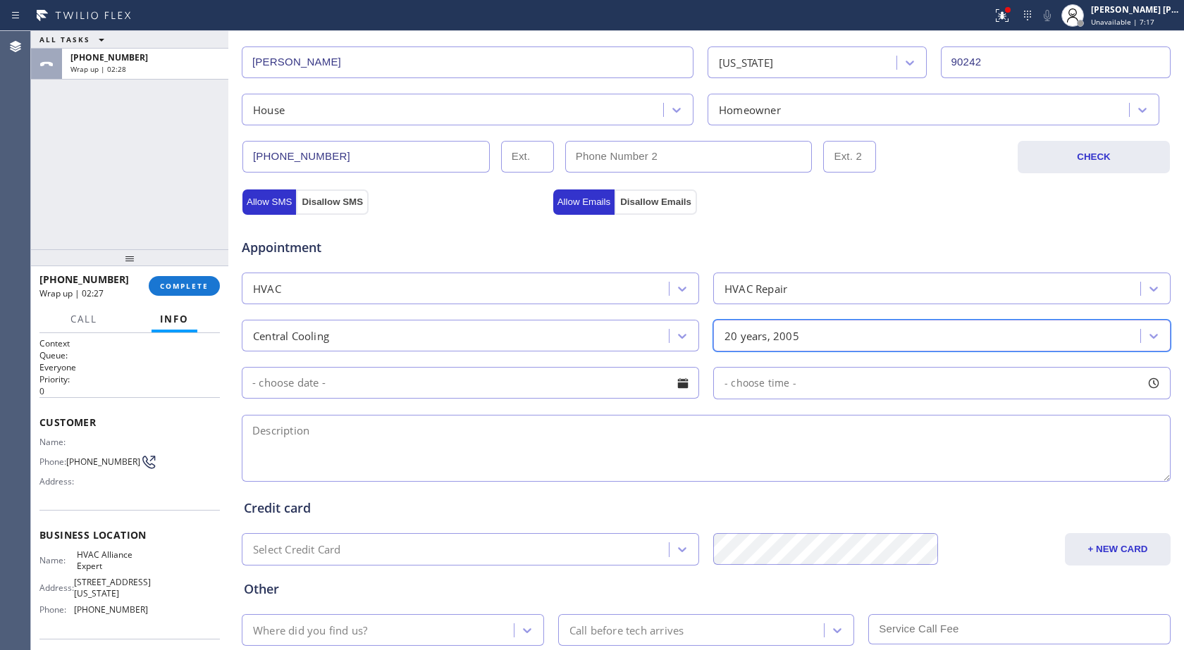
click at [284, 386] on input "text" at bounding box center [470, 383] width 457 height 32
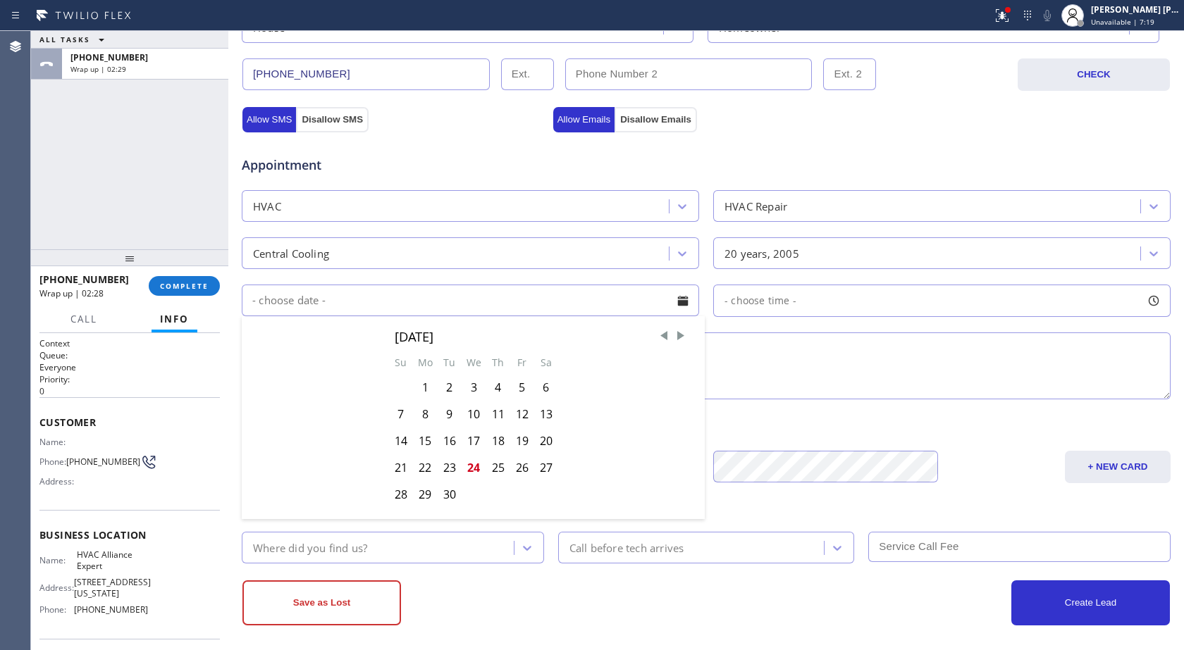
scroll to position [442, 0]
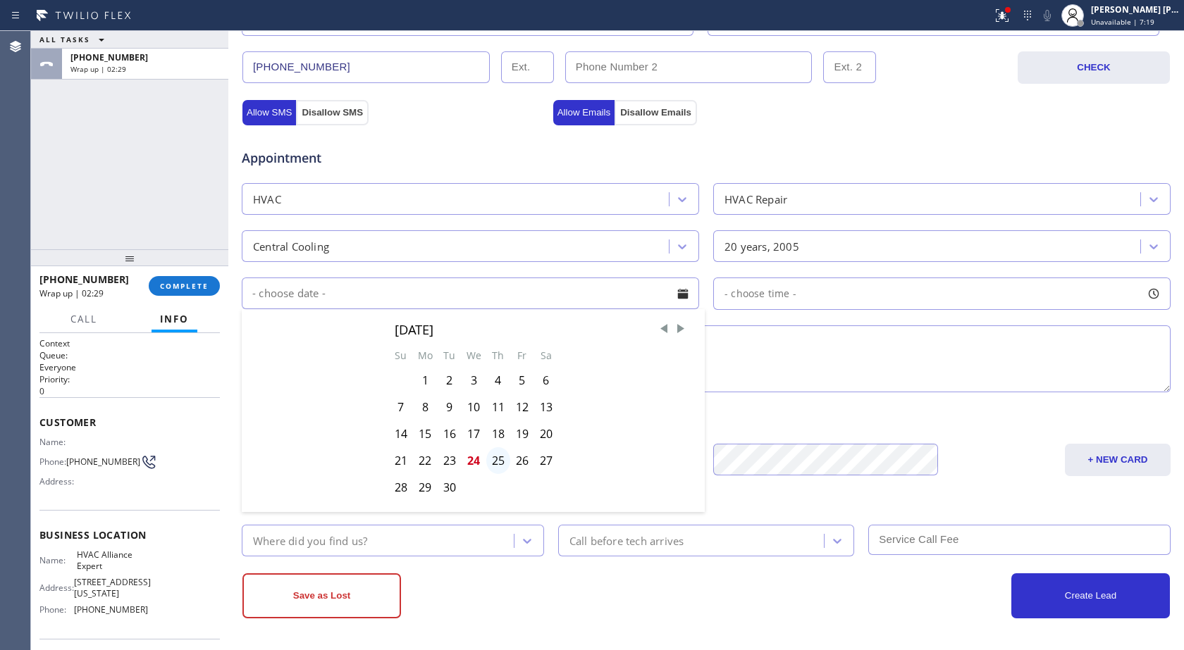
click at [488, 467] on div "25" at bounding box center [498, 460] width 24 height 27
type input "[DATE]"
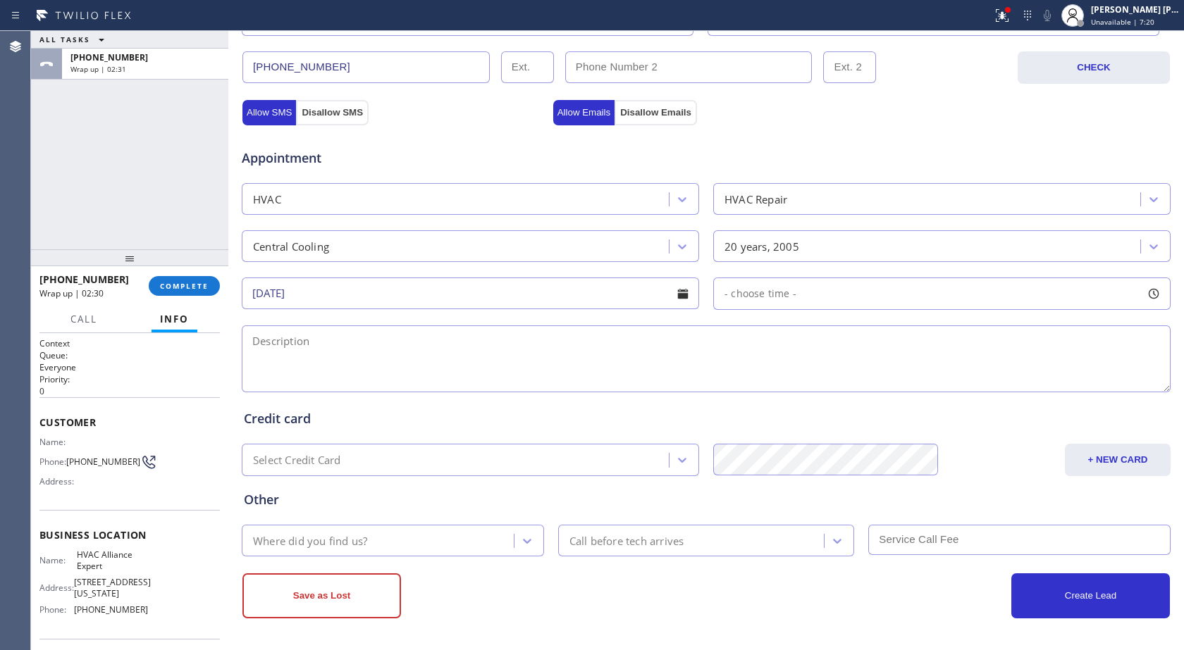
click at [813, 285] on div "- choose time -" at bounding box center [941, 294] width 457 height 32
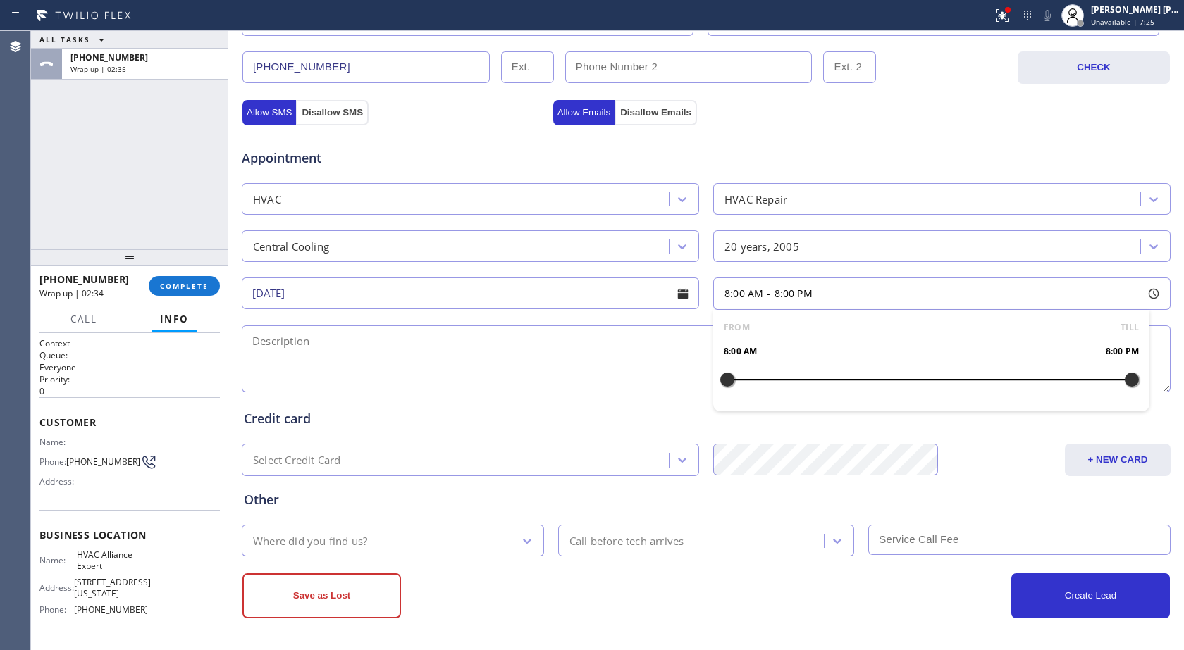
drag, startPoint x: 720, startPoint y: 380, endPoint x: 991, endPoint y: 374, distance: 270.6
click at [1123, 372] on div at bounding box center [1131, 380] width 17 height 30
drag, startPoint x: 726, startPoint y: 376, endPoint x: 986, endPoint y: 387, distance: 260.2
click at [988, 387] on div at bounding box center [996, 380] width 17 height 30
click at [402, 373] on textarea at bounding box center [706, 359] width 929 height 67
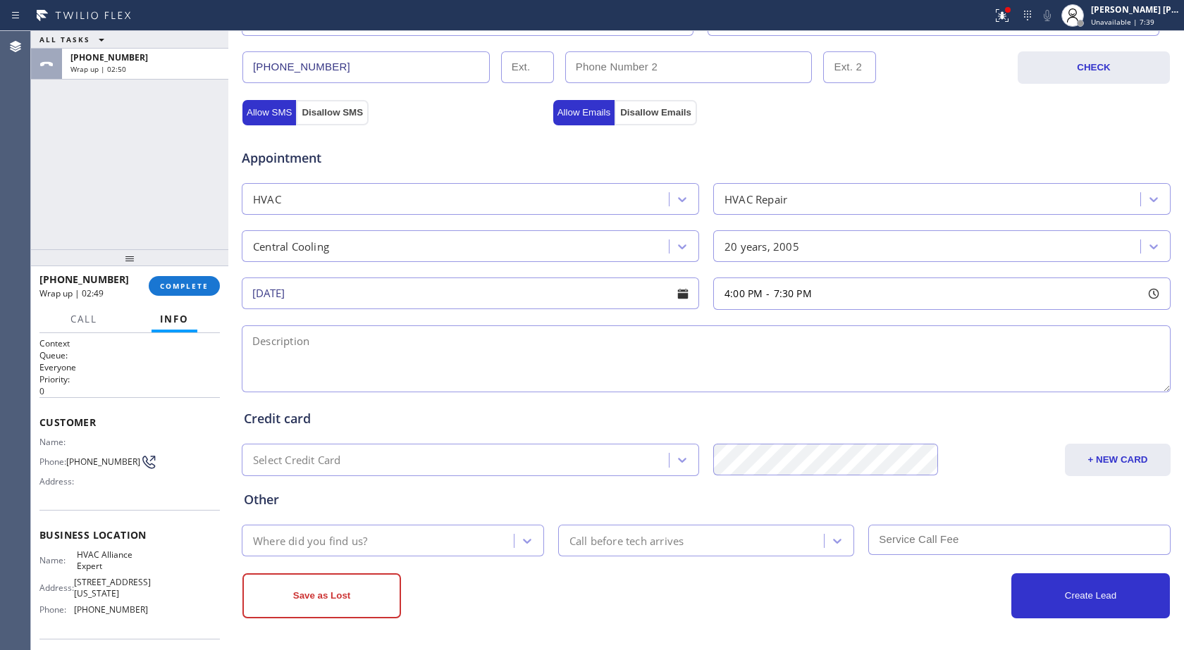
click at [457, 363] on textarea at bounding box center [706, 359] width 929 height 67
click at [838, 289] on div "4:00 PM - 7:30 PM" at bounding box center [941, 294] width 457 height 32
drag, startPoint x: 1117, startPoint y: 384, endPoint x: 1139, endPoint y: 381, distance: 22.0
click at [1139, 381] on div "FROM TILL 4:00 PM 7:30 PM" at bounding box center [931, 360] width 436 height 101
click at [1071, 424] on div "Credit card" at bounding box center [706, 418] width 924 height 19
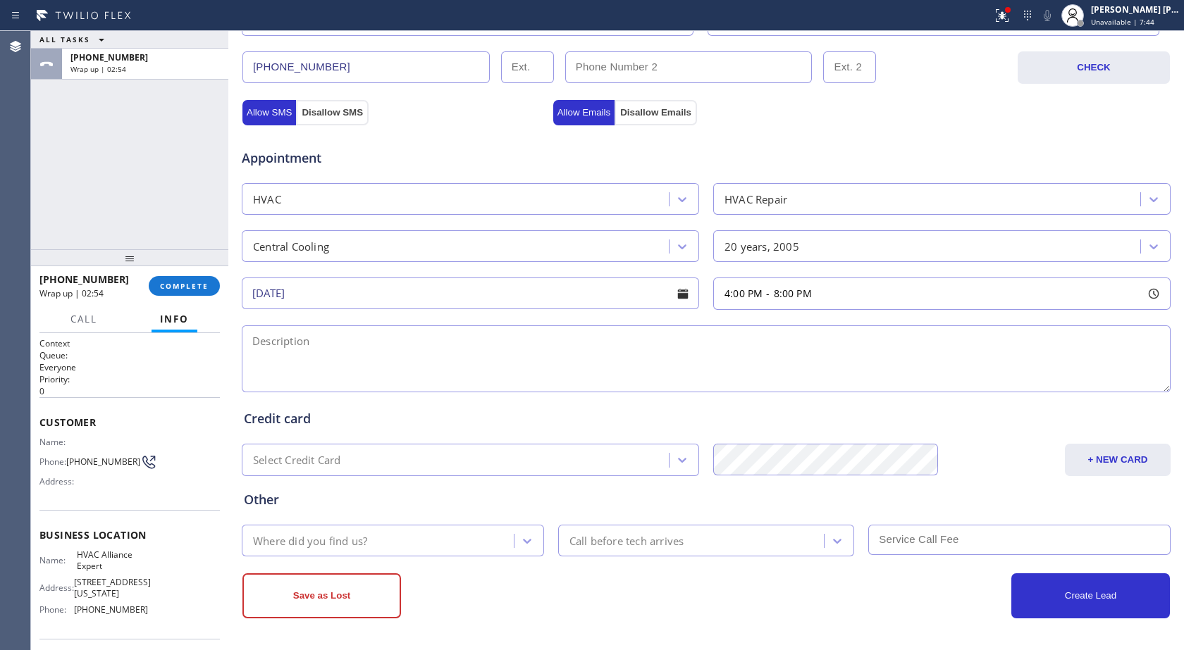
click at [364, 351] on textarea at bounding box center [706, 359] width 929 height 67
click at [311, 333] on textarea at bounding box center [706, 359] width 929 height 67
paste textarea "central ac is not cooling,condenser is in the patio, accessible 90242 [PERSON_N…"
click at [351, 360] on textarea "central ac is not cooling,condenser is in the patio, accessible 90242 [PERSON_N…" at bounding box center [706, 359] width 929 height 67
drag, startPoint x: 350, startPoint y: 358, endPoint x: 246, endPoint y: 371, distance: 105.1
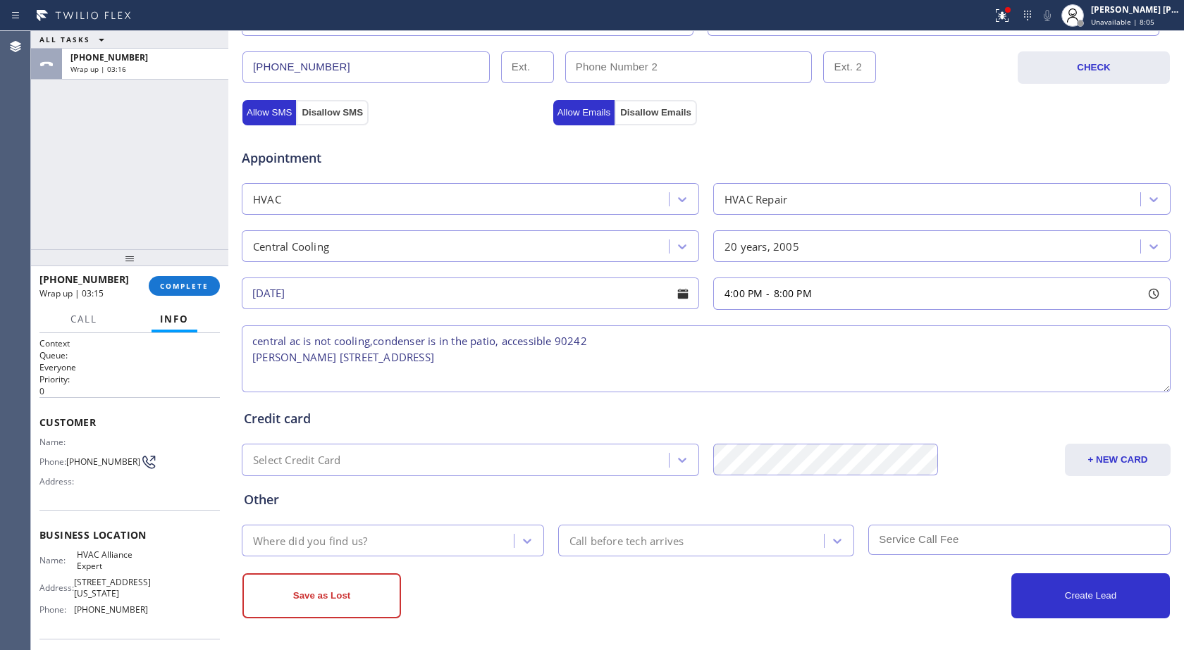
click at [246, 371] on textarea "central ac is not cooling,condenser is in the patio, accessible 90242 [PERSON_N…" at bounding box center [706, 359] width 929 height 67
click at [368, 345] on textarea "central ac is not cooling,condenser is in the patio, accessible 90242 [STREET_A…" at bounding box center [706, 359] width 929 height 67
click at [499, 343] on textarea "central ac is not cooling/ condenser is in the patio, accessible 90242 [STREET_…" at bounding box center [706, 359] width 929 height 67
click at [504, 347] on textarea "central ac is not cooling/ condenser is in the patio, accessible 90242 [STREET_…" at bounding box center [706, 359] width 929 height 67
click at [556, 347] on textarea "central ac is not cooling/ condenser is in the patio/accessible 90242 [STREET_A…" at bounding box center [706, 359] width 929 height 67
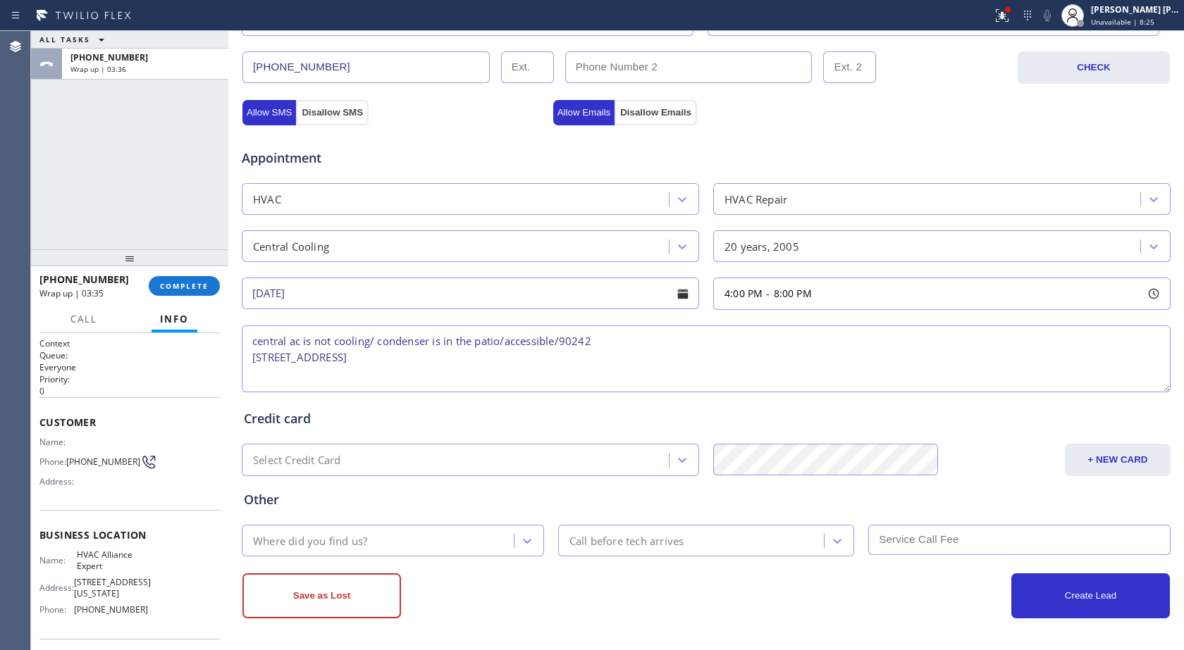
click at [612, 340] on textarea "central ac is not cooling/ condenser is in the patio/accessible/90242 [STREET_A…" at bounding box center [706, 359] width 929 height 67
drag, startPoint x: 419, startPoint y: 360, endPoint x: 227, endPoint y: 357, distance: 192.4
click at [227, 357] on div "ALL TASKS ALL TASKS ACTIVE TASKS TASKS IN WRAP UP [PHONE_NUMBER] Wrap up | 03:4…" at bounding box center [607, 340] width 1153 height 619
click at [609, 343] on textarea "central ac is not cooling/ condenser is in the patio/accessible/house-ho" at bounding box center [706, 359] width 929 height 67
paste textarea "[STREET_ADDRESS]"
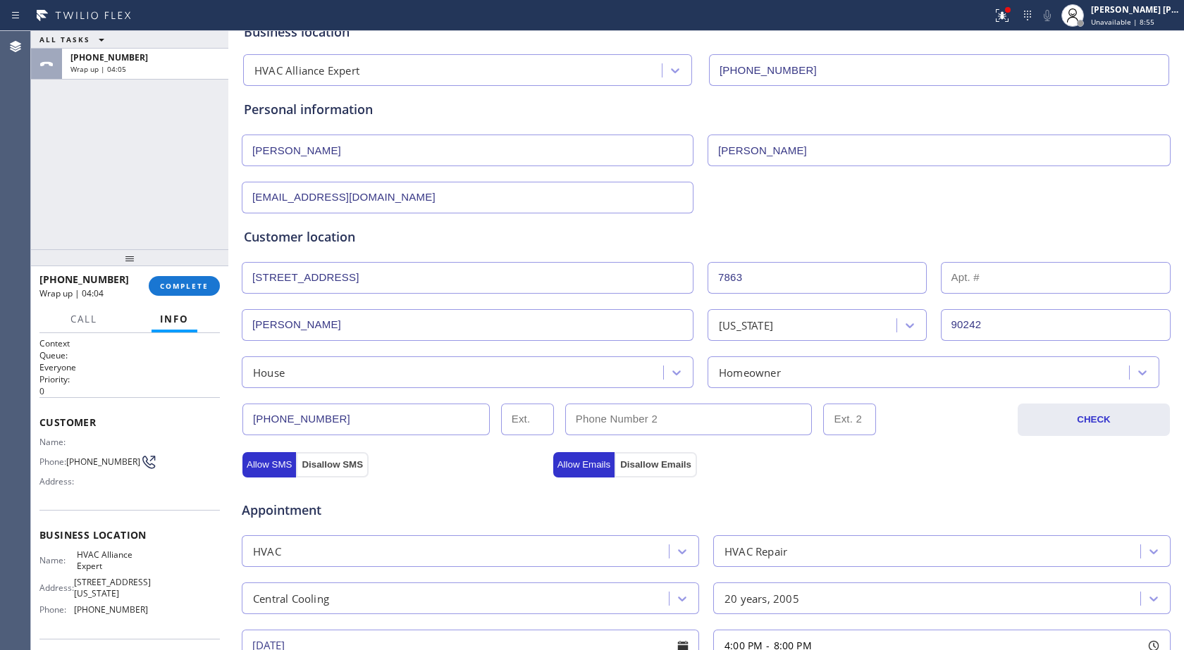
scroll to position [19, 0]
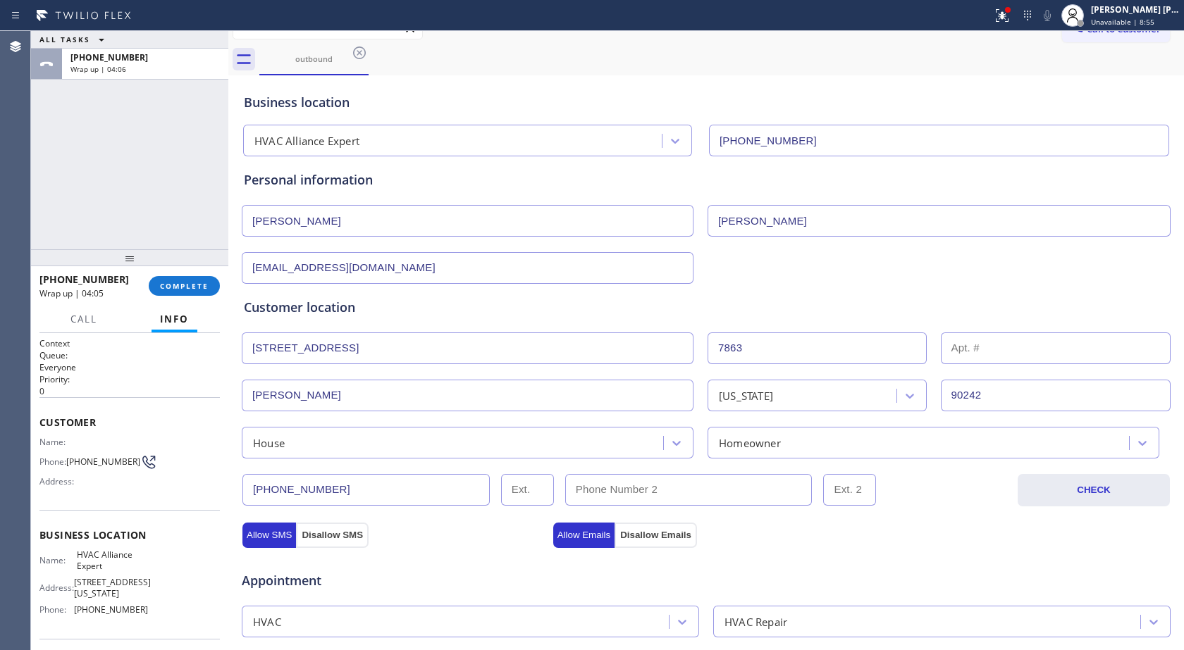
click at [385, 140] on div "HVAC Alliance Expert" at bounding box center [454, 141] width 414 height 25
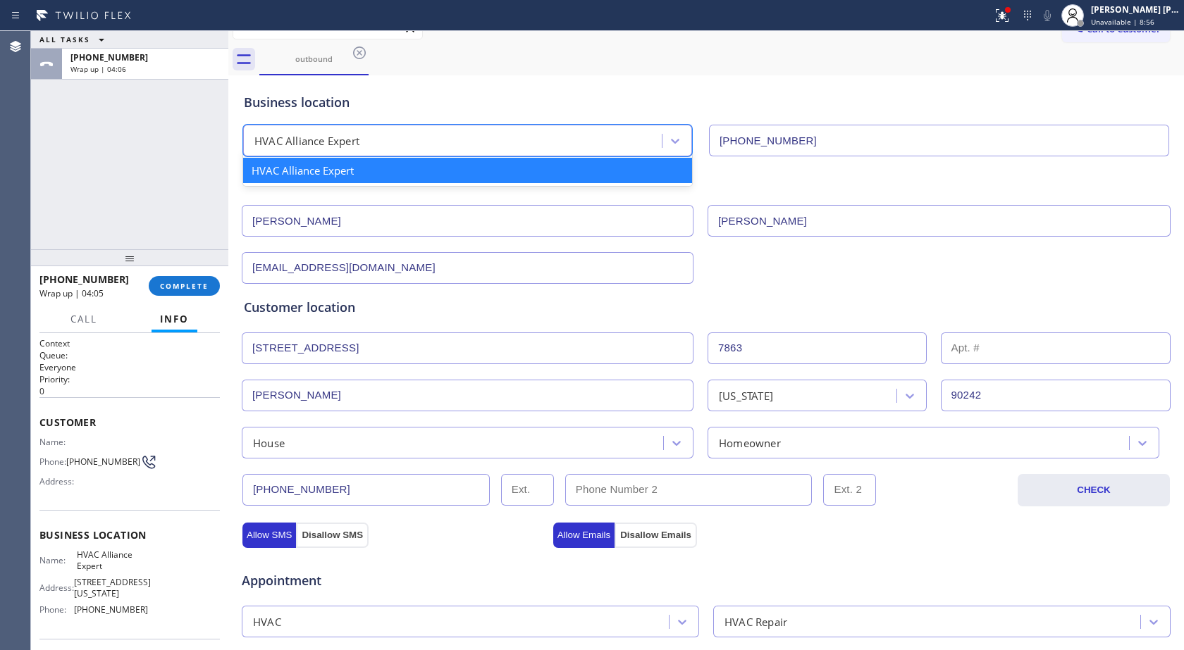
click at [385, 140] on div "HVAC Alliance Expert" at bounding box center [454, 141] width 414 height 25
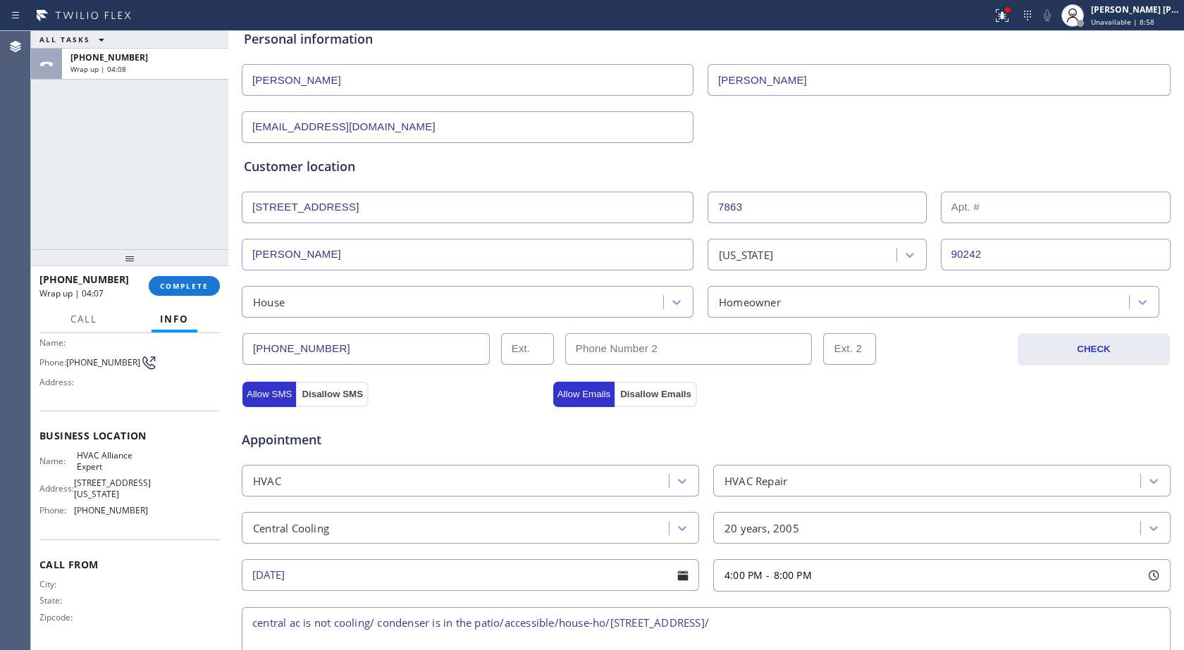
scroll to position [104, 0]
drag, startPoint x: 71, startPoint y: 453, endPoint x: 106, endPoint y: 464, distance: 36.1
click at [106, 464] on div "Name: HVAC Alliance Expert" at bounding box center [93, 461] width 109 height 22
click at [106, 464] on span "HVAC Alliance Expert" at bounding box center [112, 461] width 70 height 22
drag, startPoint x: 75, startPoint y: 457, endPoint x: 118, endPoint y: 466, distance: 43.8
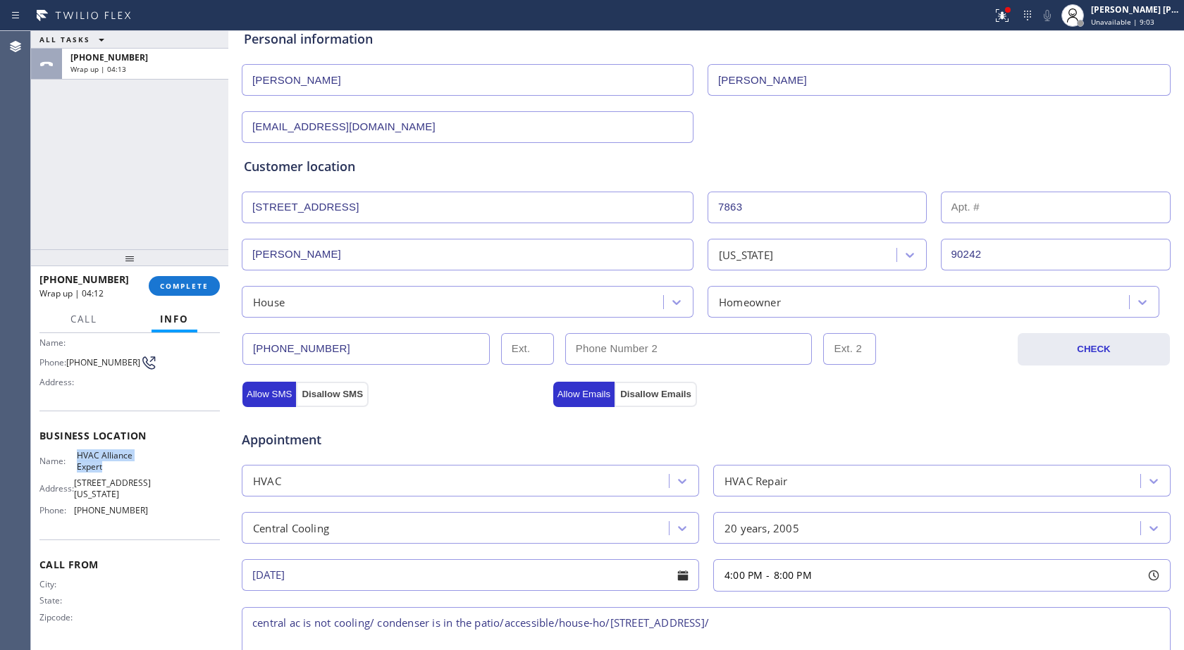
click at [118, 466] on span "HVAC Alliance Expert" at bounding box center [112, 461] width 70 height 22
copy span "HVAC Alliance Expert"
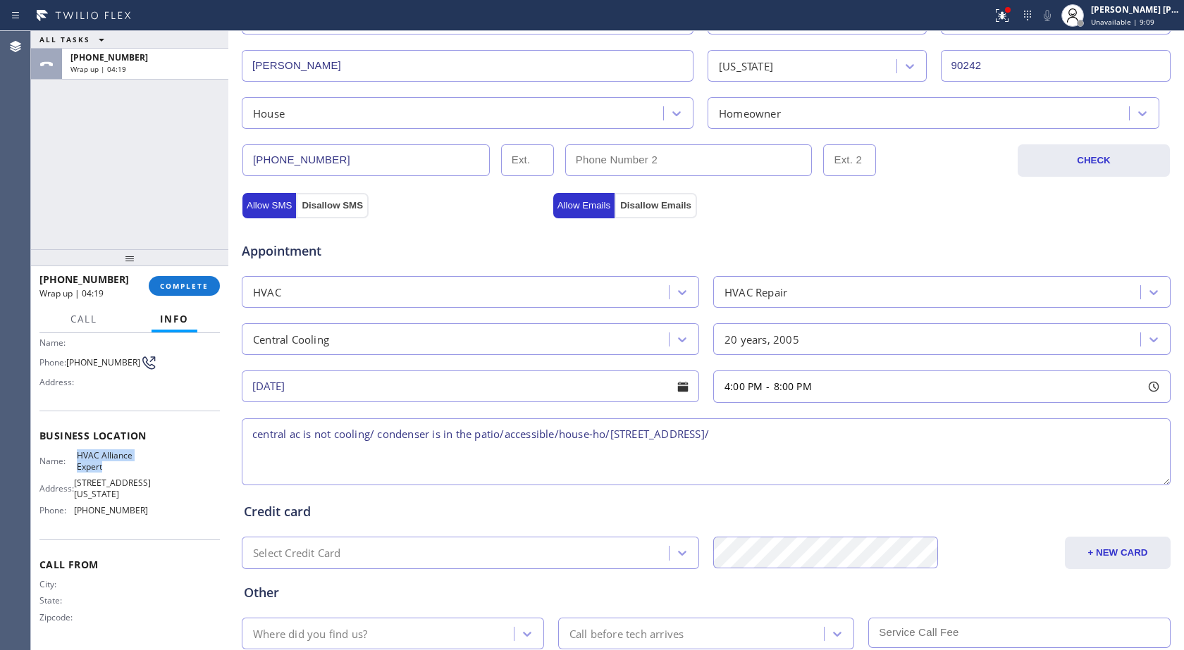
scroll to position [442, 0]
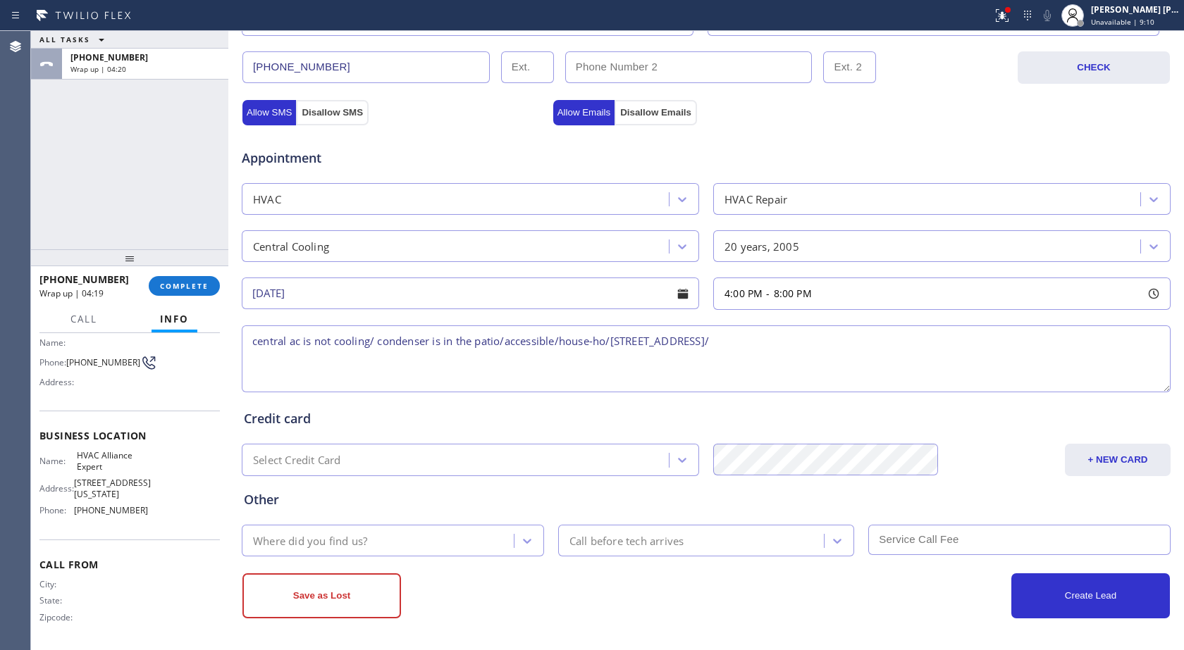
click at [869, 345] on textarea "central ac is not cooling/ condenser is in the patio/accessible/house-ho/[STREE…" at bounding box center [706, 359] width 929 height 67
paste textarea "HVAC Alliance Expert"
click at [248, 342] on textarea "central ac is not cooling/ condenser is in the patio/accessible/house-ho/[STREE…" at bounding box center [706, 359] width 929 height 67
type textarea "4-8/ free scf/ central ac is not cooling/ condenser is in the patio/accessible/…"
click at [452, 540] on div "Where did you find us?" at bounding box center [380, 540] width 268 height 25
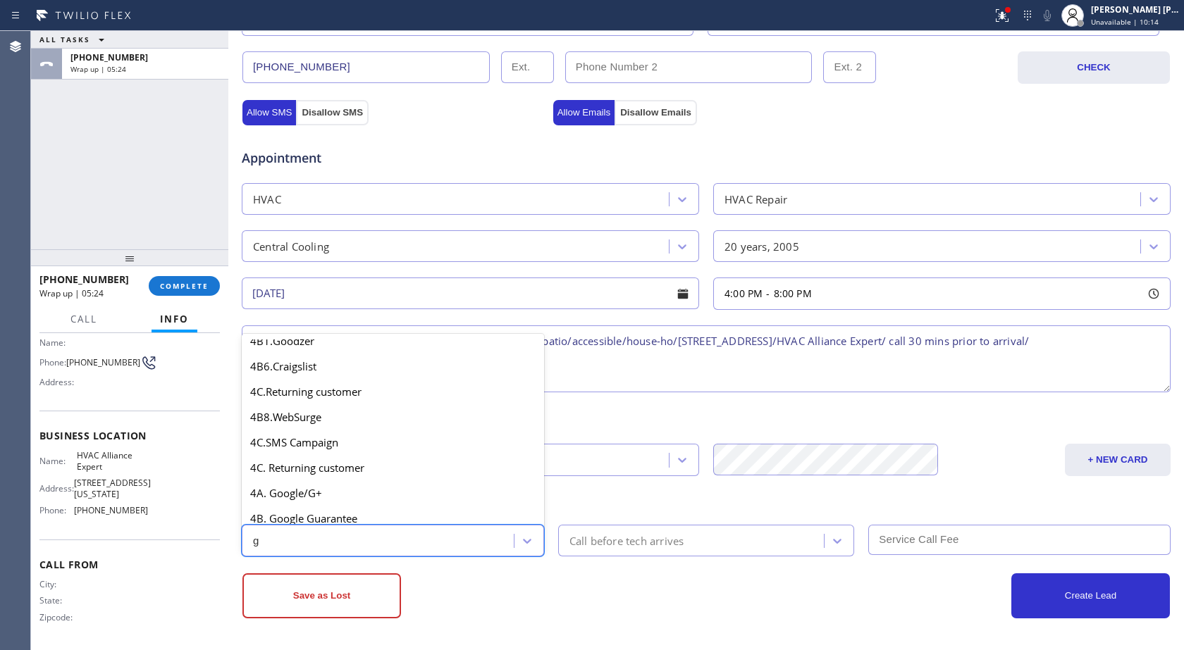
scroll to position [0, 0]
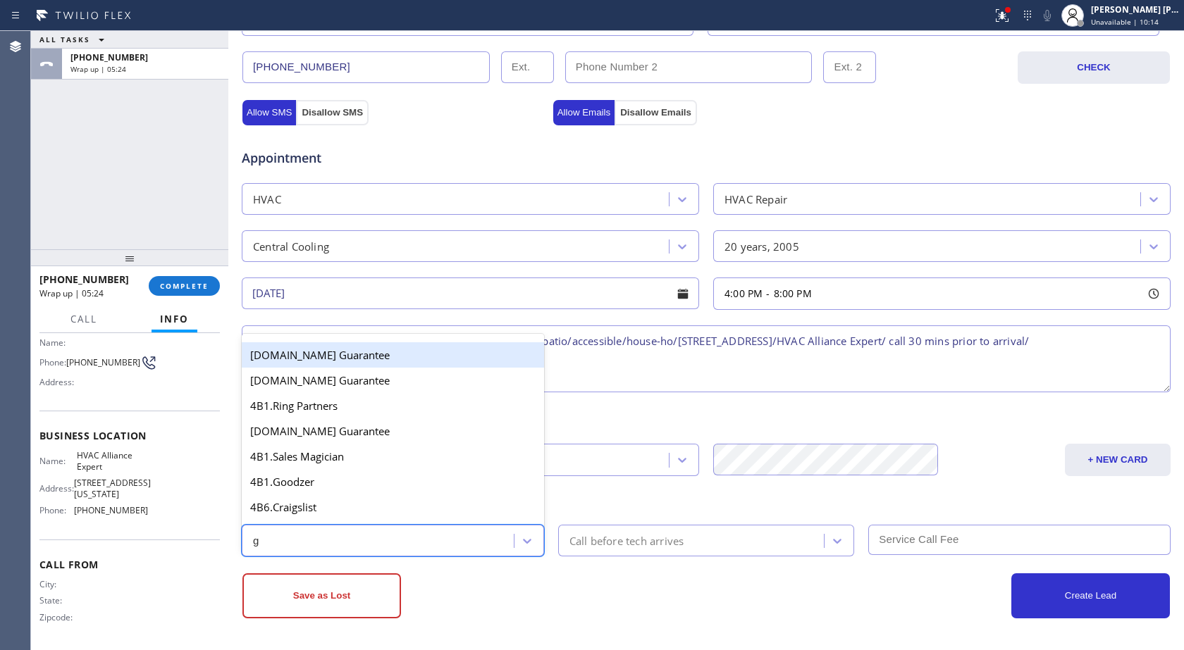
type input "go"
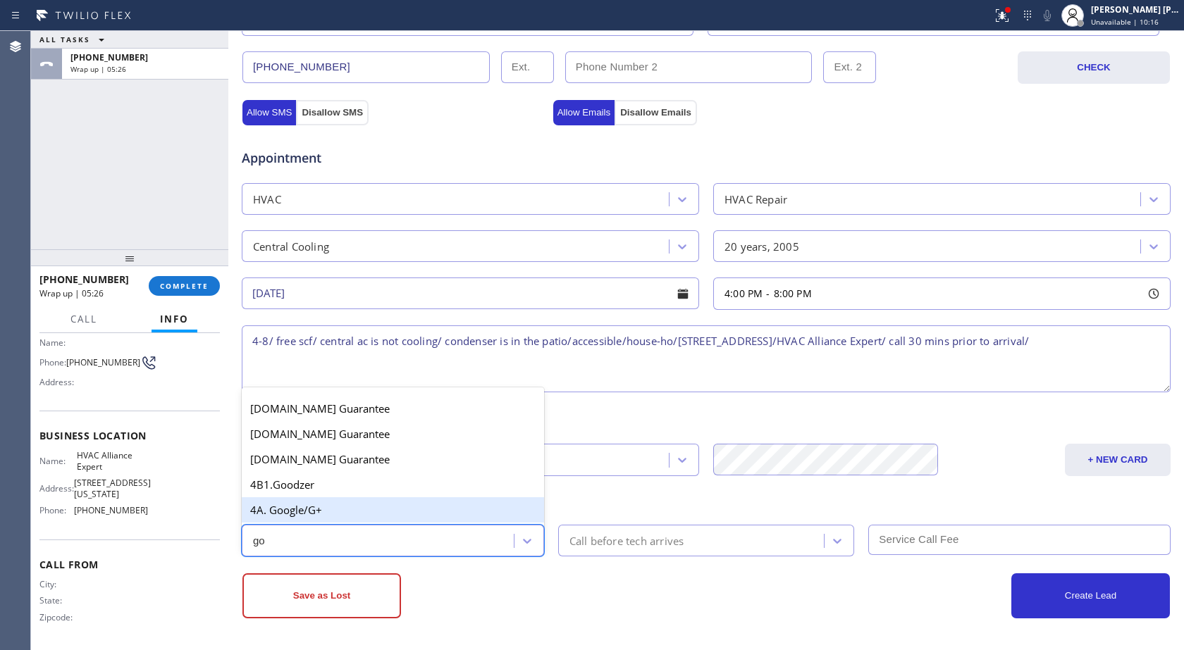
click at [301, 516] on div "4A. Google/G+" at bounding box center [393, 509] width 302 height 25
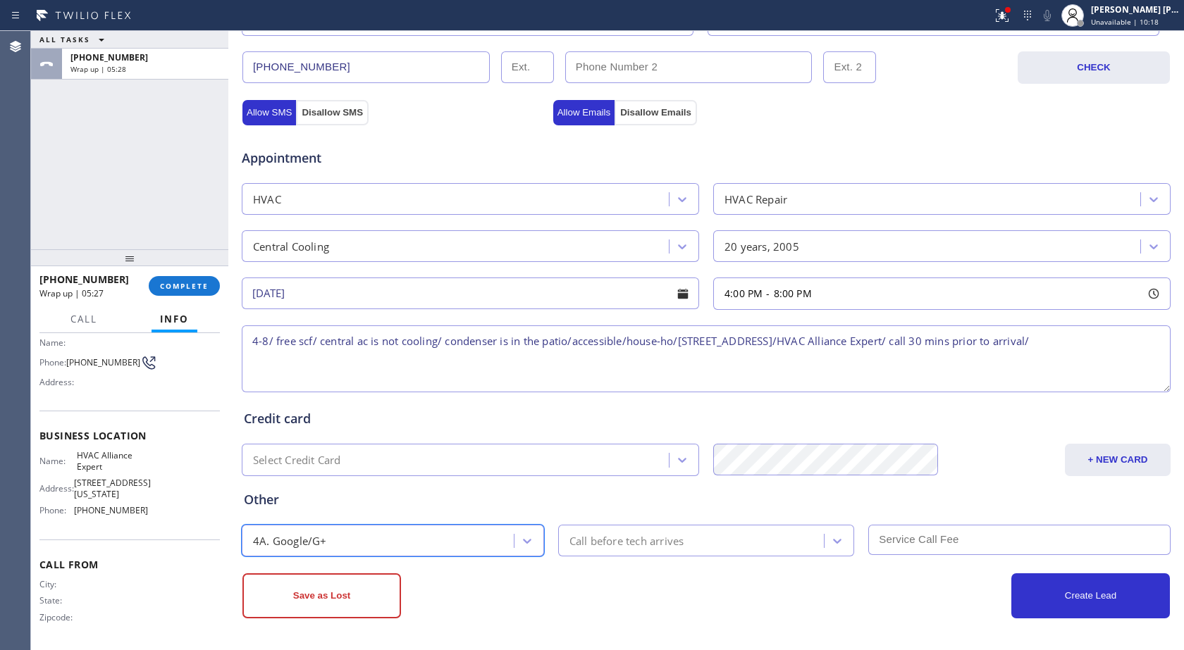
click at [706, 534] on div "Call before tech arrives" at bounding box center [693, 540] width 262 height 25
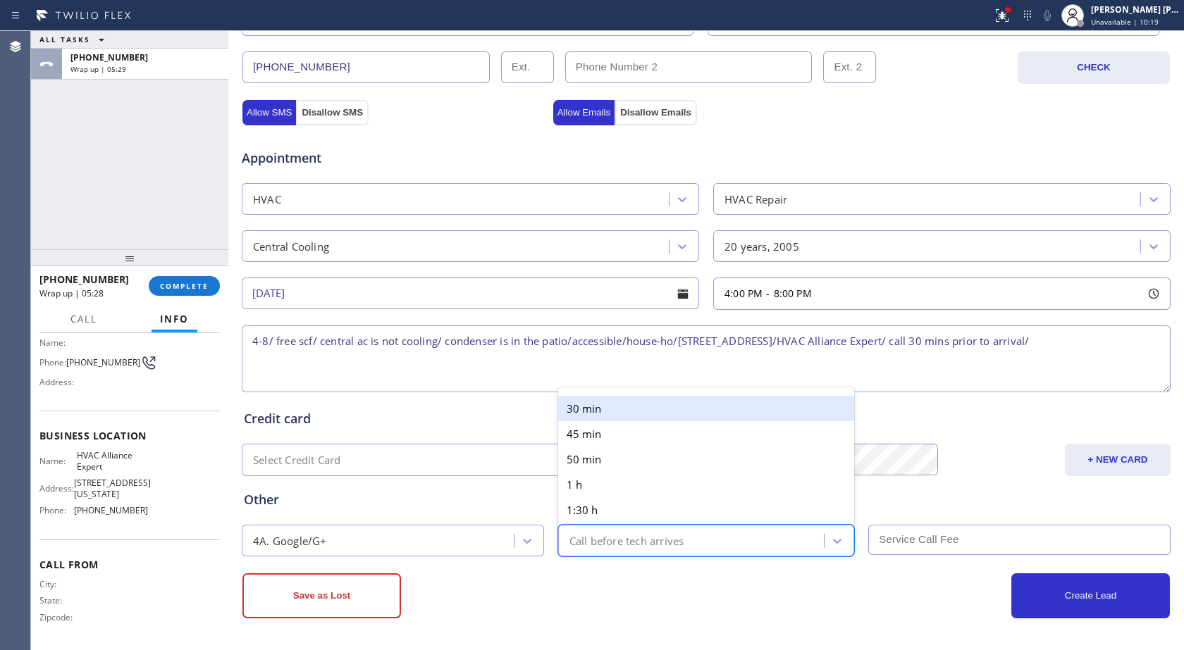
click at [624, 418] on div "30 min" at bounding box center [706, 408] width 297 height 25
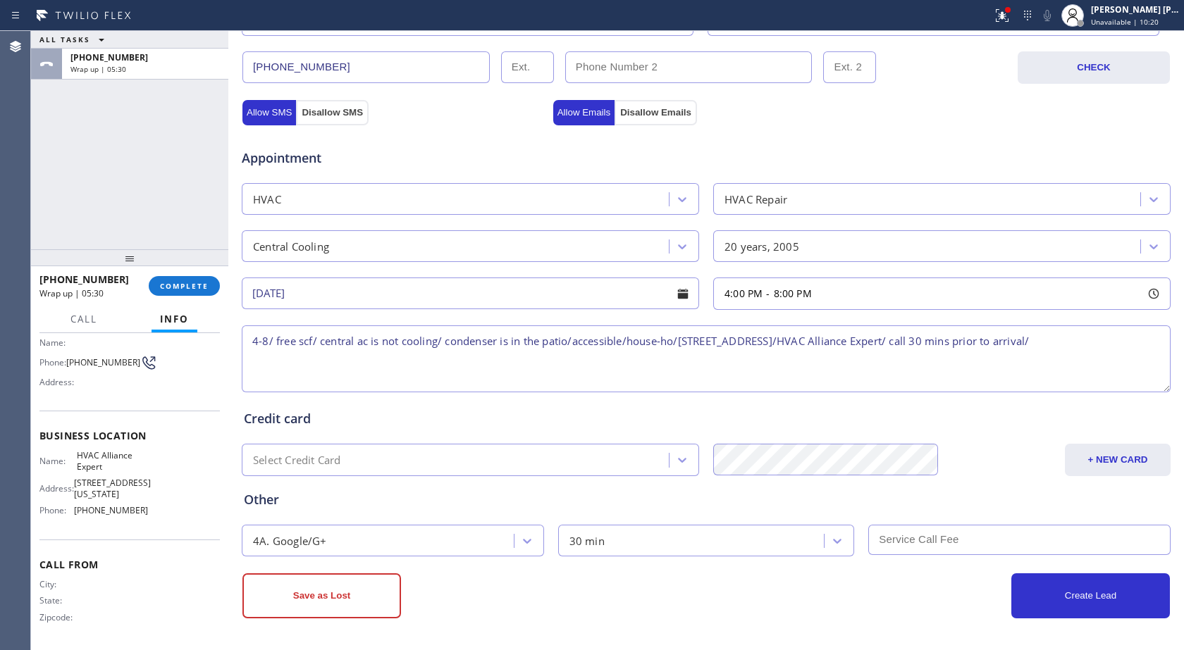
click at [948, 539] on input "text" at bounding box center [1019, 540] width 302 height 30
type input "0"
click at [1093, 591] on button "Create Lead" at bounding box center [1090, 596] width 159 height 45
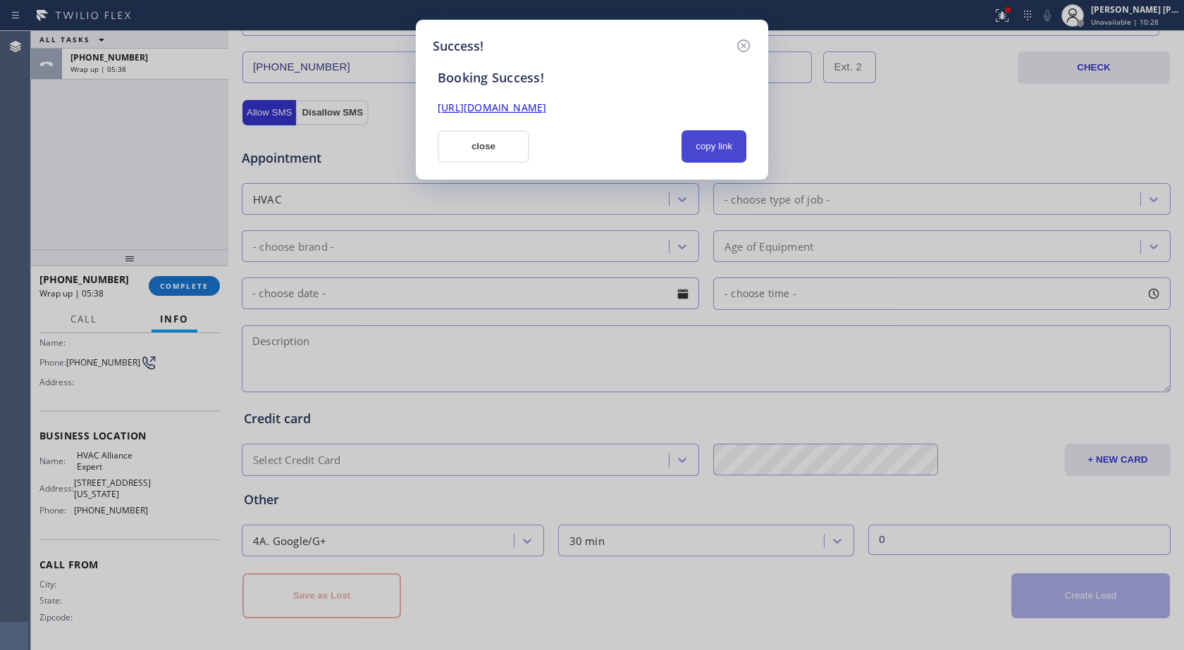
click at [695, 149] on button "copy link" at bounding box center [713, 146] width 65 height 32
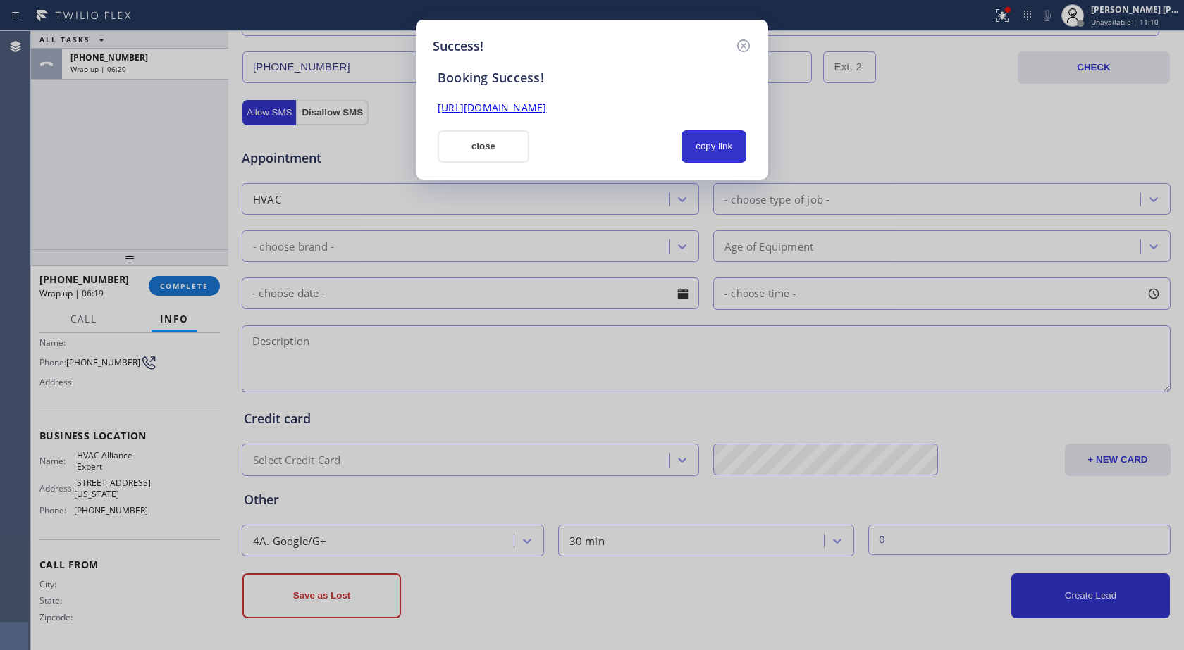
click at [83, 138] on div "Success! Booking Success! [URL][DOMAIN_NAME] close copy link" at bounding box center [592, 325] width 1184 height 650
click at [477, 135] on button "close" at bounding box center [484, 146] width 92 height 32
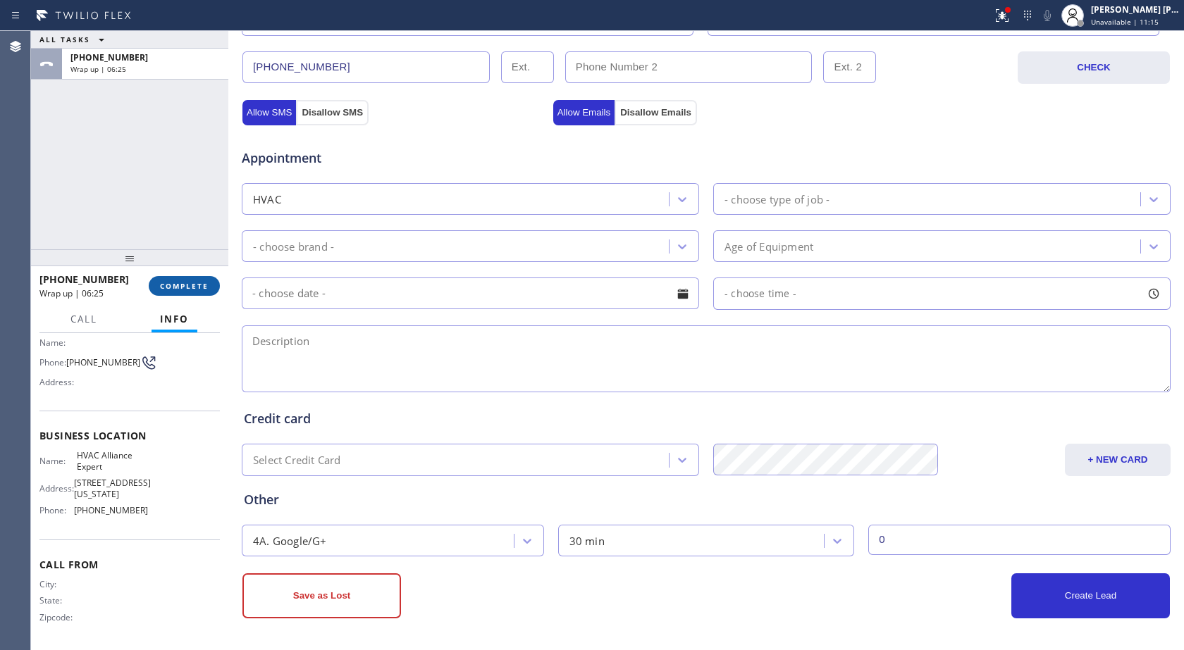
click at [200, 287] on span "COMPLETE" at bounding box center [184, 286] width 49 height 10
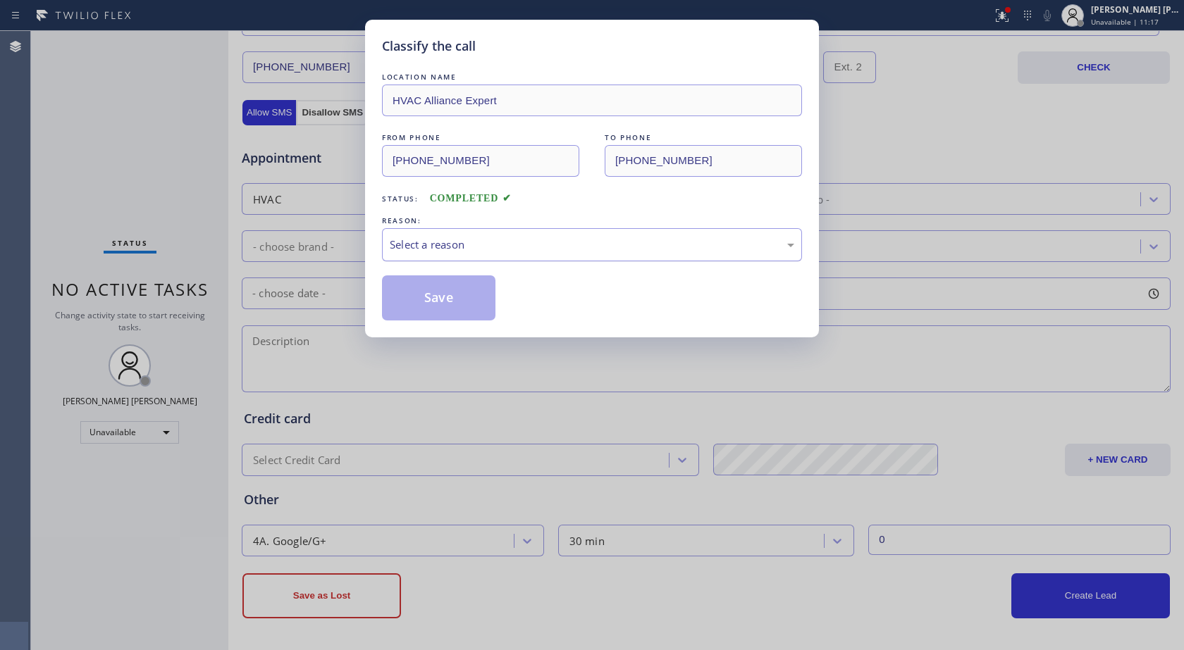
click at [451, 250] on div "Select a reason" at bounding box center [592, 245] width 404 height 16
click at [434, 311] on button "Save" at bounding box center [438, 297] width 113 height 45
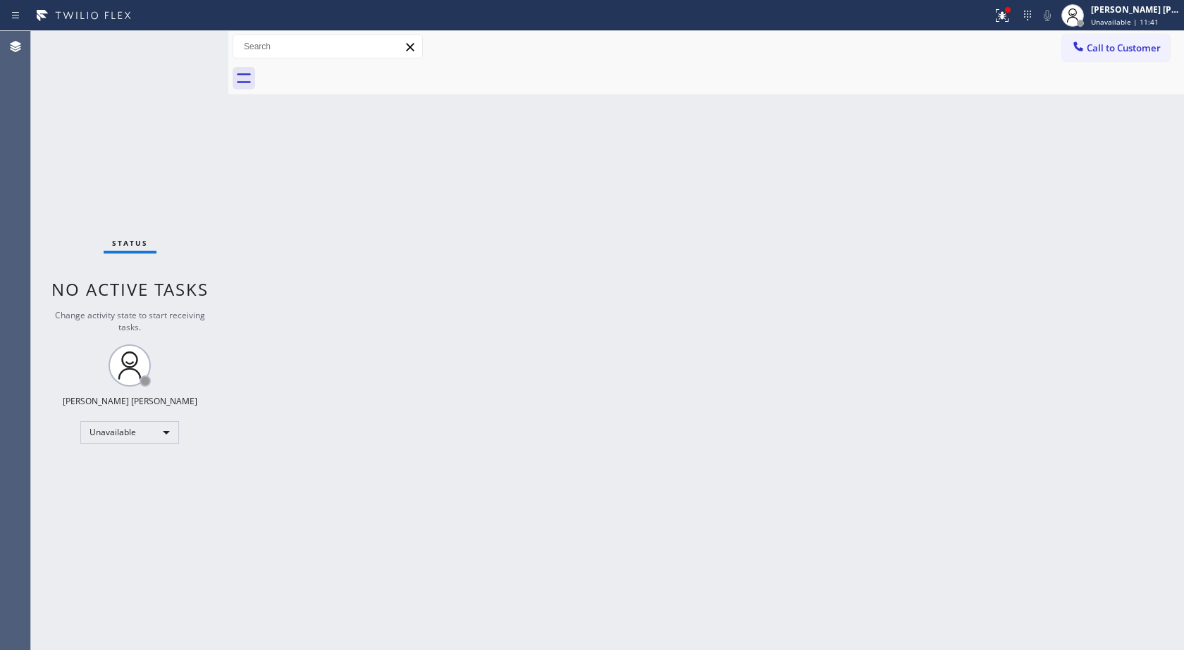
click at [592, 516] on div "Back to Dashboard Change Sender ID Customers Technicians Select a contact Outbo…" at bounding box center [705, 340] width 955 height 619
click at [1146, 25] on span "Unavailable | 11:49" at bounding box center [1125, 22] width 68 height 10
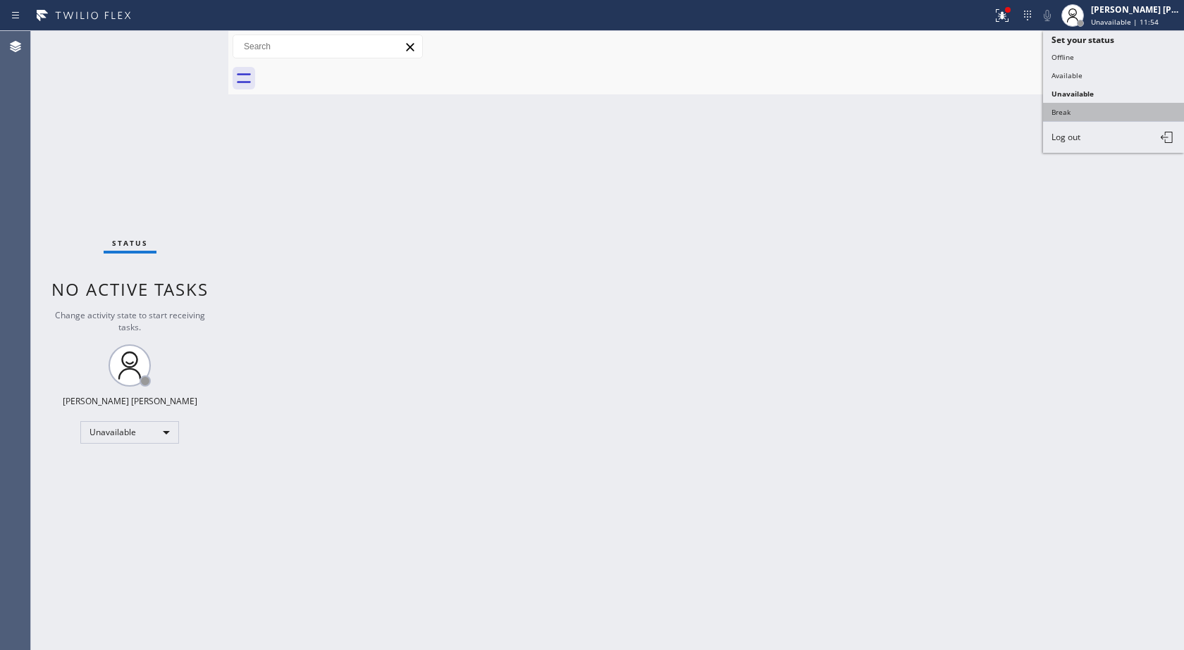
click at [1064, 106] on button "Break" at bounding box center [1113, 112] width 141 height 18
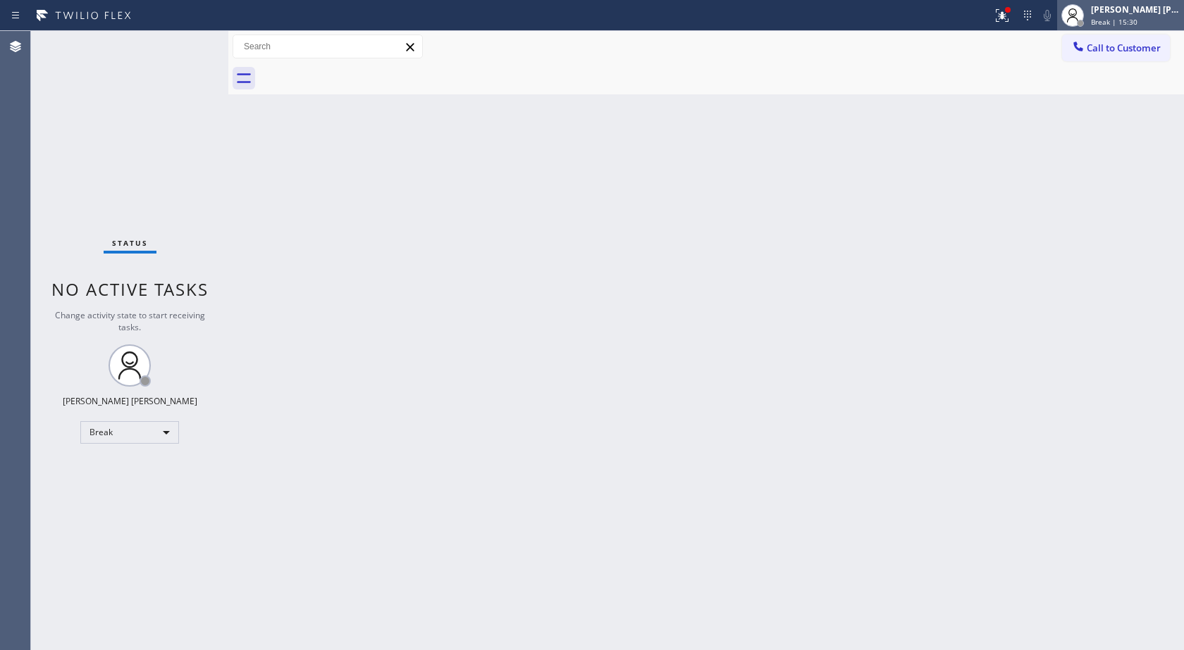
click at [1120, 22] on span "Break | 15:30" at bounding box center [1114, 22] width 47 height 10
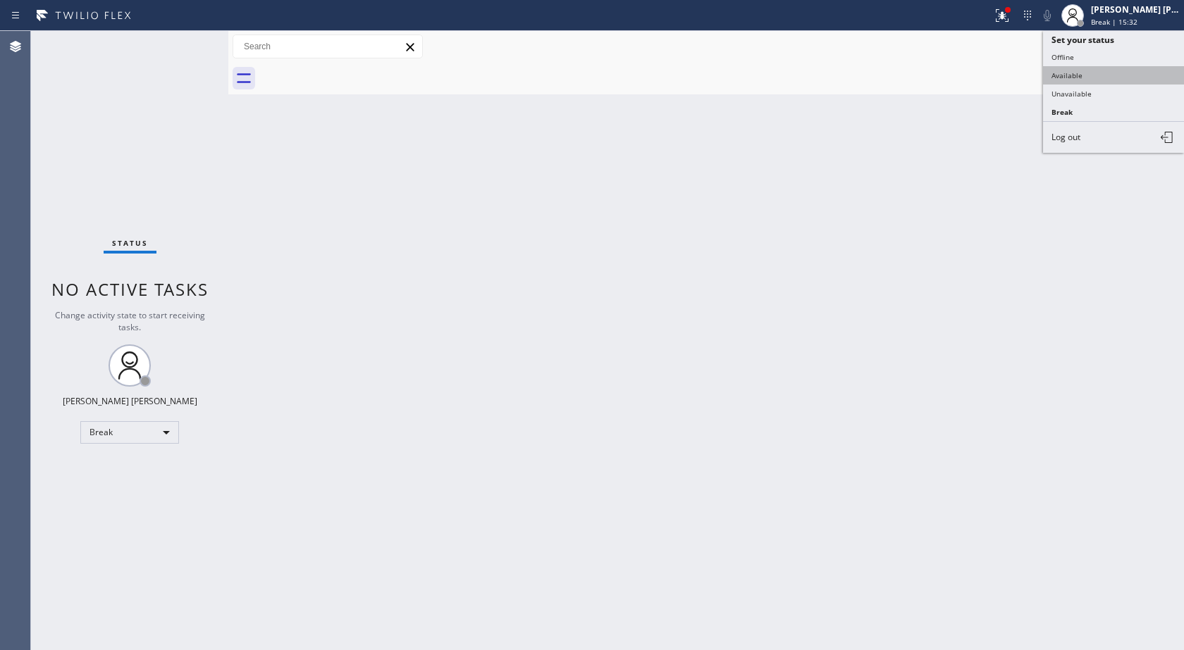
click at [1089, 73] on button "Available" at bounding box center [1113, 75] width 141 height 18
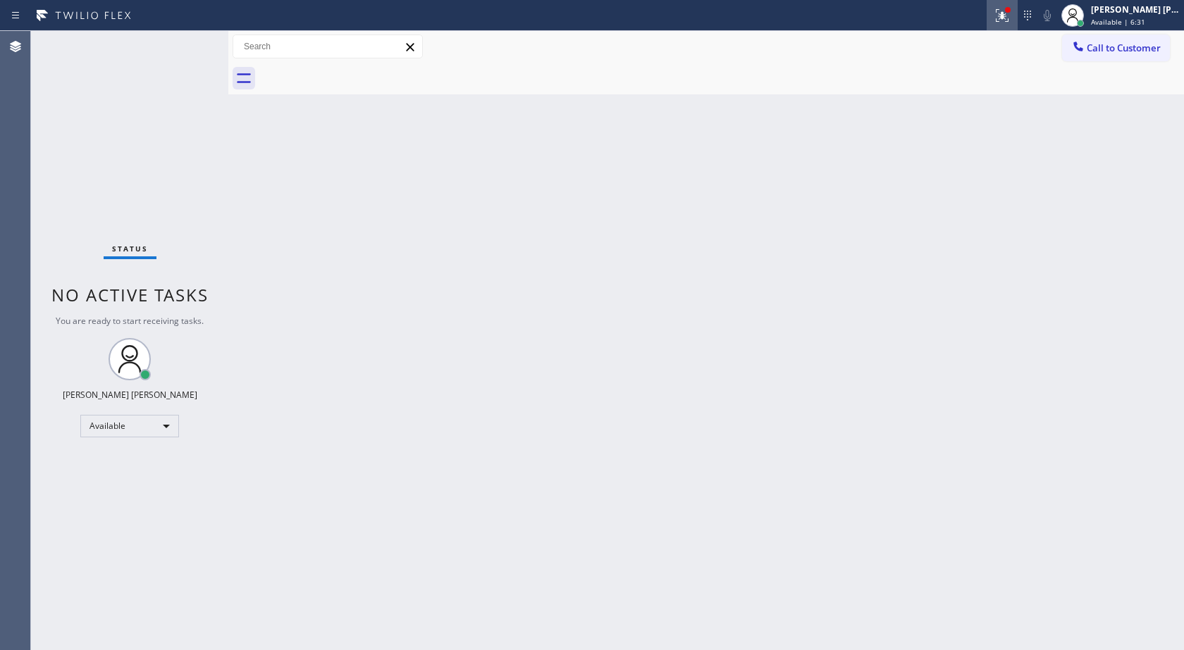
click at [991, 25] on button at bounding box center [1001, 15] width 31 height 31
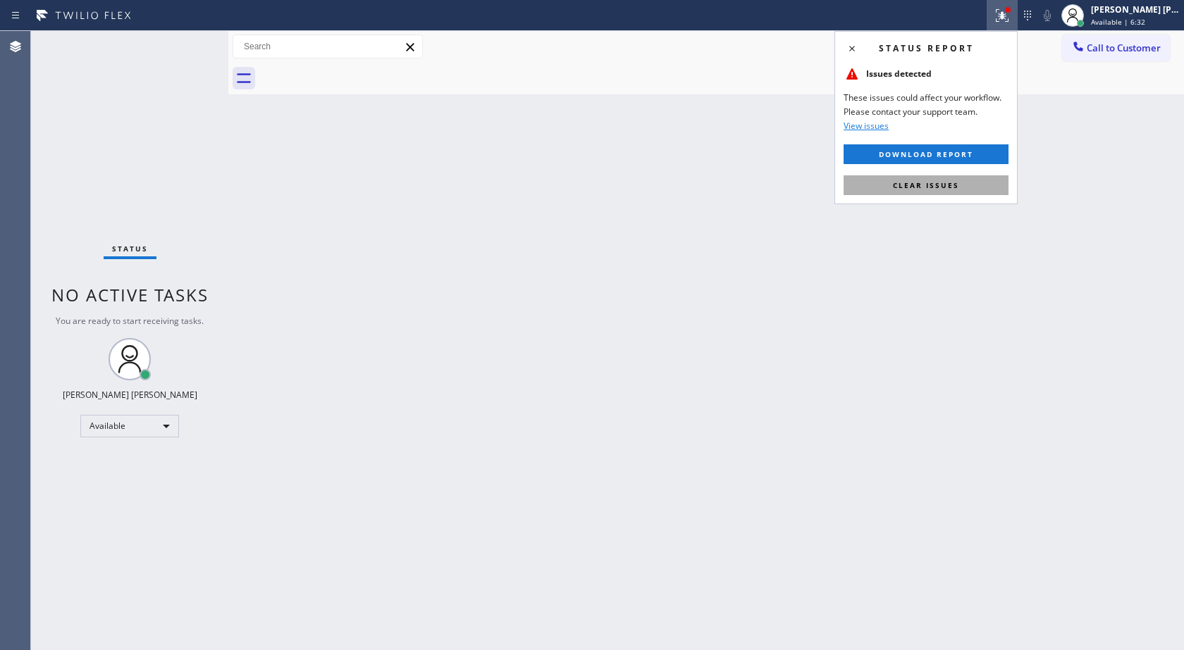
click at [953, 188] on span "Clear issues" at bounding box center [926, 185] width 66 height 10
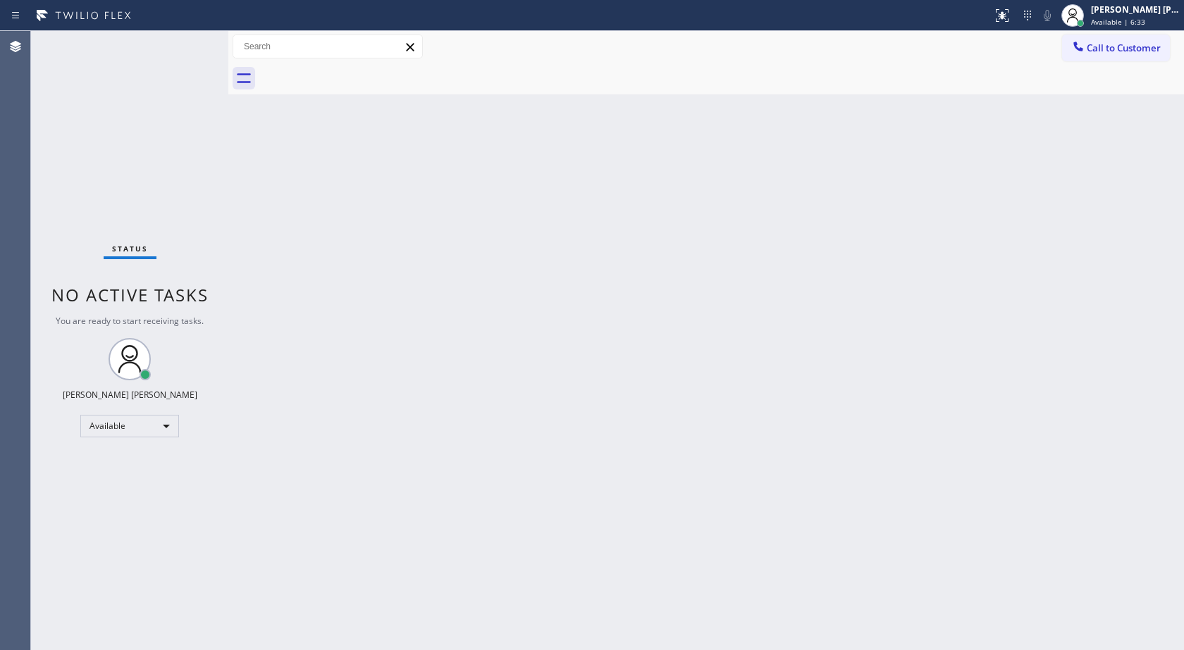
click at [953, 188] on div "Back to Dashboard Change Sender ID Customers Technicians Select a contact Outbo…" at bounding box center [705, 340] width 955 height 619
click at [1141, 16] on div "[PERSON_NAME] [PERSON_NAME] Available | 12:04" at bounding box center [1136, 15] width 96 height 25
click at [1086, 63] on button "Offline" at bounding box center [1113, 57] width 141 height 18
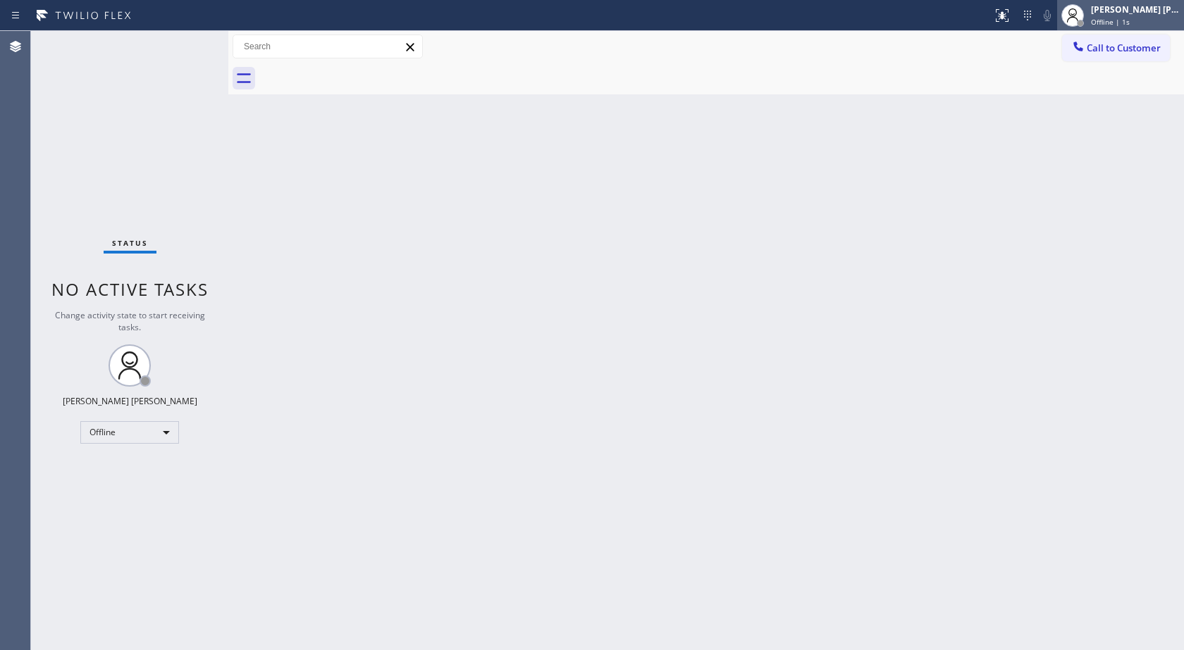
click at [1107, 20] on span "Offline | 1s" at bounding box center [1110, 22] width 39 height 10
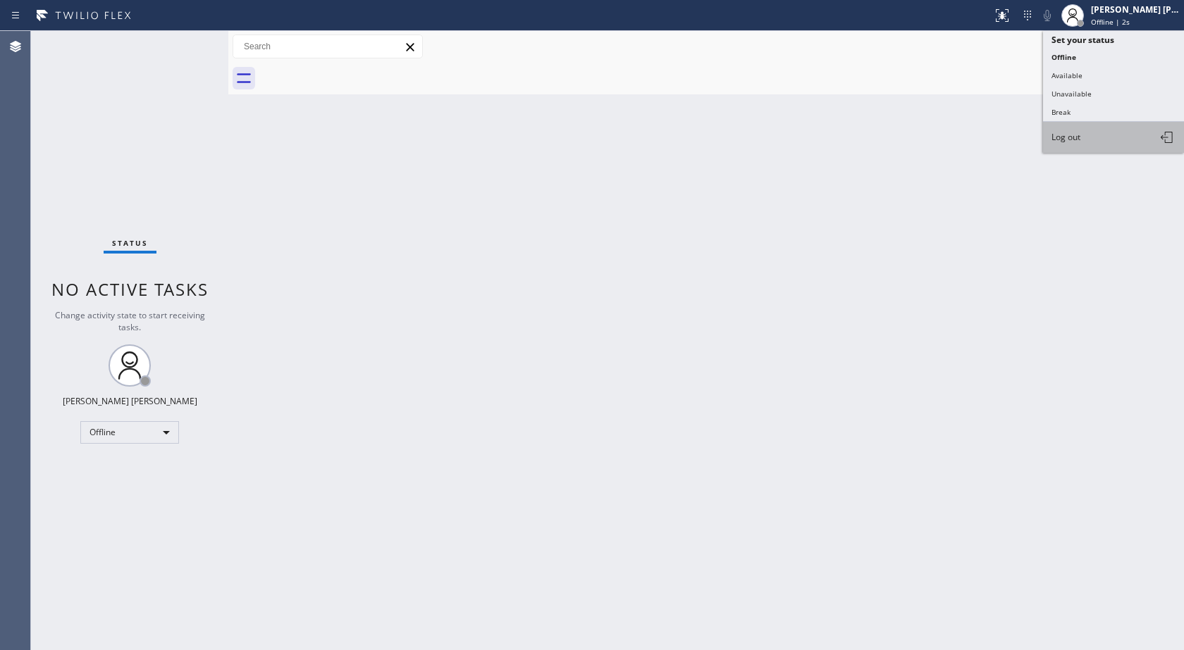
click at [1108, 137] on button "Log out" at bounding box center [1113, 137] width 141 height 31
